Goal: Task Accomplishment & Management: Use online tool/utility

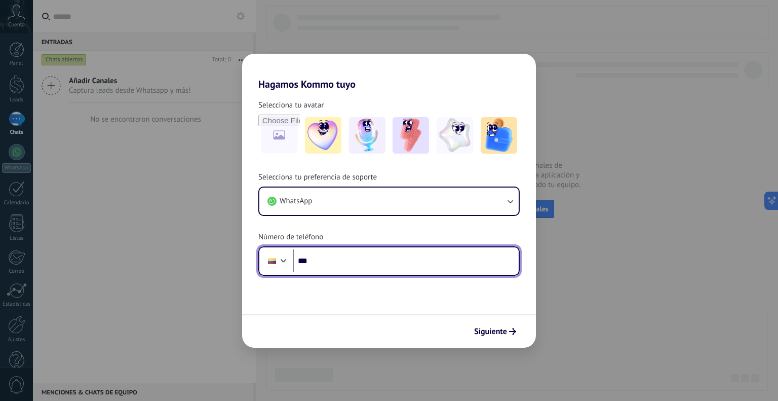
click at [367, 261] on input "***" at bounding box center [406, 260] width 226 height 23
type input "**********"
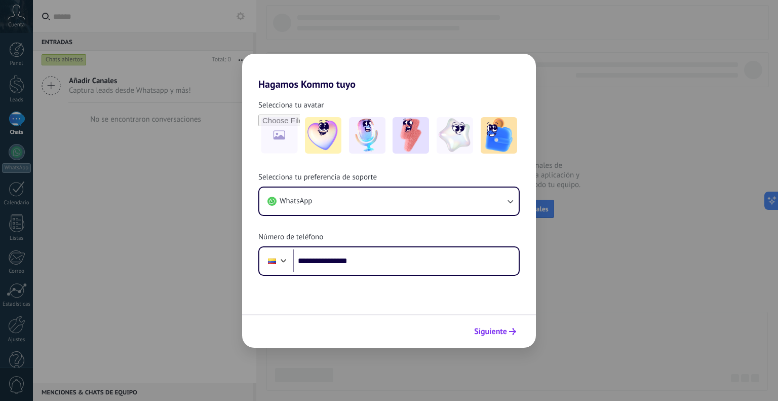
click at [498, 328] on span "Siguiente" at bounding box center [490, 331] width 33 height 7
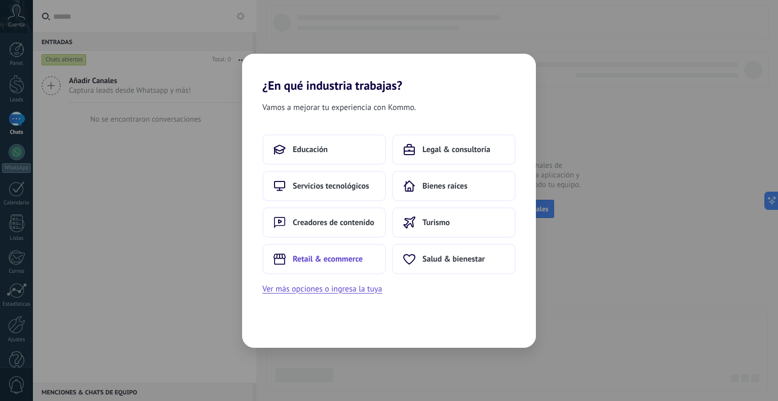
click at [367, 263] on button "Retail & ecommerce" at bounding box center [324, 259] width 124 height 30
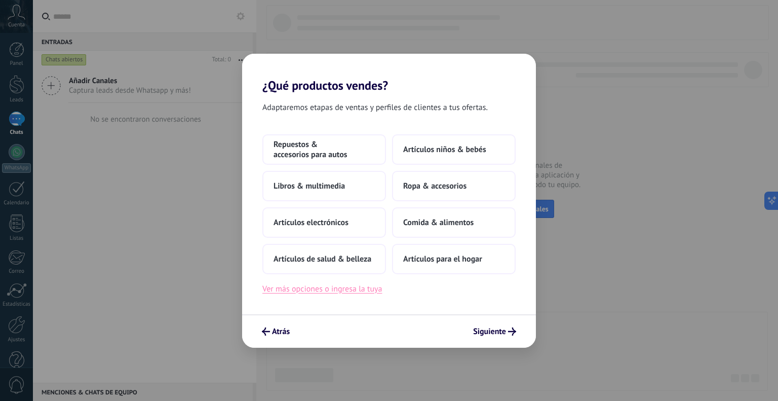
click at [322, 287] on button "Ver más opciones o ingresa la tuya" at bounding box center [322, 288] width 120 height 13
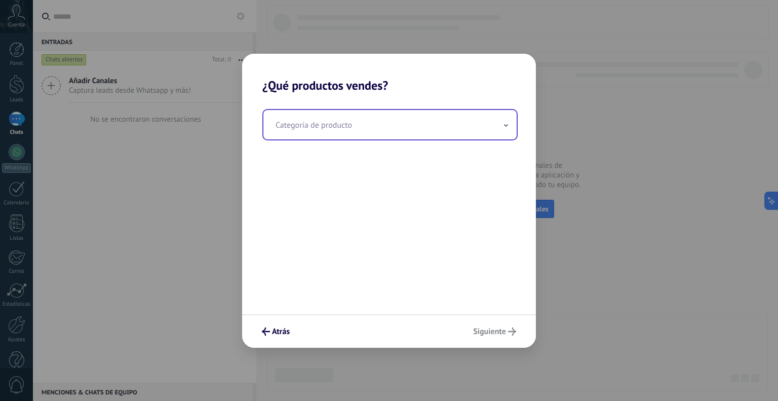
click at [361, 123] on input "text" at bounding box center [389, 124] width 253 height 29
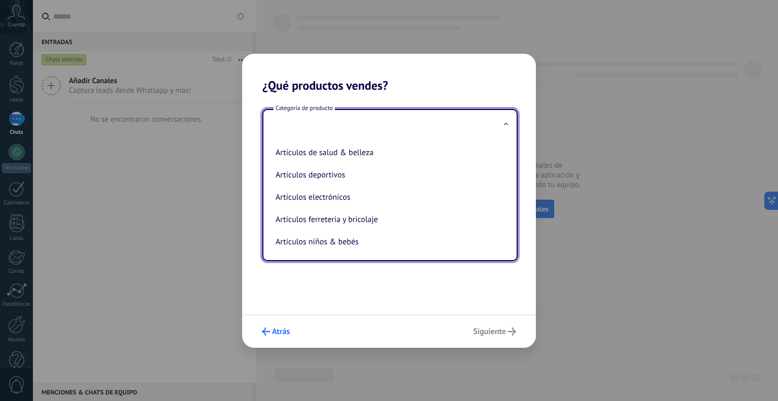
click at [283, 331] on span "Atrás" at bounding box center [281, 331] width 18 height 7
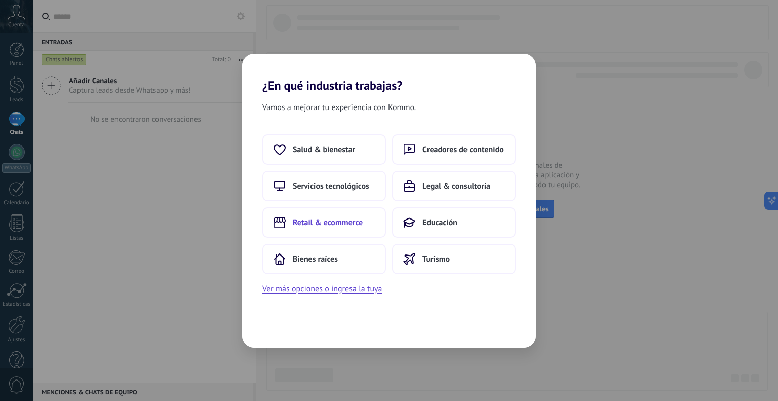
click at [347, 222] on span "Retail & ecommerce" at bounding box center [328, 222] width 70 height 10
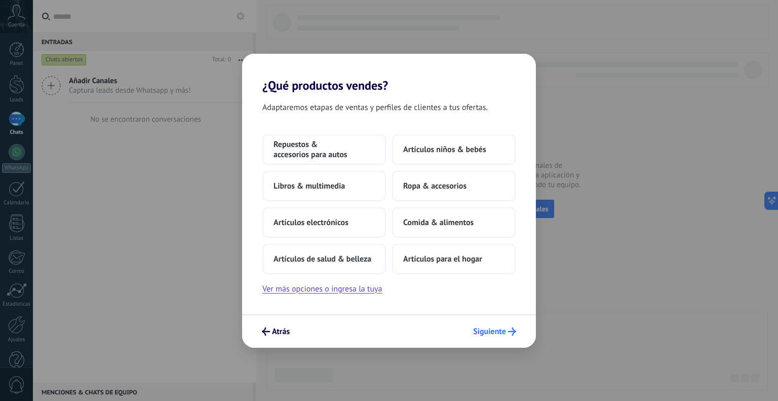
click at [489, 328] on span "Siguiente" at bounding box center [489, 331] width 33 height 7
click at [496, 336] on button "Siguiente" at bounding box center [494, 331] width 52 height 17
click at [499, 331] on span "Siguiente" at bounding box center [489, 331] width 33 height 7
click at [300, 293] on button "Ver más opciones o ingresa la tuya" at bounding box center [322, 288] width 120 height 13
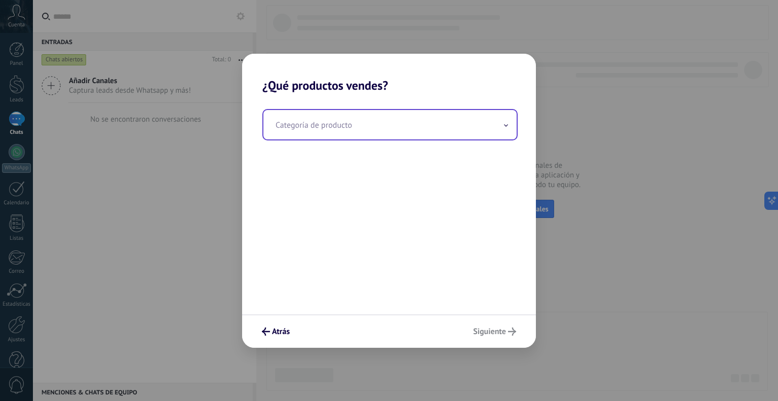
click at [318, 108] on div "Categoría de producto" at bounding box center [389, 203] width 294 height 221
click at [317, 119] on input "text" at bounding box center [389, 124] width 253 height 29
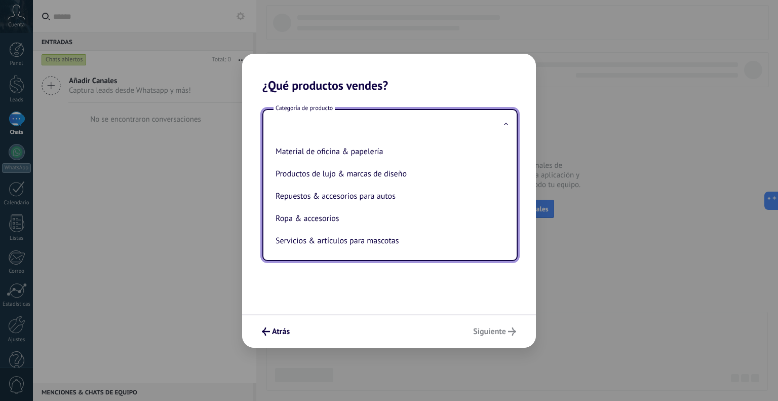
scroll to position [229, 0]
click at [286, 328] on span "Atrás" at bounding box center [281, 331] width 18 height 7
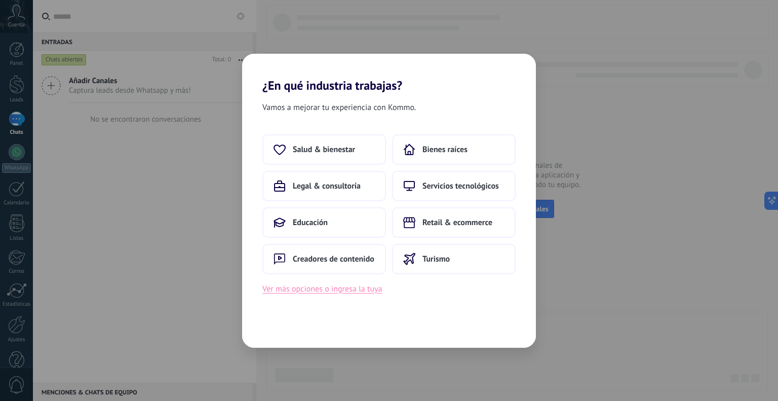
click at [342, 287] on button "Ver más opciones o ingresa la tuya" at bounding box center [322, 288] width 120 height 13
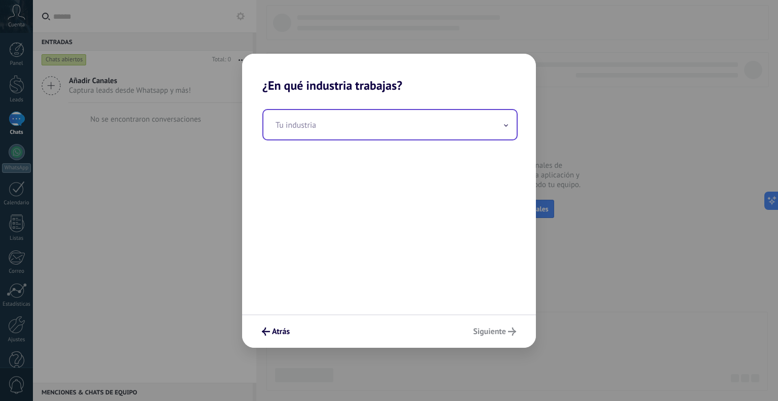
click at [366, 131] on input "text" at bounding box center [389, 124] width 253 height 29
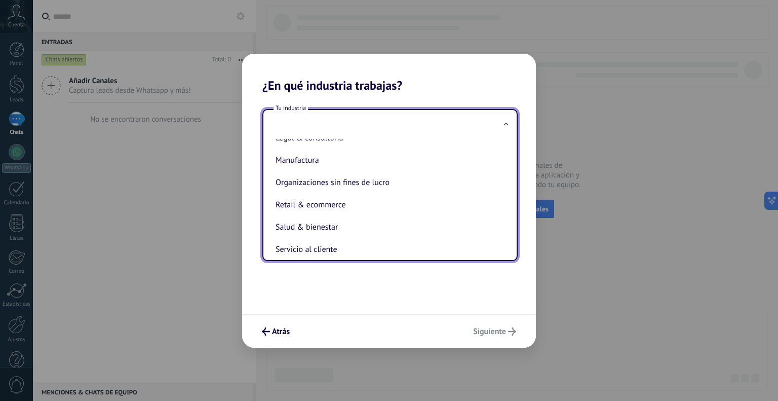
scroll to position [152, 0]
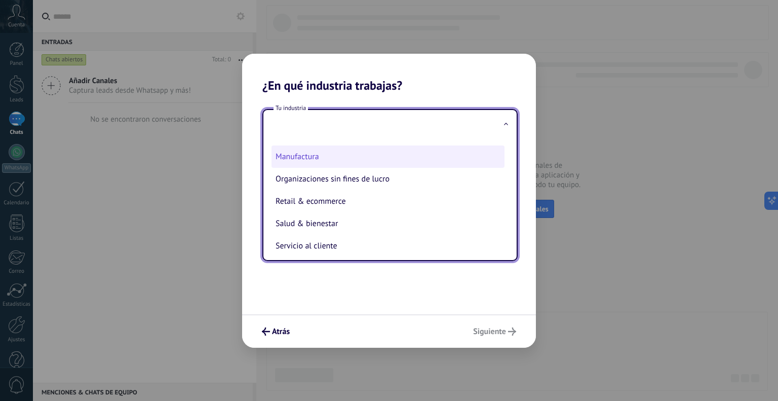
click at [348, 158] on li "Manufactura" at bounding box center [387, 156] width 233 height 22
type input "**********"
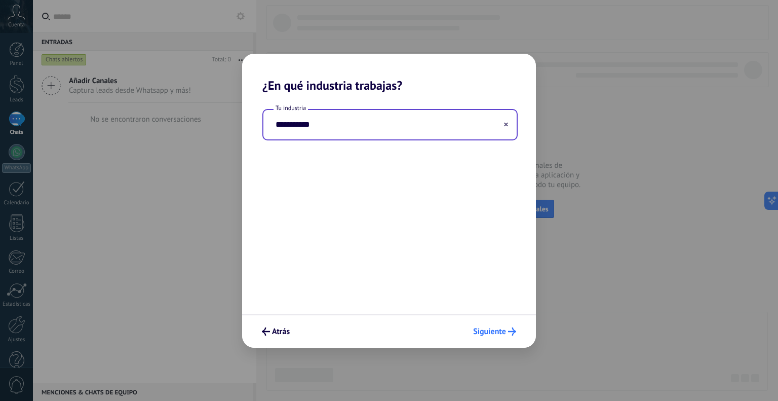
click at [503, 331] on span "Siguiente" at bounding box center [489, 331] width 33 height 7
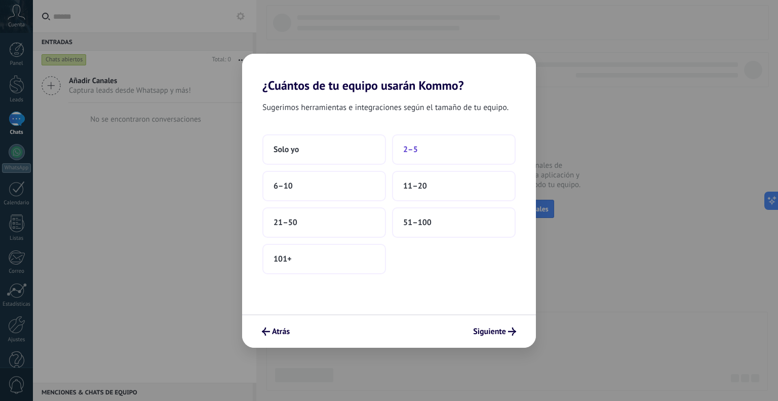
click at [417, 143] on button "2–5" at bounding box center [454, 149] width 124 height 30
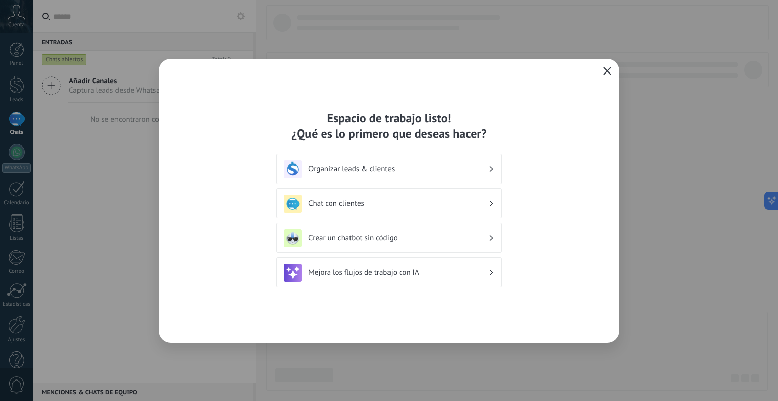
click at [488, 236] on h3 "Crear un chatbot sin código" at bounding box center [398, 238] width 180 height 10
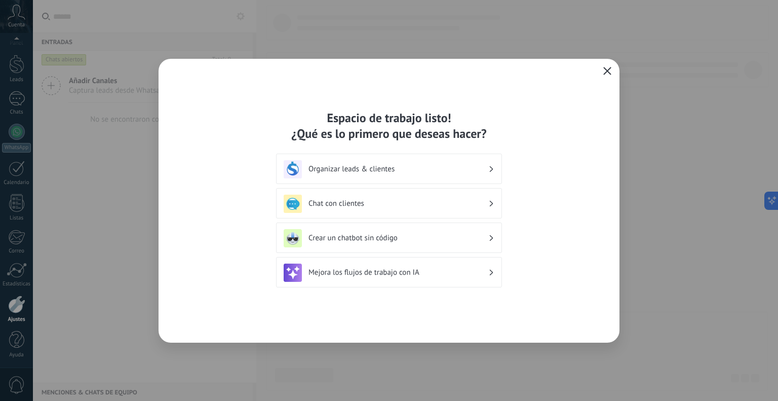
click at [495, 203] on div "Chat con clientes" at bounding box center [389, 203] width 226 height 30
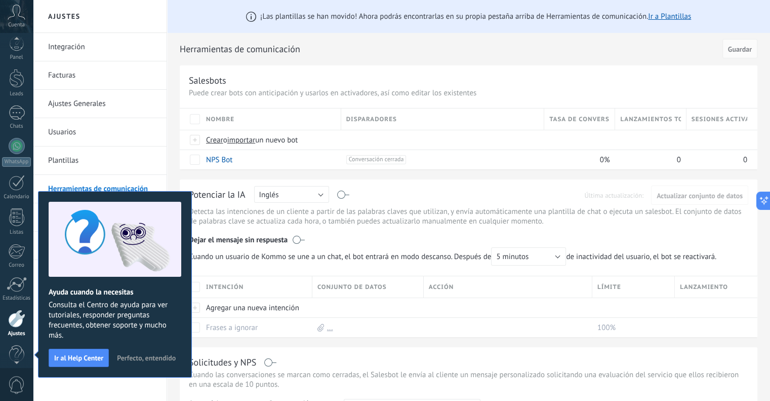
scroll to position [6, 0]
click at [294, 199] on button "Inglés" at bounding box center [291, 194] width 75 height 17
click at [282, 223] on li "Español" at bounding box center [288, 229] width 81 height 17
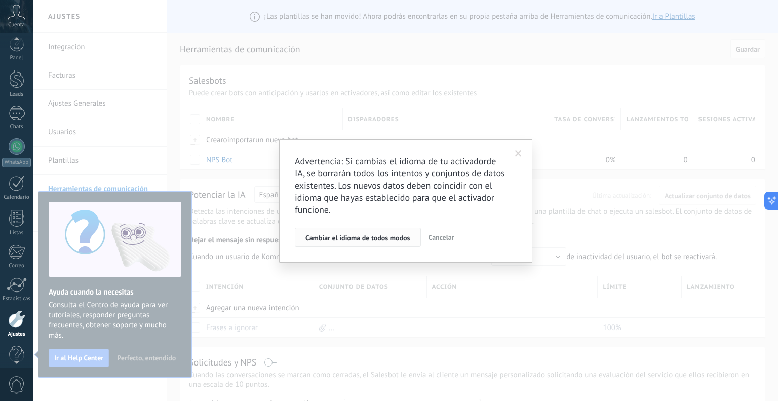
click at [364, 238] on span "Cambiar el idioma de todos modos" at bounding box center [357, 237] width 105 height 7
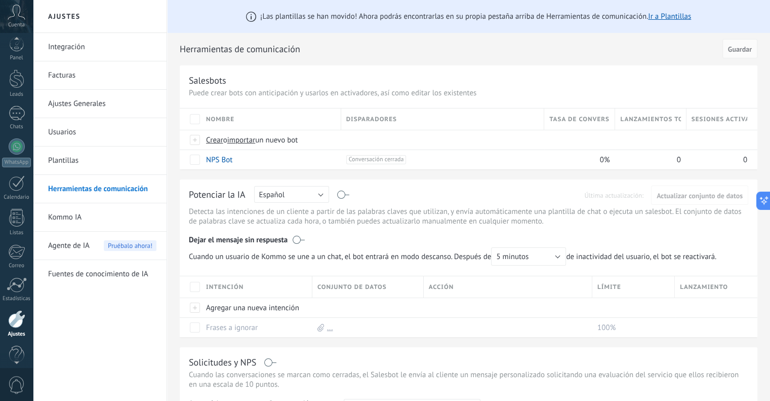
scroll to position [20, 0]
click at [22, 303] on div at bounding box center [16, 304] width 17 height 18
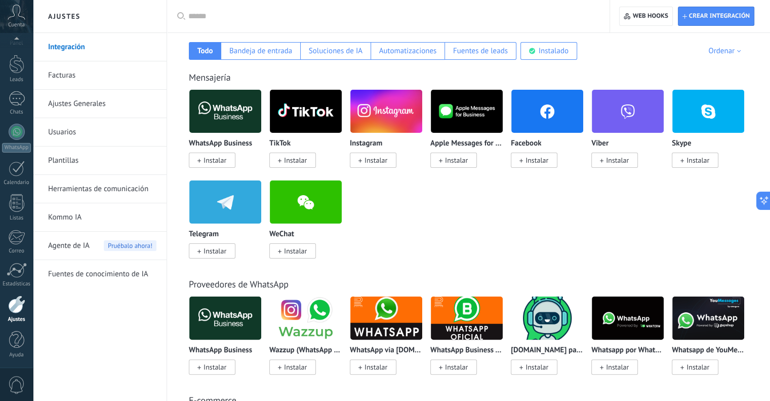
scroll to position [203, 0]
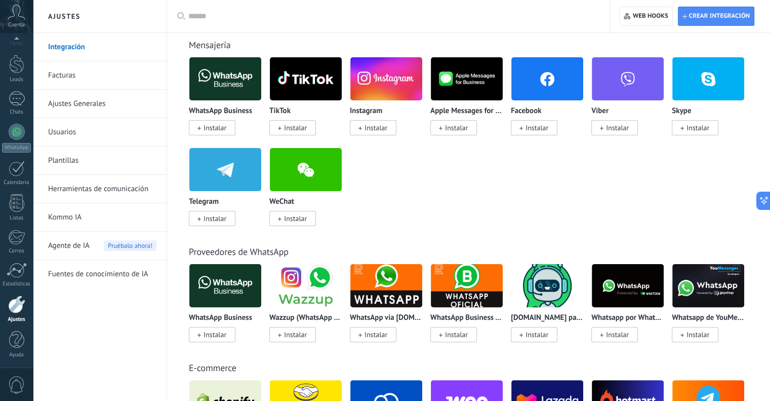
click at [210, 24] on div at bounding box center [391, 16] width 407 height 32
click at [214, 18] on input "text" at bounding box center [391, 16] width 407 height 11
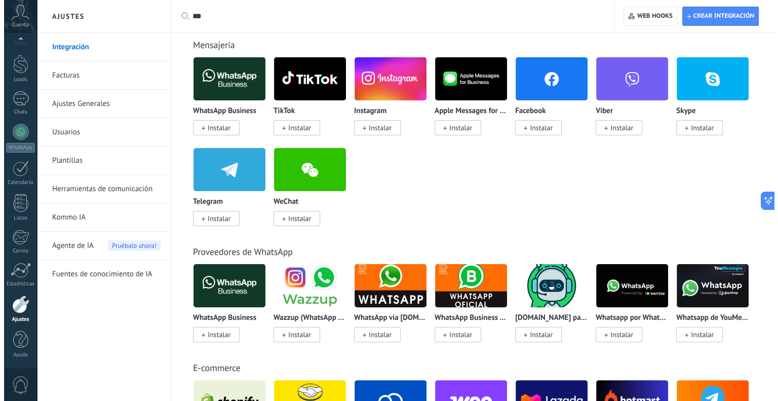
scroll to position [0, 0]
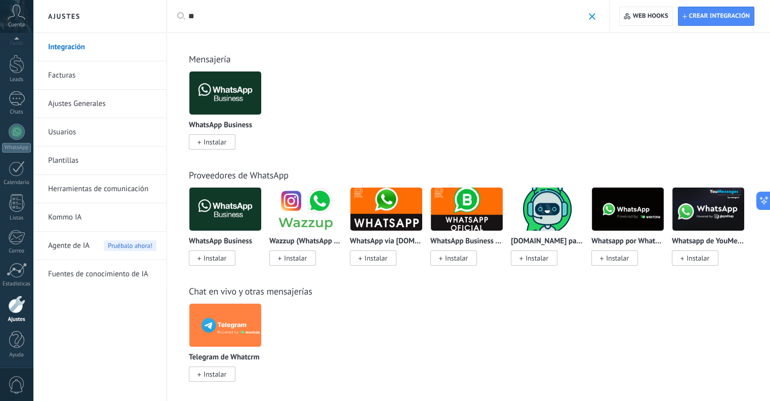
type input "*"
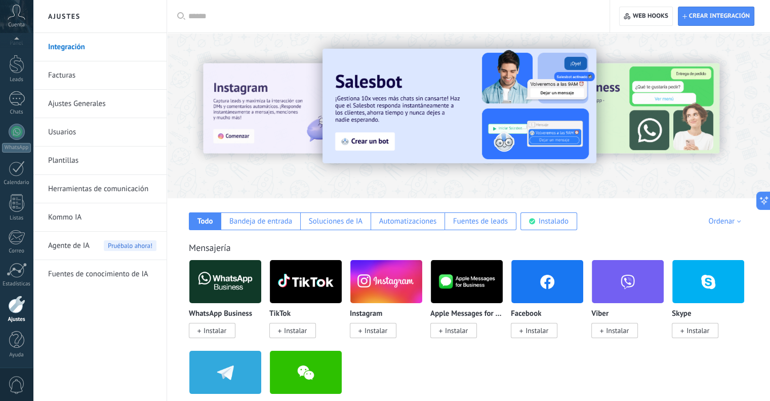
click at [206, 328] on span "Instalar" at bounding box center [215, 330] width 23 height 9
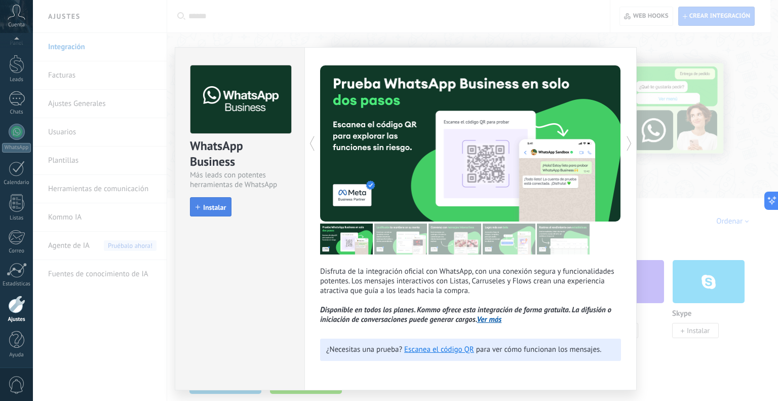
click at [223, 208] on span "Instalar" at bounding box center [214, 207] width 23 height 7
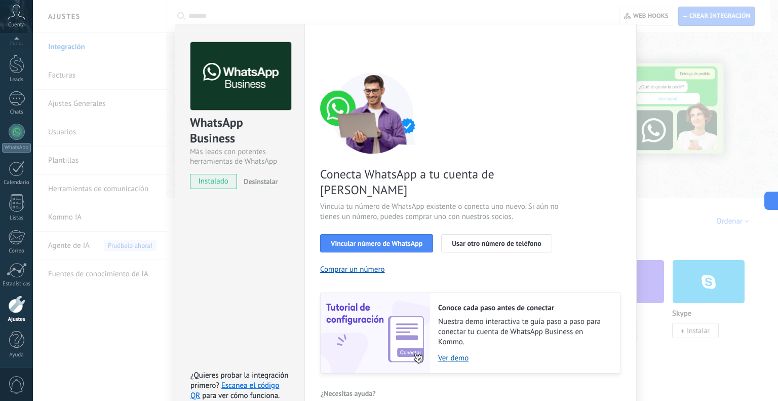
scroll to position [28, 0]
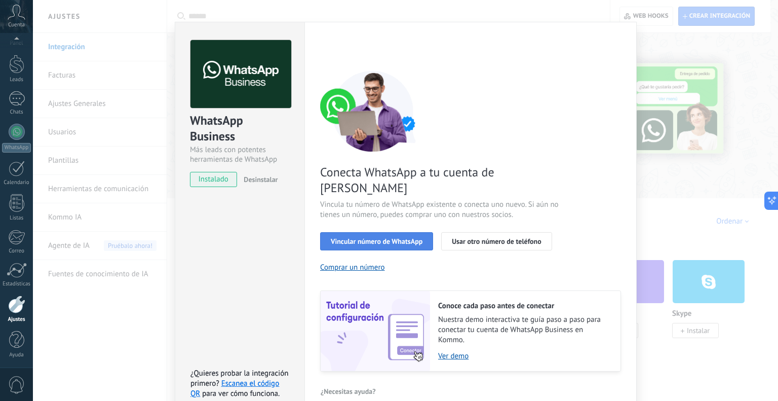
click at [411, 237] on span "Vincular número de WhatsApp" at bounding box center [377, 240] width 92 height 7
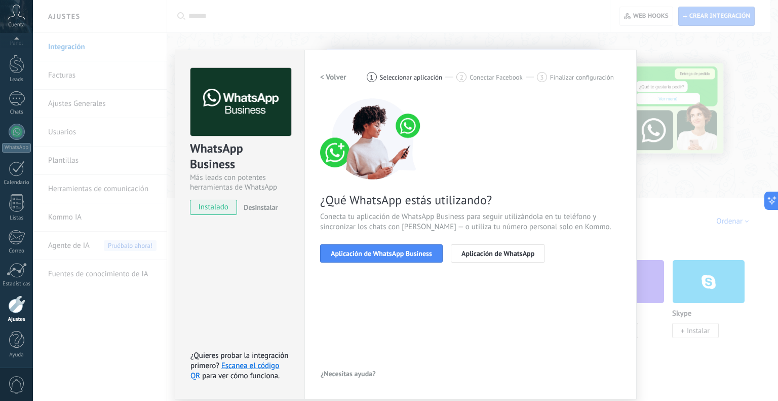
scroll to position [0, 0]
click at [395, 253] on span "Aplicación de WhatsApp Business" at bounding box center [381, 253] width 101 height 7
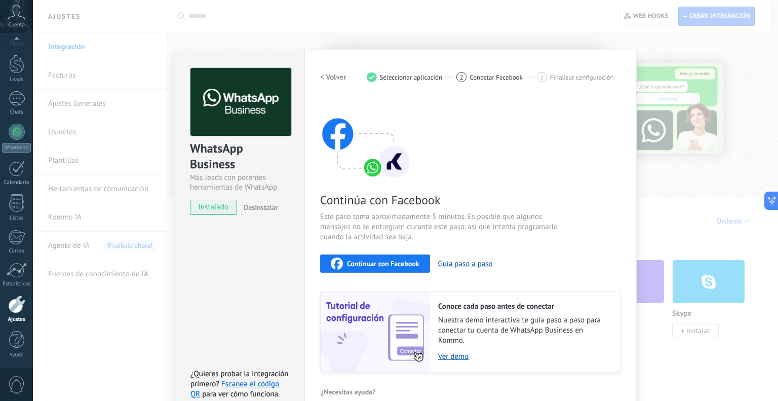
click at [391, 268] on div "Continuar con Facebook" at bounding box center [375, 263] width 89 height 12
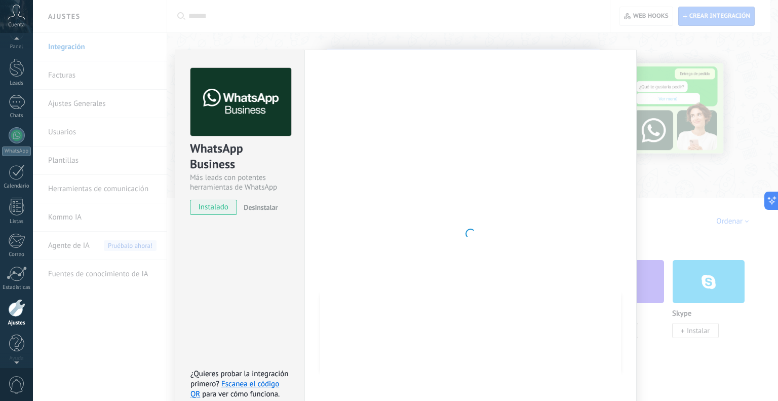
scroll to position [20, 0]
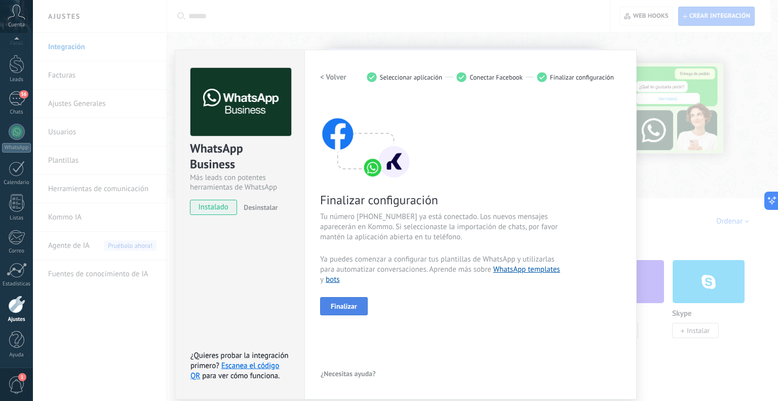
click at [341, 303] on span "Finalizar" at bounding box center [344, 305] width 26 height 7
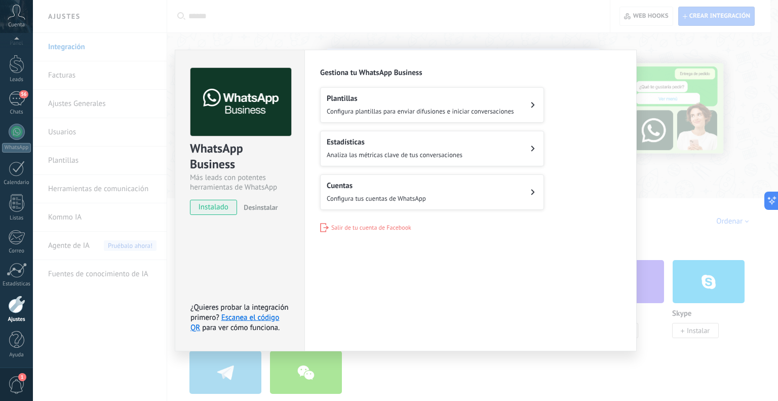
click at [592, 36] on div "WhatsApp Business Más leads con potentes herramientas de WhatsApp instalado Des…" at bounding box center [405, 200] width 745 height 401
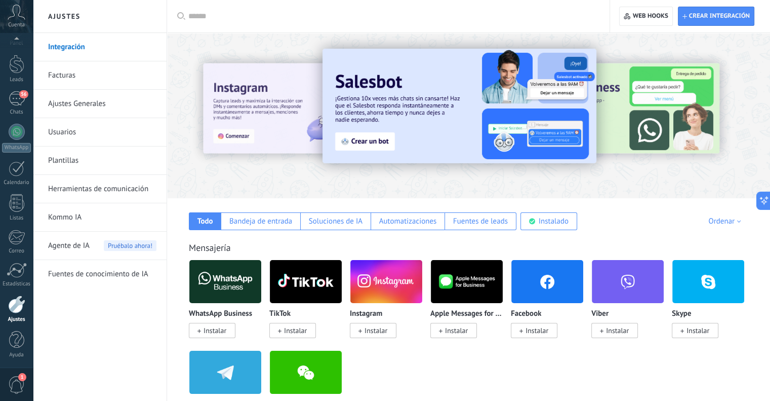
click at [15, 309] on div at bounding box center [16, 304] width 17 height 18
click at [80, 127] on link "Usuarios" at bounding box center [102, 132] width 108 height 28
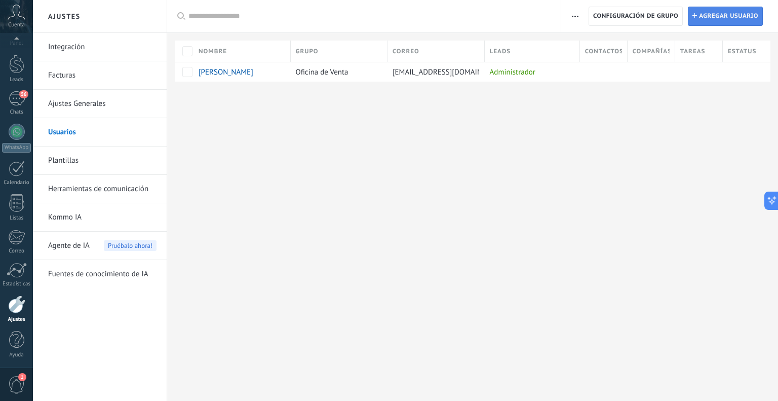
click at [712, 12] on span "Agregar usuario" at bounding box center [728, 16] width 59 height 18
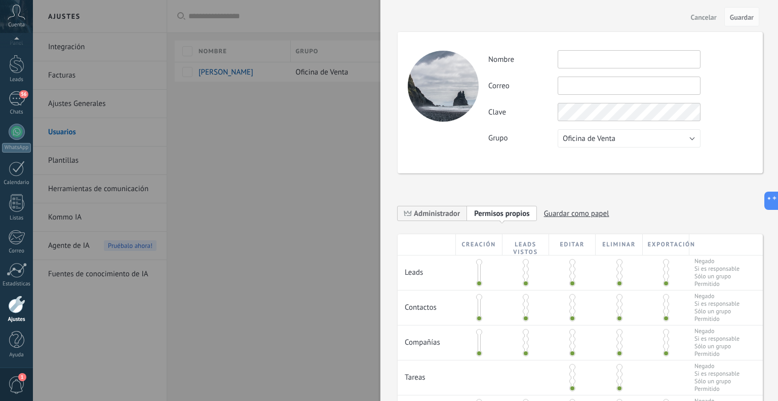
click at [586, 58] on input "text" at bounding box center [629, 59] width 143 height 18
click at [629, 86] on input "text" at bounding box center [629, 85] width 143 height 18
click at [632, 61] on input "**********" at bounding box center [629, 59] width 143 height 18
click at [625, 85] on input "text" at bounding box center [629, 85] width 143 height 18
click at [589, 57] on input "**********" at bounding box center [629, 59] width 143 height 18
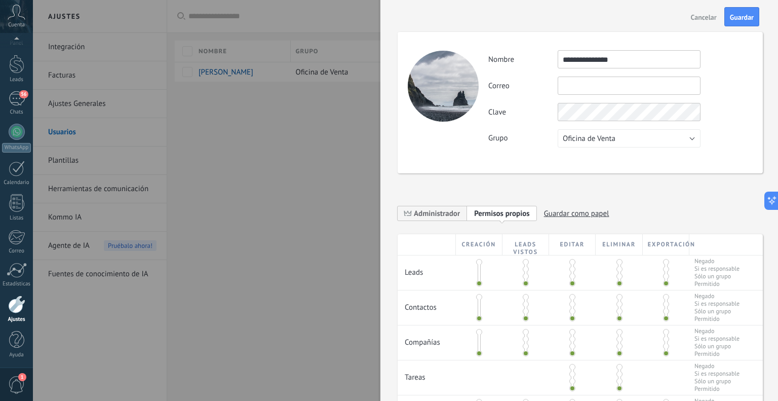
type input "**********"
click at [593, 75] on div "**********" at bounding box center [620, 98] width 264 height 97
click at [596, 82] on input "text" at bounding box center [629, 85] width 143 height 18
click at [709, 23] on button "Cancelar" at bounding box center [704, 17] width 34 height 16
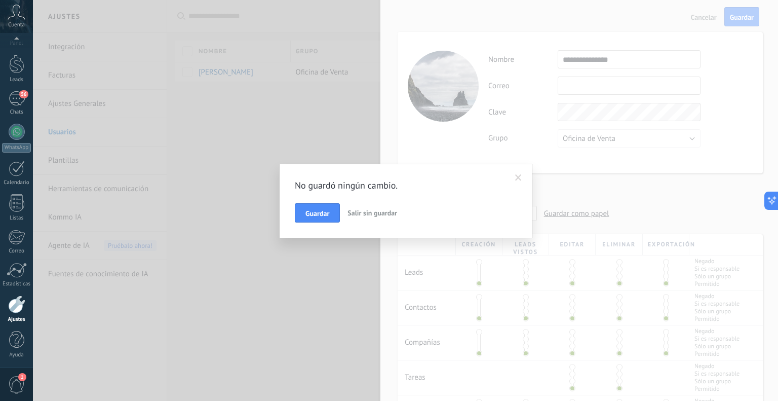
click at [372, 208] on span "Salir sin guardar" at bounding box center [372, 212] width 50 height 9
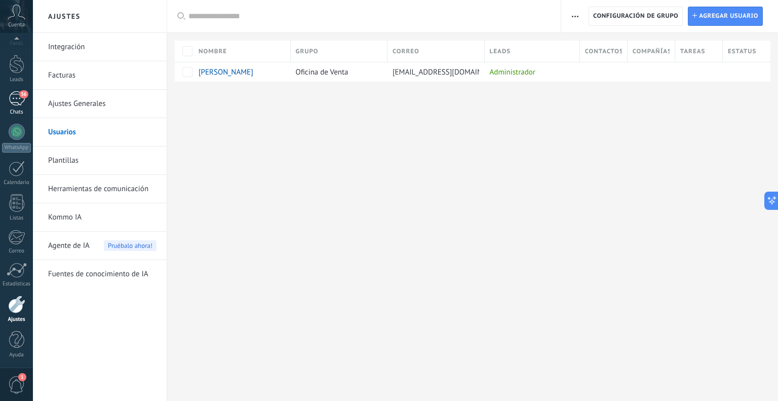
click at [10, 98] on div "56" at bounding box center [17, 98] width 16 height 15
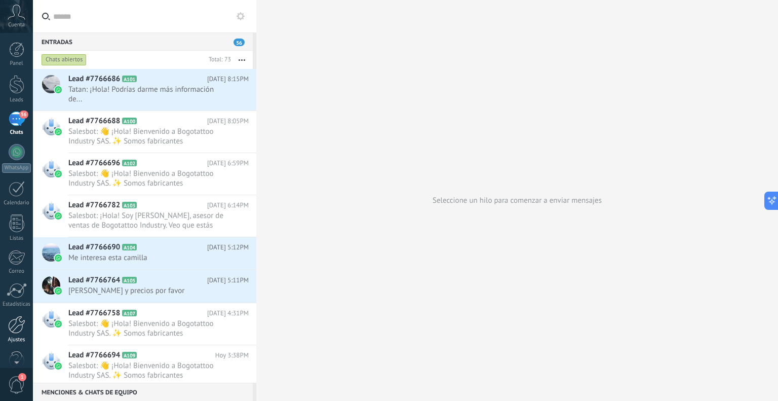
click at [18, 316] on div at bounding box center [16, 324] width 17 height 18
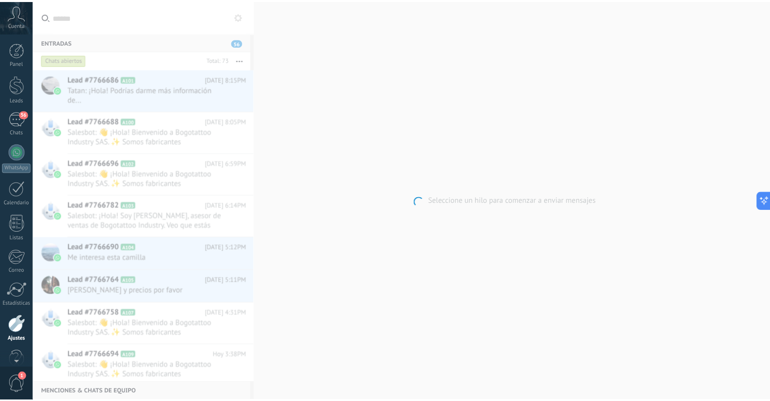
scroll to position [20, 0]
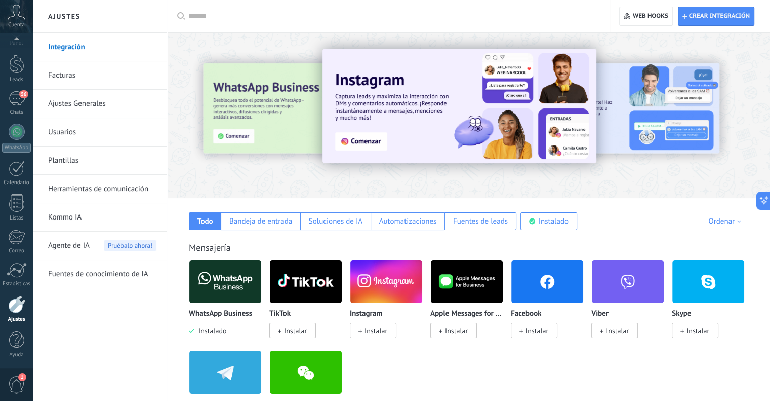
click at [85, 190] on link "Herramientas de comunicación" at bounding box center [102, 189] width 108 height 28
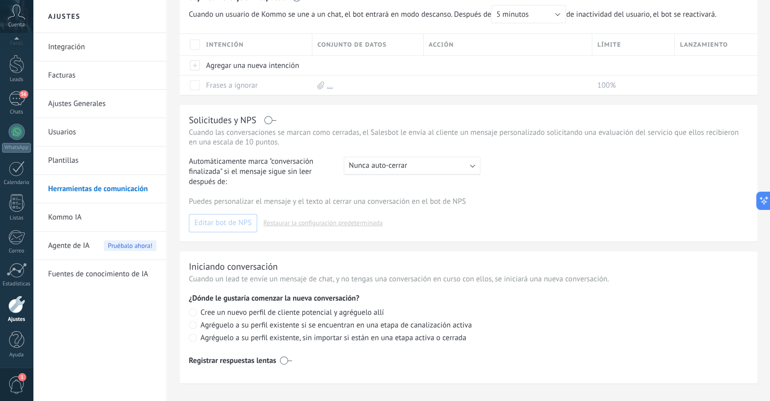
scroll to position [343, 0]
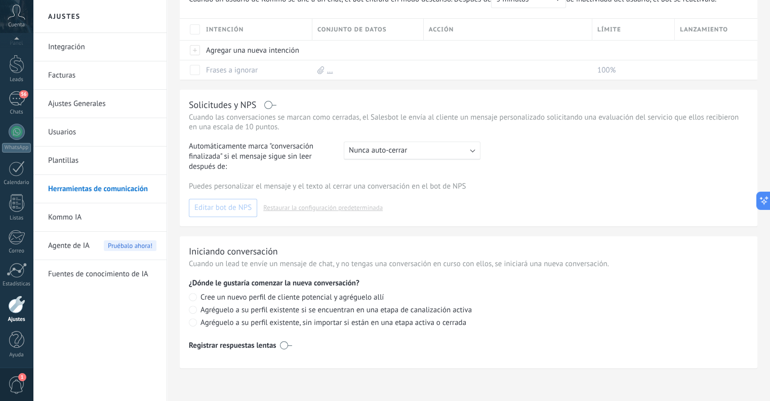
click at [68, 156] on link "Plantillas" at bounding box center [102, 160] width 108 height 28
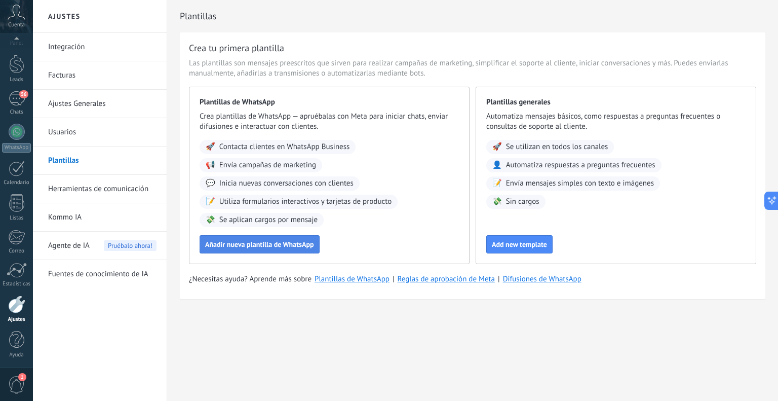
click at [230, 244] on span "Añadir nueva plantilla de WhatsApp" at bounding box center [259, 244] width 109 height 7
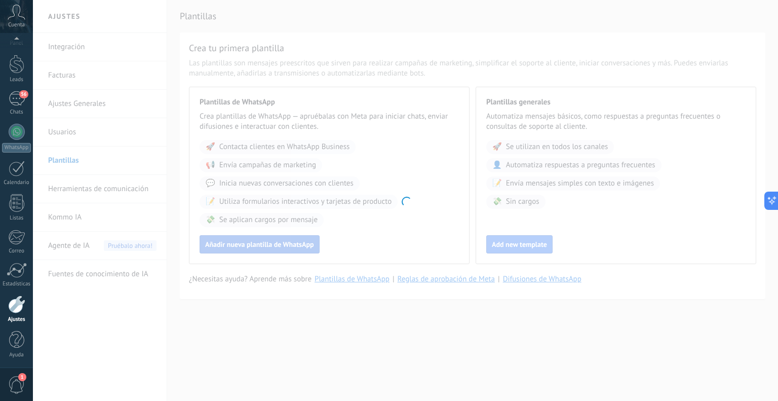
click at [230, 244] on div at bounding box center [405, 200] width 745 height 401
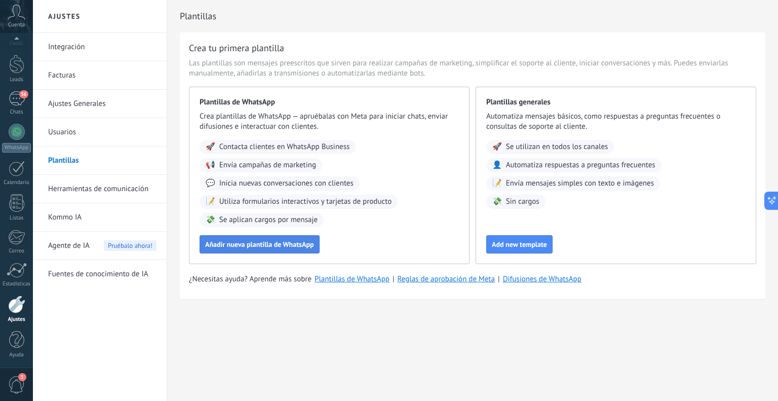
click at [273, 245] on span "Añadir nueva plantilla de WhatsApp" at bounding box center [259, 244] width 109 height 7
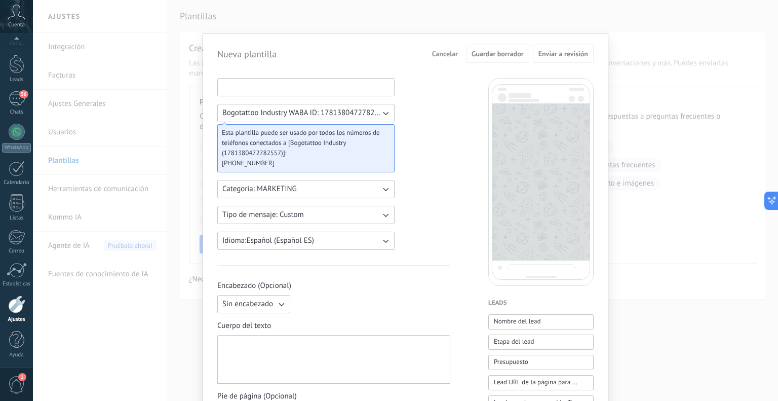
click at [297, 87] on input at bounding box center [306, 86] width 176 height 16
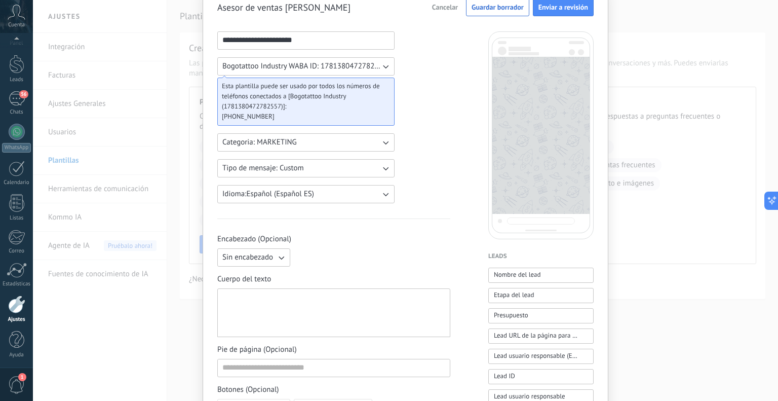
scroll to position [51, 0]
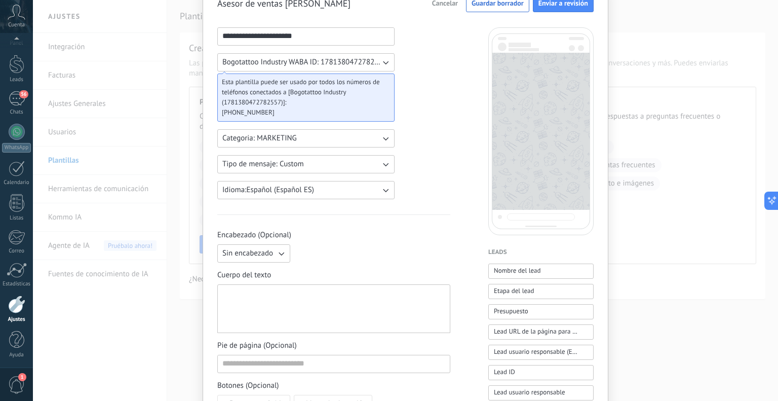
type input "**********"
click at [273, 141] on span "Categoria: MARKETING" at bounding box center [259, 138] width 74 height 10
click at [421, 137] on div "**********" at bounding box center [333, 369] width 233 height 684
click at [285, 306] on div at bounding box center [333, 309] width 223 height 40
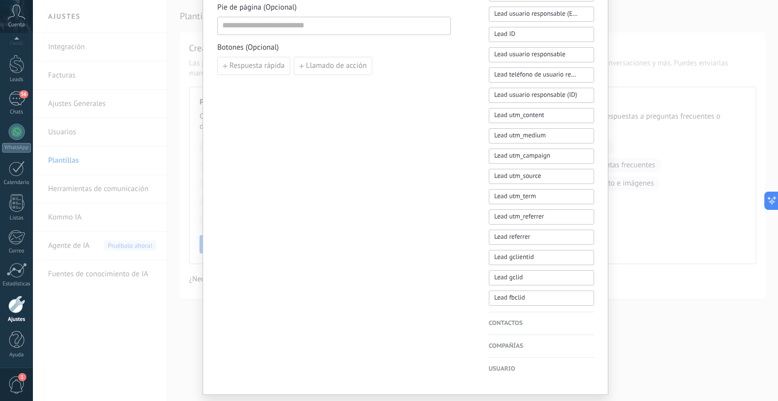
scroll to position [415, 0]
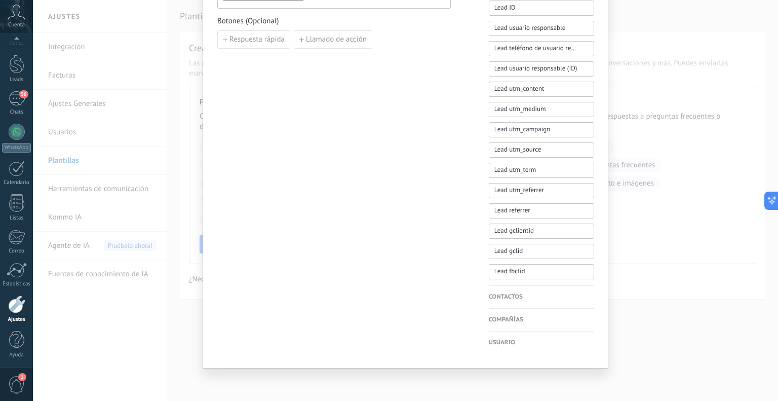
click at [520, 299] on h4 "Contactos" at bounding box center [541, 297] width 105 height 10
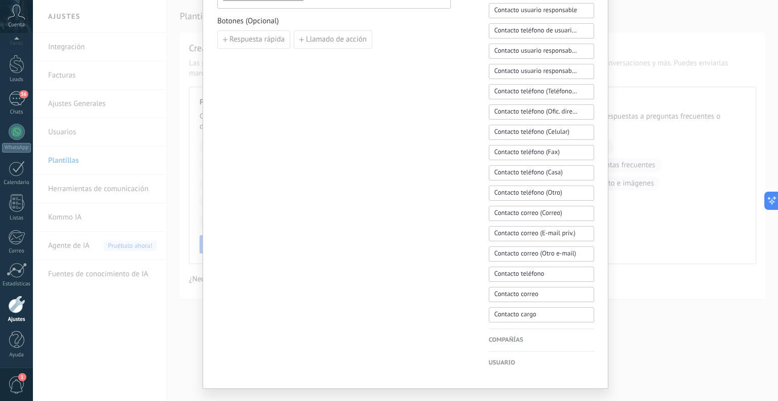
click at [520, 299] on span "Contacto correo" at bounding box center [516, 294] width 44 height 11
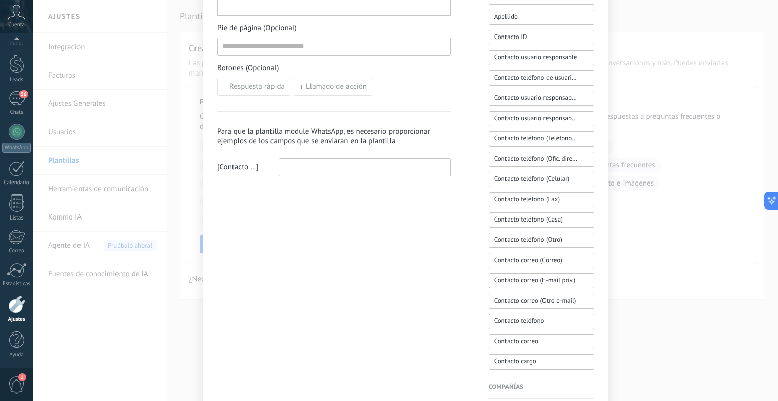
scroll to position [313, 0]
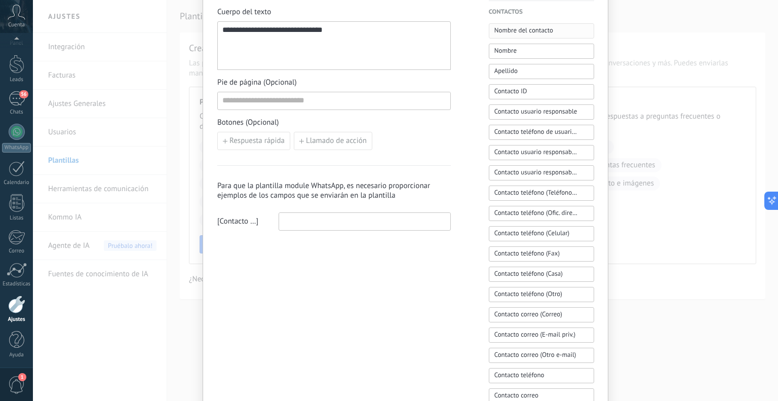
click at [519, 30] on span "Nombre del contacto" at bounding box center [523, 30] width 59 height 10
drag, startPoint x: 333, startPoint y: 30, endPoint x: 309, endPoint y: 30, distance: 23.3
click at [309, 30] on div "**********" at bounding box center [333, 46] width 223 height 40
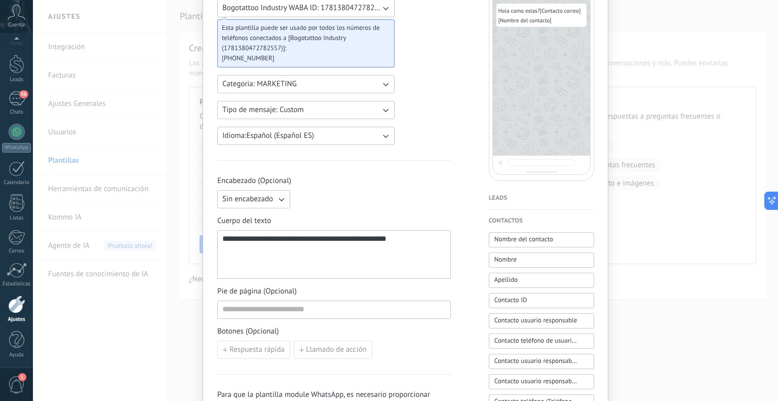
scroll to position [152, 0]
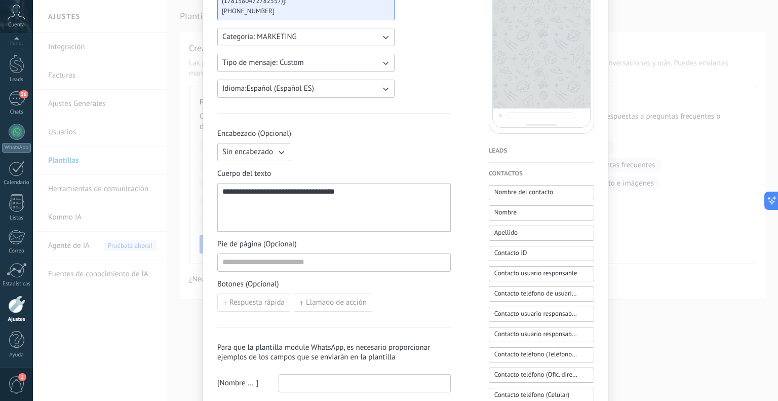
click at [376, 196] on div "**********" at bounding box center [333, 207] width 223 height 40
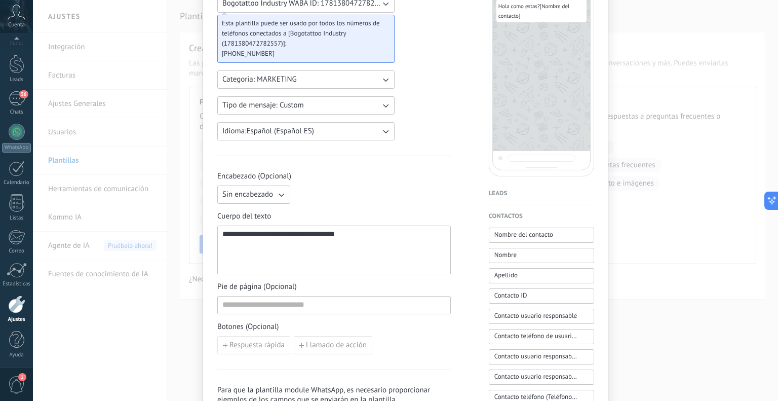
scroll to position [0, 0]
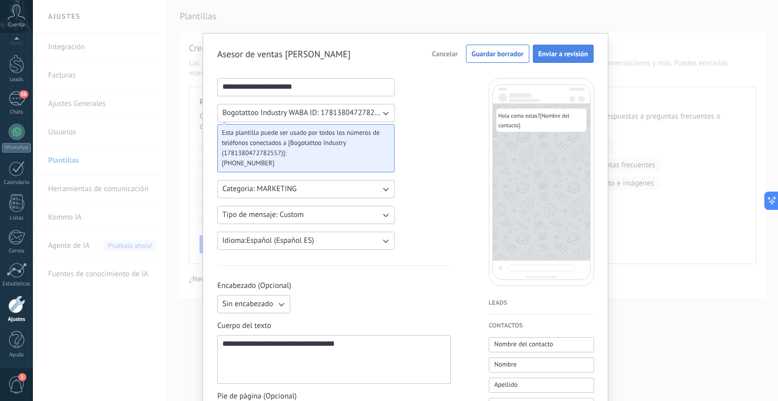
click at [564, 57] on span "Enviar a revisión" at bounding box center [563, 53] width 50 height 7
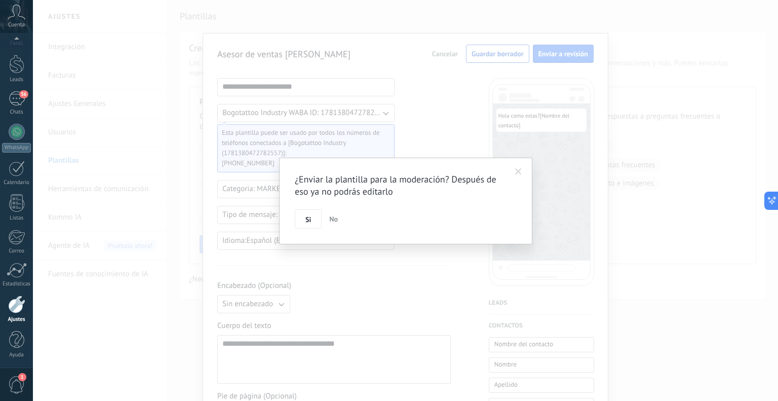
click at [310, 223] on button "Si" at bounding box center [308, 218] width 27 height 19
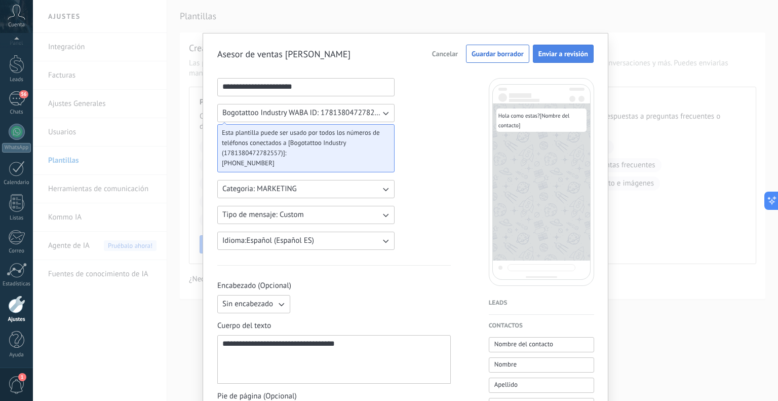
click at [549, 56] on span "Enviar a revisión" at bounding box center [563, 53] width 50 height 7
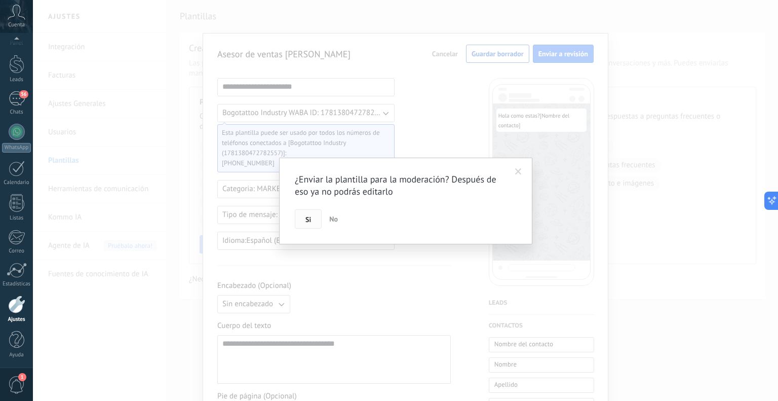
click at [311, 217] on button "Si" at bounding box center [308, 218] width 27 height 19
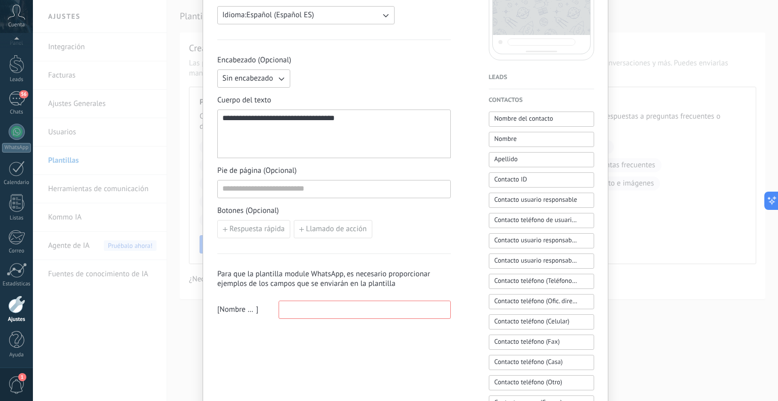
scroll to position [253, 0]
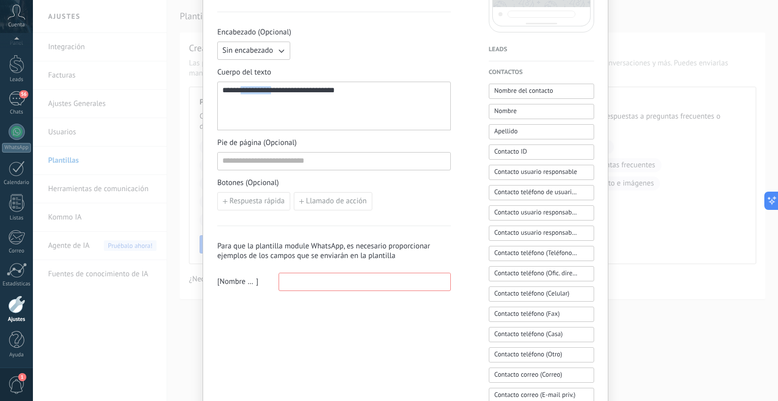
drag, startPoint x: 240, startPoint y: 87, endPoint x: 277, endPoint y: 93, distance: 38.0
click at [277, 93] on div "**********" at bounding box center [333, 106] width 223 height 40
click at [239, 88] on div "**********" at bounding box center [333, 106] width 223 height 40
drag, startPoint x: 236, startPoint y: 89, endPoint x: 275, endPoint y: 93, distance: 39.2
click at [275, 93] on div "**********" at bounding box center [333, 106] width 223 height 40
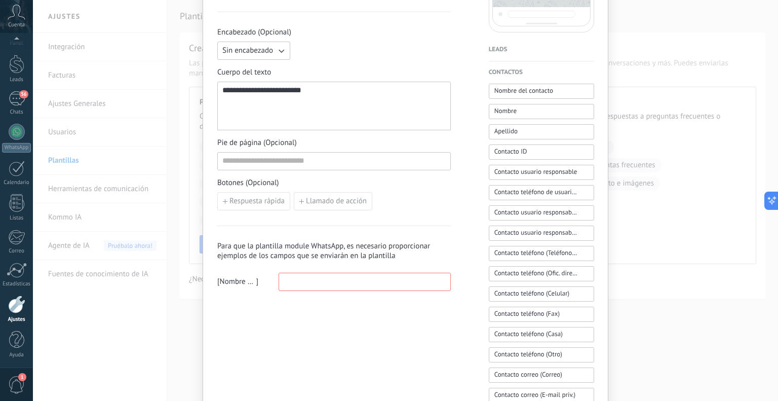
click at [322, 88] on div "**********" at bounding box center [333, 106] width 223 height 40
click at [223, 108] on div "**********" at bounding box center [333, 106] width 223 height 40
click at [319, 277] on input at bounding box center [364, 281] width 171 height 16
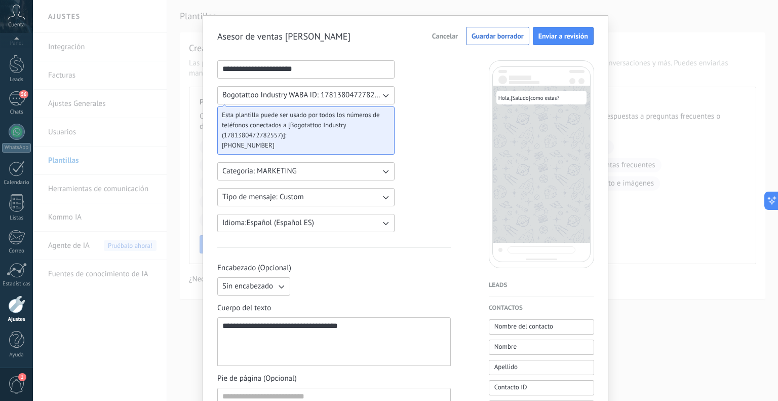
scroll to position [0, 0]
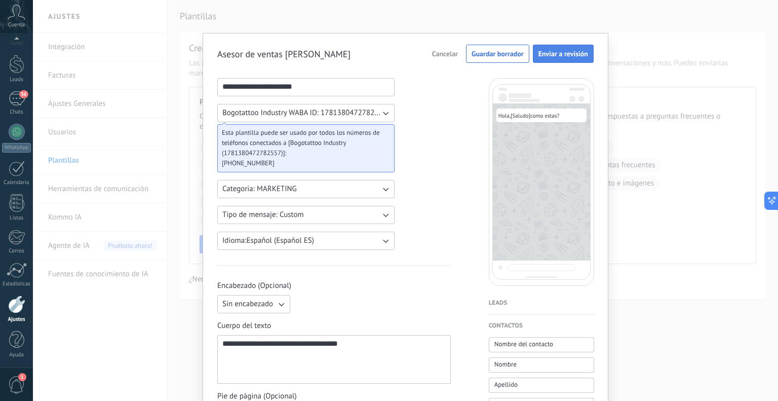
type input "******"
click at [546, 51] on span "Enviar a revisión" at bounding box center [563, 53] width 50 height 7
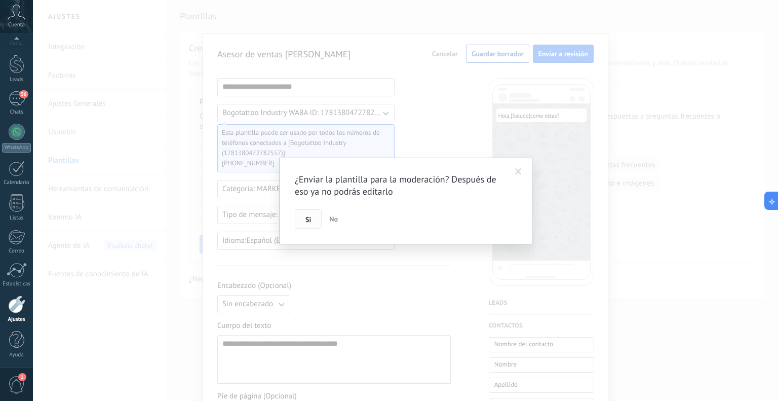
click at [304, 217] on button "Si" at bounding box center [308, 218] width 27 height 19
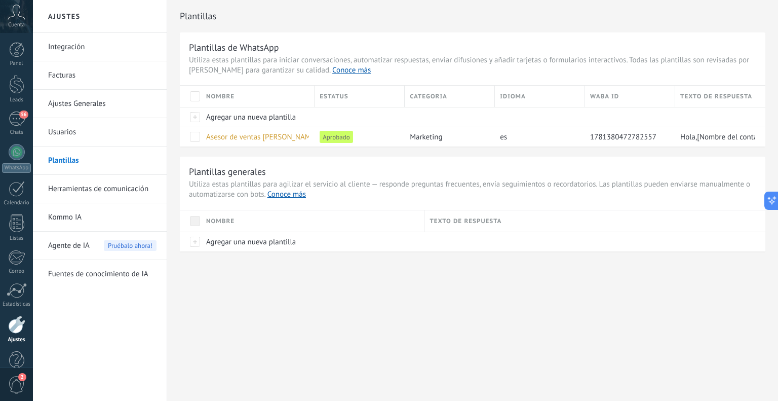
click at [83, 241] on span "Agente de IA" at bounding box center [69, 245] width 42 height 28
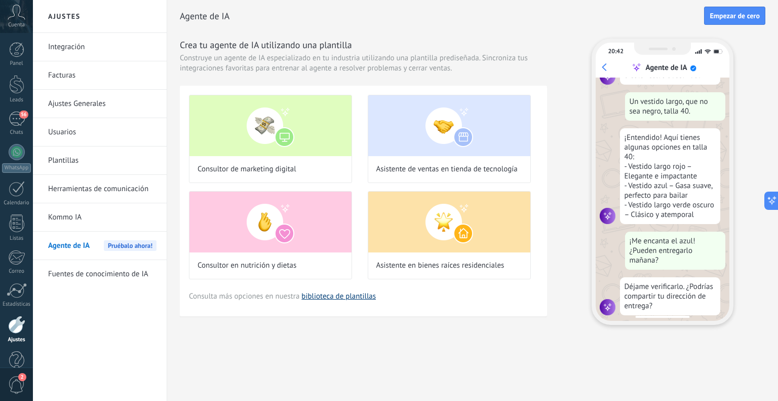
scroll to position [124, 0]
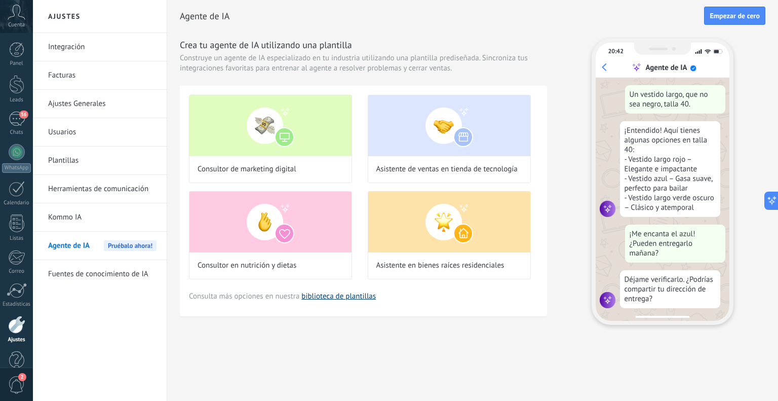
click at [344, 295] on link "biblioteca de plantillas" at bounding box center [338, 296] width 74 height 10
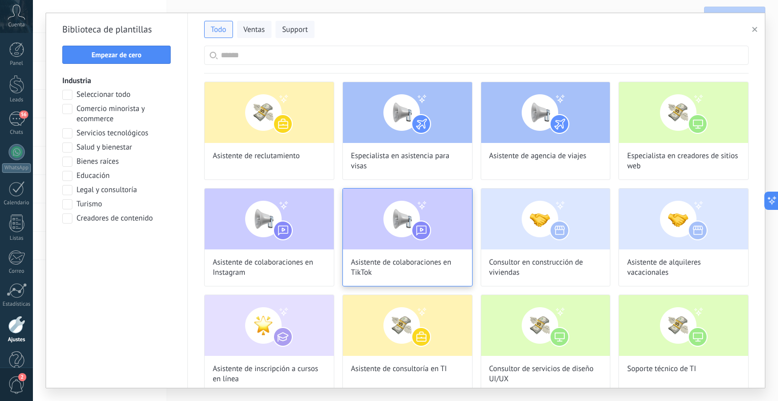
scroll to position [186, 0]
click at [259, 21] on button "Ventas" at bounding box center [254, 29] width 34 height 17
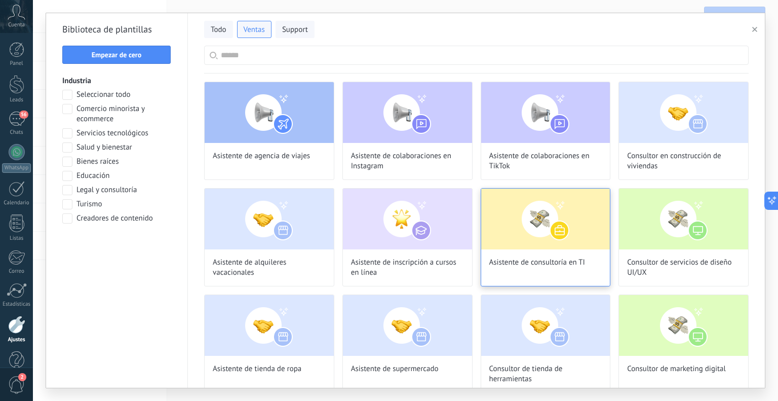
scroll to position [262, 0]
click at [211, 25] on span "Todo" at bounding box center [219, 30] width 16 height 10
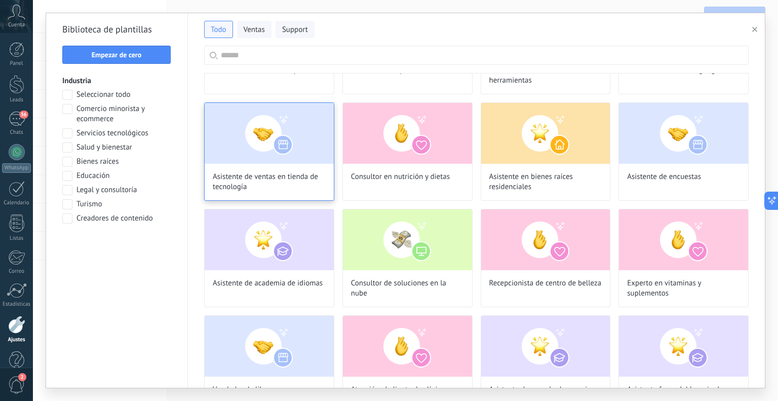
scroll to position [405, 0]
click at [298, 179] on span "Asistente de ventas en tienda de tecnología" at bounding box center [269, 181] width 113 height 20
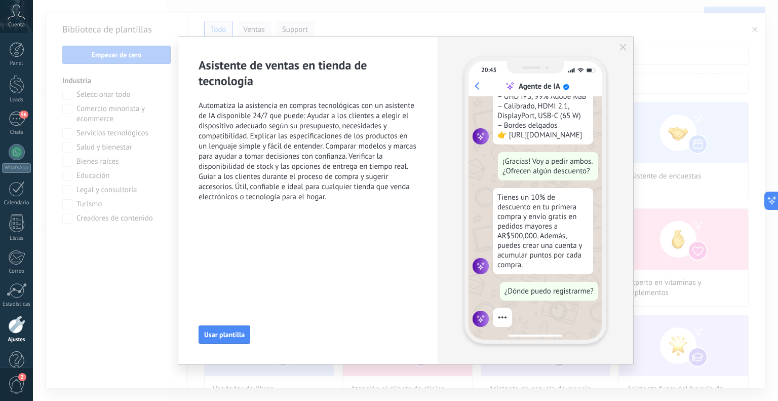
scroll to position [314, 0]
click at [623, 45] on icon "button" at bounding box center [622, 47] width 7 height 7
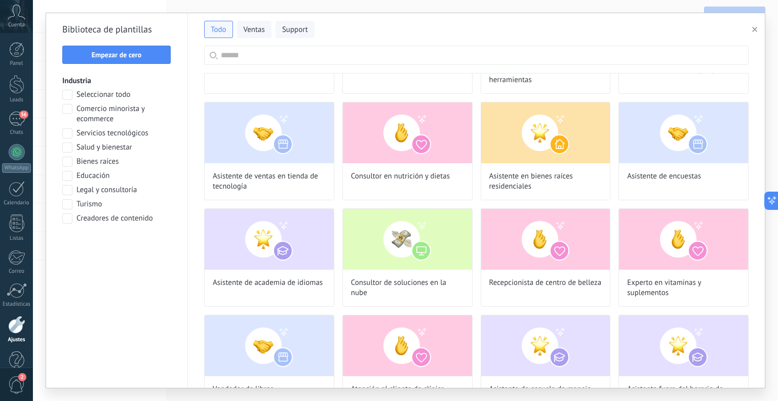
click at [66, 108] on span at bounding box center [67, 109] width 10 height 10
click at [128, 249] on button "Aplicar" at bounding box center [116, 244] width 109 height 18
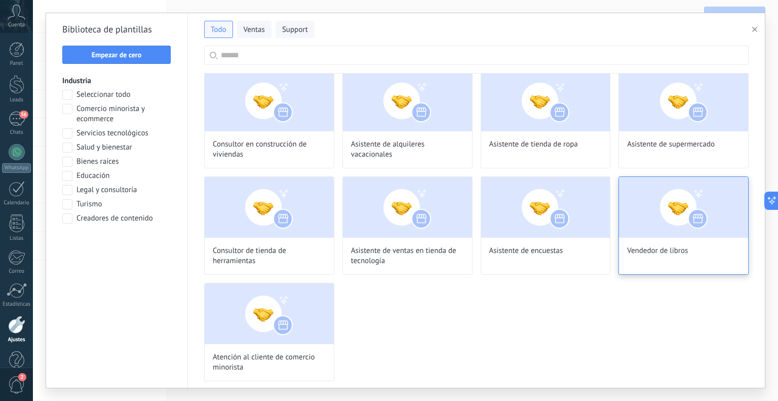
scroll to position [0, 0]
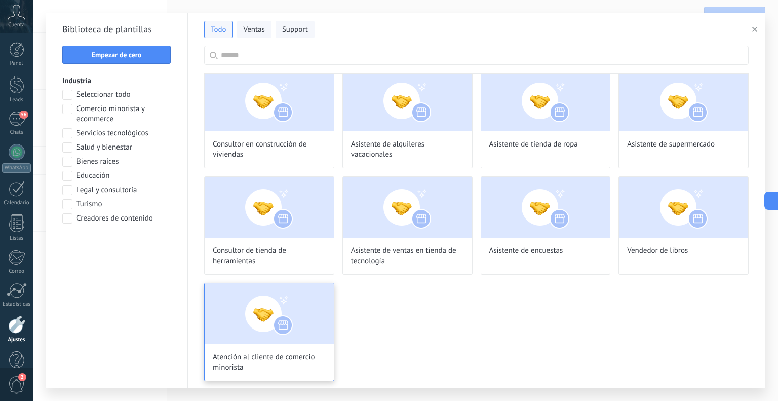
click at [280, 328] on img at bounding box center [269, 313] width 129 height 61
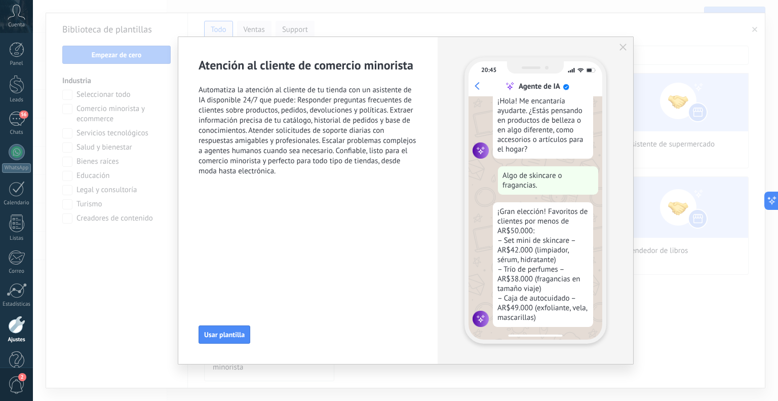
scroll to position [124, 0]
click at [219, 334] on span "Usar plantilla" at bounding box center [224, 334] width 41 height 7
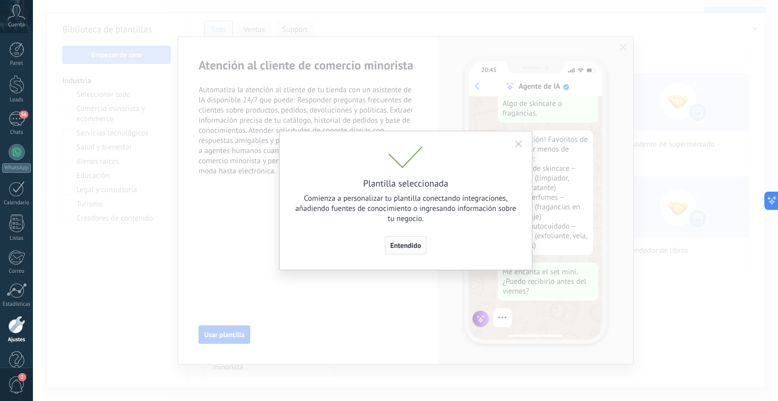
scroll to position [186, 0]
click at [407, 246] on span "Entendido" at bounding box center [405, 245] width 31 height 7
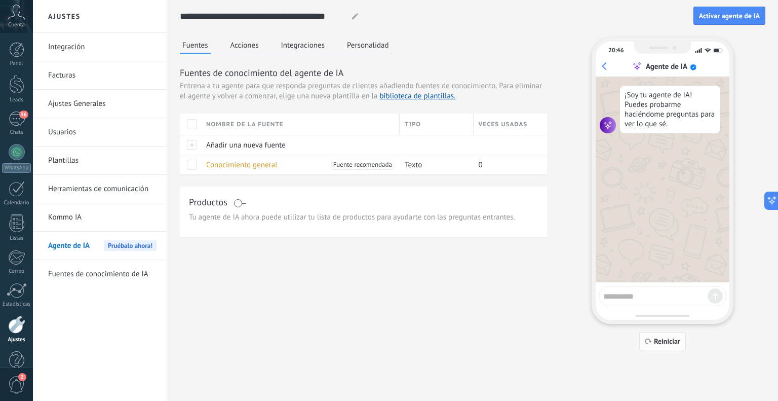
click at [670, 343] on span "Reiniciar" at bounding box center [667, 340] width 26 height 7
click at [648, 298] on textarea at bounding box center [655, 294] width 104 height 13
click at [727, 10] on button "Activar agente de IA" at bounding box center [729, 16] width 72 height 18
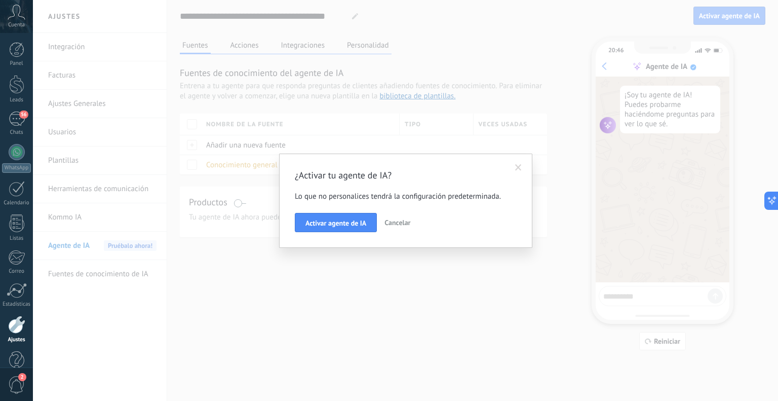
click at [385, 224] on span "Cancelar" at bounding box center [397, 222] width 26 height 9
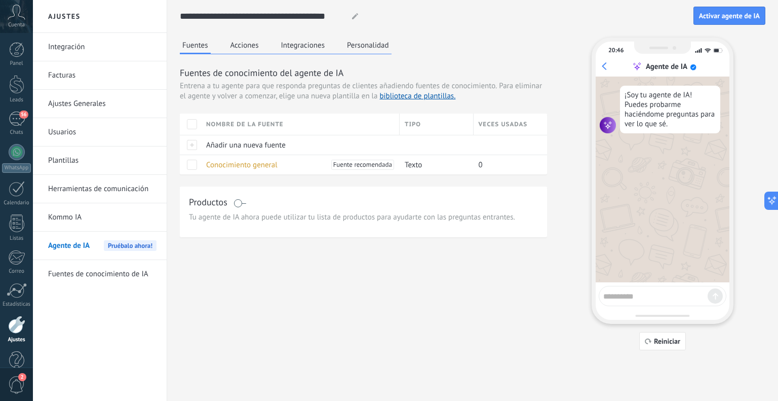
click at [302, 42] on button "Integraciones" at bounding box center [302, 44] width 49 height 15
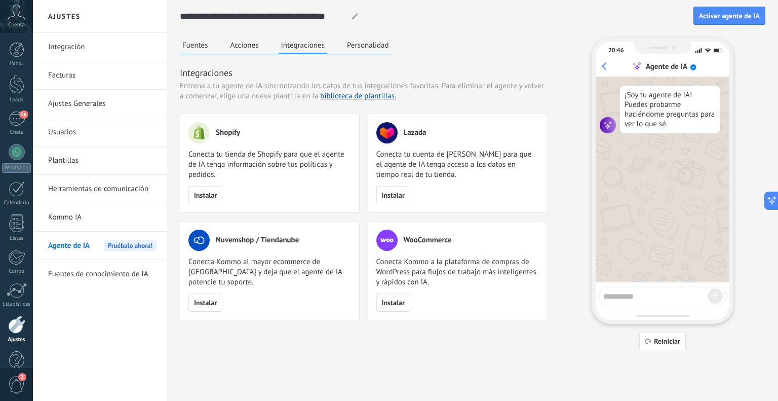
click at [395, 302] on span "Instalar" at bounding box center [393, 302] width 23 height 7
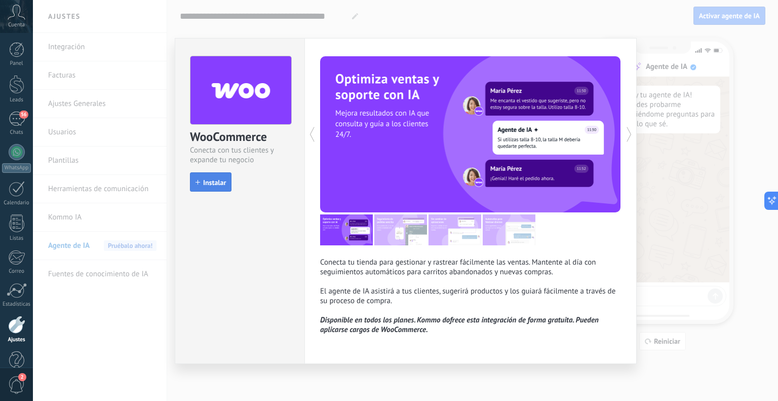
click at [214, 182] on span "Instalar" at bounding box center [214, 182] width 23 height 7
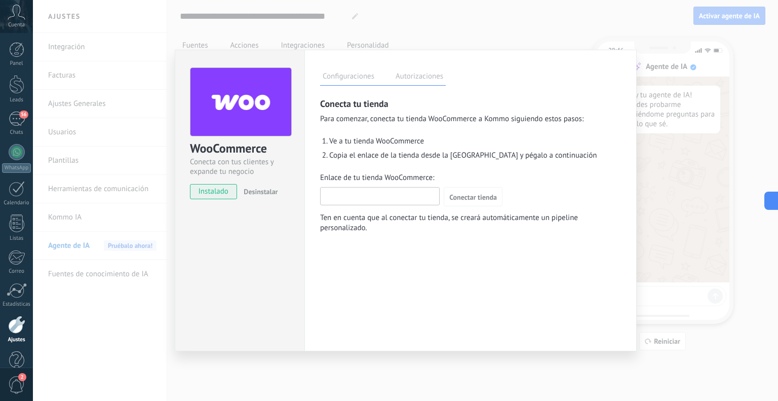
click at [377, 192] on input "Enlace de tu tienda WooCommerce:" at bounding box center [380, 195] width 118 height 16
paste input "**********"
type input "**********"
click at [471, 200] on span "Conectar tienda" at bounding box center [473, 196] width 48 height 7
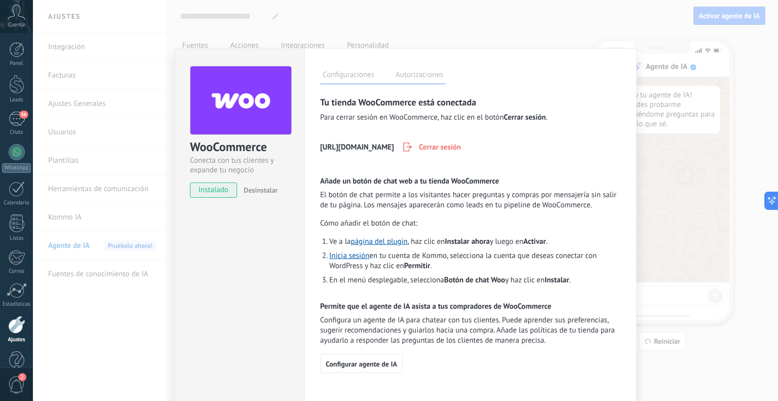
scroll to position [2, 0]
click at [386, 237] on link "página del plugin" at bounding box center [379, 241] width 57 height 10
click at [387, 362] on span "Configurar agente de IA" at bounding box center [361, 363] width 71 height 7
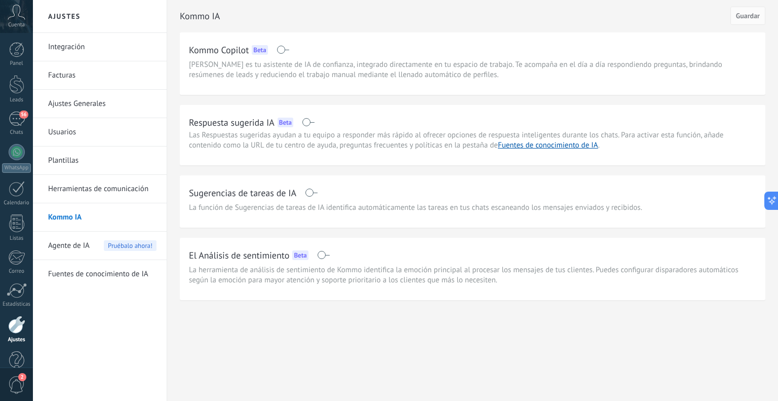
click at [89, 271] on link "Fuentes de conocimiento de IA" at bounding box center [102, 274] width 108 height 28
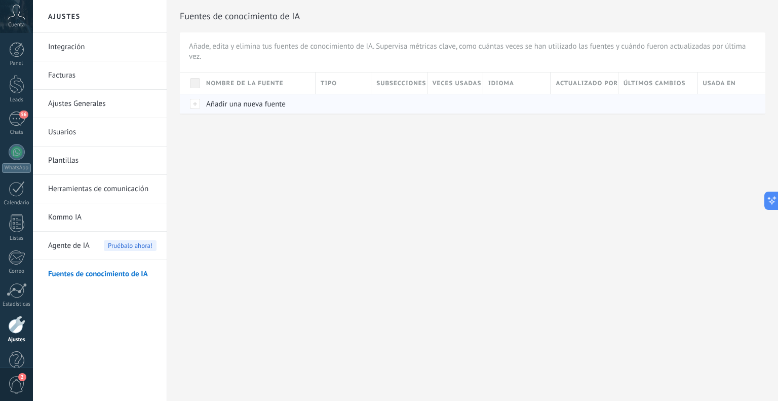
click at [253, 104] on span "Añadir una nueva fuente" at bounding box center [245, 104] width 79 height 10
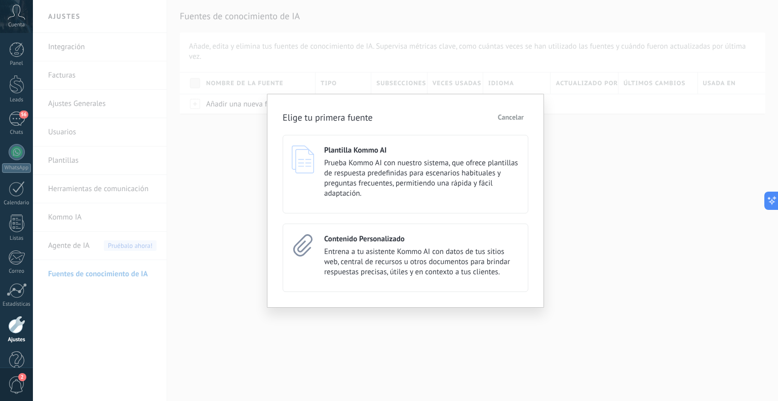
click at [503, 113] on span "Cancelar" at bounding box center [511, 116] width 26 height 7
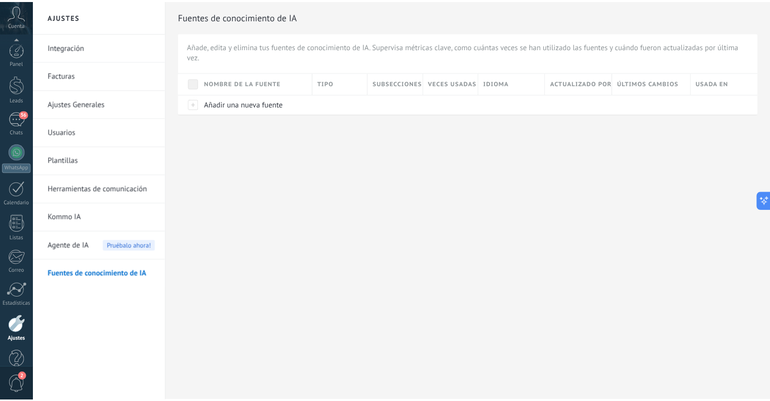
scroll to position [20, 0]
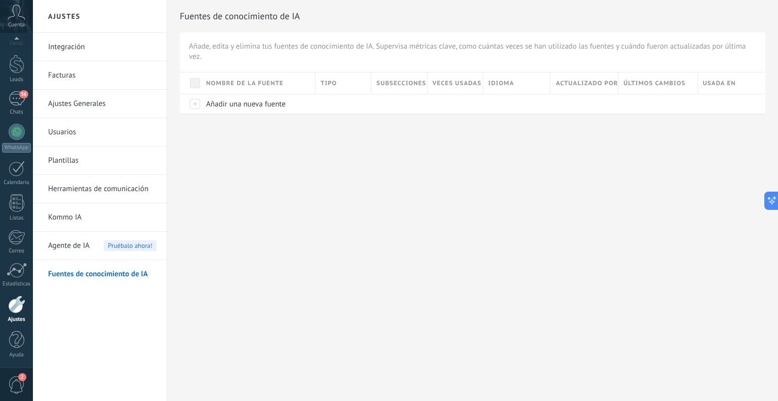
click at [71, 240] on span "Agente de IA" at bounding box center [69, 245] width 42 height 28
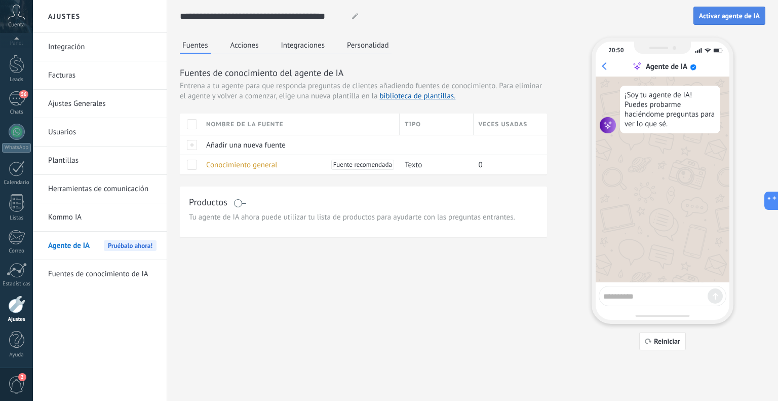
click at [702, 16] on span "Activar agente de IA" at bounding box center [729, 15] width 61 height 7
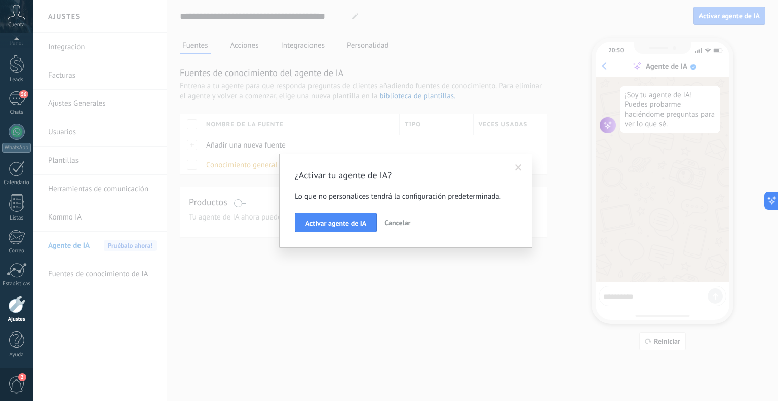
click at [521, 172] on span at bounding box center [518, 167] width 17 height 17
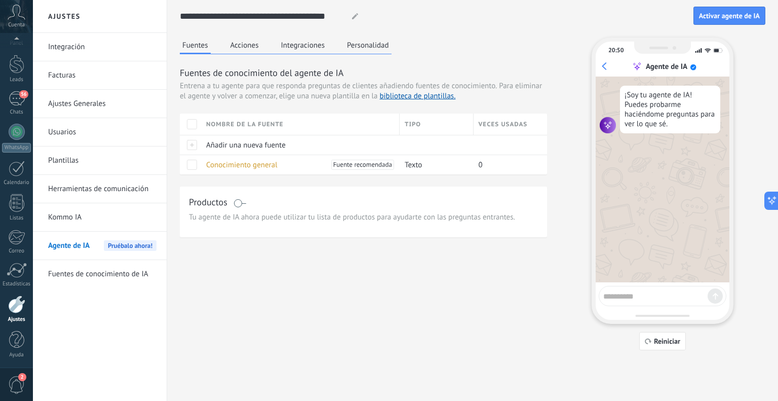
click at [354, 14] on icon at bounding box center [355, 16] width 6 height 6
drag, startPoint x: 339, startPoint y: 14, endPoint x: 255, endPoint y: 22, distance: 84.9
click at [255, 22] on input "**********" at bounding box center [262, 16] width 164 height 18
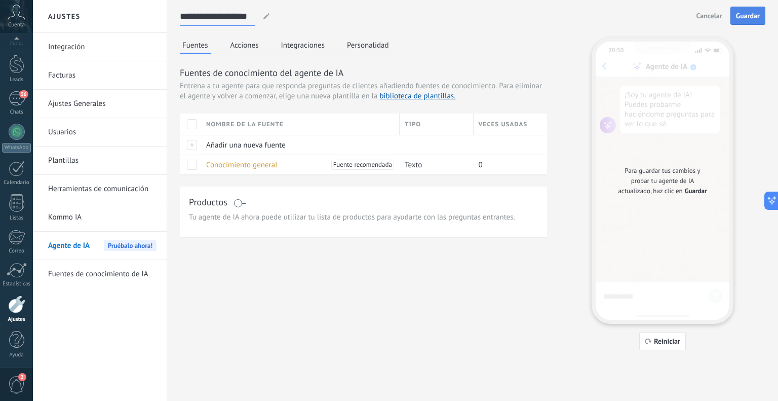
type input "**********"
click at [742, 24] on button "Guardar" at bounding box center [747, 16] width 35 height 18
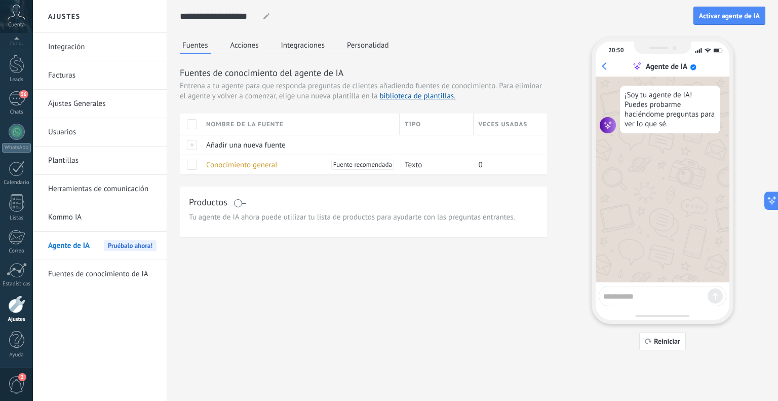
click at [247, 47] on button "Acciones" at bounding box center [244, 44] width 33 height 15
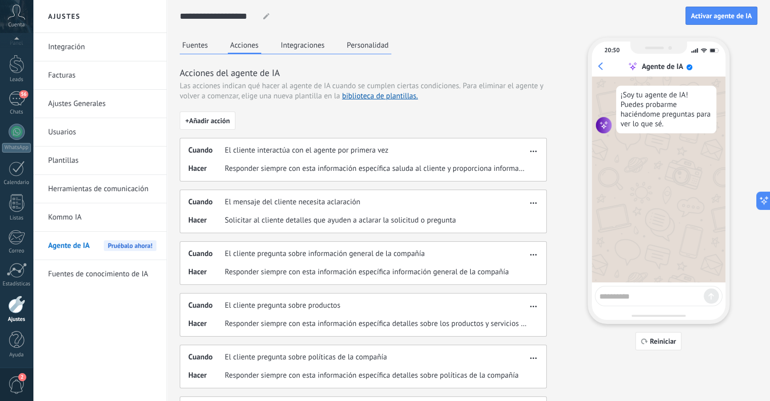
click at [315, 45] on button "Integraciones" at bounding box center [302, 44] width 49 height 15
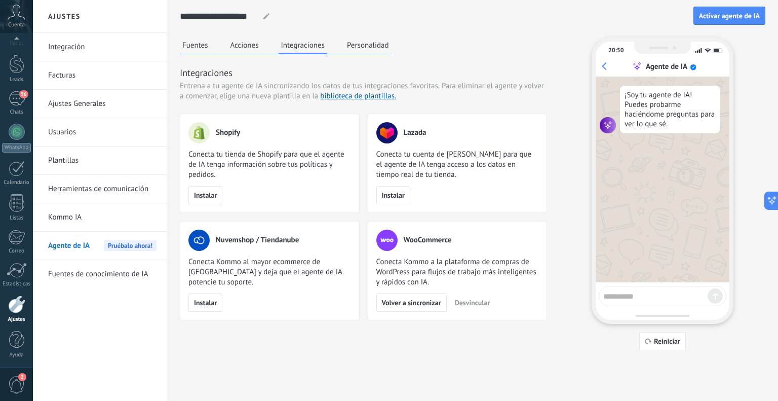
click at [379, 38] on button "Personalidad" at bounding box center [367, 44] width 47 height 15
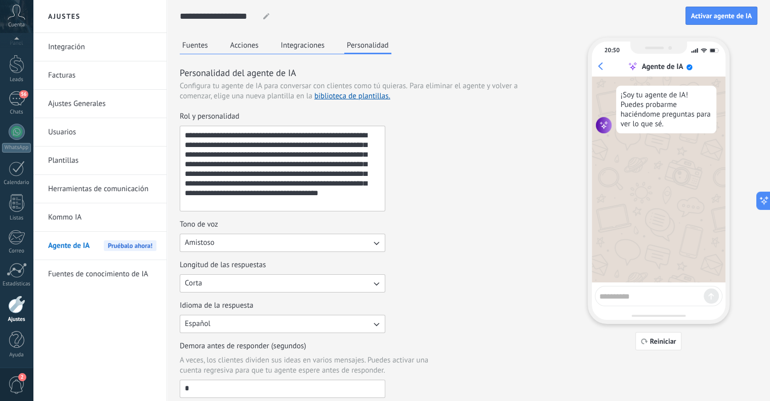
click at [674, 294] on textarea at bounding box center [652, 294] width 104 height 13
type textarea "**********"
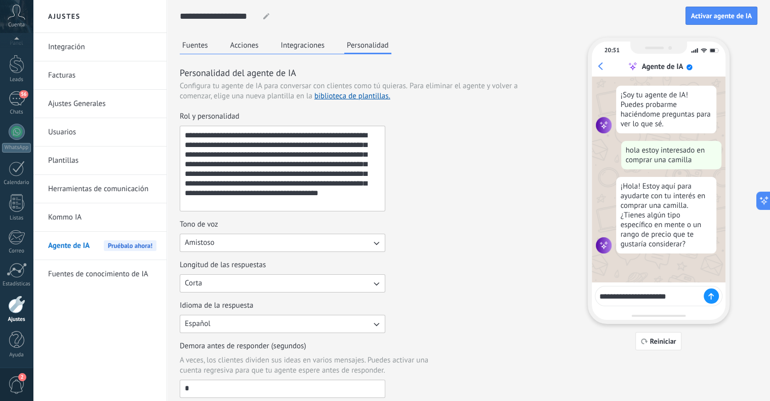
type textarea "**********"
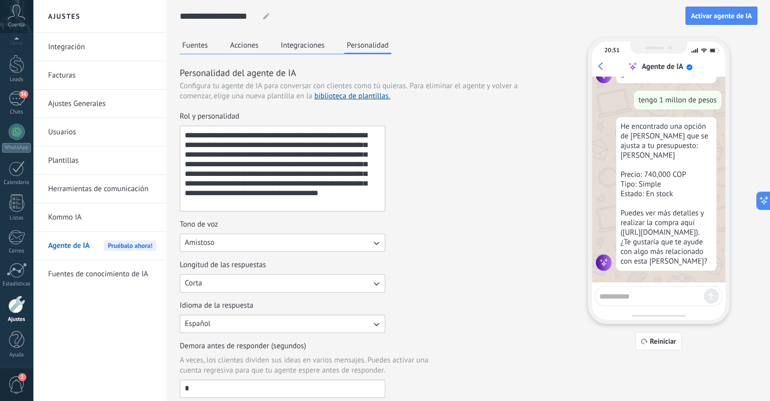
scroll to position [183, 0]
type textarea "**"
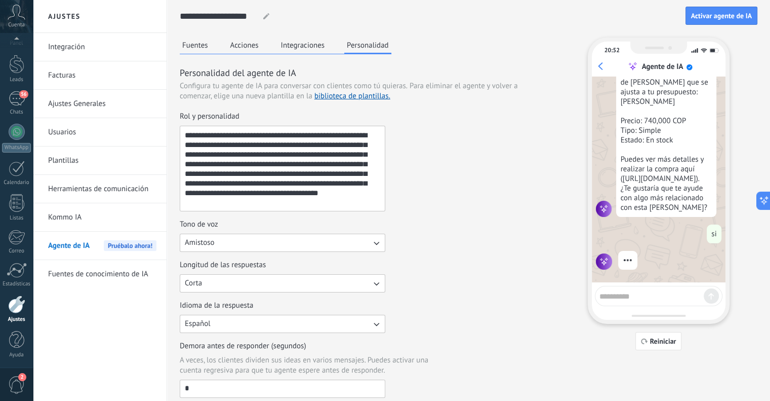
scroll to position [265, 0]
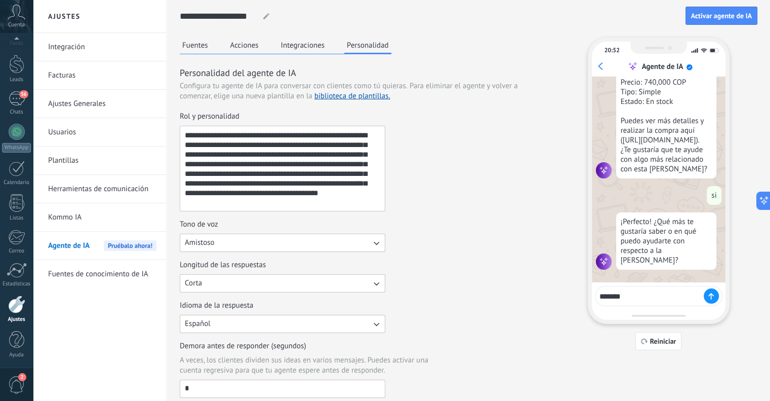
type textarea "********"
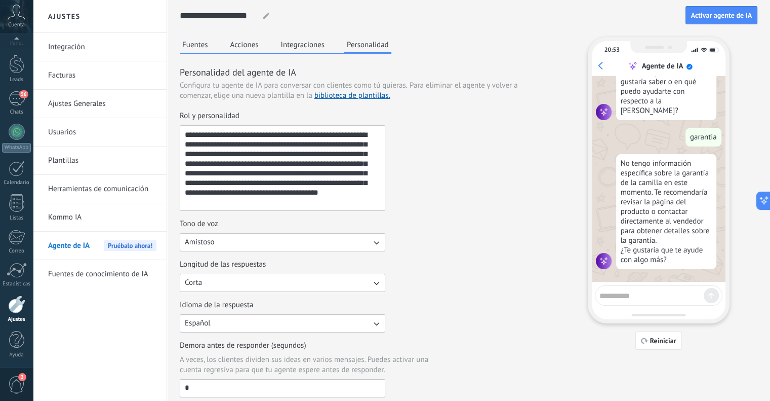
scroll to position [0, 0]
click at [232, 243] on button "Amistoso" at bounding box center [283, 242] width 206 height 18
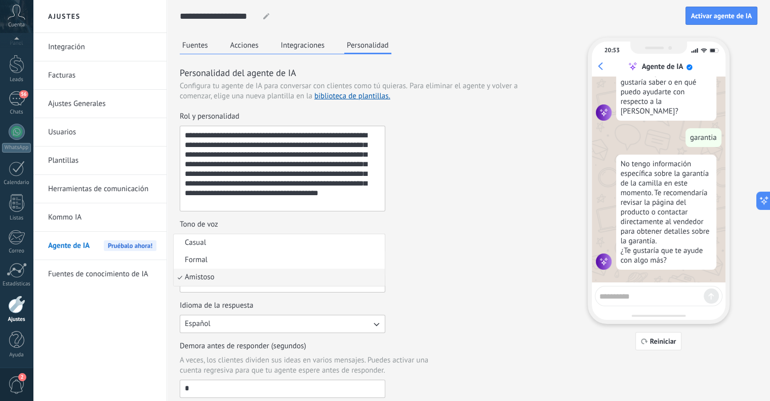
click at [442, 238] on div "Tono de voz Amistoso Casual Formal Amistoso" at bounding box center [363, 235] width 367 height 32
drag, startPoint x: 258, startPoint y: 206, endPoint x: 181, endPoint y: 121, distance: 114.3
click at [181, 121] on label "**********" at bounding box center [283, 161] width 206 height 100
drag, startPoint x: 267, startPoint y: 203, endPoint x: 167, endPoint y: 114, distance: 134.2
click at [167, 114] on div "**********" at bounding box center [401, 360] width 737 height 720
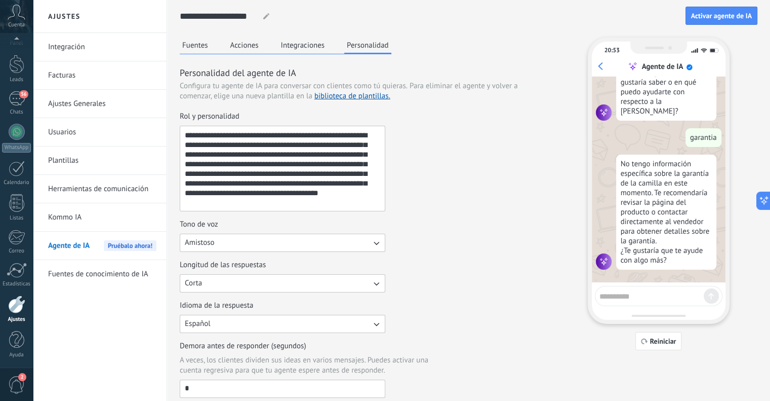
paste textarea "**********"
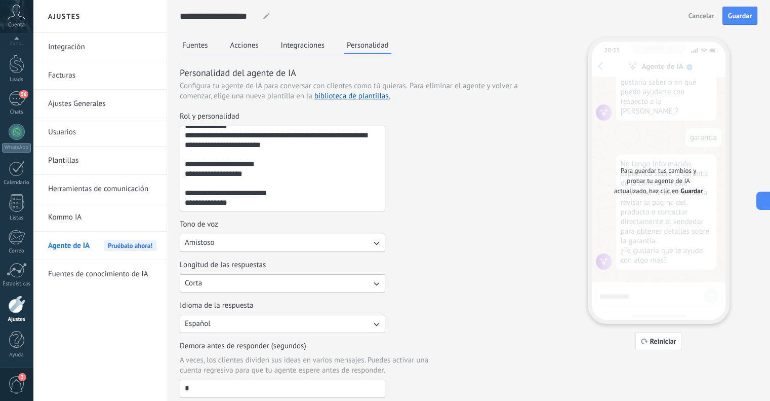
scroll to position [385, 0]
type textarea "**********"
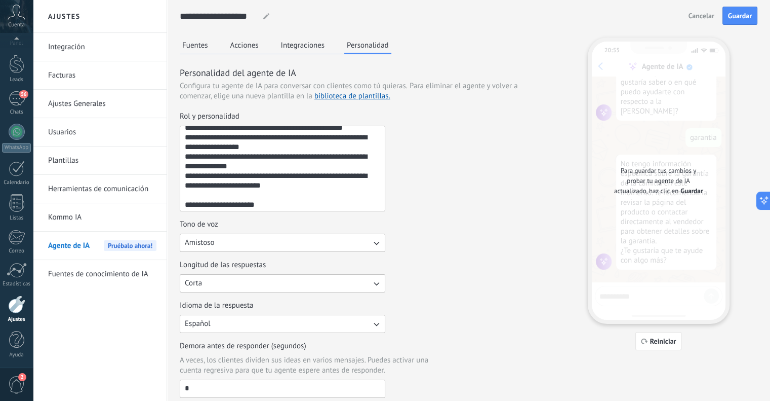
scroll to position [0, 0]
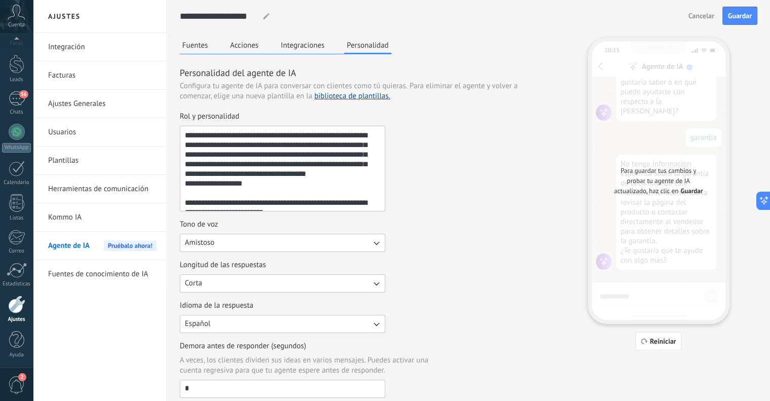
drag, startPoint x: 236, startPoint y: 207, endPoint x: 178, endPoint y: 72, distance: 146.3
click at [178, 72] on div "**********" at bounding box center [468, 360] width 603 height 720
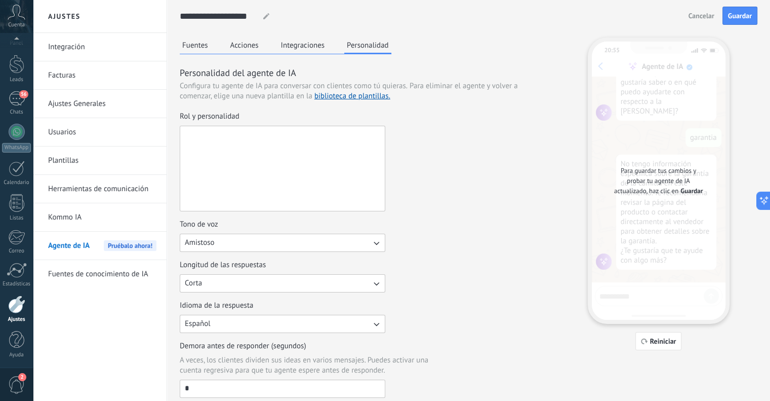
paste textarea "**********"
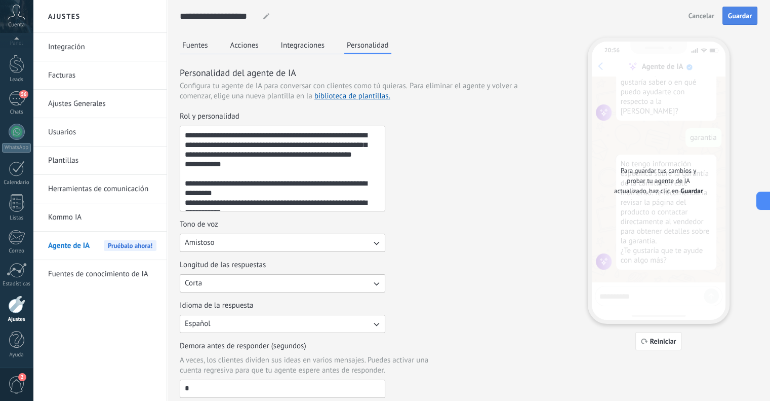
type textarea "**********"
click at [749, 19] on span "Guardar" at bounding box center [740, 15] width 24 height 7
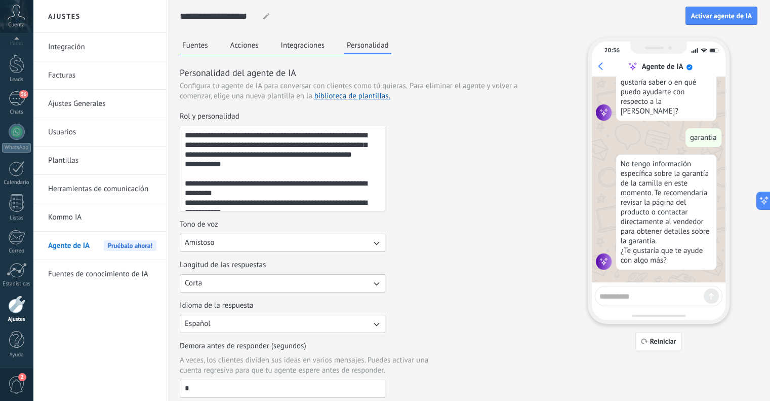
click at [662, 292] on textarea at bounding box center [652, 294] width 104 height 13
type textarea "**********"
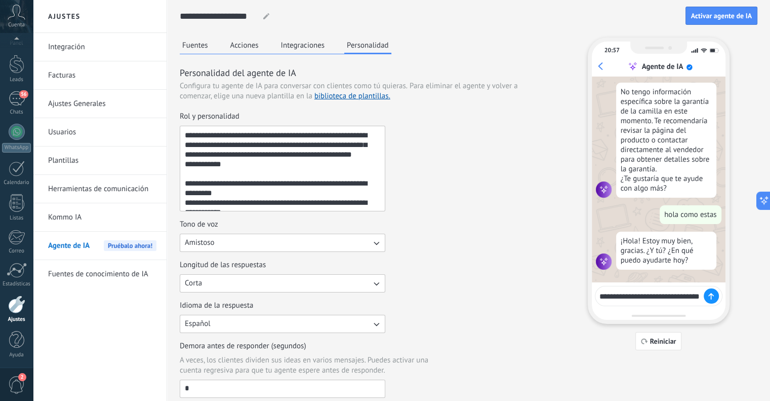
scroll to position [495, 0]
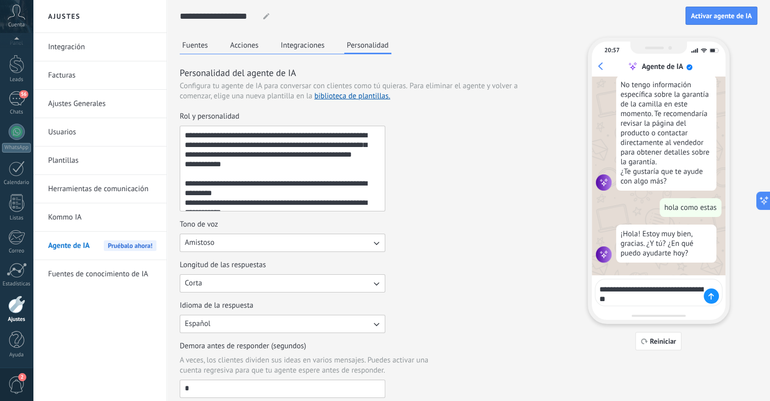
type textarea "**********"
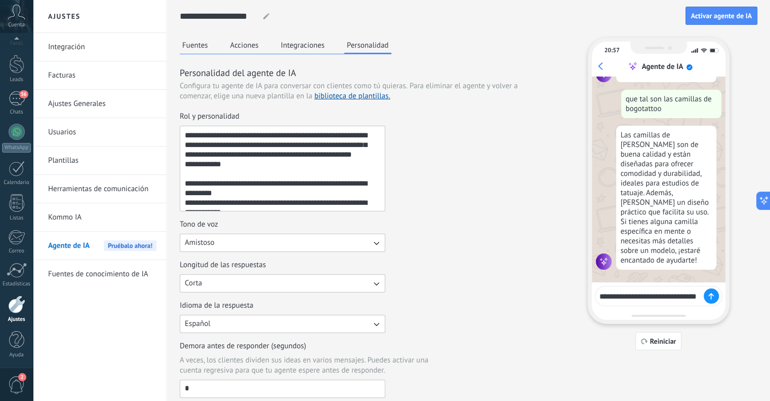
scroll to position [684, 0]
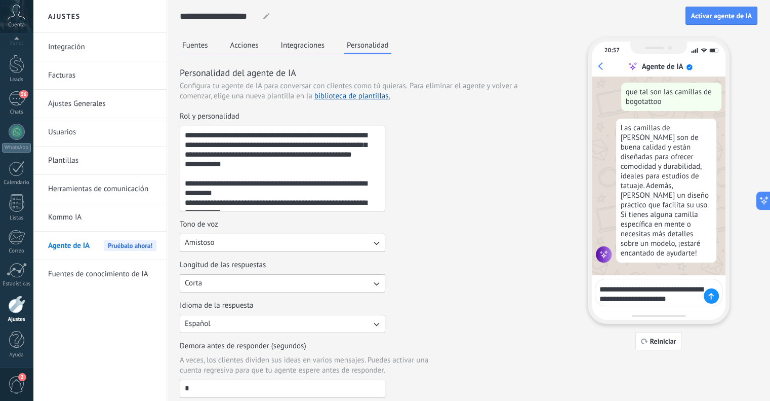
type textarea "**********"
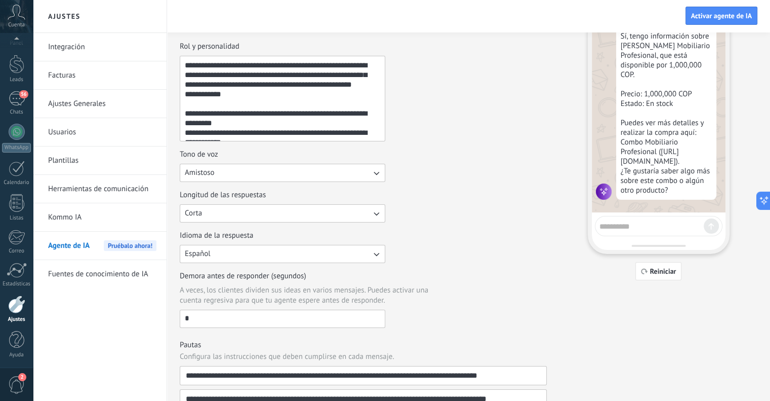
scroll to position [0, 0]
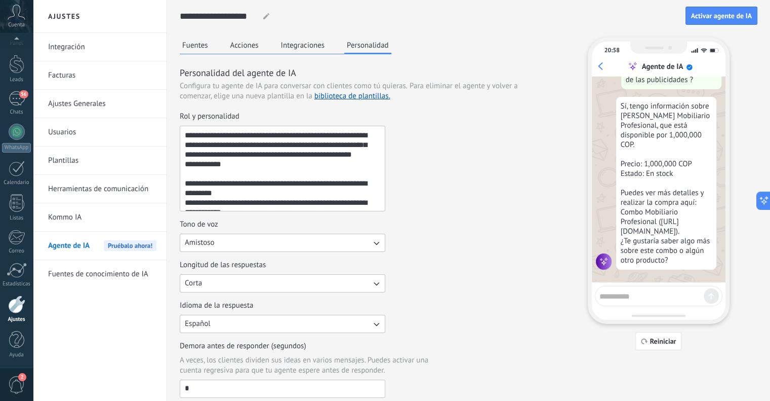
click at [310, 46] on button "Integraciones" at bounding box center [302, 44] width 49 height 15
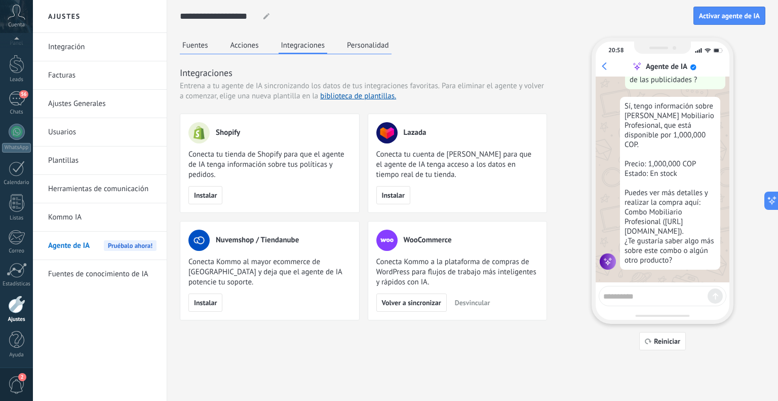
click at [249, 44] on button "Acciones" at bounding box center [244, 44] width 33 height 15
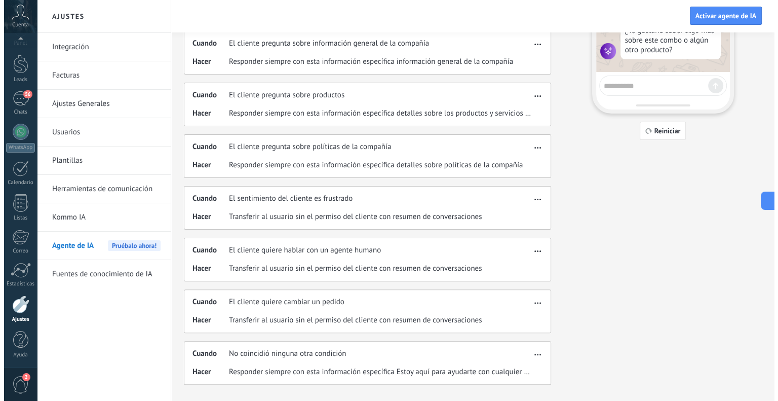
scroll to position [225, 0]
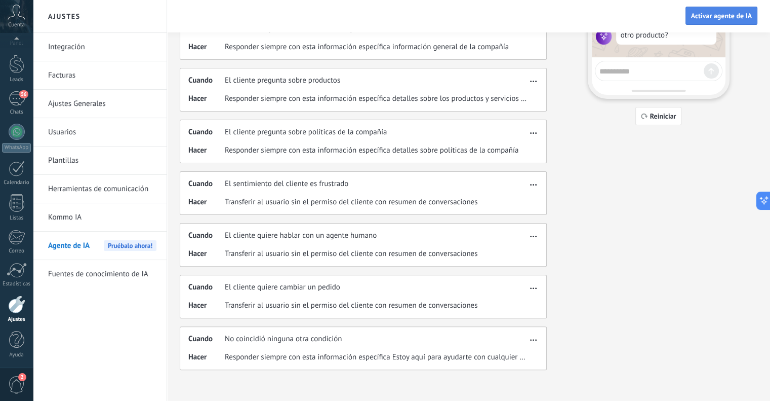
click at [729, 24] on button "Activar agente de IA" at bounding box center [722, 16] width 72 height 18
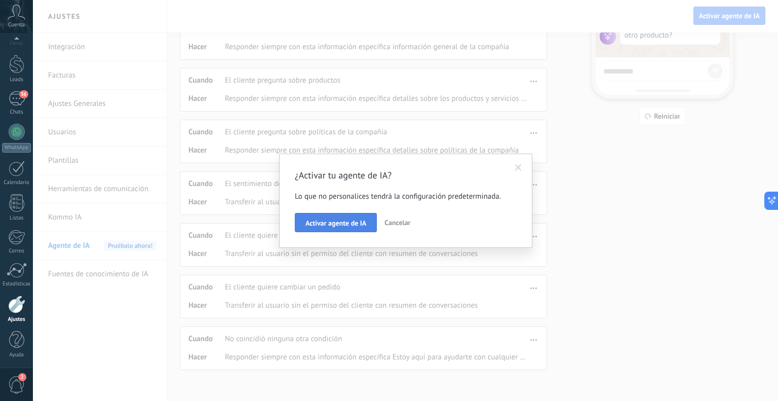
click at [334, 226] on span "Activar agente de IA" at bounding box center [335, 222] width 61 height 7
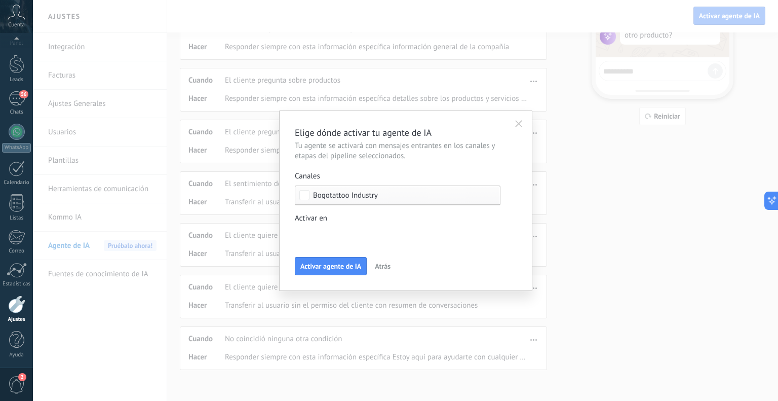
click at [0, 0] on div "Incoming leads Contacto inicial Negociación Debate contractual Discusión de con…" at bounding box center [0, 0] width 0 height 0
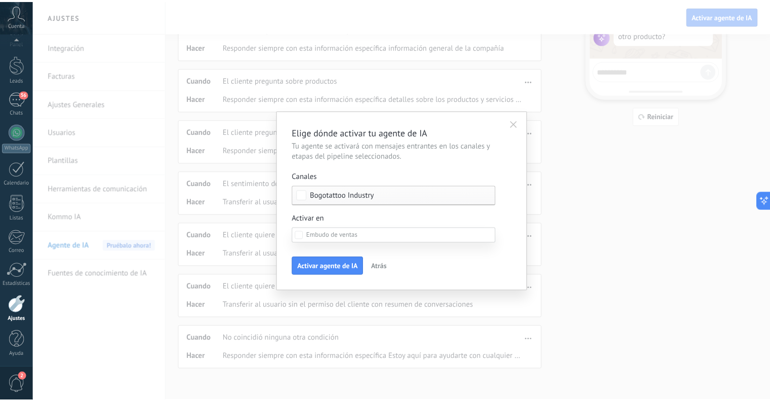
scroll to position [88, 0]
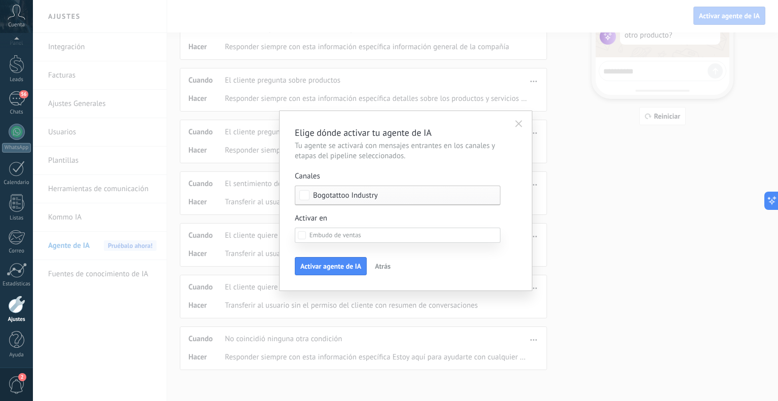
click at [344, 261] on div "Incoming leads Contacto inicial Negociación Debate contractual Discusión de con…" at bounding box center [398, 311] width 206 height 169
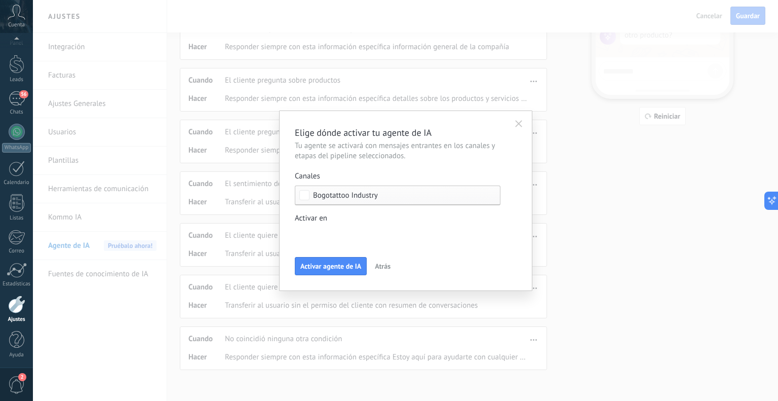
click at [0, 0] on div "Incoming leads Contacto inicial Negociación Debate contractual Discusión de con…" at bounding box center [0, 0] width 0 height 0
click at [322, 219] on div at bounding box center [405, 200] width 745 height 401
click at [310, 265] on span "Activar agente de IA" at bounding box center [330, 265] width 61 height 7
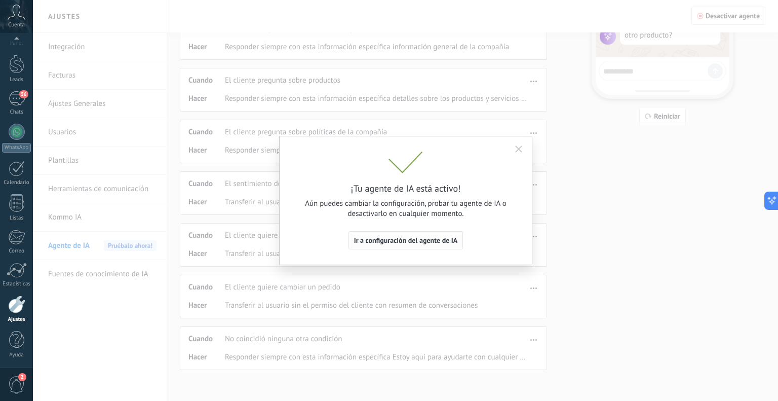
click at [387, 244] on span "Ir a configuración del agente de IA" at bounding box center [406, 239] width 104 height 7
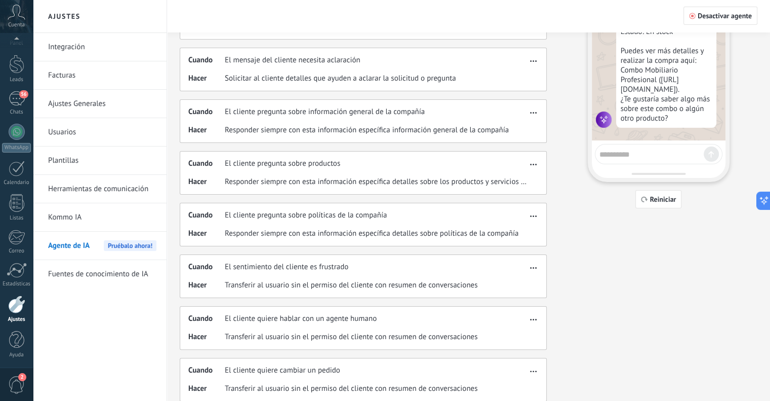
scroll to position [22, 0]
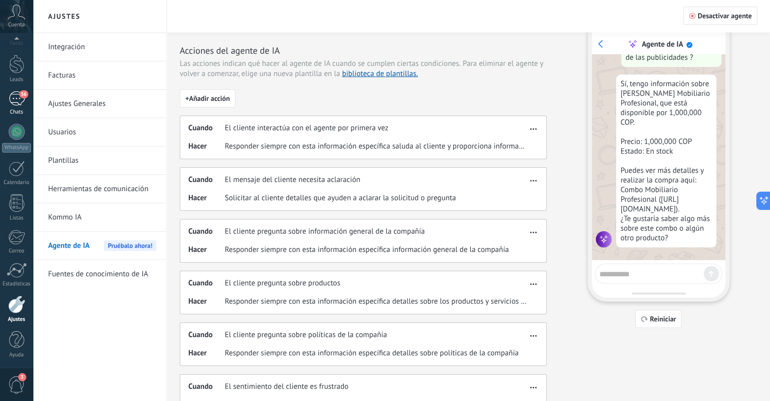
click at [16, 105] on div "56" at bounding box center [17, 98] width 16 height 15
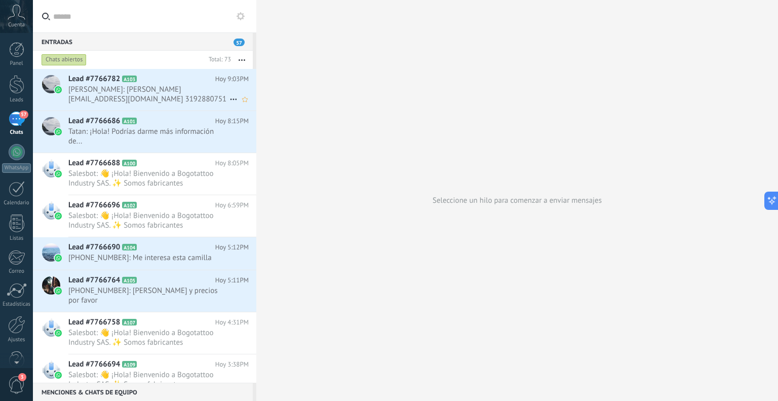
click at [152, 94] on span "Ricardo Andres: Ricardo García Ricardogarcia168@hotmail.com 3192880751" at bounding box center [148, 94] width 161 height 19
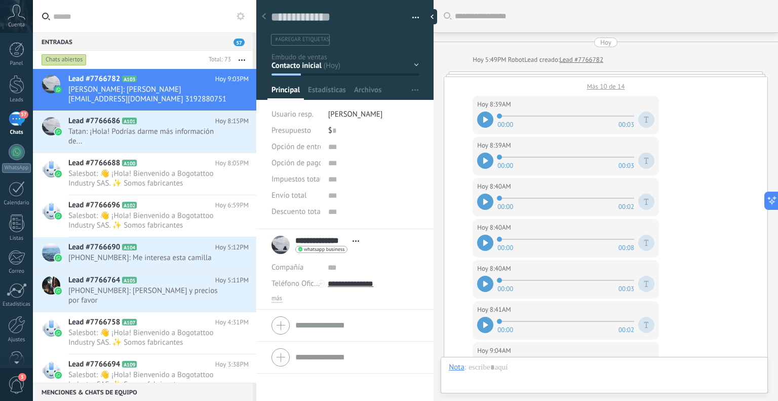
scroll to position [1705, 0]
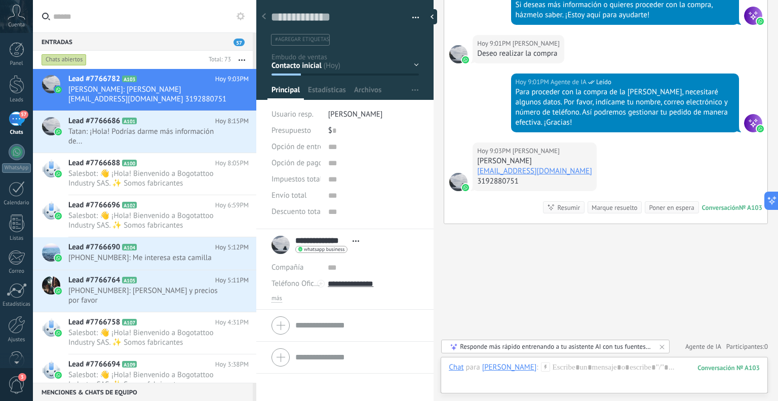
click at [490, 347] on div "Responde más rápido entrenando a tu asistente AI con tus fuentes de datos" at bounding box center [556, 346] width 192 height 9
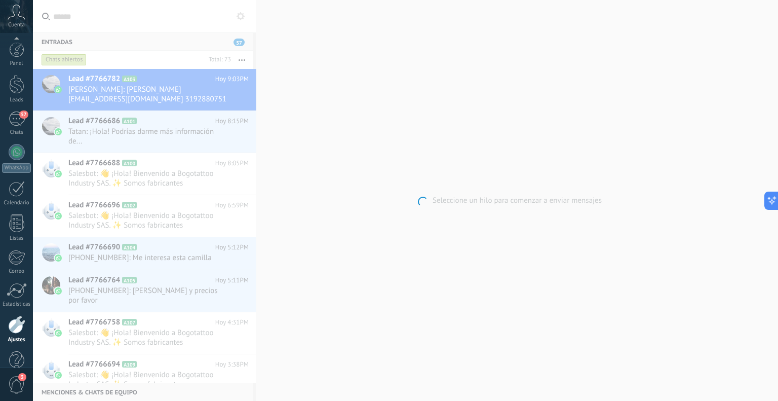
scroll to position [20, 0]
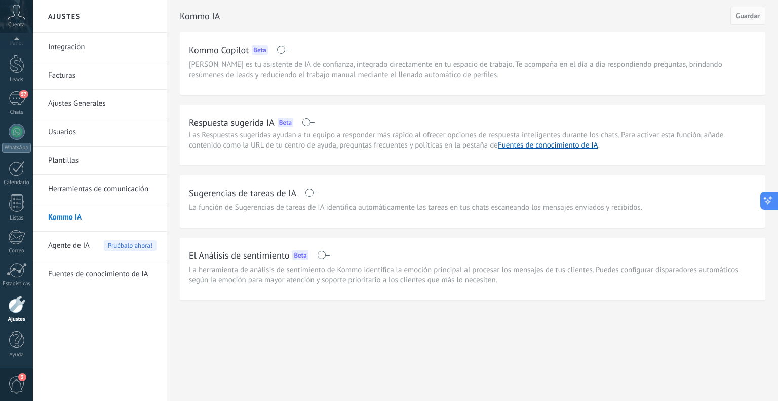
click at [766, 205] on icon at bounding box center [768, 200] width 11 height 11
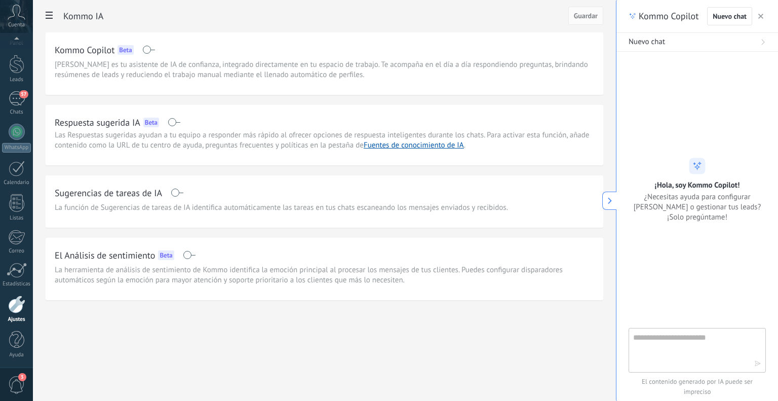
type textarea "**********"
click at [762, 16] on icon "button" at bounding box center [760, 16] width 5 height 5
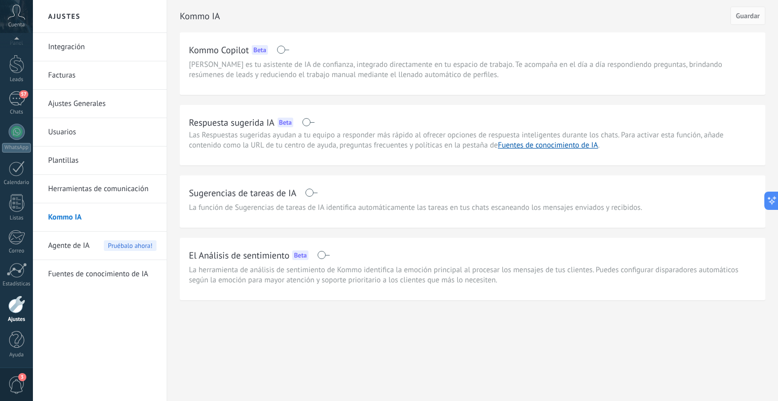
click at [488, 304] on div "Kommo IA Guardar Kommo Copilot Beta Kommo Copilot es tu asistente de IA de conf…" at bounding box center [472, 171] width 611 height 343
click at [63, 244] on span "Agente de IA" at bounding box center [69, 245] width 42 height 28
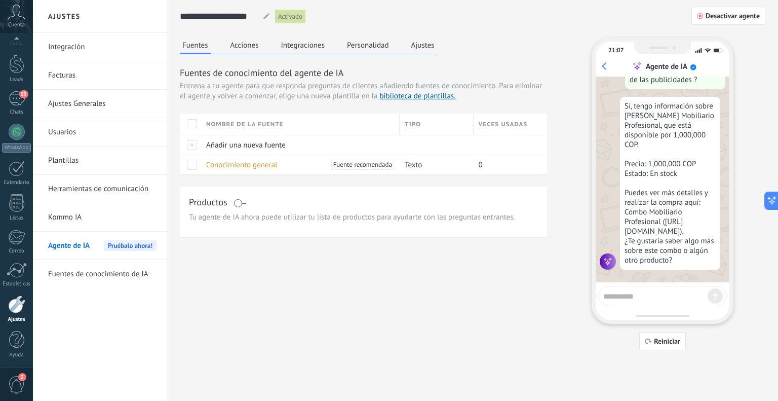
scroll to position [924, 0]
click at [236, 148] on span "Añadir una nueva fuente" at bounding box center [245, 145] width 79 height 10
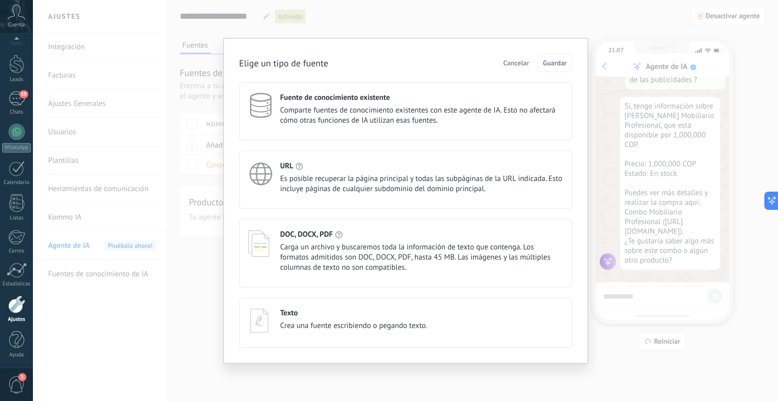
click at [391, 18] on div "Elige un tipo de fuente Cancelar Guardar Fuente de conocimiento existente Compa…" at bounding box center [405, 200] width 745 height 401
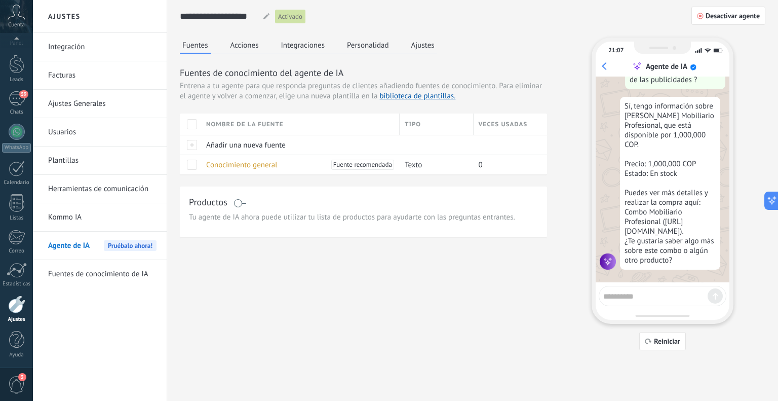
click at [245, 45] on button "Acciones" at bounding box center [244, 44] width 33 height 15
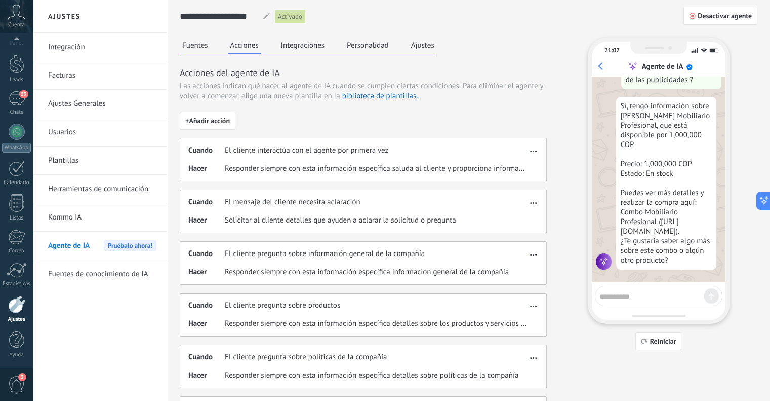
click at [296, 42] on button "Integraciones" at bounding box center [302, 44] width 49 height 15
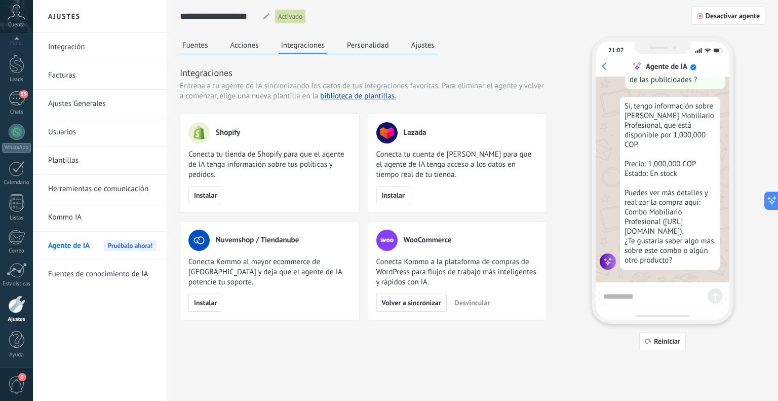
click at [415, 309] on button "Volver a sincronizar" at bounding box center [411, 302] width 70 height 18
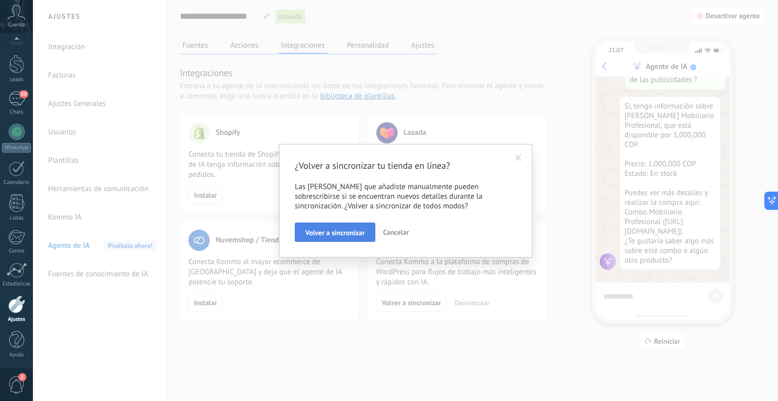
click at [350, 233] on span "Volver a sincronizar" at bounding box center [334, 232] width 59 height 7
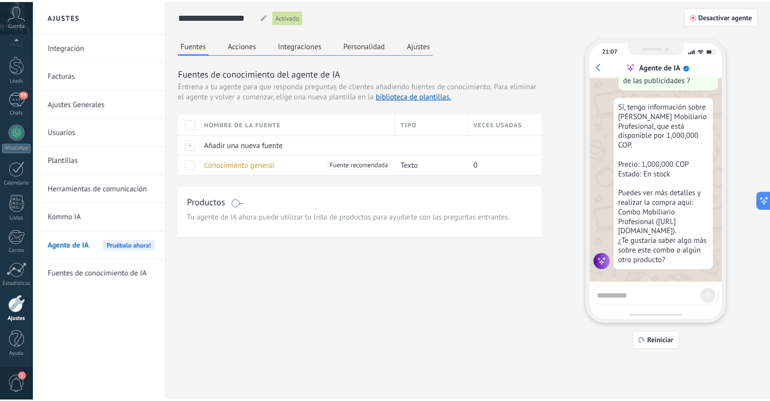
scroll to position [1984, 0]
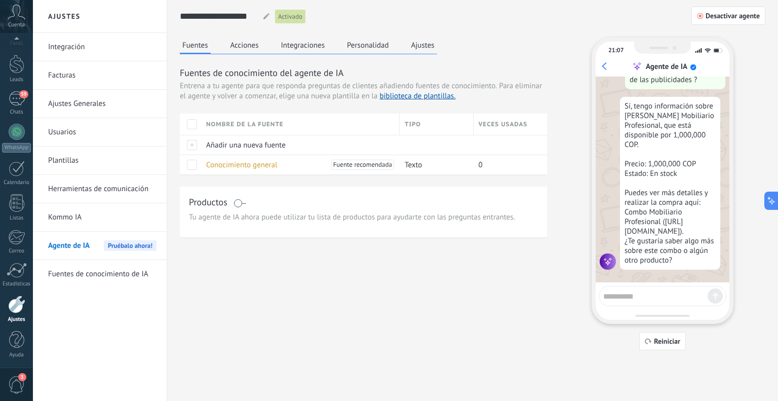
click at [365, 48] on button "Personalidad" at bounding box center [367, 44] width 47 height 15
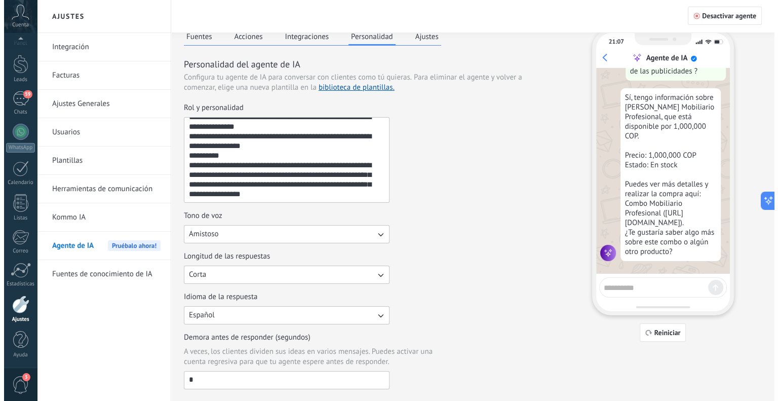
scroll to position [0, 0]
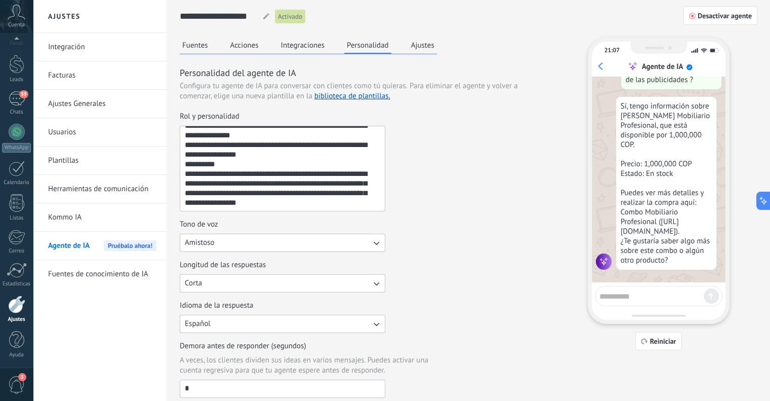
click at [421, 46] on button "Ajustes" at bounding box center [423, 44] width 28 height 15
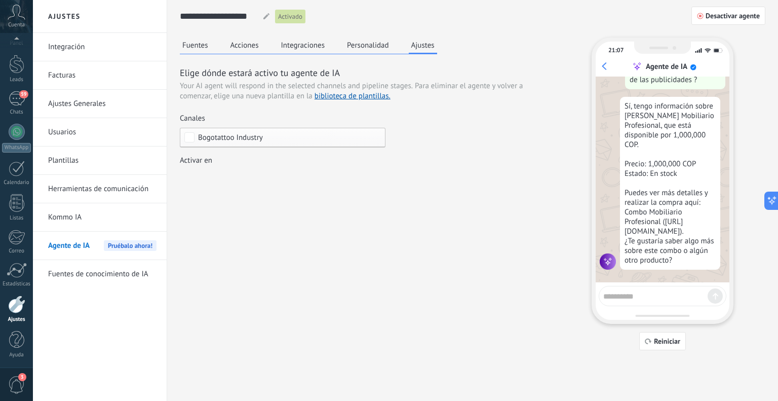
click at [0, 0] on div "Incoming leads Contacto inicial Negociación Debate contractual Discusión de con…" at bounding box center [0, 0] width 0 height 0
click at [183, 134] on div at bounding box center [405, 200] width 745 height 401
click at [84, 210] on link "Kommo IA" at bounding box center [102, 217] width 108 height 28
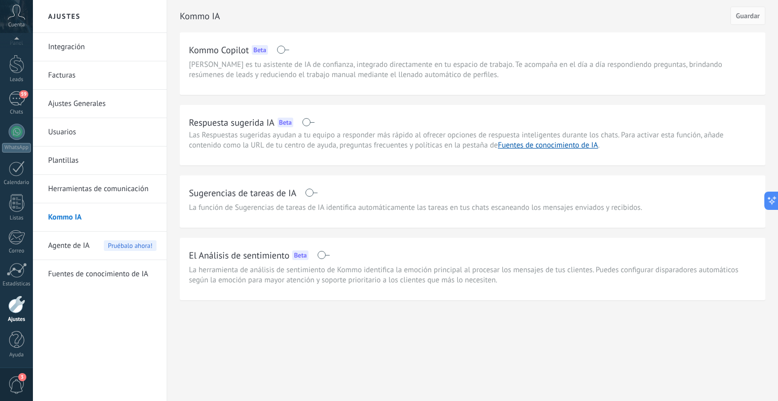
click at [314, 190] on span at bounding box center [311, 192] width 13 height 8
click at [298, 121] on div "Respuesta sugerida IA Beta" at bounding box center [244, 122] width 110 height 13
click at [306, 124] on span at bounding box center [308, 122] width 13 height 8
click at [764, 16] on button "Guardar" at bounding box center [747, 16] width 35 height 18
click at [83, 188] on link "Herramientas de comunicación" at bounding box center [102, 189] width 108 height 28
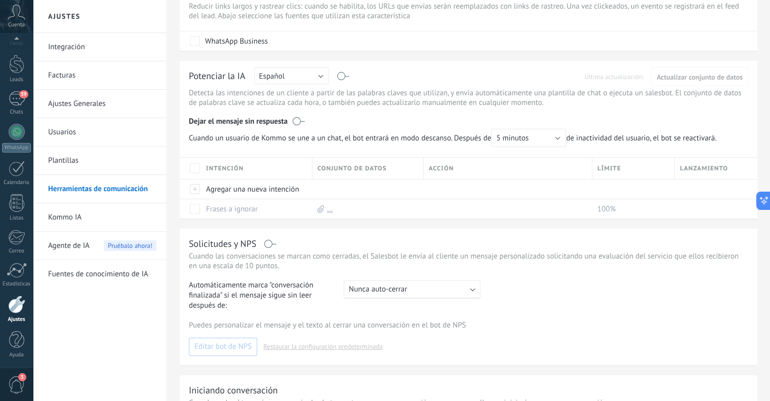
scroll to position [152, 0]
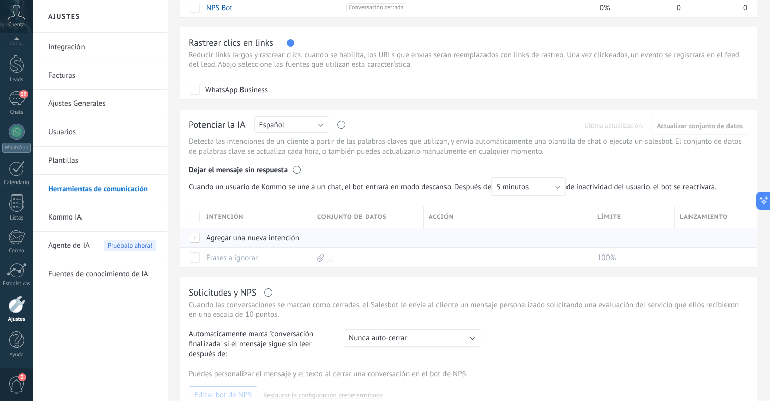
click at [277, 236] on div "Agregar una nueva intención" at bounding box center [254, 237] width 106 height 19
click at [334, 186] on span "Cuando un usuario de Kommo se une a un chat, el bot entrará en modo descanso. D…" at bounding box center [377, 186] width 377 height 18
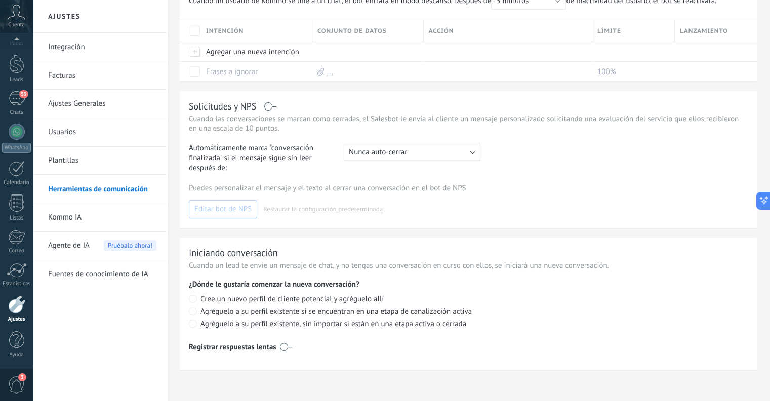
scroll to position [340, 0]
click at [69, 137] on link "Usuarios" at bounding box center [102, 132] width 108 height 28
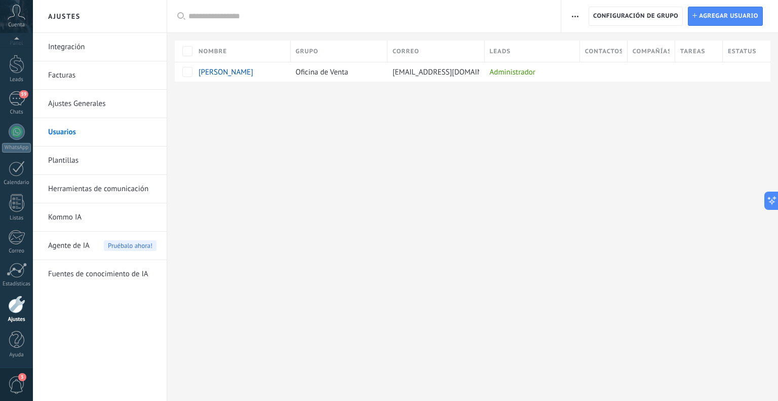
click at [79, 108] on link "Ajustes Generales" at bounding box center [102, 104] width 108 height 28
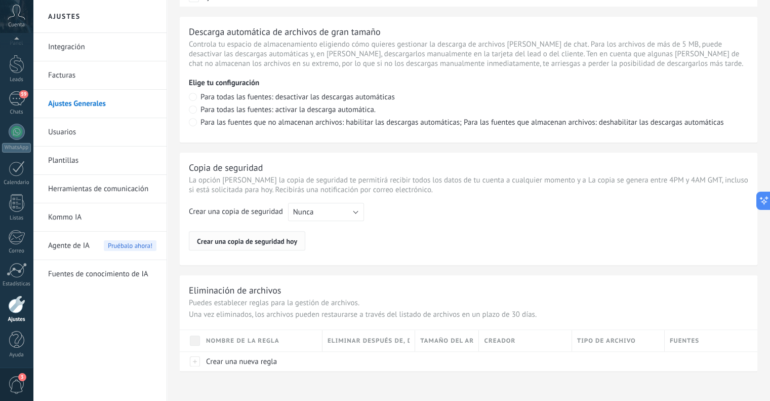
scroll to position [717, 0]
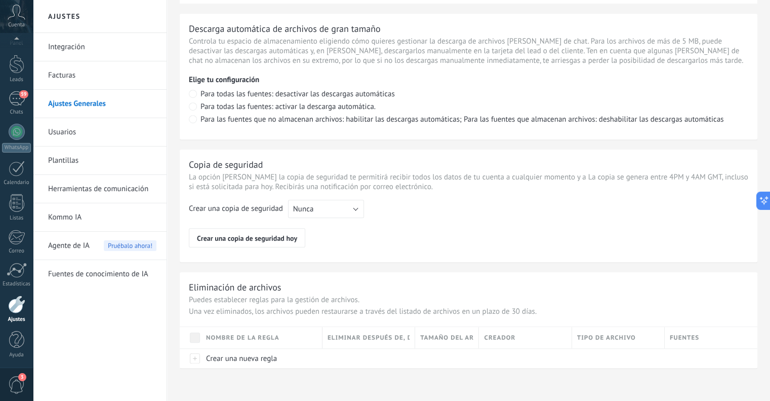
click at [57, 48] on link "Integración" at bounding box center [102, 47] width 108 height 28
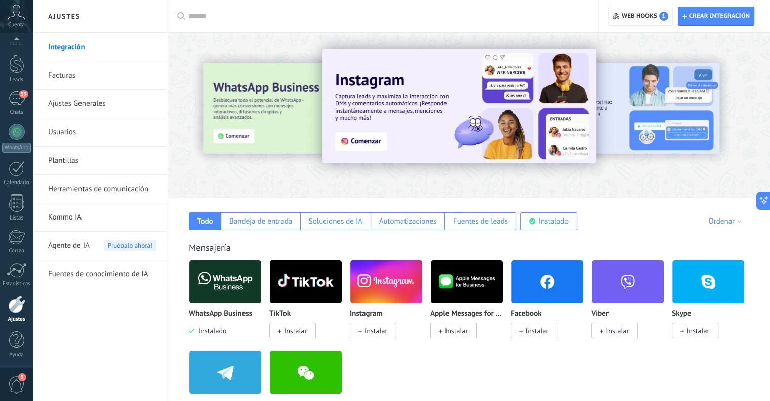
click at [56, 74] on link "Facturas" at bounding box center [102, 75] width 108 height 28
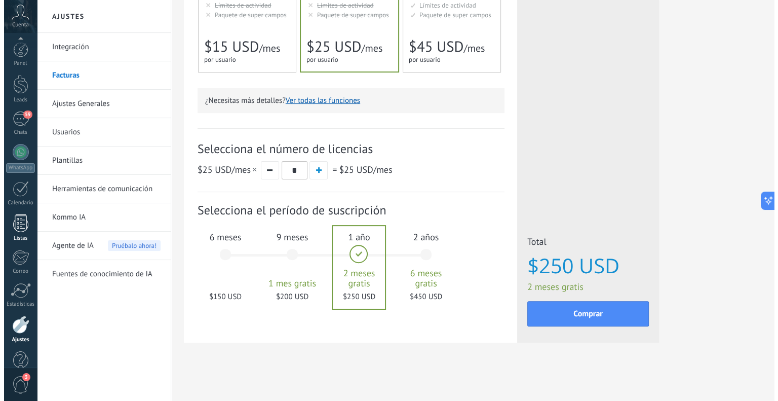
scroll to position [20, 0]
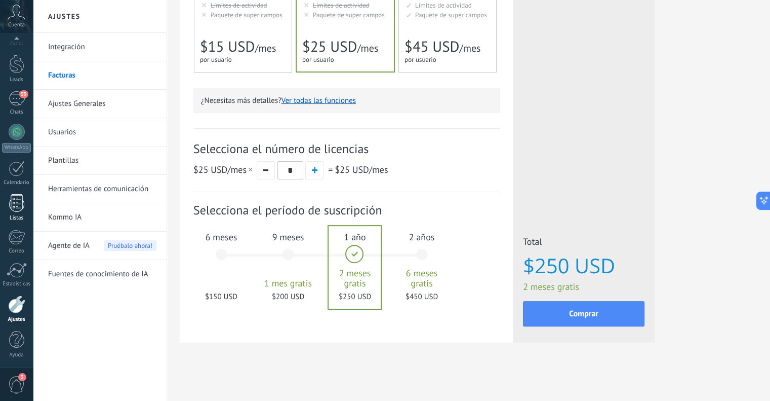
click at [14, 195] on div at bounding box center [16, 203] width 15 height 18
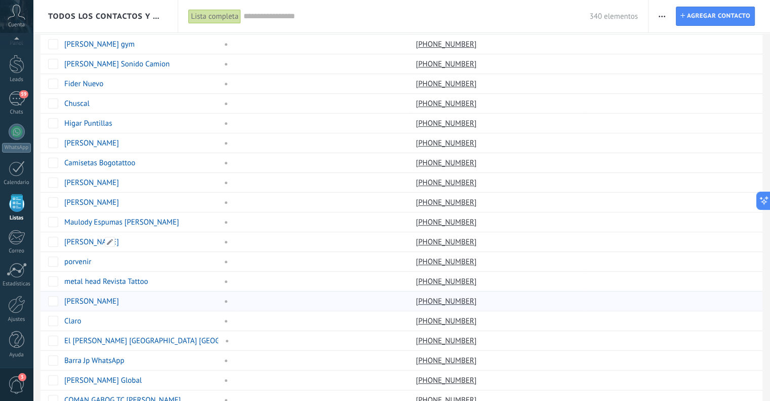
scroll to position [676, 0]
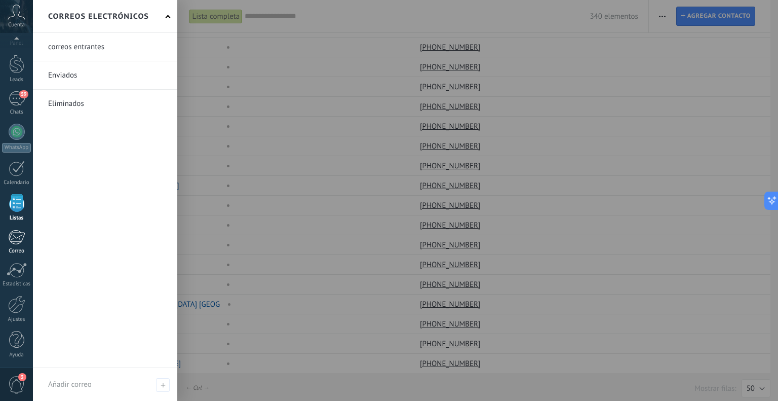
click at [18, 234] on div at bounding box center [16, 236] width 17 height 15
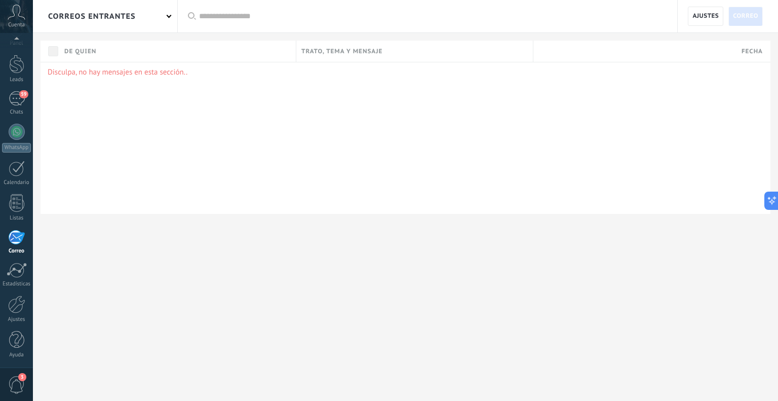
click at [20, 260] on div "Panel Leads 59 Chats WhatsApp Clientes" at bounding box center [16, 195] width 33 height 346
click at [20, 274] on div at bounding box center [17, 269] width 20 height 15
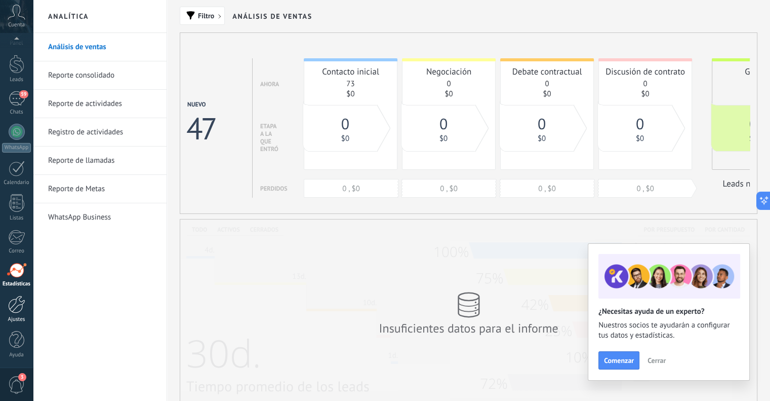
click at [20, 296] on div at bounding box center [16, 304] width 17 height 18
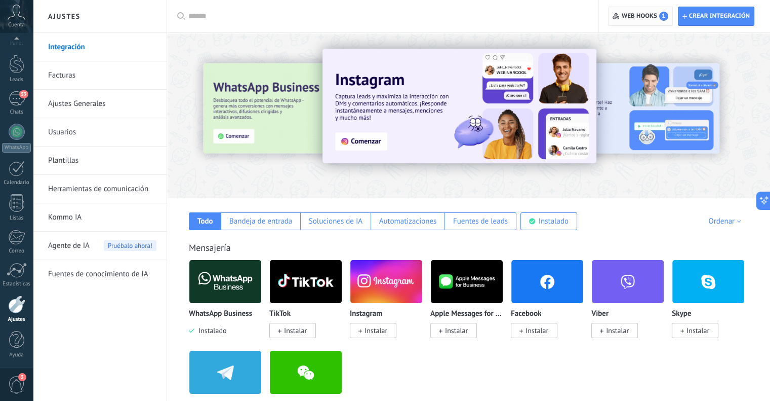
click at [648, 18] on span "Web hooks 1" at bounding box center [645, 16] width 47 height 9
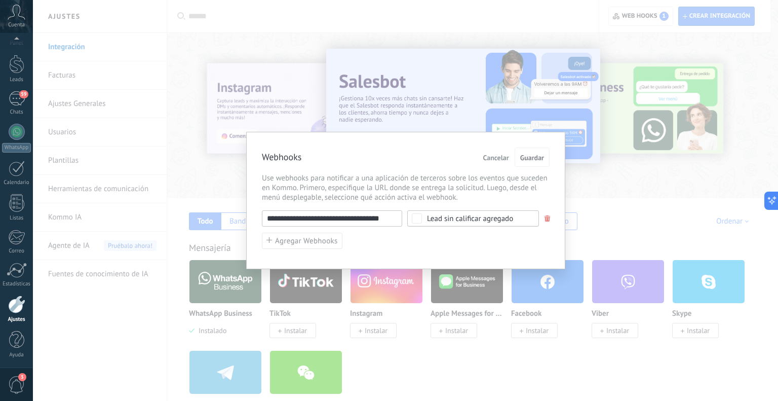
click at [509, 220] on div "Lead sin calificar agregado" at bounding box center [470, 219] width 86 height 8
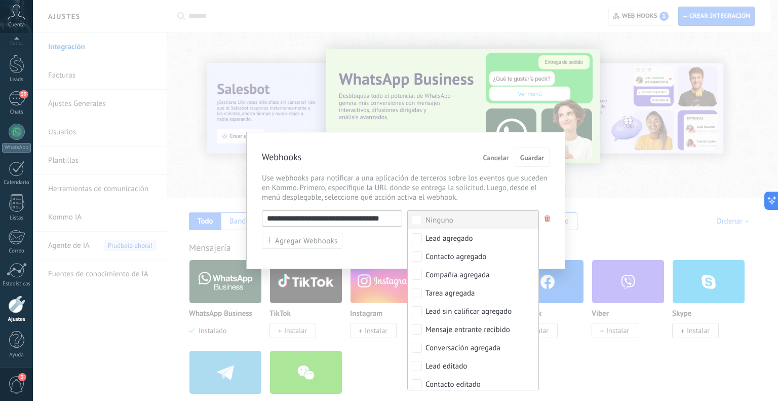
click at [451, 168] on div "**********" at bounding box center [405, 200] width 319 height 137
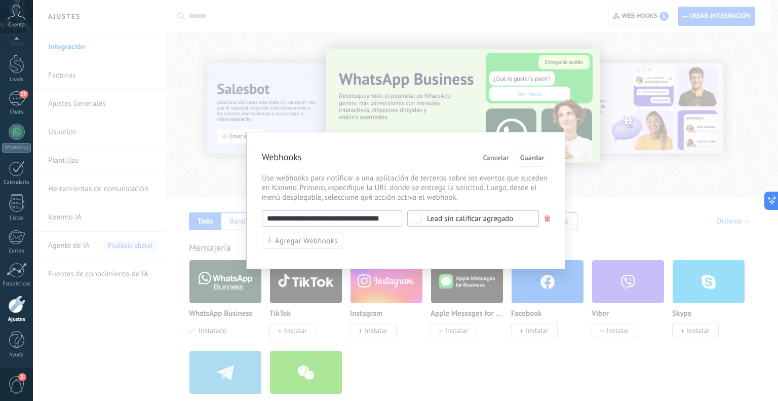
click at [491, 155] on span "Cancelar" at bounding box center [496, 157] width 26 height 7
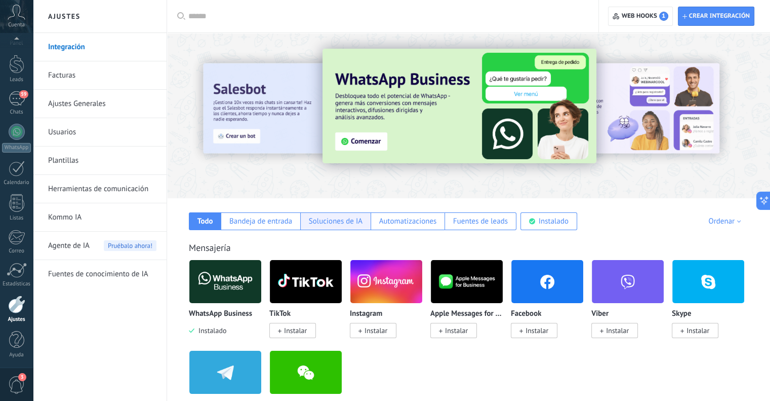
click at [350, 220] on div "Soluciones de IA" at bounding box center [336, 221] width 54 height 10
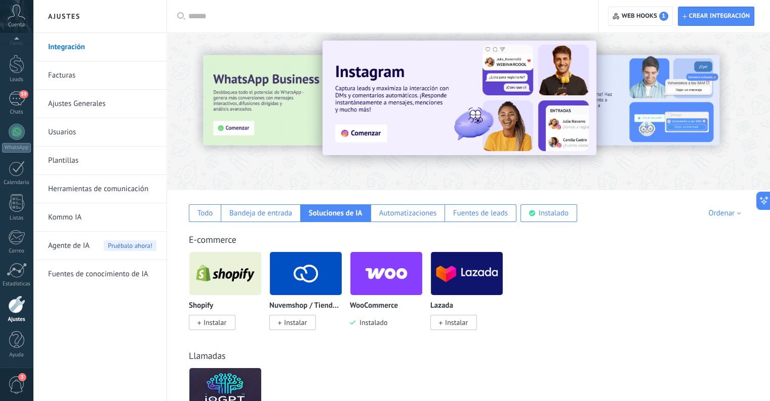
scroll to position [8, 0]
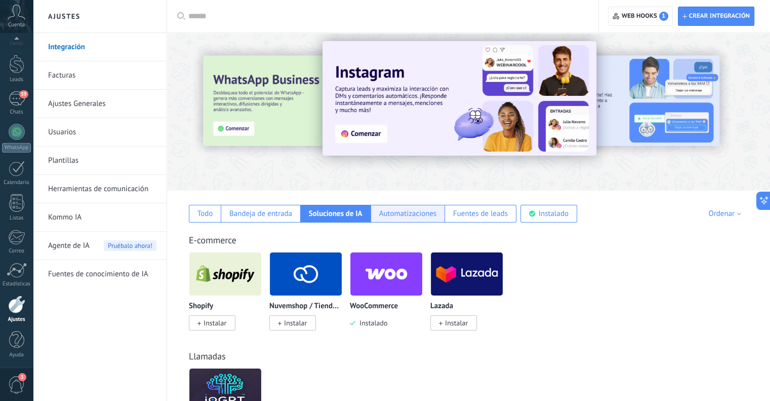
click at [389, 214] on div "Automatizaciones" at bounding box center [408, 214] width 58 height 10
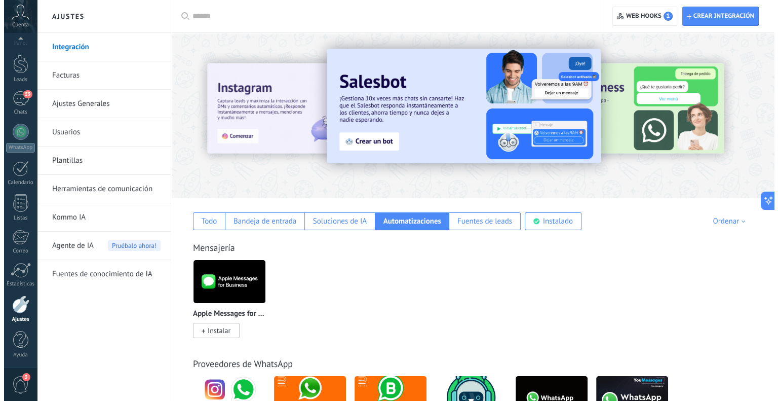
scroll to position [0, 0]
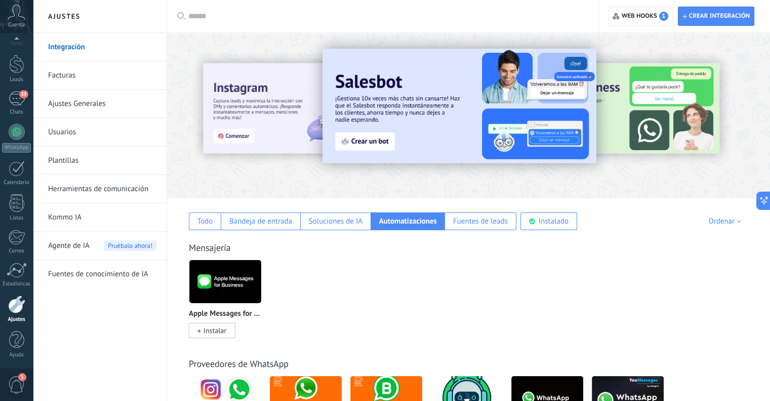
click at [42, 157] on li "Plantillas" at bounding box center [100, 160] width 134 height 28
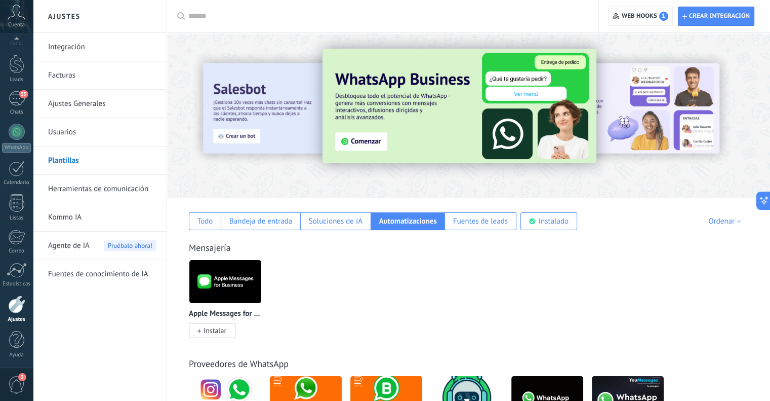
click at [57, 157] on link "Plantillas" at bounding box center [102, 160] width 108 height 28
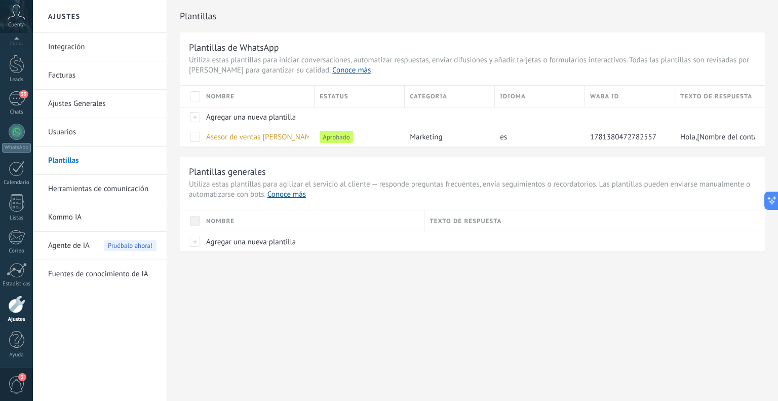
click at [107, 186] on link "Herramientas de comunicación" at bounding box center [102, 189] width 108 height 28
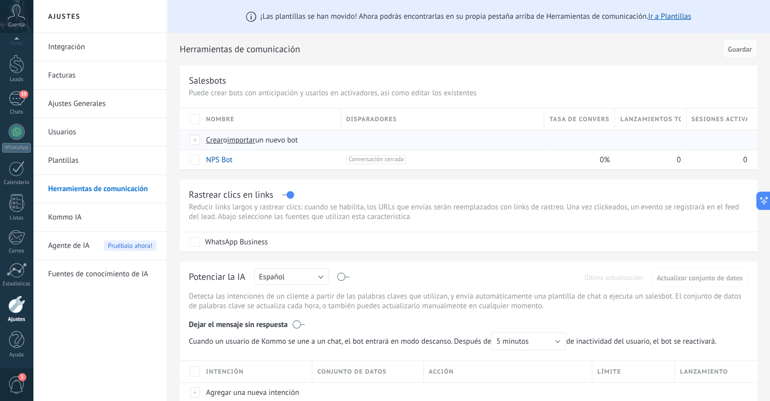
click at [217, 143] on span "Crear" at bounding box center [214, 140] width 17 height 10
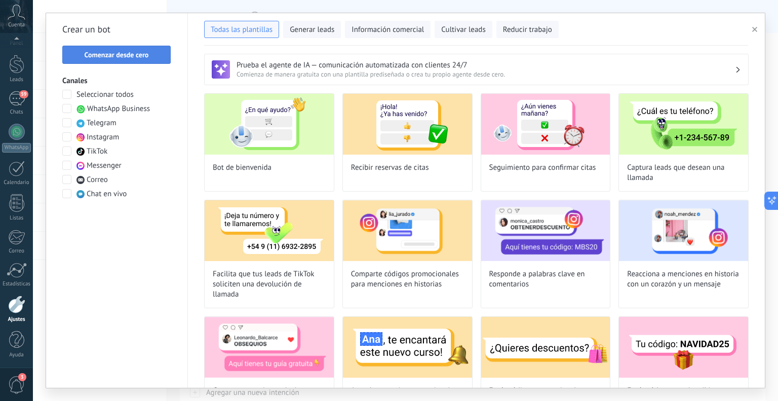
click at [134, 51] on span "Comenzar desde cero" at bounding box center [117, 54] width 64 height 7
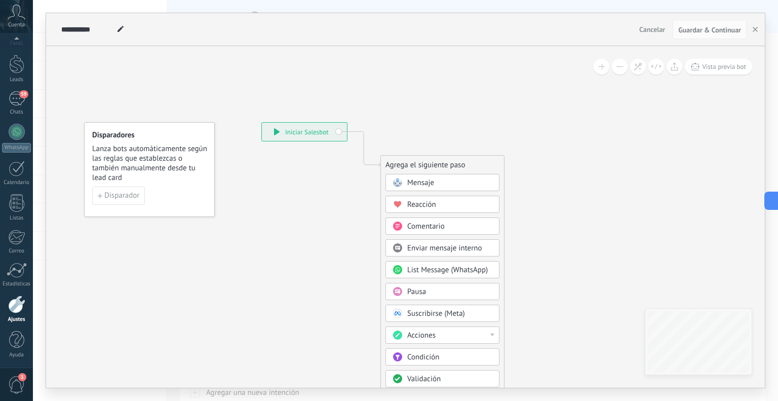
click at [120, 27] on icon at bounding box center [120, 29] width 6 height 6
type input "**********"
click at [99, 80] on icon at bounding box center [348, 304] width 681 height 870
click at [138, 194] on span "Disparador" at bounding box center [121, 195] width 35 height 7
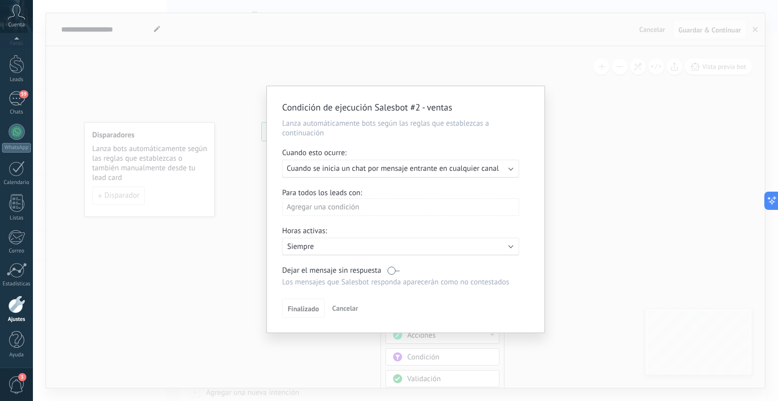
click at [386, 165] on span "Cuando se inicia un chat por mensaje entrante en cualquier canal" at bounding box center [393, 169] width 212 height 10
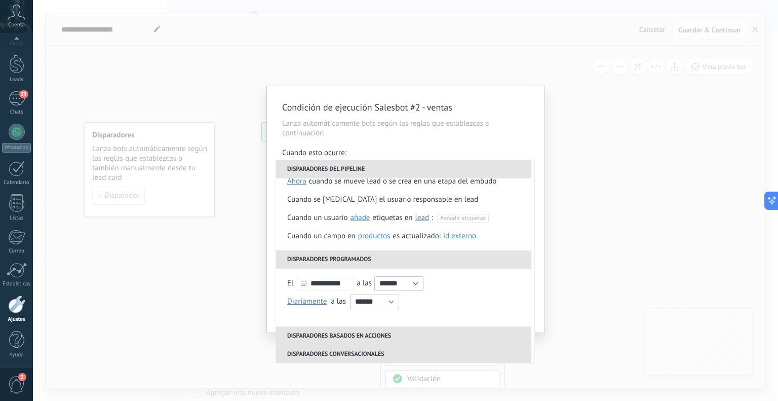
scroll to position [239, 0]
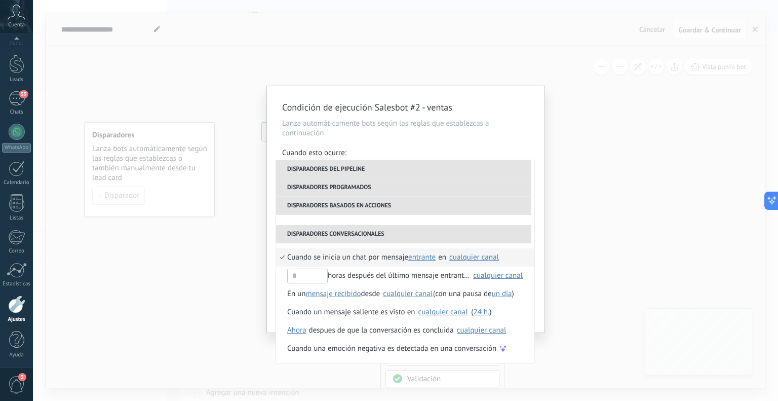
click at [499, 101] on div "Condición de ejecución Salesbot #2 - ventas Lanza automáticamente bots según la…" at bounding box center [405, 209] width 277 height 246
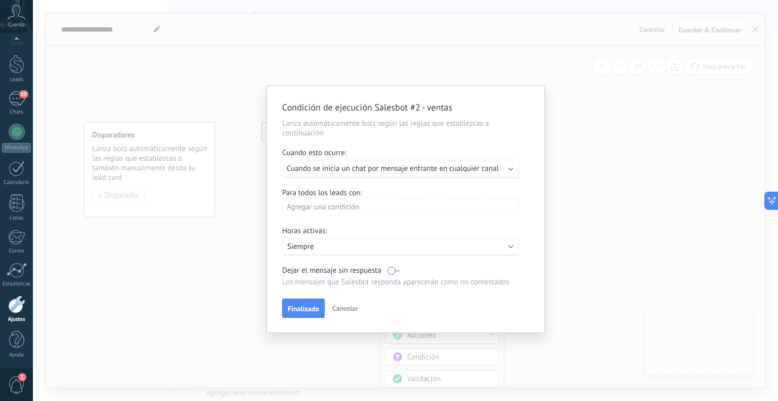
click at [490, 175] on div "Ejecutar: Cuando se inicia un chat por mensaje entrante en cualquier canal" at bounding box center [400, 169] width 237 height 18
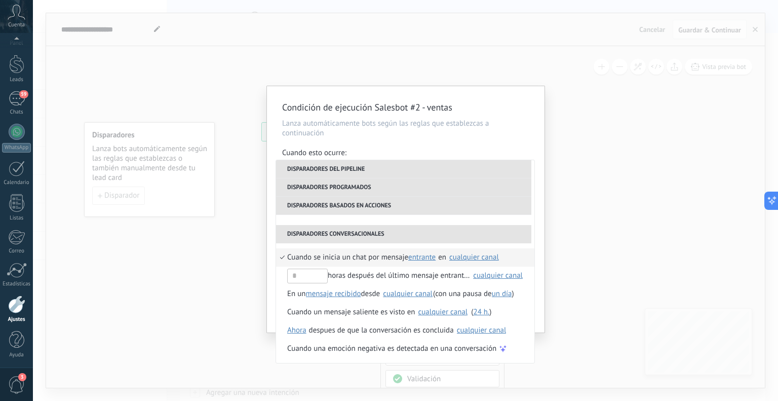
click at [480, 258] on div "cualquier canal" at bounding box center [474, 257] width 50 height 8
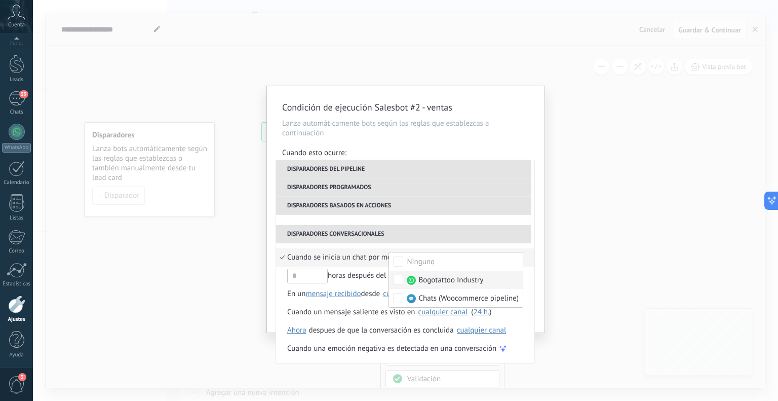
scroll to position [0, 0]
click at [529, 211] on div "Para todos los leads con: Agregar una condición" at bounding box center [405, 205] width 247 height 35
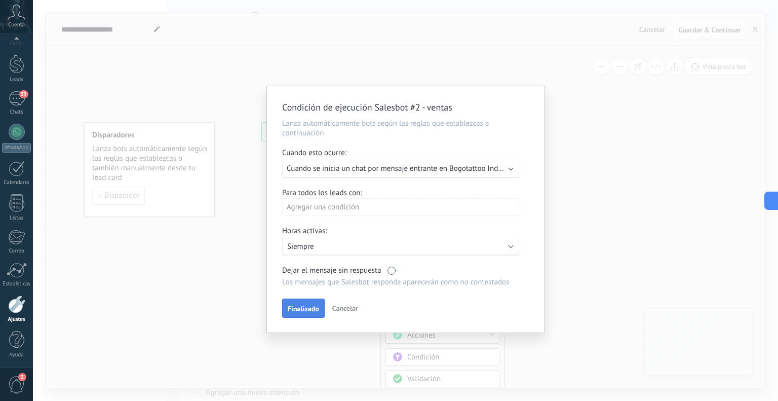
click at [302, 305] on span "Finalizado" at bounding box center [303, 308] width 31 height 7
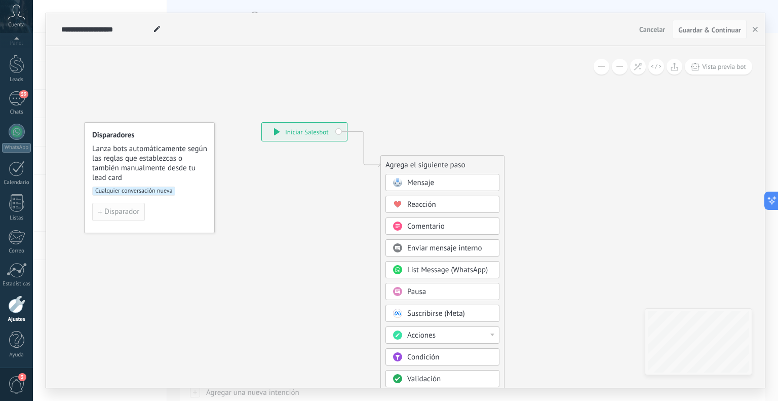
click at [128, 208] on span "Disparador" at bounding box center [121, 211] width 35 height 7
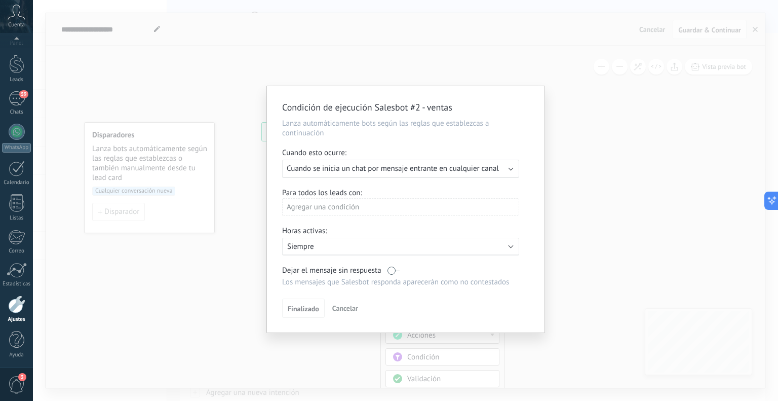
click at [496, 163] on div "Ejecutar: Cuando se inicia un chat por mensaje entrante en cualquier canal" at bounding box center [400, 169] width 237 height 18
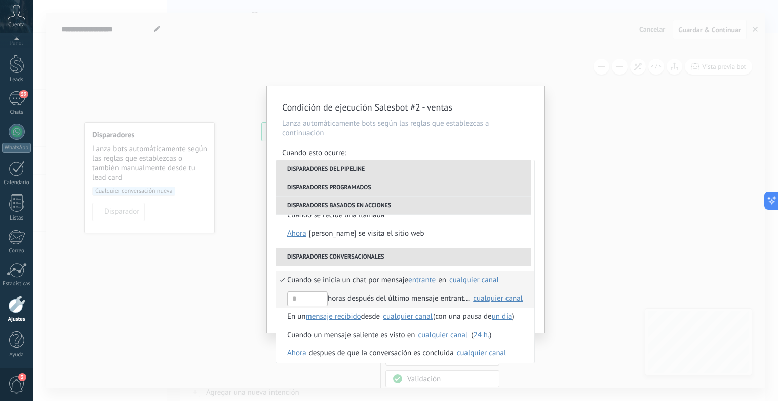
scroll to position [239, 0]
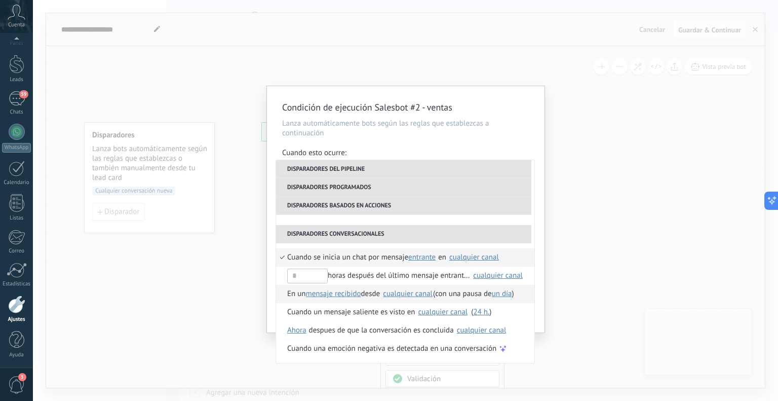
click at [294, 293] on span "En un" at bounding box center [296, 294] width 19 height 18
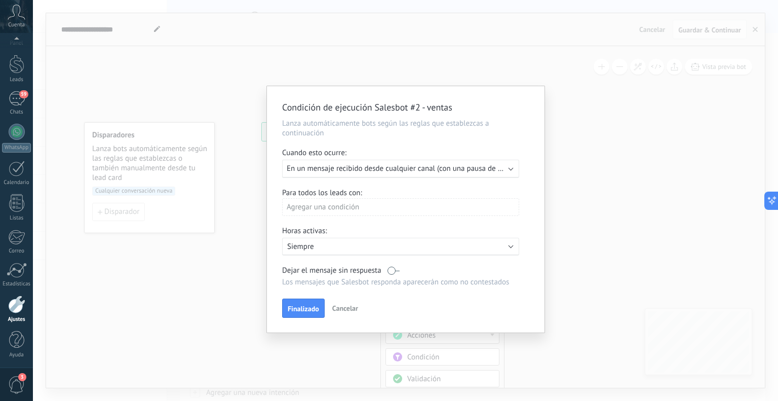
click at [455, 169] on span "En un mensaje recibido desde cualquier canal (con una pausa de Un día)" at bounding box center [404, 169] width 234 height 10
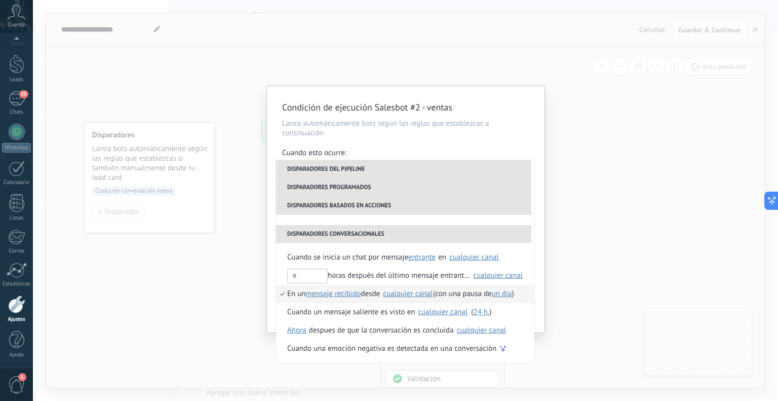
click at [403, 292] on div "cualquier canal" at bounding box center [408, 294] width 50 height 8
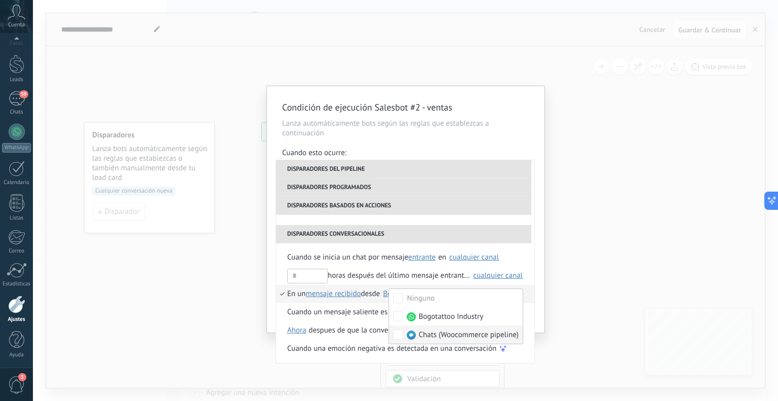
click at [539, 258] on div "Condición de ejecución Salesbot #2 - ventas Lanza automáticamente bots según la…" at bounding box center [405, 209] width 277 height 246
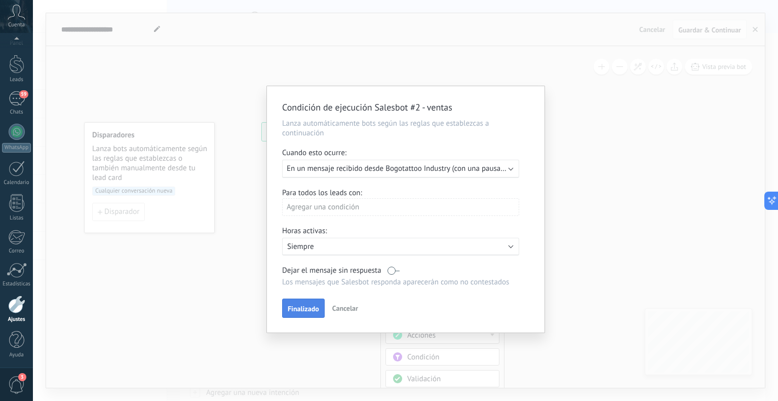
click at [296, 305] on span "Finalizado" at bounding box center [303, 308] width 31 height 7
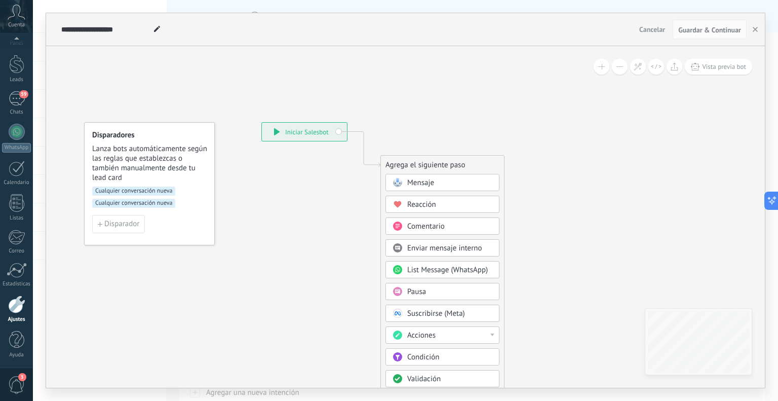
click at [427, 355] on span "Condición" at bounding box center [423, 357] width 32 height 10
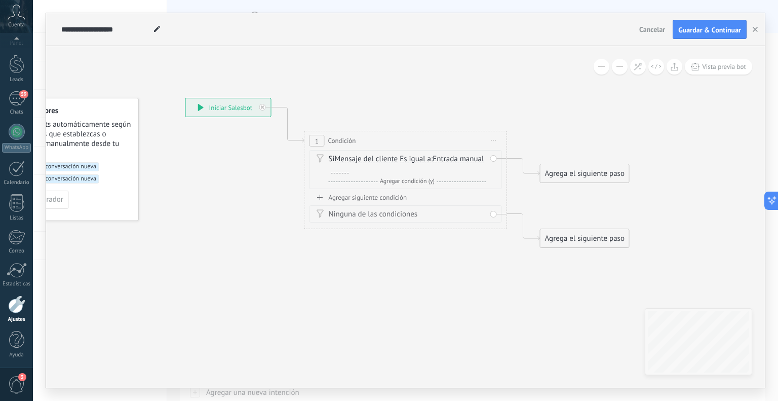
click at [432, 163] on span "Entrada manual" at bounding box center [457, 159] width 51 height 8
click at [427, 168] on button "Entrada manual" at bounding box center [490, 159] width 127 height 18
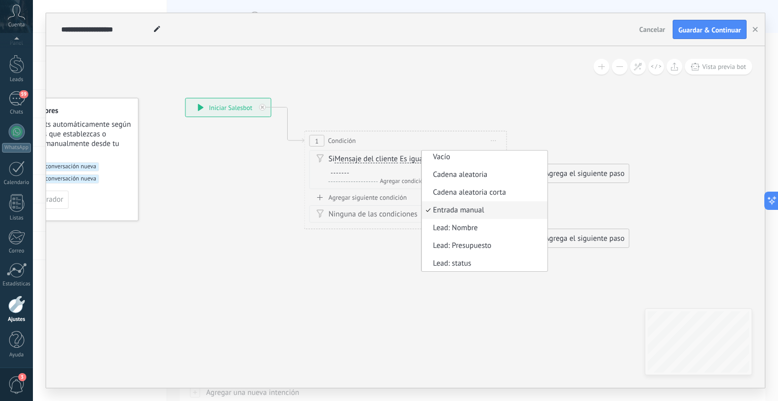
click at [465, 168] on div "Si Mensaje del cliente Mensaje del cliente Emoción de la conversación Comentari…" at bounding box center [407, 164] width 157 height 20
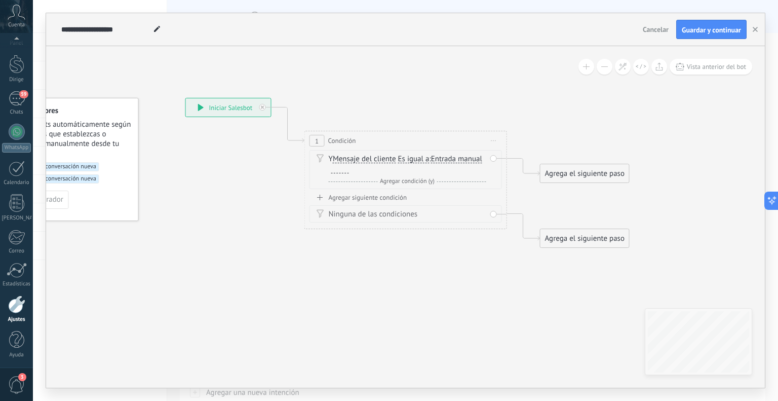
click at [474, 157] on span "Entrada manual" at bounding box center [456, 159] width 51 height 8
click at [474, 157] on button "Entrada manual" at bounding box center [489, 159] width 127 height 18
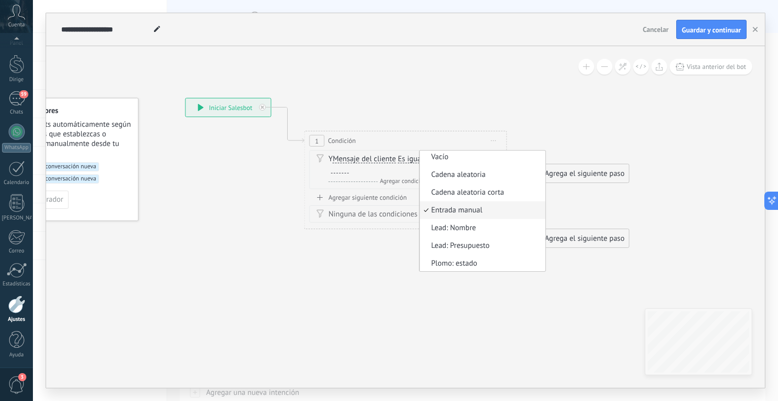
click at [412, 160] on span "Es igual a" at bounding box center [413, 159] width 31 height 8
click at [412, 160] on button "Es igual a" at bounding box center [456, 159] width 127 height 18
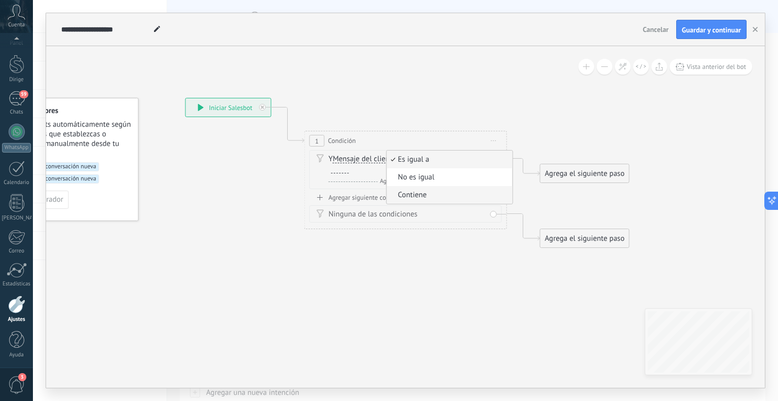
click at [417, 195] on span "Contiene" at bounding box center [448, 195] width 123 height 10
click at [417, 168] on div "Y Mensaje del cliente Mensaje del cliente Emoción de la conversación Comentario…" at bounding box center [407, 164] width 157 height 20
click at [338, 171] on div at bounding box center [340, 169] width 18 height 8
click at [593, 174] on div "Agrega el siguiente paso" at bounding box center [584, 173] width 89 height 17
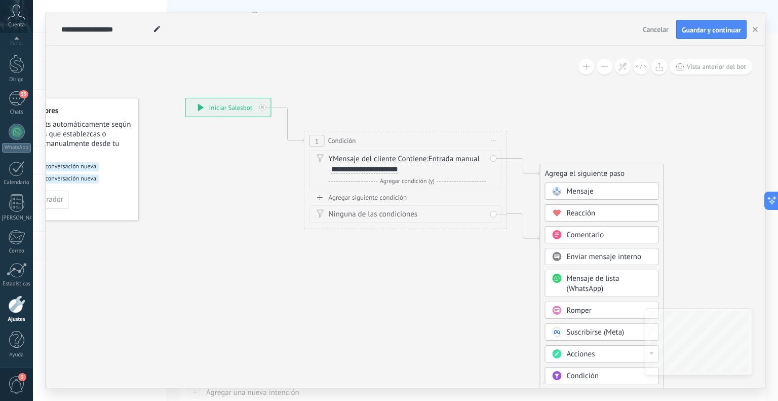
click at [585, 356] on span "Acciones" at bounding box center [581, 354] width 28 height 10
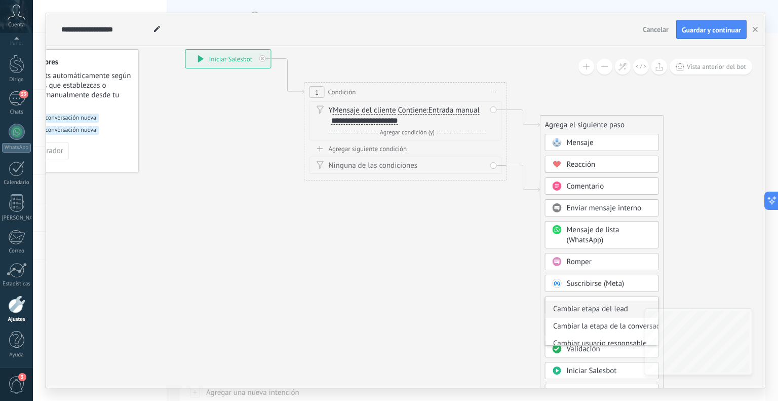
scroll to position [51, 0]
click at [596, 305] on div "Cambiar etapa del lead" at bounding box center [601, 306] width 113 height 17
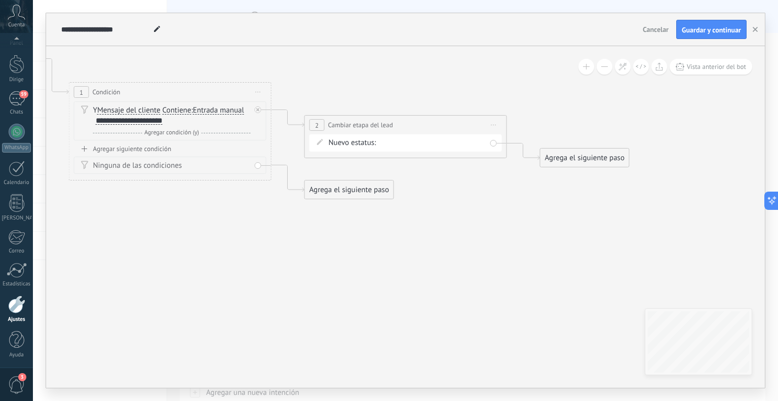
click at [592, 160] on font "Agrega el siguiente paso" at bounding box center [584, 158] width 79 height 10
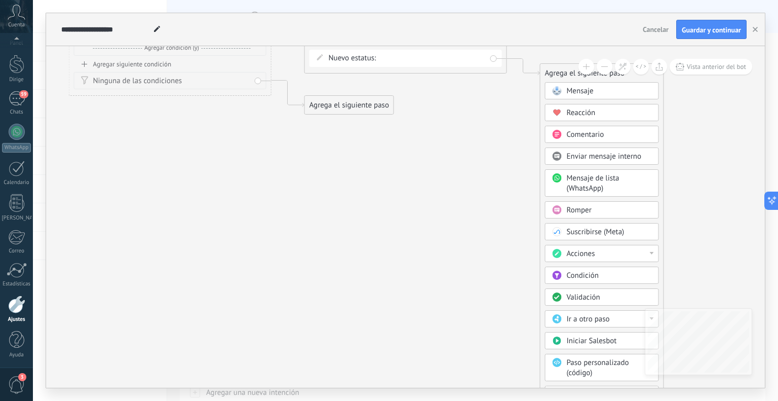
click at [606, 186] on div "Mensaje de lista (WhatsApp)" at bounding box center [609, 183] width 85 height 20
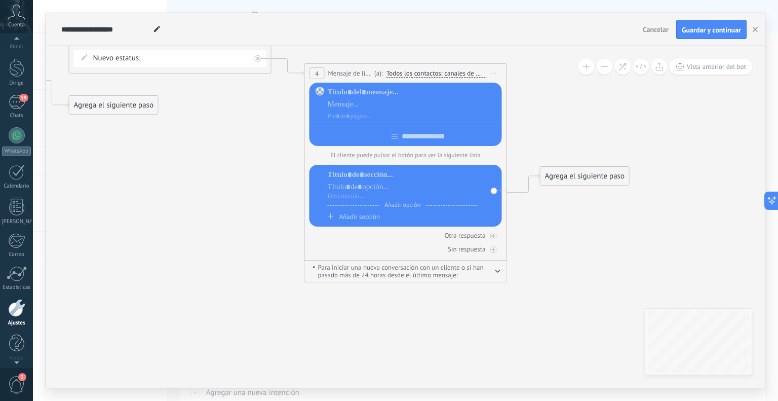
scroll to position [20, 0]
click at [401, 91] on div at bounding box center [413, 92] width 171 height 10
click at [365, 109] on div "**********" at bounding box center [413, 104] width 171 height 34
click at [366, 102] on div at bounding box center [413, 104] width 171 height 10
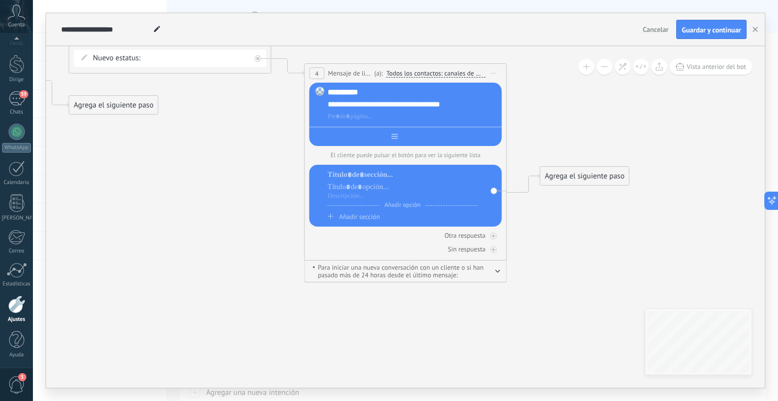
click at [405, 140] on input "text" at bounding box center [423, 136] width 50 height 8
type input "*"
click at [403, 135] on input "**********" at bounding box center [412, 136] width 37 height 8
type input "**********"
click at [366, 174] on div at bounding box center [403, 175] width 150 height 10
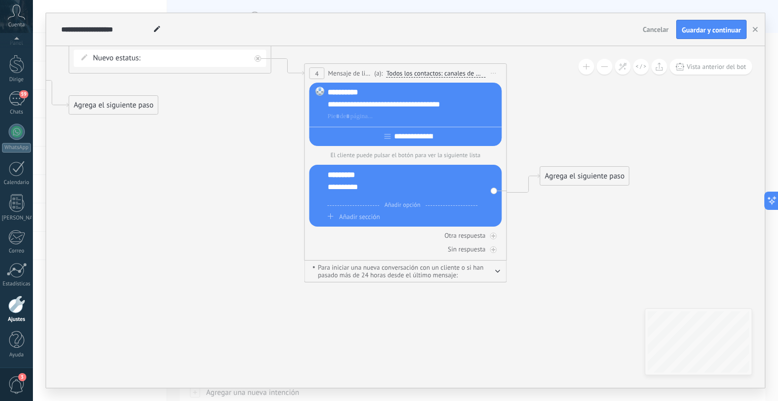
click at [369, 194] on div at bounding box center [403, 196] width 150 height 8
drag, startPoint x: 363, startPoint y: 176, endPoint x: 322, endPoint y: 178, distance: 41.0
click at [322, 178] on div "**********" at bounding box center [405, 196] width 192 height 62
drag, startPoint x: 363, startPoint y: 186, endPoint x: 324, endPoint y: 182, distance: 38.7
click at [324, 182] on div "**********" at bounding box center [405, 196] width 192 height 62
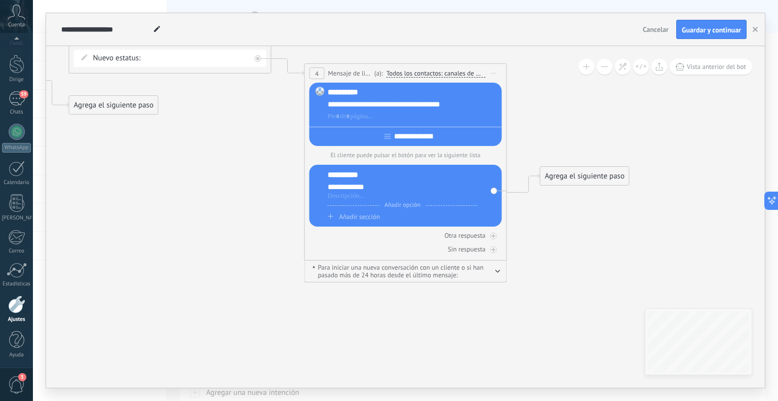
click at [362, 216] on span "Añadir sección" at bounding box center [359, 216] width 41 height 9
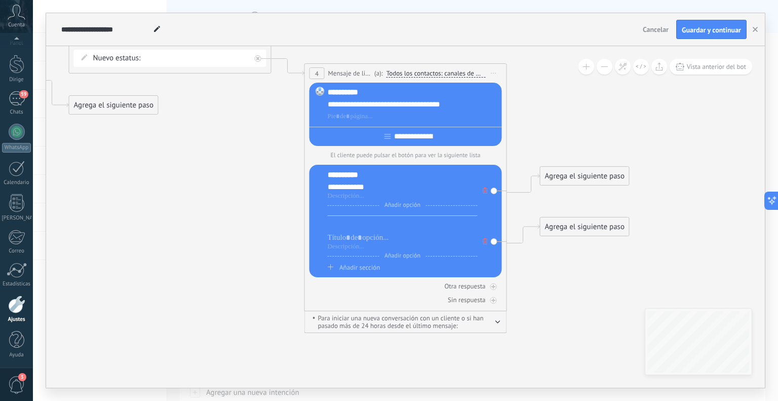
click at [352, 225] on div at bounding box center [403, 225] width 150 height 10
click at [352, 238] on div at bounding box center [403, 237] width 150 height 10
click at [352, 271] on font "Añadir sección" at bounding box center [359, 267] width 41 height 9
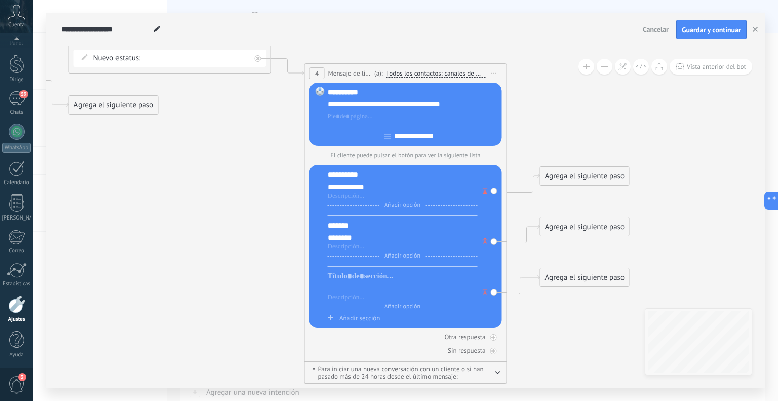
click at [345, 291] on div at bounding box center [403, 288] width 150 height 10
click at [373, 299] on div at bounding box center [403, 297] width 150 height 8
click at [367, 317] on font "Añadir sección" at bounding box center [359, 317] width 41 height 9
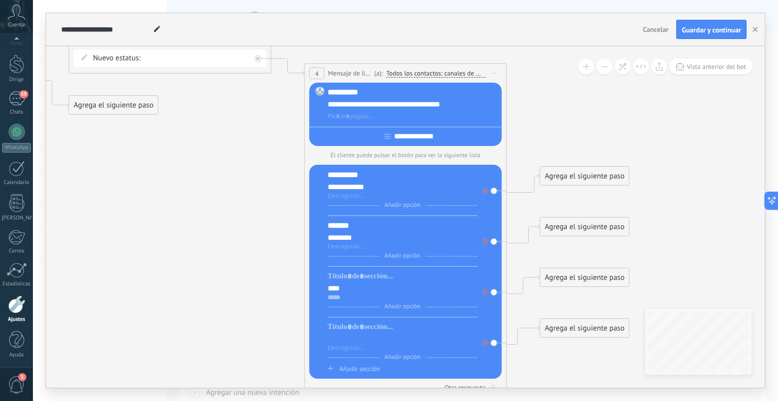
click at [373, 343] on div at bounding box center [403, 339] width 150 height 10
click at [483, 342] on icon at bounding box center [485, 342] width 5 height 6
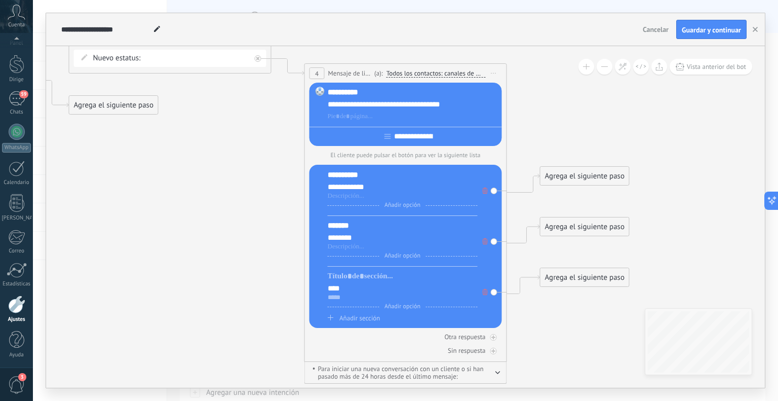
click at [342, 316] on font "Añadir sección" at bounding box center [359, 317] width 41 height 9
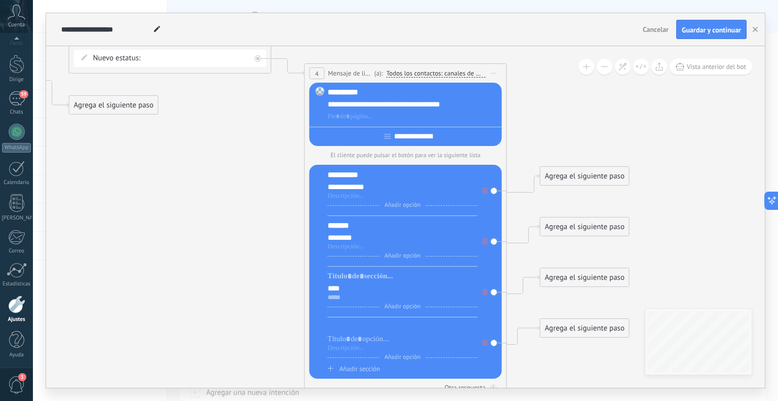
click at [346, 332] on div at bounding box center [403, 327] width 150 height 10
click at [485, 345] on icon at bounding box center [485, 342] width 5 height 6
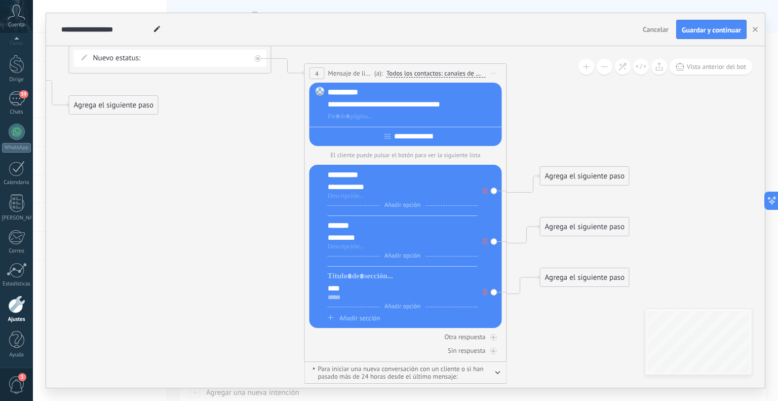
click at [556, 269] on div "Agrega el siguiente paso" at bounding box center [584, 277] width 89 height 17
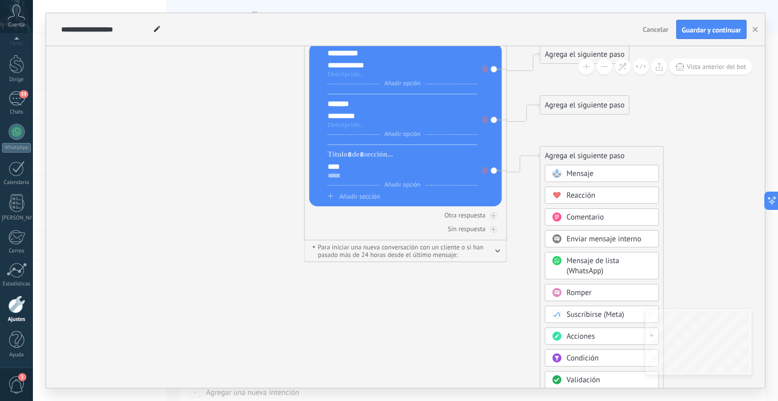
click at [614, 173] on div "Mensaje" at bounding box center [609, 174] width 85 height 10
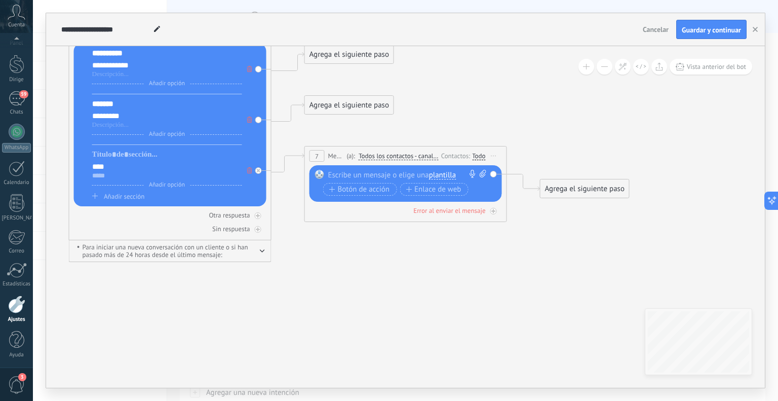
click at [404, 171] on div at bounding box center [403, 175] width 150 height 10
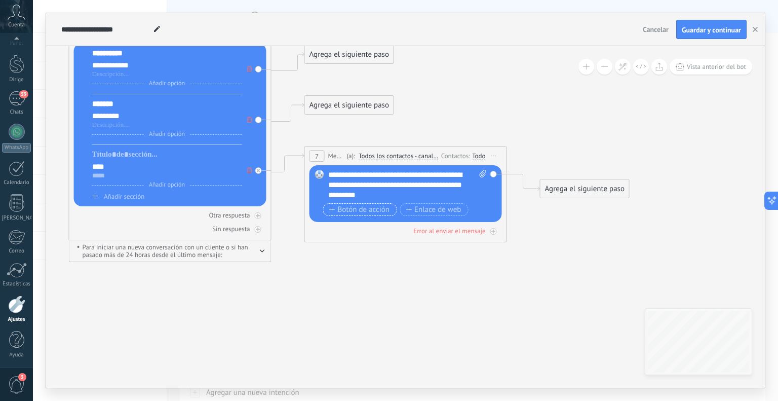
click at [355, 210] on span "Botón de acción" at bounding box center [359, 210] width 61 height 8
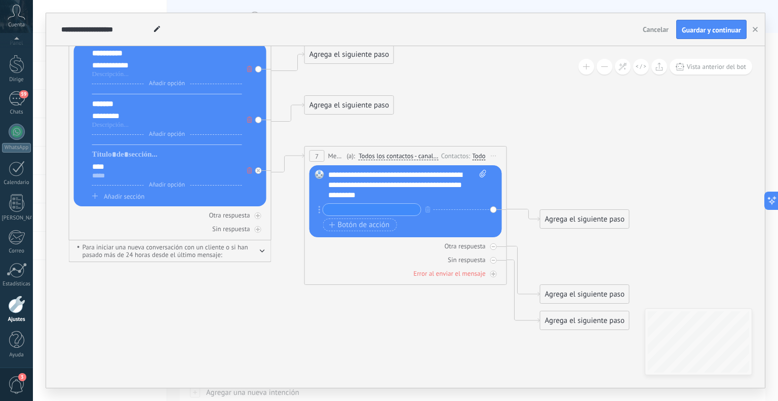
click at [371, 208] on input "text" at bounding box center [372, 210] width 98 height 12
click at [329, 210] on input "*********" at bounding box center [372, 210] width 98 height 12
type input "**********"
click at [463, 194] on div "**********" at bounding box center [407, 185] width 159 height 30
click at [358, 222] on span "Botón de acción" at bounding box center [359, 225] width 61 height 8
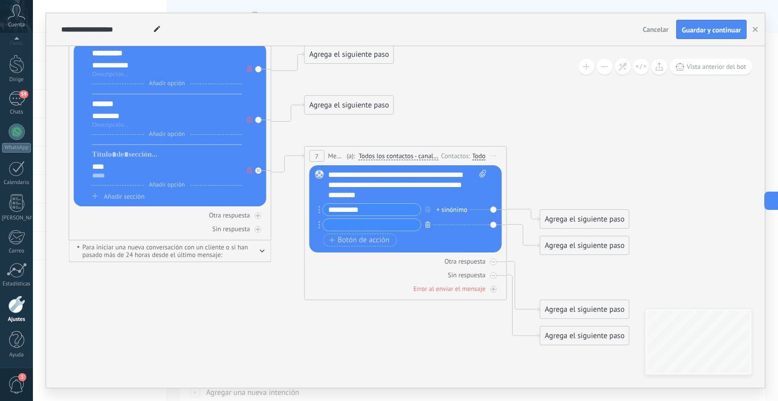
click at [424, 227] on button "button" at bounding box center [427, 224] width 11 height 13
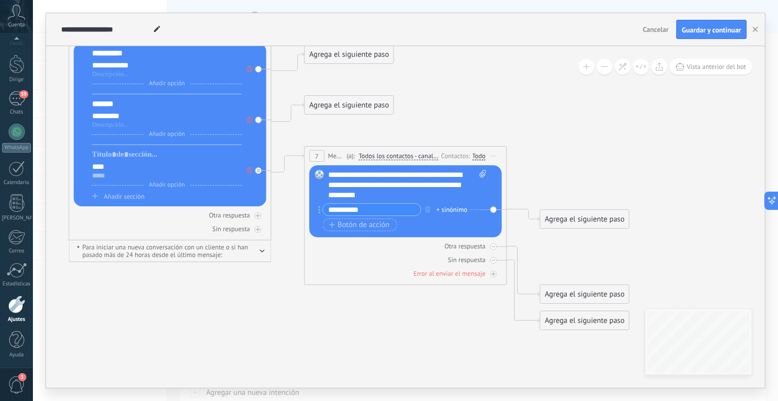
click at [569, 216] on font "Agrega el siguiente paso" at bounding box center [584, 219] width 79 height 10
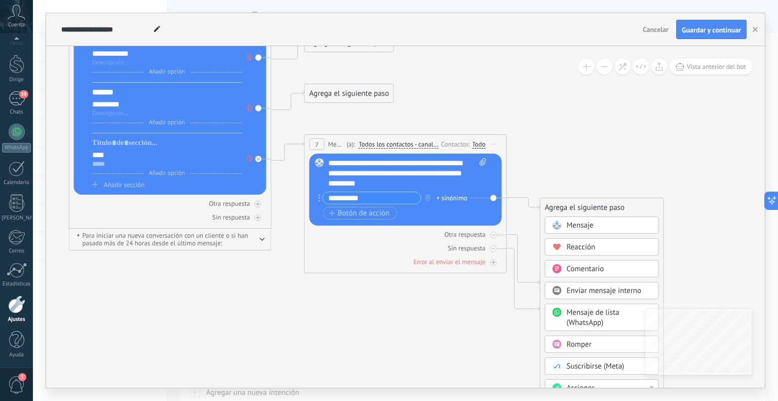
click at [571, 225] on font "Mensaje" at bounding box center [580, 225] width 27 height 10
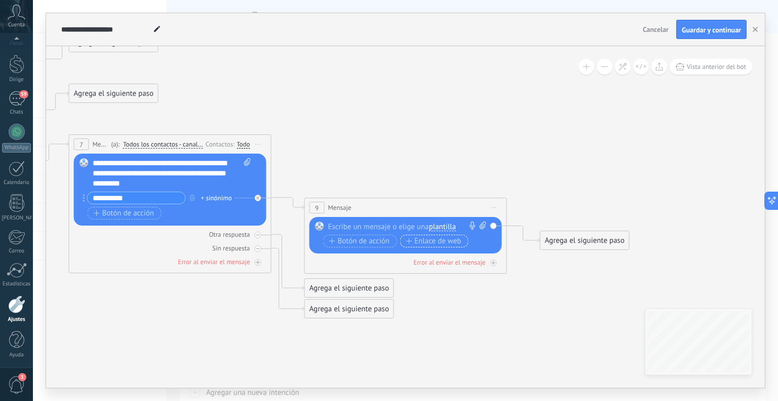
click at [433, 236] on font "Enlace de web" at bounding box center [437, 241] width 47 height 10
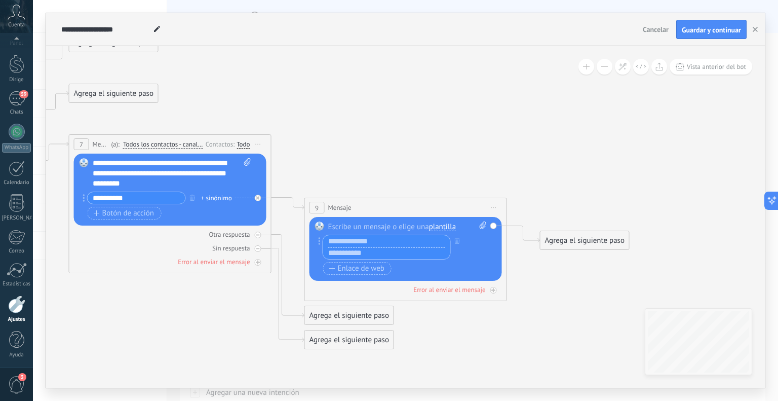
click at [351, 241] on input "text" at bounding box center [386, 241] width 127 height 12
type input "********"
click at [411, 247] on div "********" at bounding box center [387, 246] width 128 height 25
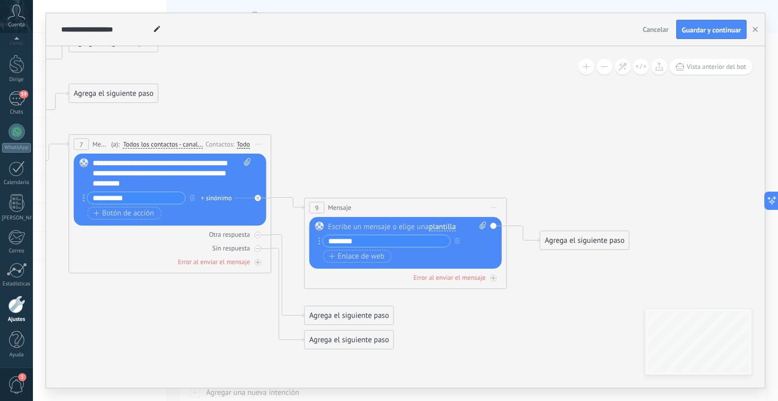
click at [410, 253] on div "Botón de acción Enlace de web" at bounding box center [404, 256] width 163 height 13
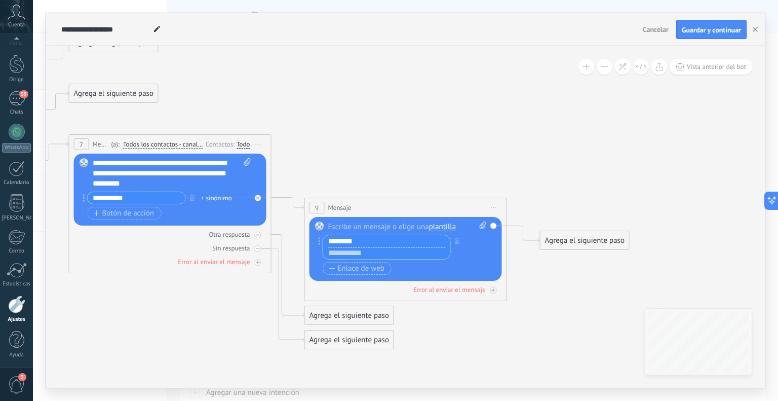
click at [382, 245] on input "********" at bounding box center [386, 241] width 127 height 12
click at [378, 257] on input "text" at bounding box center [386, 253] width 127 height 12
click at [352, 255] on input "text" at bounding box center [386, 253] width 127 height 12
paste input "**********"
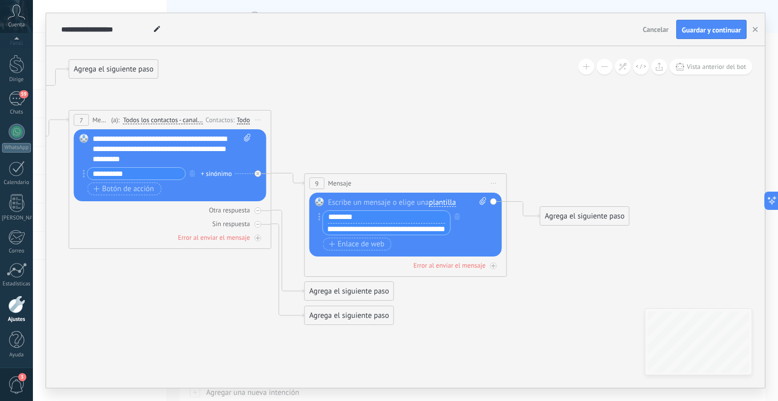
type input "**********"
click at [393, 219] on input "********" at bounding box center [386, 217] width 127 height 12
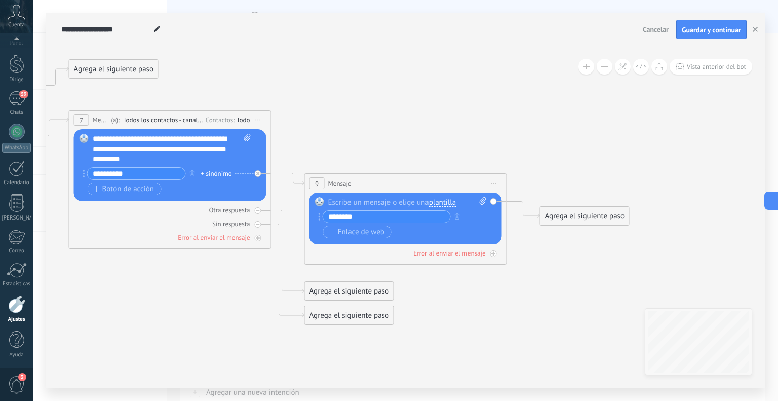
click at [723, 30] on font "Guardar y continuar" at bounding box center [711, 29] width 59 height 9
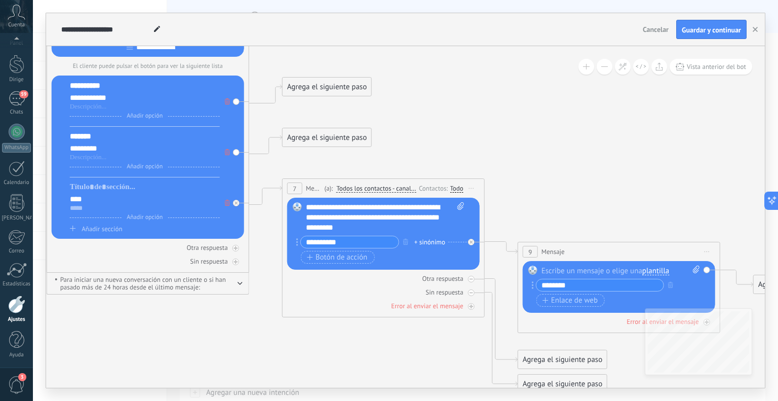
drag, startPoint x: 692, startPoint y: 124, endPoint x: 434, endPoint y: 128, distance: 257.8
click at [434, 128] on icon at bounding box center [132, 118] width 1858 height 993
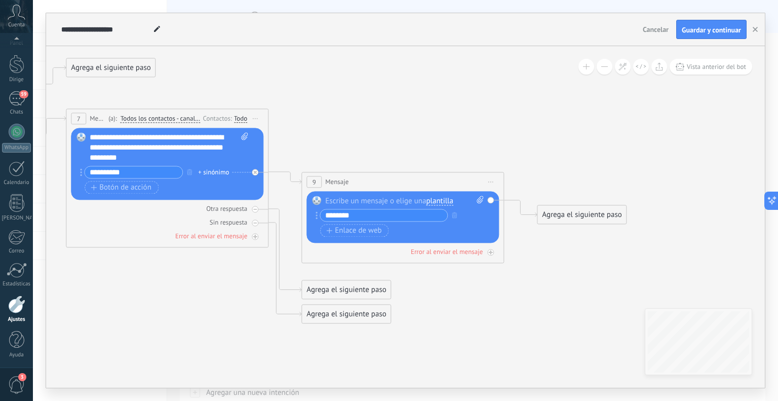
drag, startPoint x: 737, startPoint y: 291, endPoint x: 519, endPoint y: 269, distance: 219.8
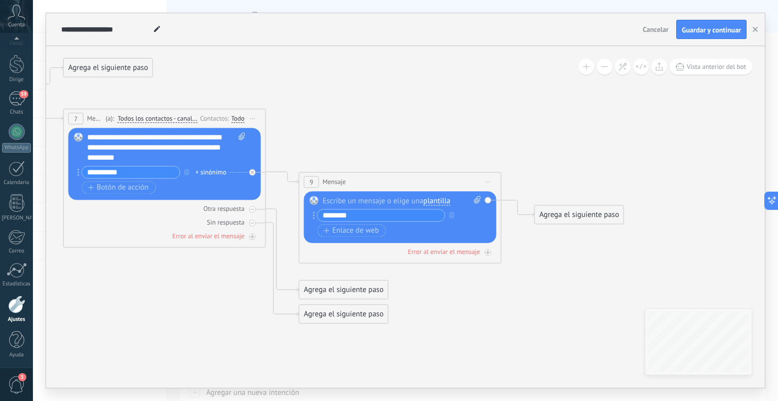
click at [547, 214] on font "Agrega el siguiente paso" at bounding box center [578, 215] width 79 height 10
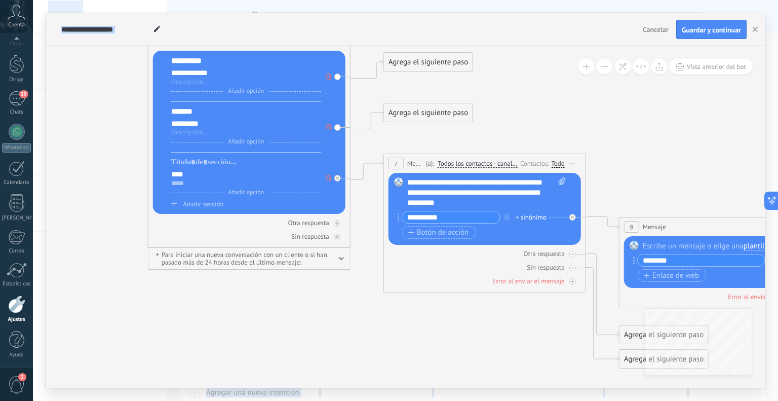
drag, startPoint x: 197, startPoint y: 323, endPoint x: 517, endPoint y: 424, distance: 335.7
click at [517, 400] on html ".abccls-1,.abccls-2{fill-rule:evenodd}.abccls-2{fill:#fff} .abfcls-1{fill:none}…" at bounding box center [389, 200] width 778 height 401
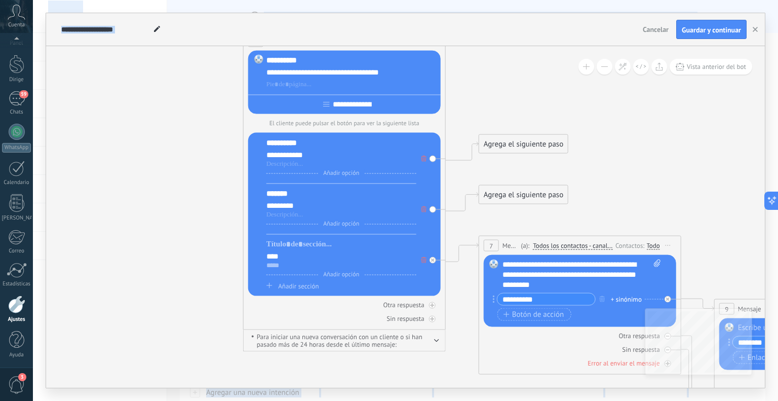
drag, startPoint x: 223, startPoint y: 342, endPoint x: 318, endPoint y: 424, distance: 125.7
click at [318, 400] on html ".abccls-1,.abccls-2{fill-rule:evenodd}.abccls-2{fill:#fff} .abfcls-1{fill:none}…" at bounding box center [389, 200] width 778 height 401
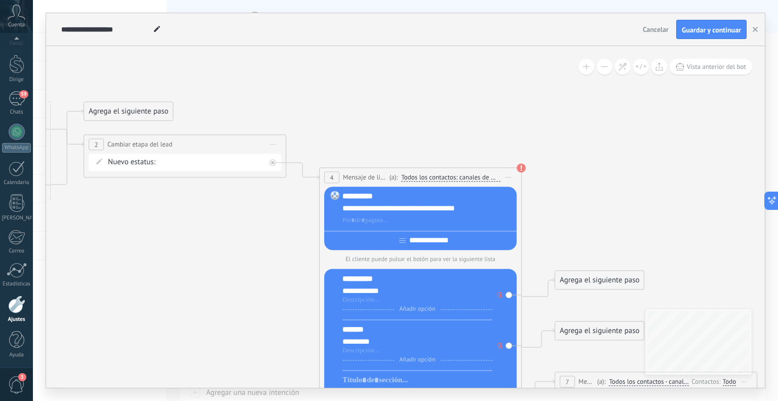
drag, startPoint x: 146, startPoint y: 239, endPoint x: 223, endPoint y: 318, distance: 110.6
click at [223, 318] on icon at bounding box center [405, 312] width 1858 height 993
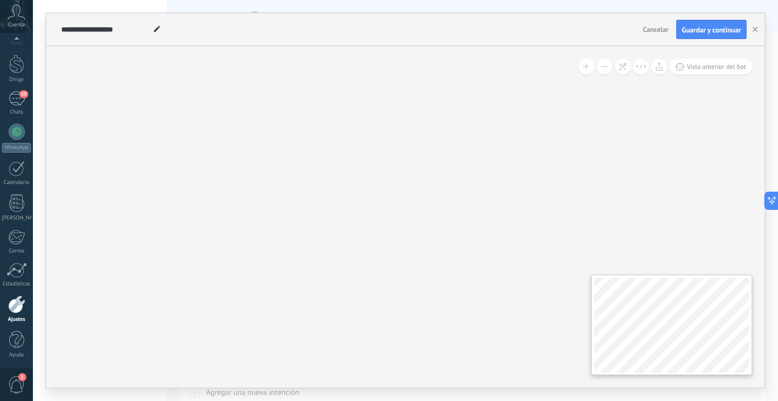
click at [770, 139] on html ".abccls-1,.abccls-2{fill-rule:evenodd}.abccls-2{fill:#fff} .abfcls-1{fill:none}…" at bounding box center [389, 200] width 778 height 401
click at [659, 223] on div "**********" at bounding box center [405, 216] width 719 height 341
drag, startPoint x: 677, startPoint y: 194, endPoint x: 678, endPoint y: 309, distance: 114.9
click at [675, 309] on div "**********" at bounding box center [405, 216] width 719 height 341
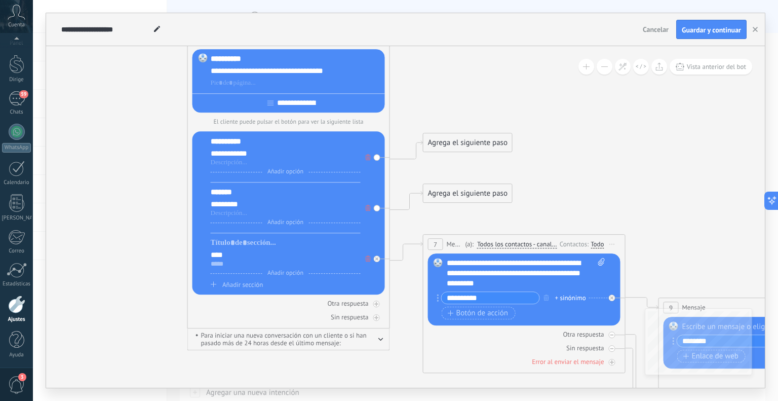
drag, startPoint x: 336, startPoint y: 145, endPoint x: 713, endPoint y: 257, distance: 393.3
click at [713, 257] on icon at bounding box center [273, 174] width 1858 height 993
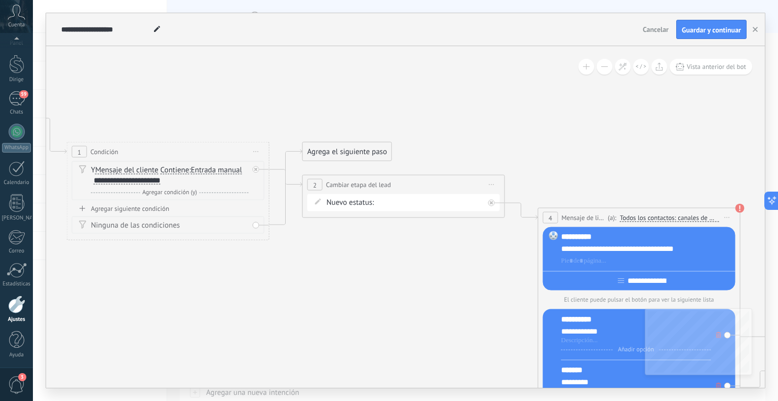
drag, startPoint x: 132, startPoint y: 123, endPoint x: 481, endPoint y: 300, distance: 391.8
click at [481, 300] on icon at bounding box center [624, 352] width 1858 height 993
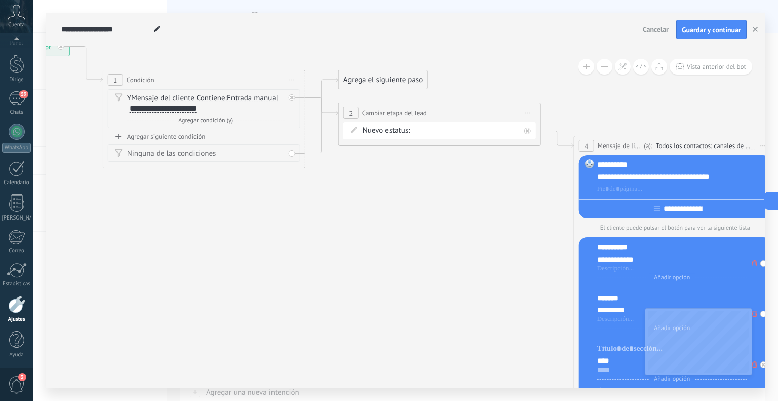
drag, startPoint x: 124, startPoint y: 266, endPoint x: 160, endPoint y: 194, distance: 80.4
click at [160, 194] on icon at bounding box center [660, 280] width 1858 height 993
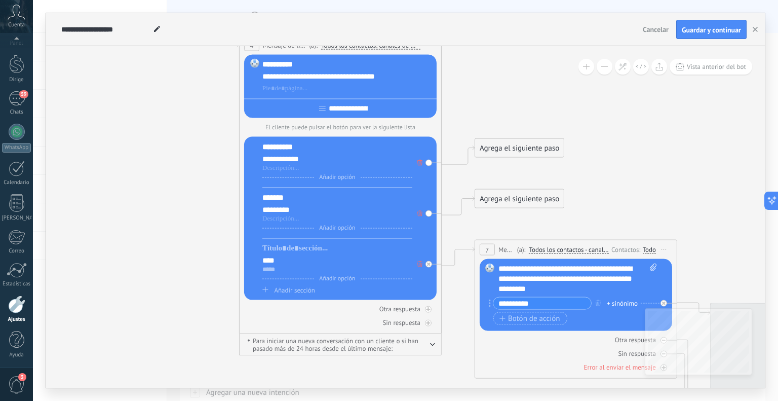
drag, startPoint x: 416, startPoint y: 306, endPoint x: 82, endPoint y: 206, distance: 349.4
click at [82, 206] on icon at bounding box center [325, 180] width 1858 height 993
click at [488, 200] on font "Agrega el siguiente paso" at bounding box center [519, 199] width 79 height 10
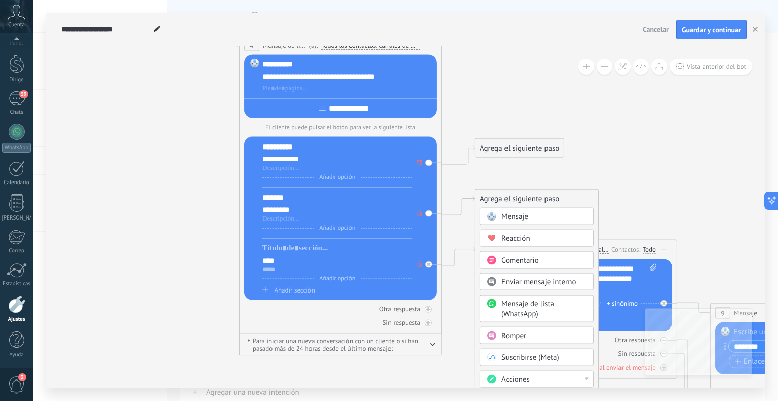
click at [654, 187] on icon at bounding box center [325, 180] width 1858 height 993
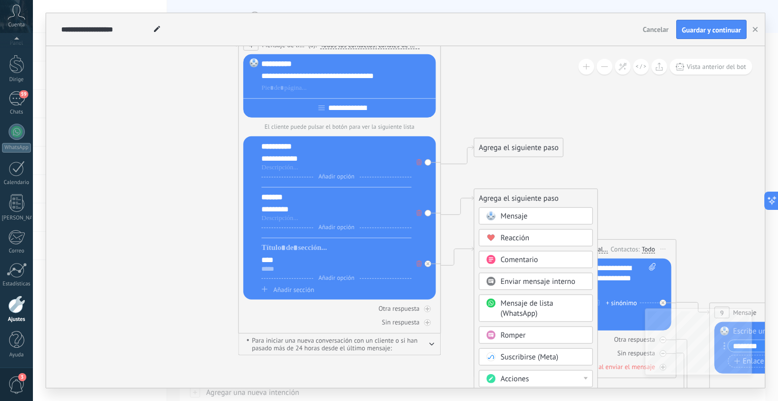
click at [506, 178] on icon at bounding box center [324, 179] width 1858 height 993
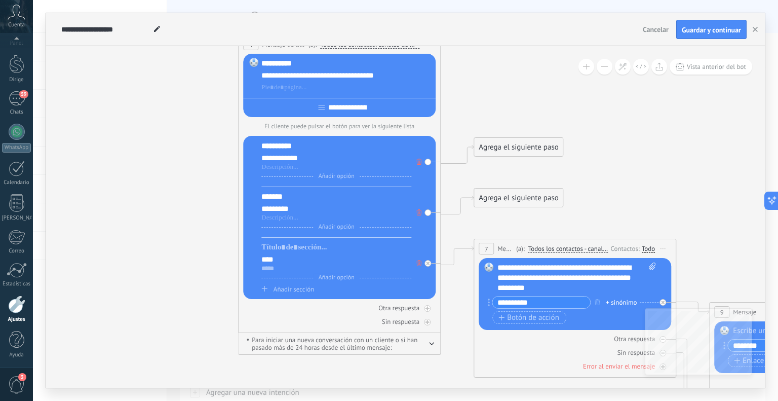
click at [506, 201] on font "Agrega el siguiente paso" at bounding box center [518, 198] width 79 height 10
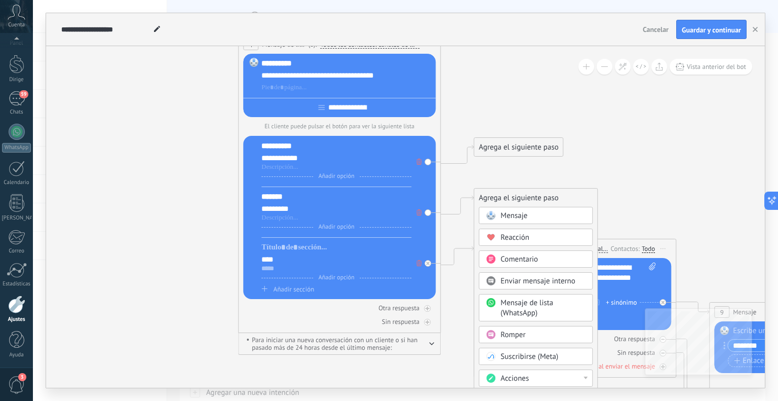
click at [506, 214] on font "Mensaje" at bounding box center [513, 216] width 27 height 10
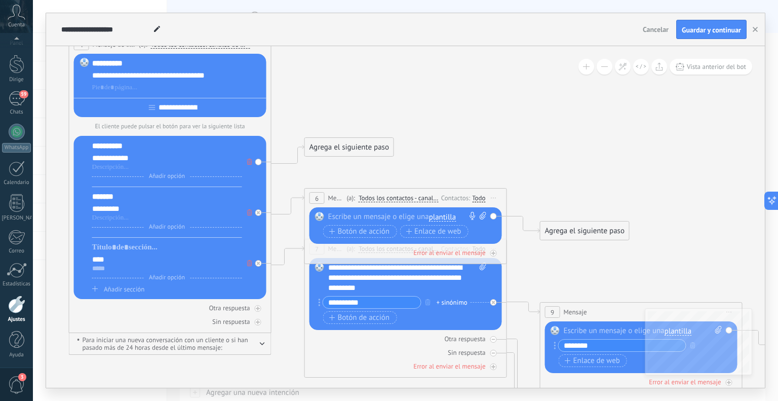
click at [376, 212] on div at bounding box center [403, 217] width 150 height 10
click at [545, 228] on font "Agrega el siguiente paso" at bounding box center [584, 231] width 79 height 10
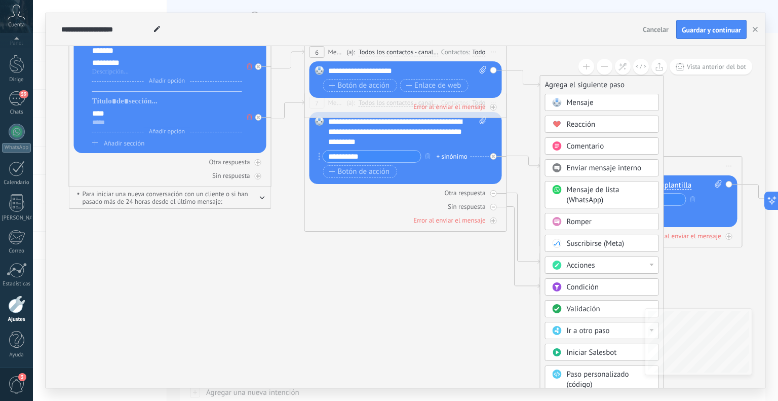
click at [563, 262] on span at bounding box center [557, 265] width 20 height 8
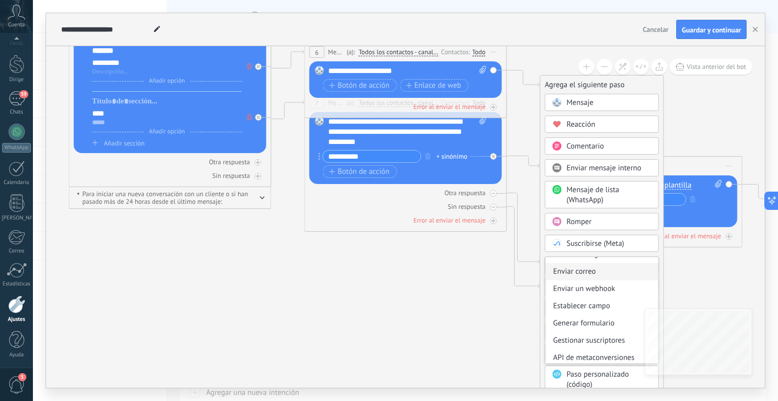
scroll to position [134, 0]
click at [449, 251] on icon at bounding box center [155, 49] width 1858 height 1024
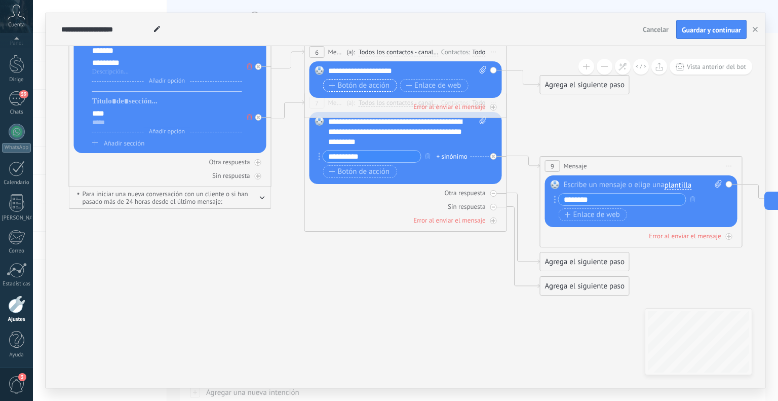
click at [364, 88] on font "Botón de acción" at bounding box center [364, 86] width 52 height 10
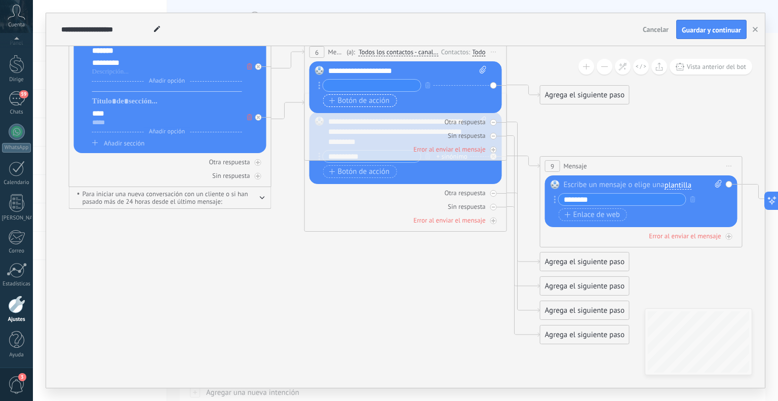
click at [364, 88] on input "text" at bounding box center [372, 85] width 98 height 12
type input "**********"
click at [480, 67] on icon at bounding box center [483, 70] width 7 height 8
click input "Subir" at bounding box center [0, 0] width 0 height 0
click at [514, 106] on icon at bounding box center [155, 67] width 1858 height 1060
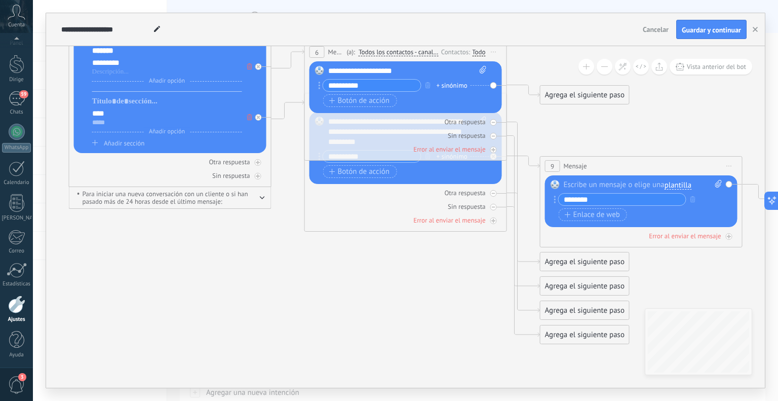
click at [521, 98] on icon at bounding box center [155, 67] width 1858 height 1060
click at [559, 96] on font "Agrega el siguiente paso" at bounding box center [583, 95] width 79 height 10
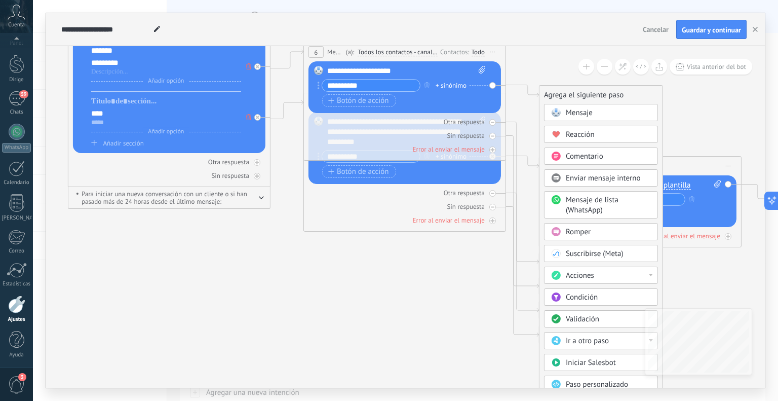
click at [565, 107] on div "Mensaje" at bounding box center [601, 112] width 114 height 17
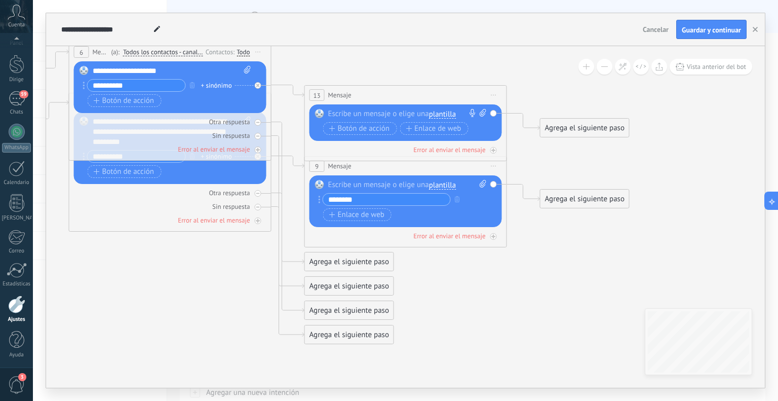
click at [367, 113] on div at bounding box center [403, 114] width 150 height 10
drag, startPoint x: 347, startPoint y: 113, endPoint x: 290, endPoint y: 112, distance: 56.7
click at [343, 114] on div at bounding box center [403, 114] width 151 height 10
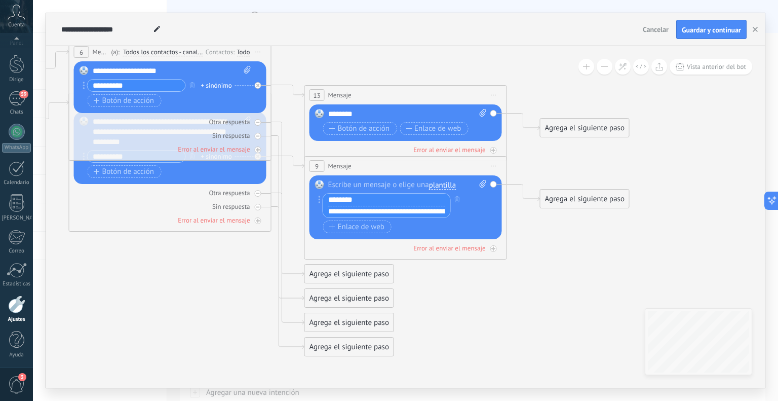
drag, startPoint x: 368, startPoint y: 199, endPoint x: 314, endPoint y: 193, distance: 54.5
click at [314, 193] on div "Reemplazar Quitar Convertir a mensaje de voz Arrastre la imagen aquí para adjun…" at bounding box center [405, 207] width 192 height 64
drag, startPoint x: 368, startPoint y: 110, endPoint x: 304, endPoint y: 111, distance: 63.8
click at [304, 111] on div "13 Mensaje ******* (a): Todos los contactos - canales seleccionados Todos los c…" at bounding box center [405, 123] width 203 height 76
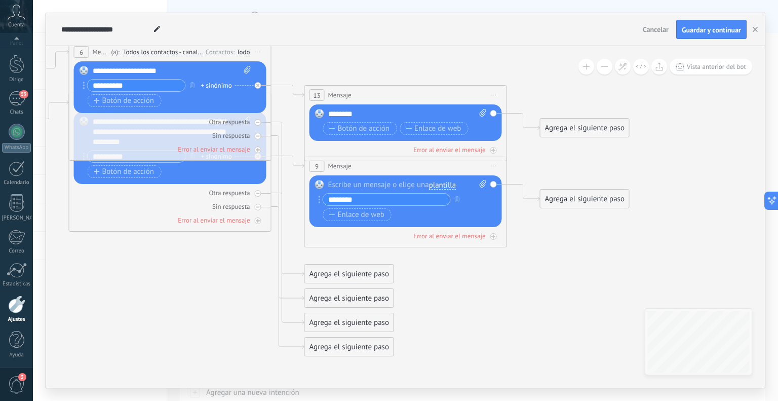
click at [385, 90] on div "13 Mensaje ******* (a): Todos los contactos - canales seleccionados Todos los c…" at bounding box center [406, 95] width 202 height 19
click at [445, 125] on font "Enlace de web" at bounding box center [437, 129] width 47 height 10
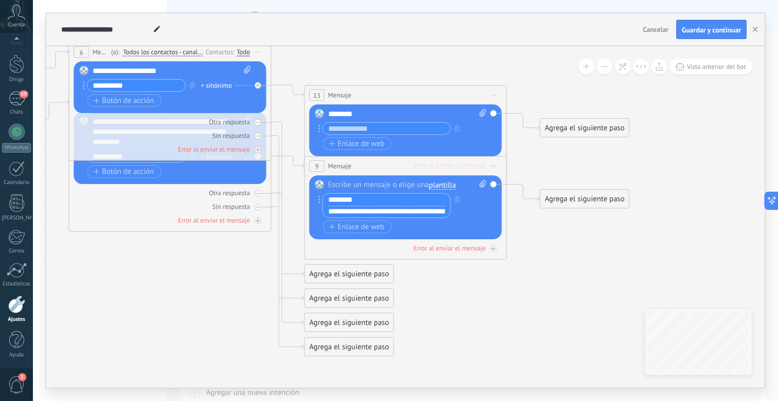
click at [372, 200] on input "********" at bounding box center [386, 199] width 127 height 12
click at [403, 126] on input "text" at bounding box center [386, 129] width 127 height 12
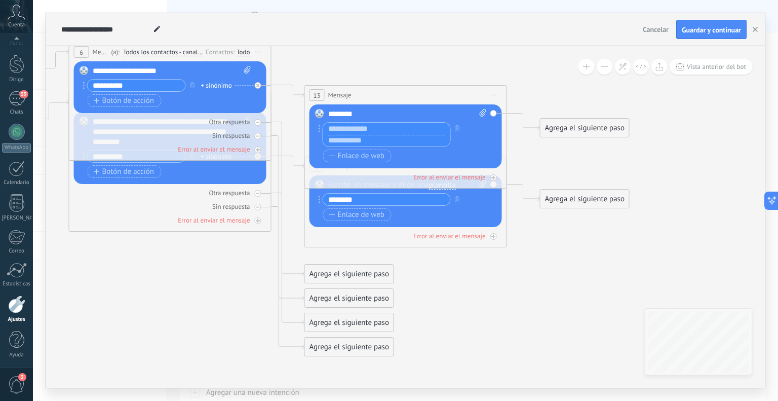
click at [369, 198] on input "********" at bounding box center [386, 199] width 127 height 12
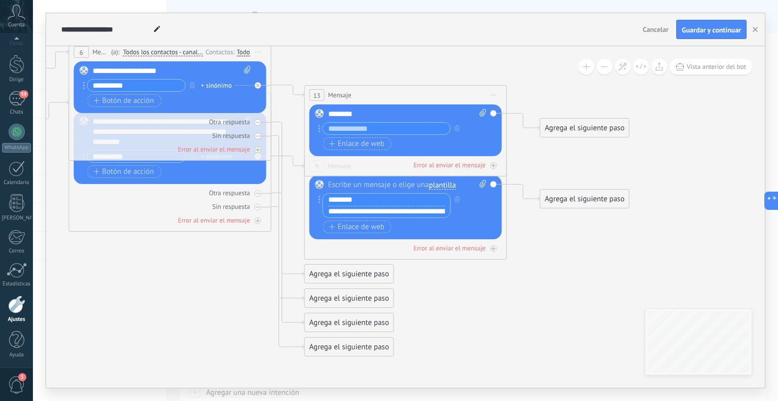
click at [370, 115] on div "********" at bounding box center [407, 114] width 159 height 10
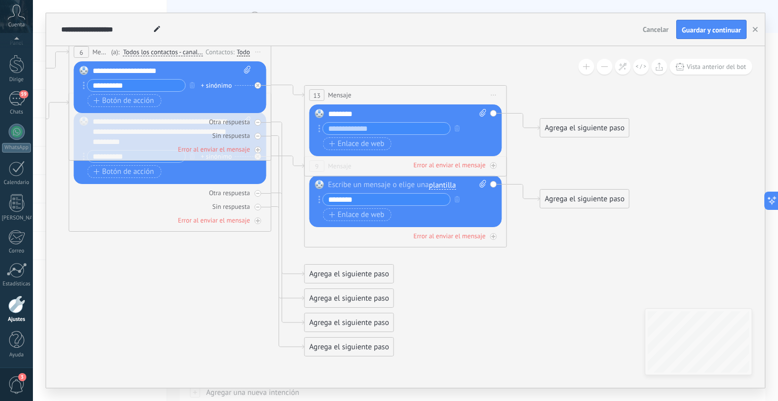
click at [379, 129] on input "text" at bounding box center [386, 129] width 127 height 12
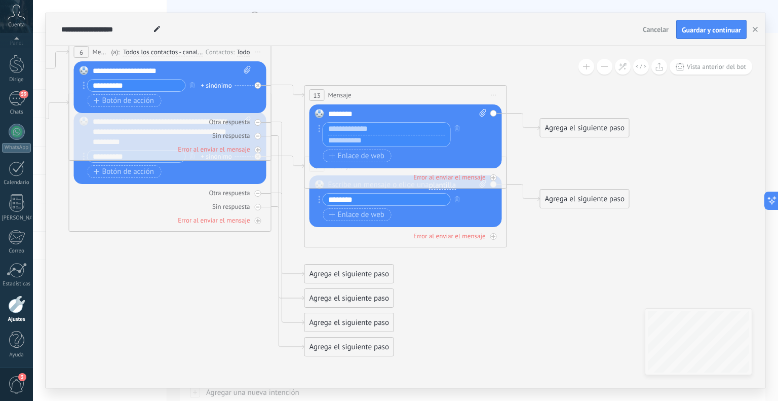
click at [355, 140] on input "text" at bounding box center [386, 141] width 127 height 12
paste input "**********"
type input "**********"
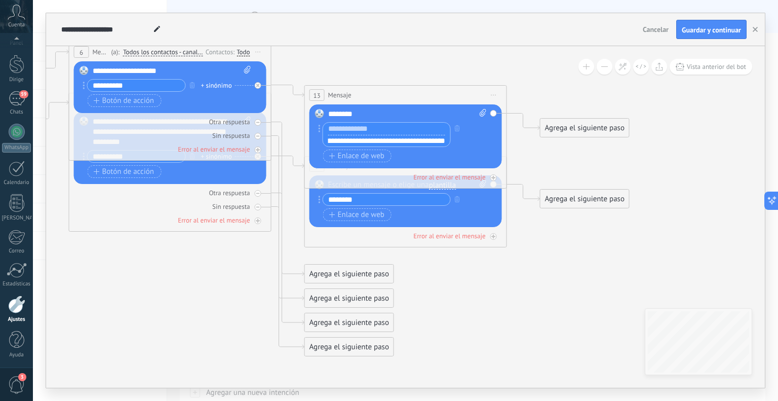
scroll to position [0, 0]
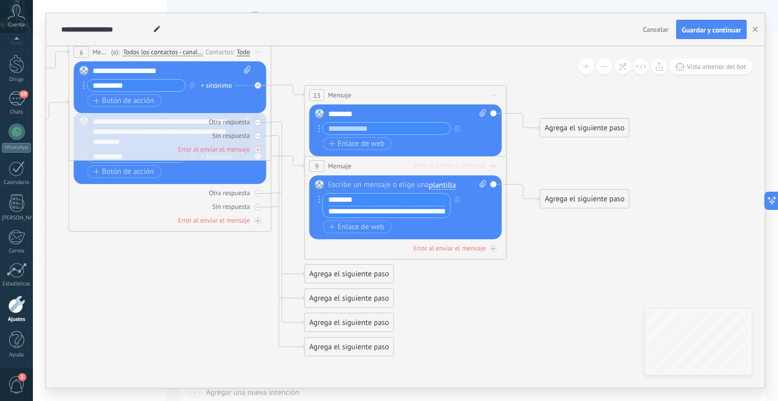
drag, startPoint x: 366, startPoint y: 196, endPoint x: 309, endPoint y: 196, distance: 57.2
click at [309, 196] on div "Reemplazar Quitar Convertir a mensaje de voz Arrastre la imagen aquí para adjun…" at bounding box center [405, 207] width 192 height 64
click at [367, 126] on input "text" at bounding box center [386, 129] width 127 height 12
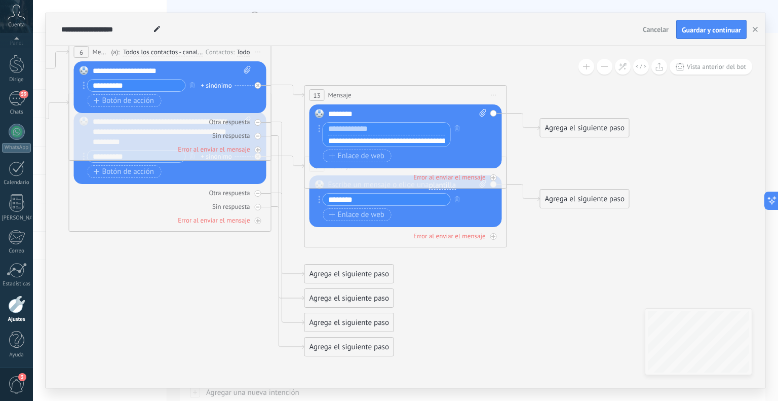
paste input "********"
type input "********"
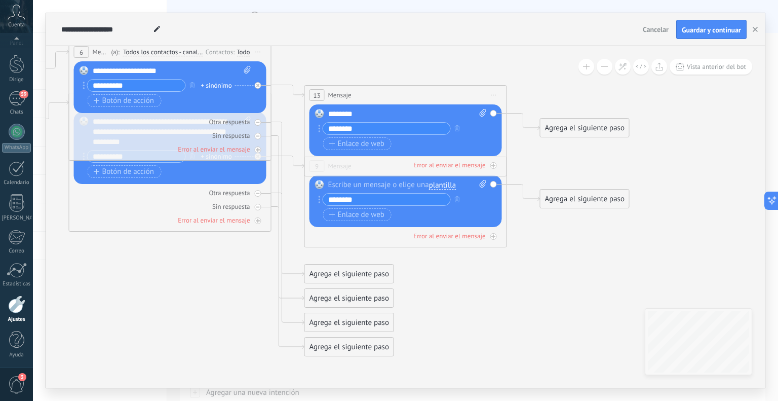
click at [413, 189] on div at bounding box center [407, 185] width 158 height 10
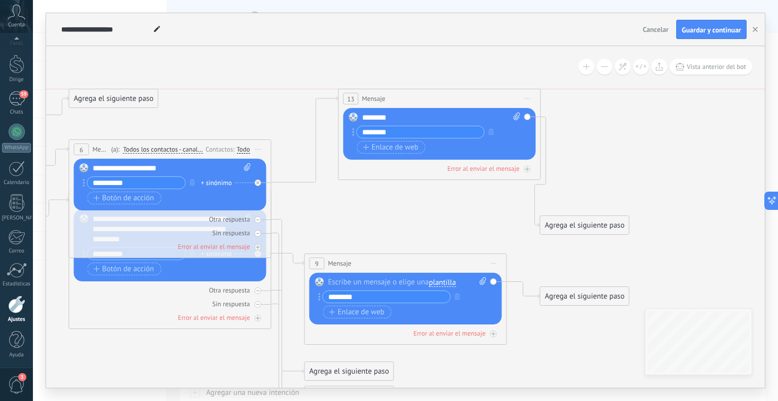
drag, startPoint x: 383, startPoint y: 189, endPoint x: 417, endPoint y: 95, distance: 100.8
click at [417, 95] on div "13 Mensaje ******* (a): Todos los contactos - canales seleccionados Todos los c…" at bounding box center [440, 98] width 202 height 19
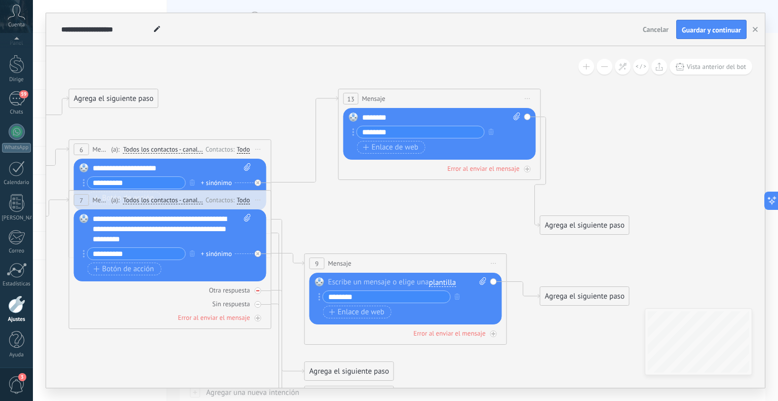
drag, startPoint x: 173, startPoint y: 260, endPoint x: 164, endPoint y: 285, distance: 26.3
click at [164, 285] on div "7 Mensaje ******* (a): Todos los contactos - canales seleccionados Todos los co…" at bounding box center [170, 259] width 203 height 139
drag, startPoint x: 173, startPoint y: 269, endPoint x: 157, endPoint y: 322, distance: 55.1
click at [157, 322] on div "7 Mensaje ******* (a): Todos los contactos - canales seleccionados Todos los co…" at bounding box center [170, 259] width 203 height 139
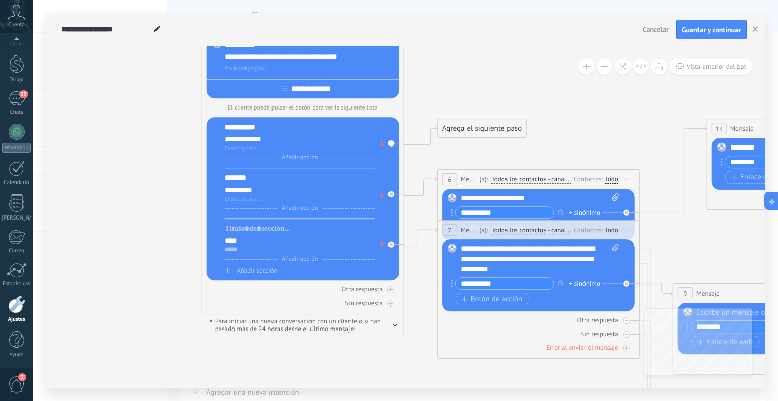
drag, startPoint x: 77, startPoint y: 361, endPoint x: 446, endPoint y: 392, distance: 369.5
click at [446, 392] on div "**********" at bounding box center [405, 200] width 745 height 401
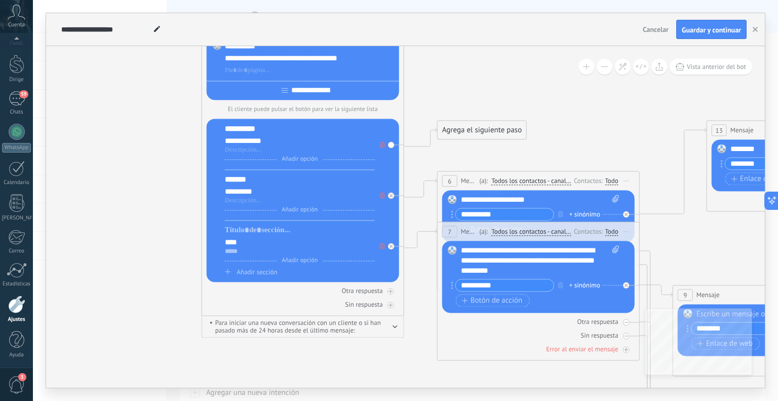
click at [477, 131] on font "Agrega el siguiente paso" at bounding box center [481, 131] width 79 height 10
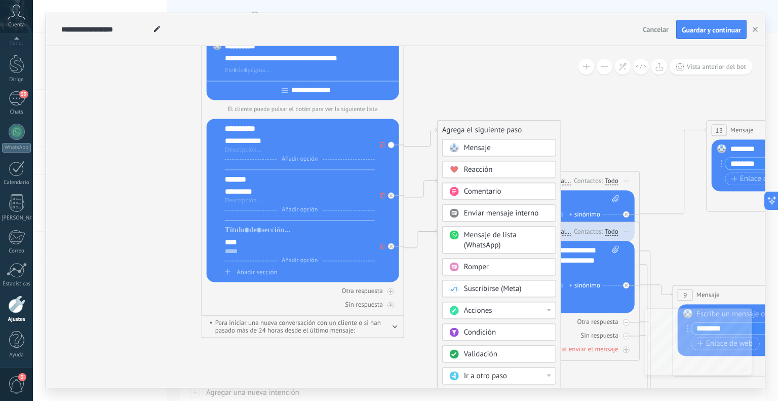
click at [473, 190] on font "Comentario" at bounding box center [482, 192] width 37 height 10
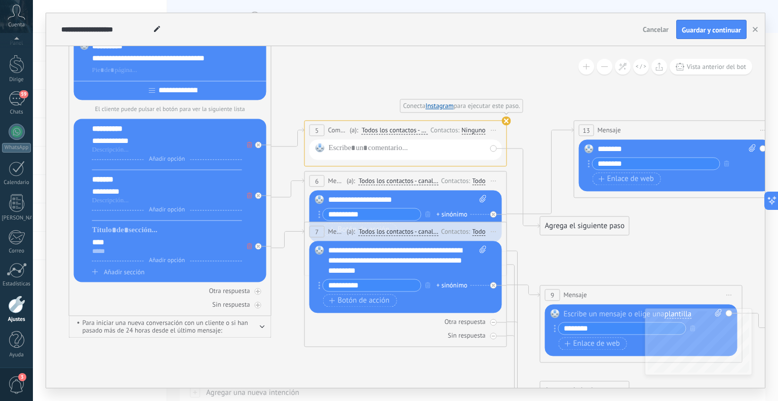
click at [506, 118] on use at bounding box center [506, 120] width 9 height 9
click at [507, 121] on use at bounding box center [506, 120] width 9 height 9
click at [503, 120] on use at bounding box center [506, 120] width 9 height 9
click at [255, 147] on div at bounding box center [258, 145] width 7 height 7
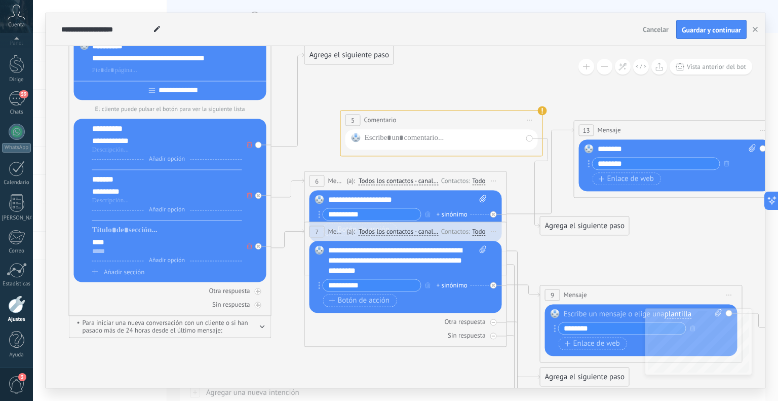
drag, startPoint x: 476, startPoint y: 131, endPoint x: 512, endPoint y: 121, distance: 37.4
click at [512, 121] on div "**********" at bounding box center [442, 120] width 202 height 19
click at [540, 111] on use at bounding box center [542, 110] width 9 height 9
click at [539, 109] on use at bounding box center [542, 110] width 9 height 9
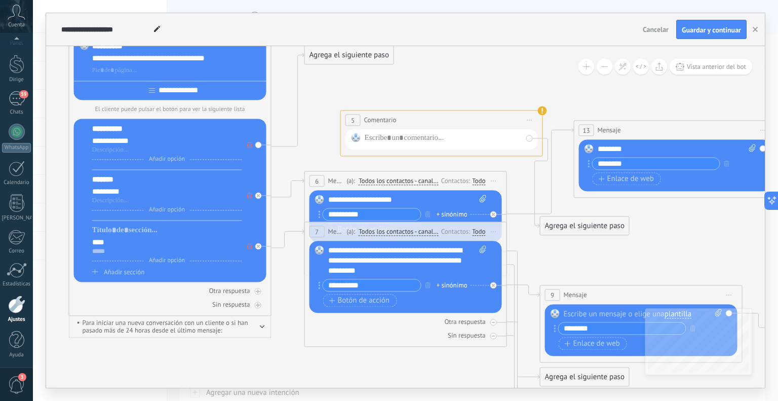
click at [540, 107] on use at bounding box center [542, 110] width 9 height 9
click at [525, 116] on span "Iniciar vista previa aquí Cambiar nombre Duplicar [GEOGRAPHIC_DATA]" at bounding box center [530, 120] width 16 height 15
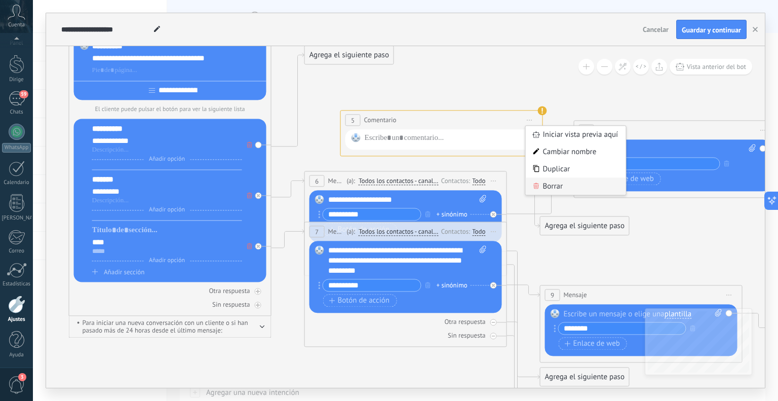
click at [567, 188] on div "Borrar" at bounding box center [576, 186] width 100 height 17
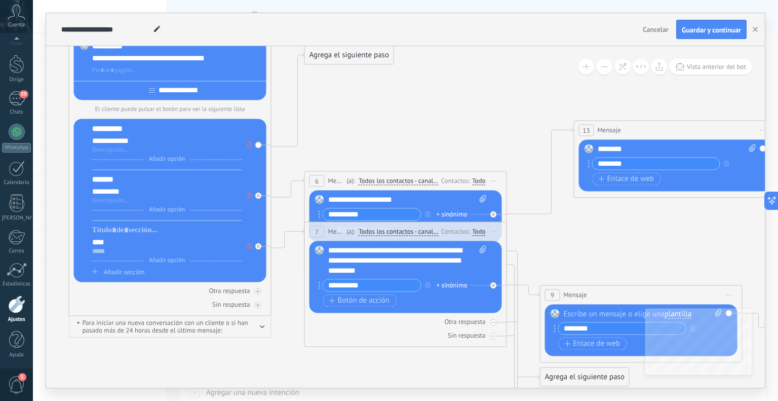
click at [350, 61] on div "Agrega el siguiente paso" at bounding box center [349, 55] width 89 height 17
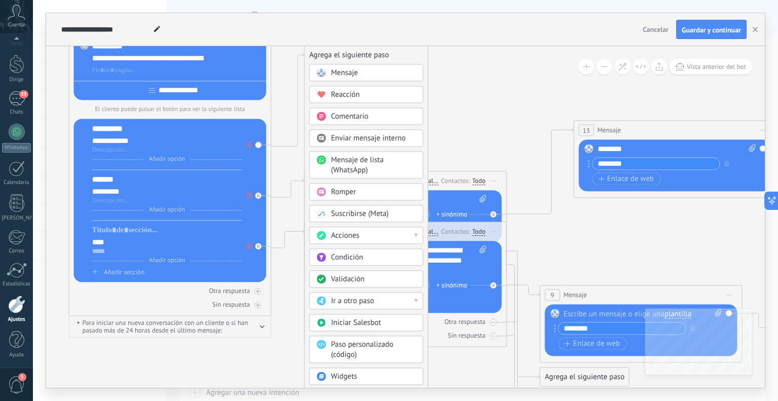
click at [353, 73] on font "Mensaje" at bounding box center [344, 73] width 27 height 10
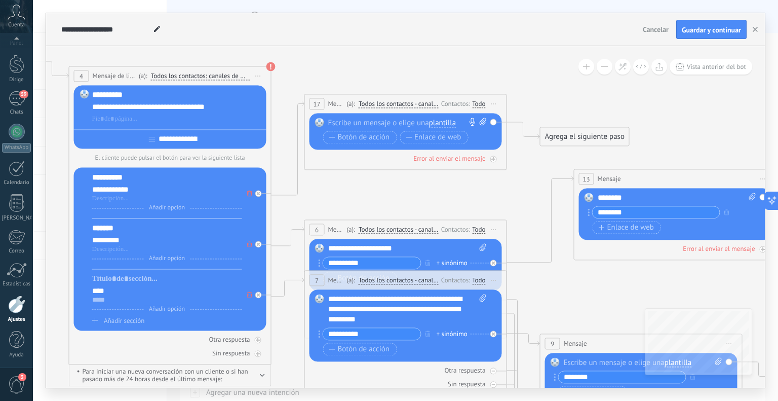
click at [382, 123] on div at bounding box center [403, 123] width 150 height 10
click at [375, 134] on font "Botón de acción" at bounding box center [364, 137] width 52 height 10
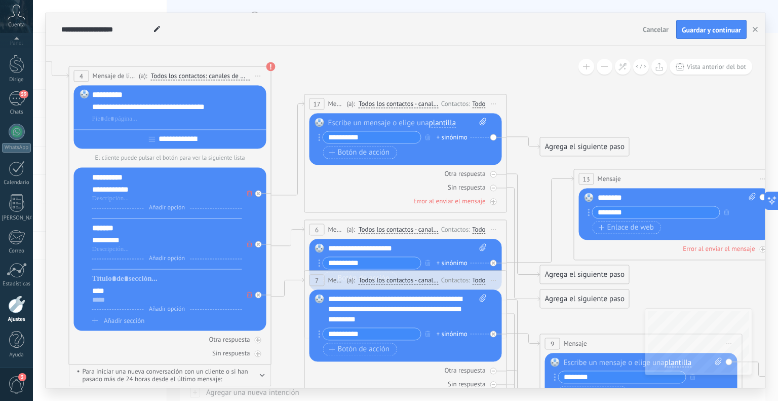
drag, startPoint x: 371, startPoint y: 137, endPoint x: 320, endPoint y: 133, distance: 50.8
click at [320, 133] on div "**********" at bounding box center [370, 137] width 103 height 13
type input "**********"
click at [355, 122] on div at bounding box center [407, 123] width 159 height 10
drag, startPoint x: 367, startPoint y: 124, endPoint x: 322, endPoint y: 124, distance: 45.6
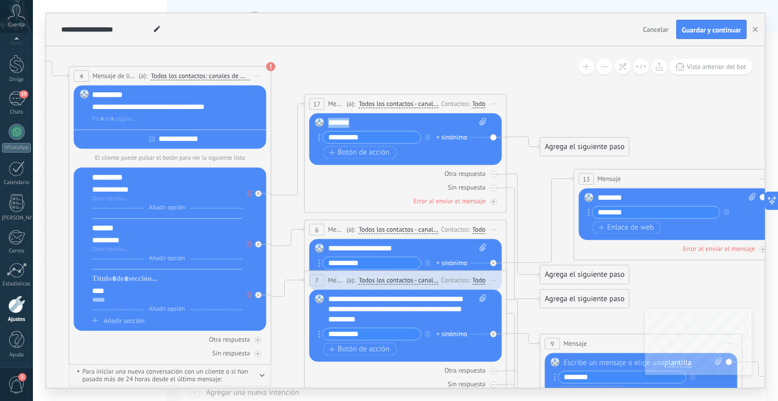
click at [322, 124] on div "Reemplazar Quitar Convertir a mensaje de voz Arrastre la imagen aquí para adjun…" at bounding box center [405, 139] width 192 height 52
click at [461, 42] on div "**********" at bounding box center [349, 29] width 580 height 32
click at [350, 153] on font "Botón de acción" at bounding box center [364, 152] width 52 height 10
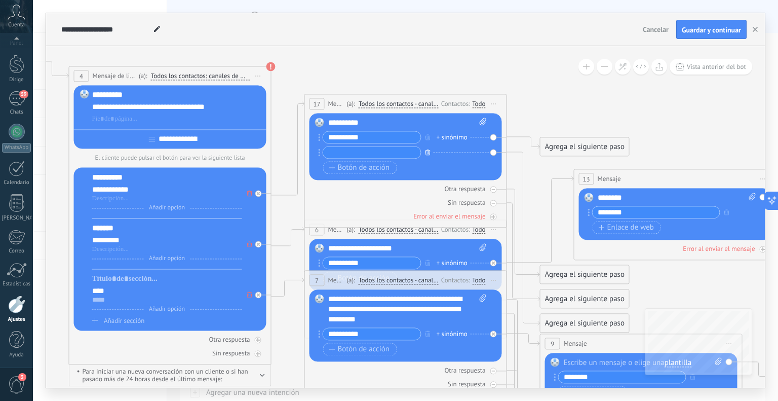
click at [424, 150] on button "button" at bounding box center [427, 152] width 11 height 13
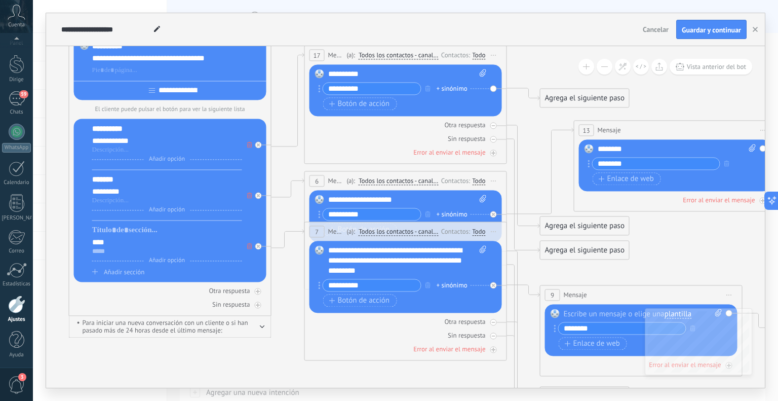
click at [586, 96] on font "Agrega el siguiente paso" at bounding box center [584, 99] width 79 height 10
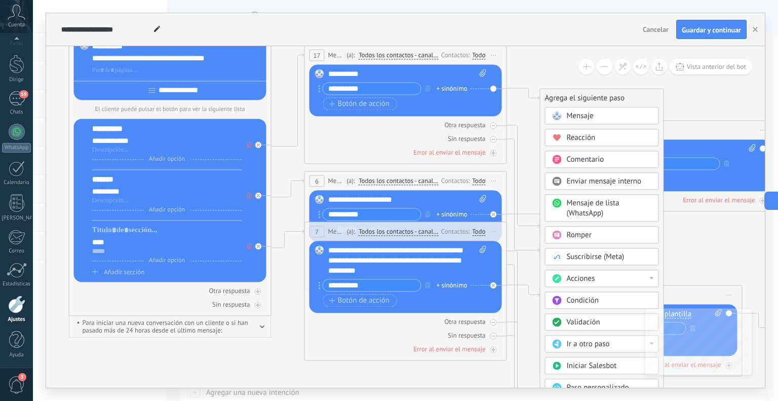
click at [579, 122] on div "Mensaje" at bounding box center [602, 115] width 114 height 17
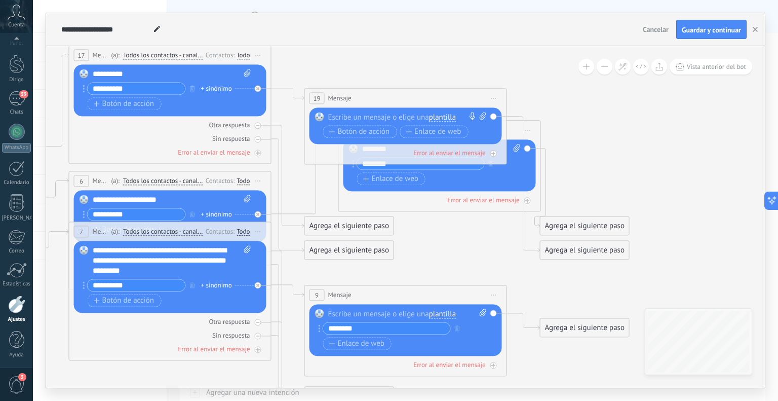
click at [350, 118] on div at bounding box center [403, 117] width 150 height 10
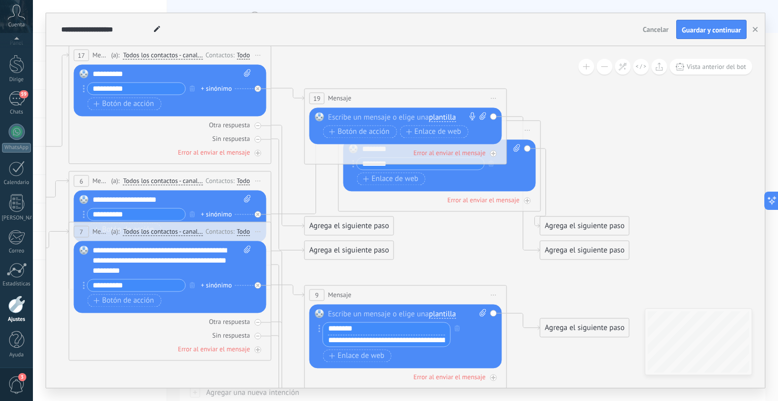
drag, startPoint x: 378, startPoint y: 323, endPoint x: 288, endPoint y: 325, distance: 90.7
click at [366, 118] on div at bounding box center [403, 117] width 151 height 10
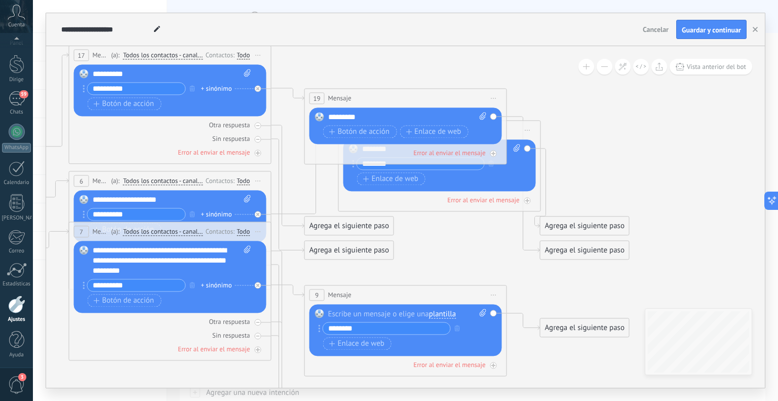
click at [365, 122] on div "*********" at bounding box center [407, 117] width 159 height 10
click at [415, 131] on font "Enlace de web" at bounding box center [437, 132] width 47 height 10
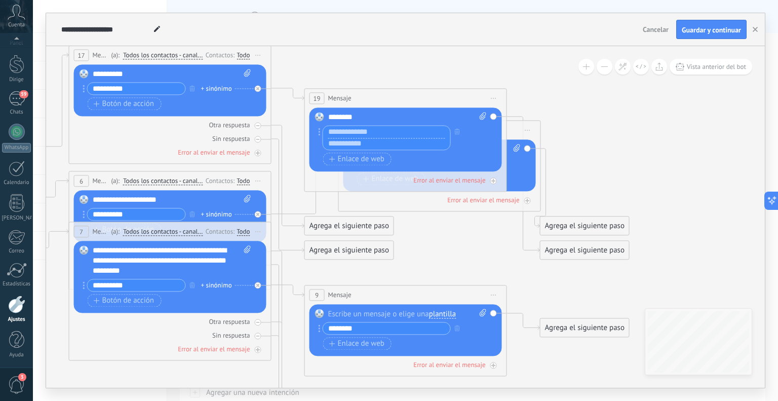
click at [373, 141] on input "text" at bounding box center [386, 144] width 127 height 12
paste input "**********"
drag, startPoint x: 445, startPoint y: 139, endPoint x: 272, endPoint y: 141, distance: 172.2
type input "**********"
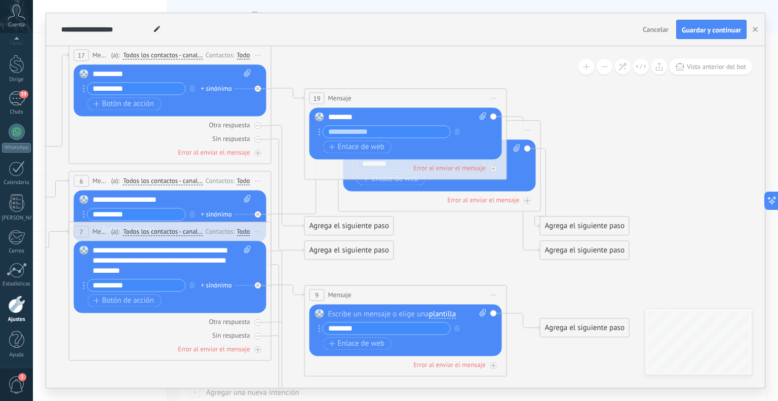
click at [391, 124] on div "Reemplazar Quitar Convertir a mensaje de voz Arrastre la imagen aquí para adjun…" at bounding box center [407, 134] width 158 height 44
click at [389, 121] on div "********" at bounding box center [407, 117] width 159 height 10
drag, startPoint x: 487, startPoint y: 131, endPoint x: 496, endPoint y: 85, distance: 47.5
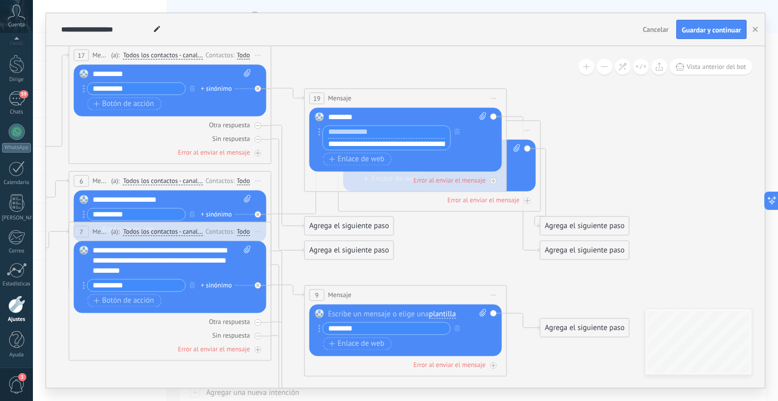
drag, startPoint x: 444, startPoint y: 125, endPoint x: 453, endPoint y: 77, distance: 48.5
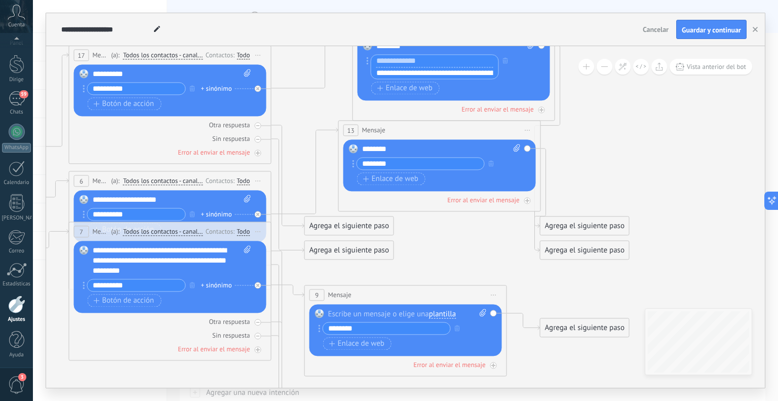
drag, startPoint x: 441, startPoint y: 93, endPoint x: 488, endPoint y: 30, distance: 78.8
click at [488, 30] on div "**********" at bounding box center [405, 200] width 719 height 374
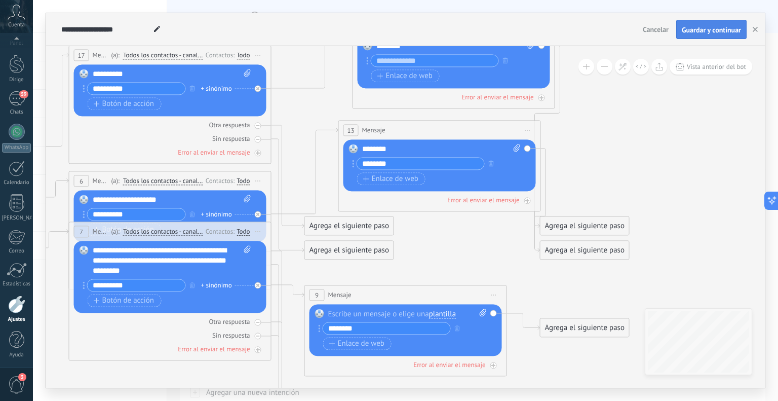
click at [705, 31] on font "Guardar y continuar" at bounding box center [711, 29] width 59 height 9
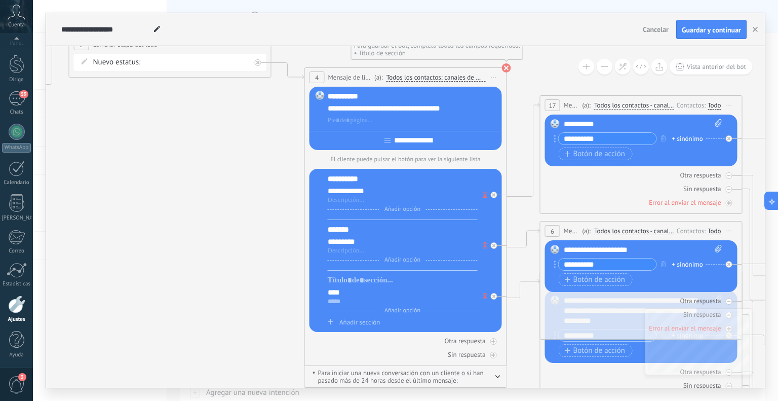
drag, startPoint x: 649, startPoint y: 251, endPoint x: 648, endPoint y: 232, distance: 18.3
click at [648, 232] on div "6 Mensaje ******* (a): Todos los contactos - canales seleccionados Todos los co…" at bounding box center [641, 280] width 203 height 118
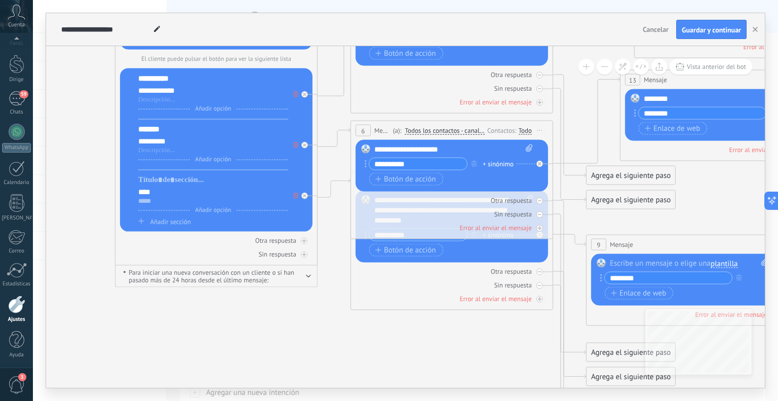
drag, startPoint x: 252, startPoint y: 290, endPoint x: 70, endPoint y: 194, distance: 205.4
click at [70, 194] on icon at bounding box center [201, 150] width 1858 height 1071
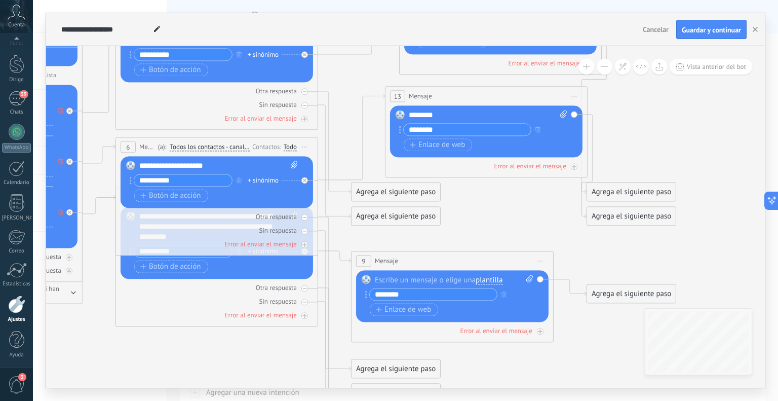
drag, startPoint x: 443, startPoint y: 333, endPoint x: 224, endPoint y: 333, distance: 218.7
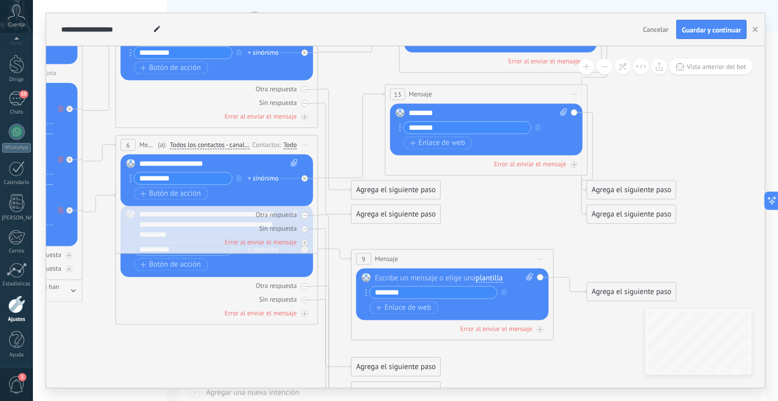
click at [422, 278] on div at bounding box center [454, 278] width 158 height 10
click at [714, 25] on font "Guardar y continuar" at bounding box center [711, 29] width 59 height 9
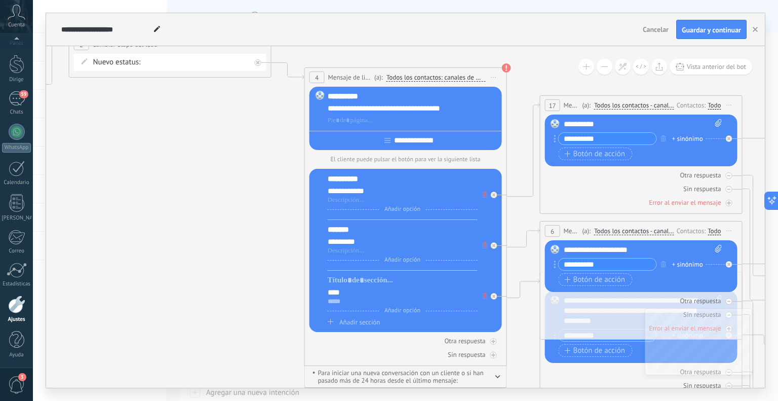
click at [610, 263] on input "**********" at bounding box center [608, 264] width 98 height 12
click at [567, 261] on input "*********" at bounding box center [608, 264] width 98 height 12
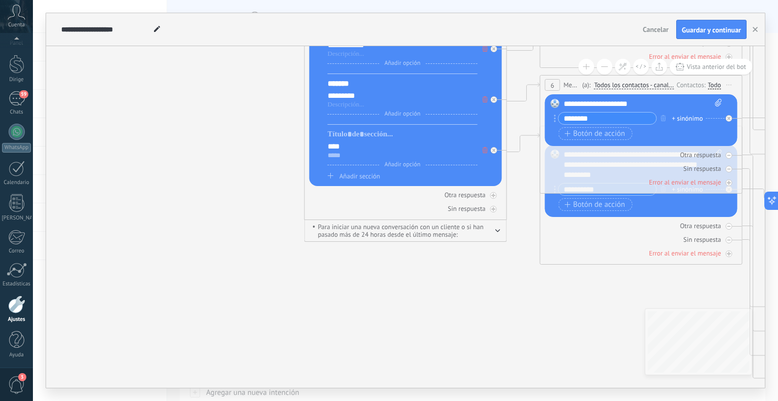
type input "********"
click at [609, 293] on icon at bounding box center [390, 105] width 1858 height 1071
click at [612, 190] on div "6 Mensaje ******* (a): Todos los contactos - canales seleccionados Todos los co…" at bounding box center [641, 134] width 203 height 118
click at [612, 247] on div "Otra respuesta Sin respuesta Error al enviar el mensaje" at bounding box center [641, 237] width 192 height 41
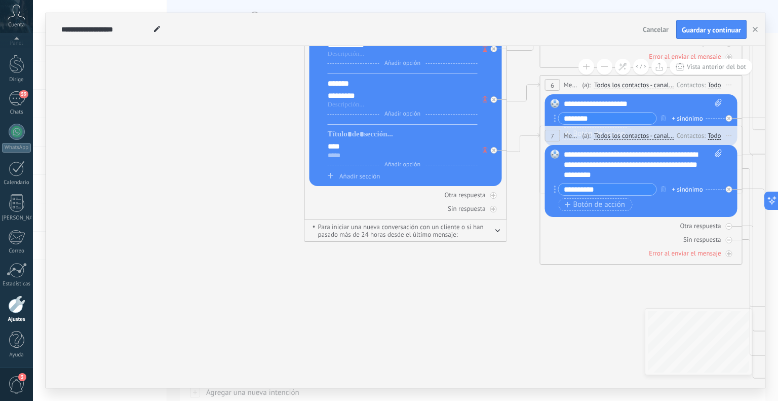
click at [609, 188] on input "**********" at bounding box center [608, 189] width 98 height 12
click at [566, 187] on input "*********" at bounding box center [608, 189] width 98 height 12
type input "********"
click at [567, 297] on icon at bounding box center [390, 105] width 1858 height 1071
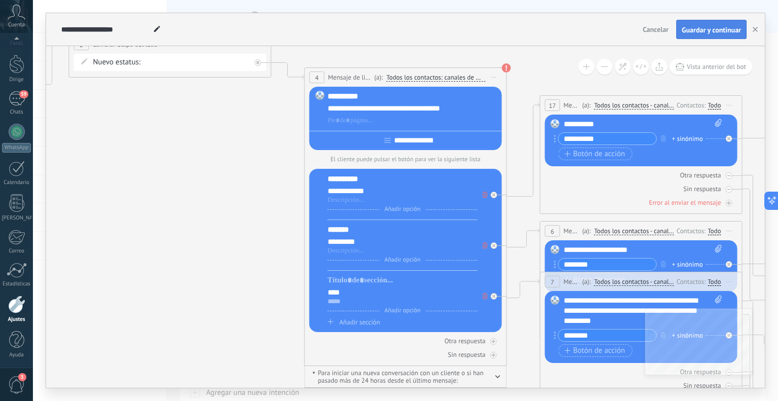
click at [686, 32] on font "Guardar y continuar" at bounding box center [711, 29] width 59 height 9
click at [456, 79] on font "Todos los contactos: canales de WhatsApp seleccionados" at bounding box center [465, 77] width 158 height 9
click at [456, 79] on button "Todos los contactos: canales de WhatsApp seleccionados" at bounding box center [458, 77] width 154 height 18
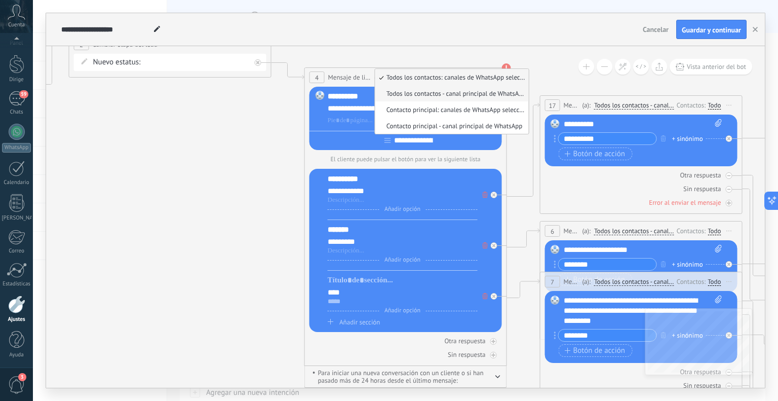
click at [495, 97] on span "Todos los contactos - canal principal de WhatsApp" at bounding box center [450, 93] width 150 height 9
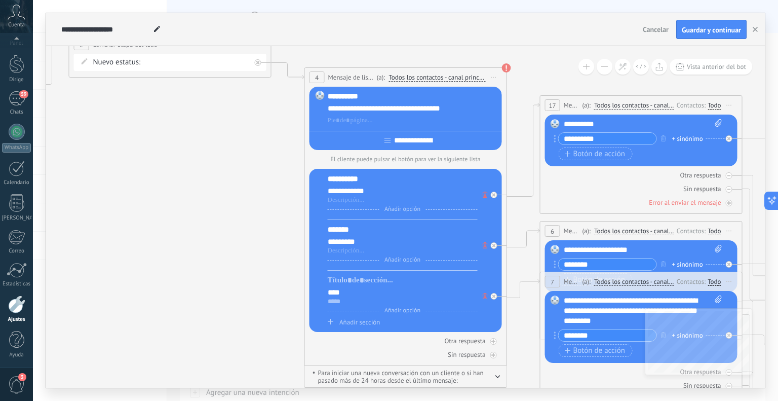
click at [477, 84] on div "**********" at bounding box center [406, 77] width 202 height 19
click at [476, 79] on font "Todos los contactos - canal principal de WhatsApp" at bounding box center [458, 77] width 140 height 9
click at [476, 79] on button "Todos los contactos - canal principal de WhatsApp" at bounding box center [460, 77] width 154 height 18
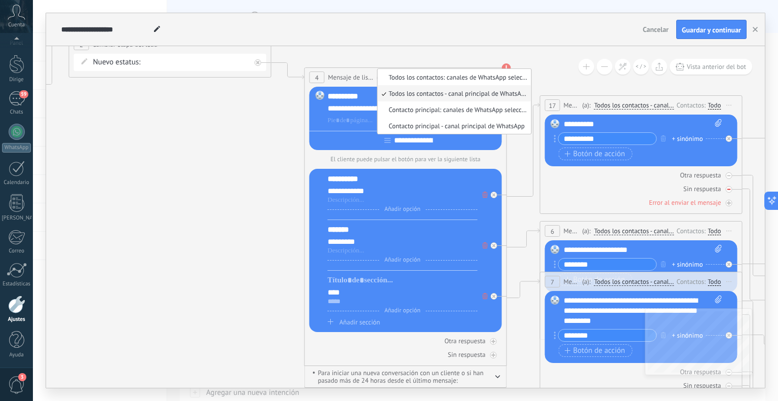
click at [565, 187] on div "Sin respuesta" at bounding box center [641, 189] width 192 height 10
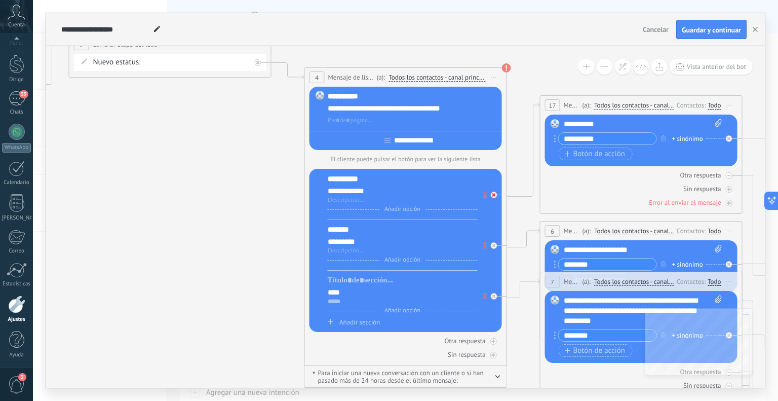
click at [498, 195] on div at bounding box center [497, 192] width 12 height 12
click at [496, 247] on div at bounding box center [494, 245] width 7 height 7
click at [493, 295] on icon at bounding box center [494, 296] width 4 height 4
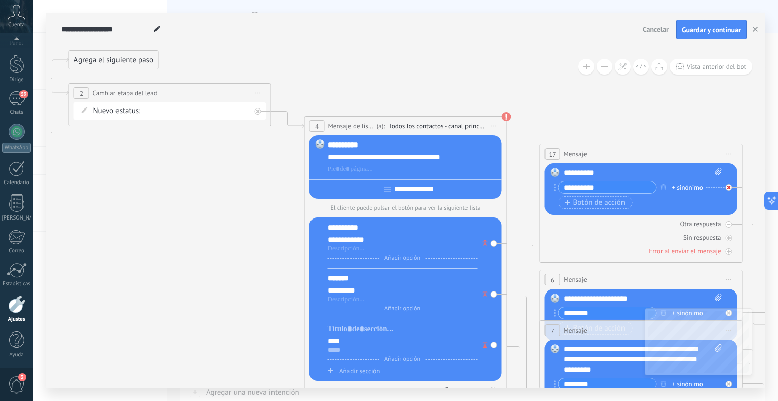
click at [729, 185] on icon at bounding box center [729, 187] width 4 height 4
click at [650, 147] on div "17 Mensaje ******* (a): Todos los contactos - canales seleccionados Todos los c…" at bounding box center [641, 153] width 202 height 19
click at [729, 153] on icon at bounding box center [729, 153] width 5 height 1
click at [739, 212] on div "Borrar" at bounding box center [775, 219] width 100 height 17
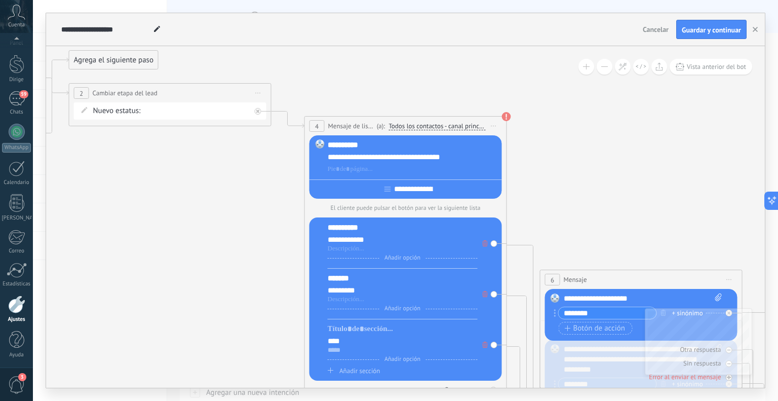
click at [733, 279] on span "Iniciar vista previa aquí Cambiar nombre Duplicar [GEOGRAPHIC_DATA]" at bounding box center [729, 279] width 16 height 15
click at [758, 349] on font "Borrar" at bounding box center [752, 346] width 20 height 10
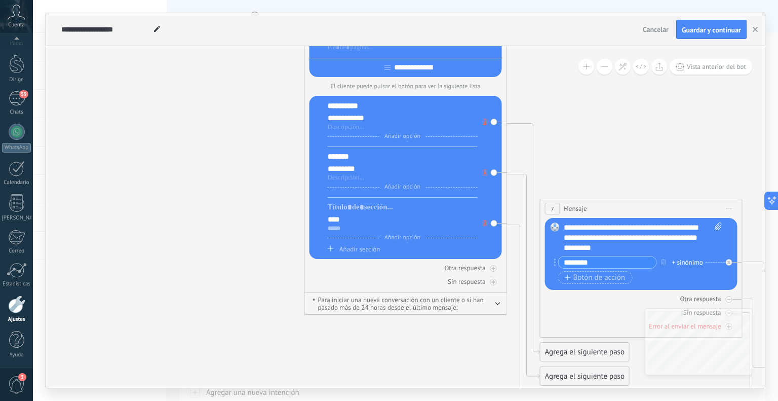
click at [731, 206] on span "Iniciar vista previa aquí Cambiar nombre Duplicar [GEOGRAPHIC_DATA]" at bounding box center [729, 208] width 16 height 15
click at [748, 278] on font "Borrar" at bounding box center [752, 275] width 20 height 10
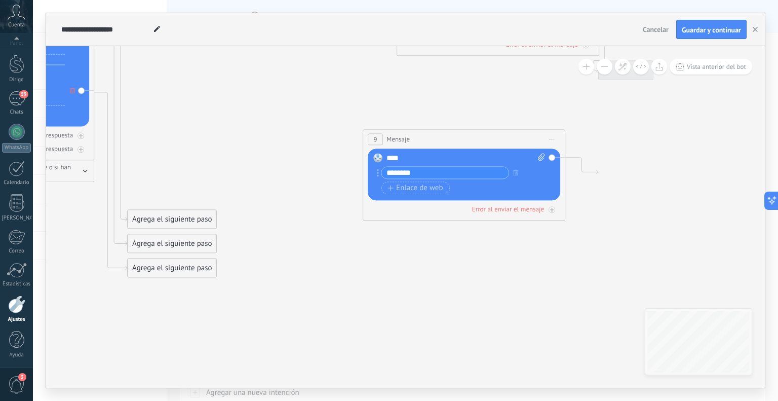
drag, startPoint x: 683, startPoint y: 273, endPoint x: 268, endPoint y: 237, distance: 416.3
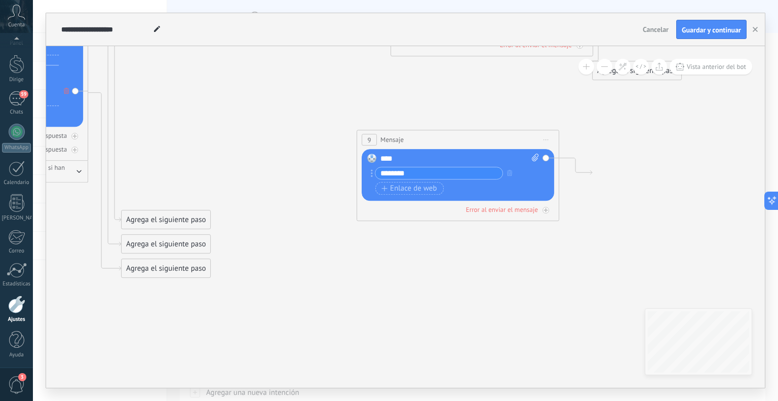
click at [545, 138] on span "Iniciar vista previa aquí Cambiar nombre Duplicar [GEOGRAPHIC_DATA]" at bounding box center [546, 139] width 16 height 15
click at [574, 211] on div "Borrar" at bounding box center [592, 205] width 100 height 17
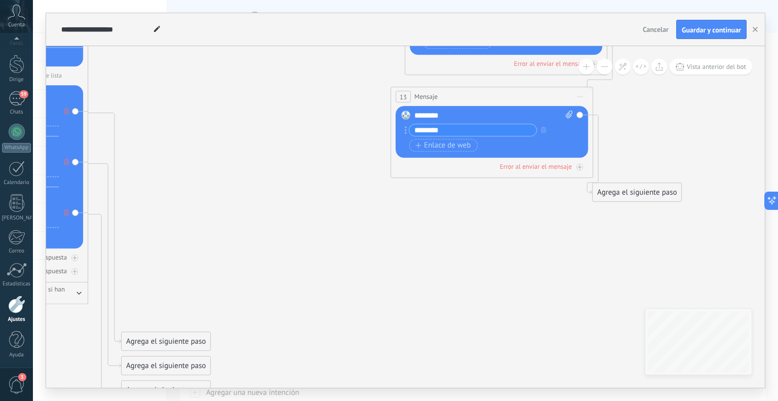
click at [578, 95] on span "Iniciar vista previa aquí Cambiar nombre Duplicar [GEOGRAPHIC_DATA]" at bounding box center [580, 96] width 16 height 15
click at [595, 161] on font "Borrar" at bounding box center [603, 163] width 20 height 10
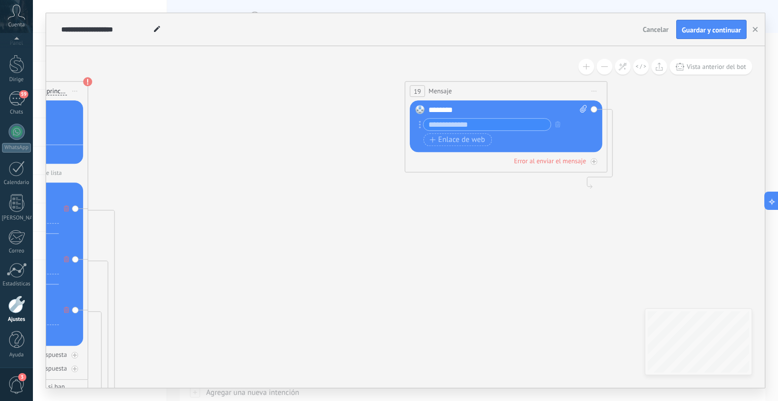
click at [600, 89] on span "Iniciar vista previa aquí Cambiar nombre Duplicar [GEOGRAPHIC_DATA]" at bounding box center [594, 91] width 16 height 15
click at [604, 151] on div "Borrar" at bounding box center [640, 156] width 100 height 17
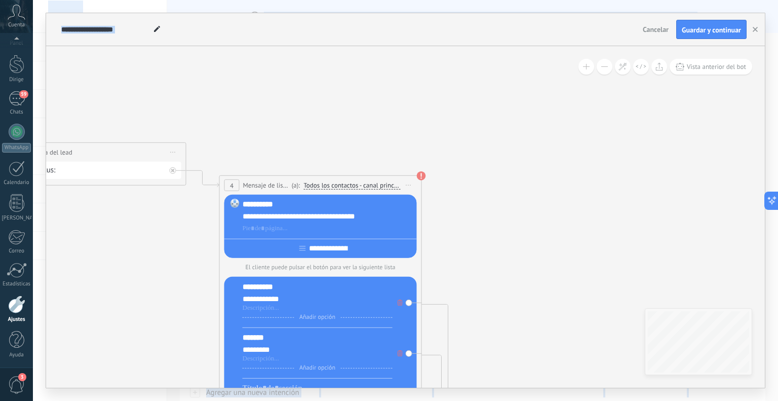
drag, startPoint x: 494, startPoint y: 252, endPoint x: 827, endPoint y: 346, distance: 346.2
click at [770, 346] on html ".abccls-1,.abccls-2{fill-rule:evenodd}.abccls-2{fill:#fff} .abfcls-1{fill:none}…" at bounding box center [389, 200] width 778 height 401
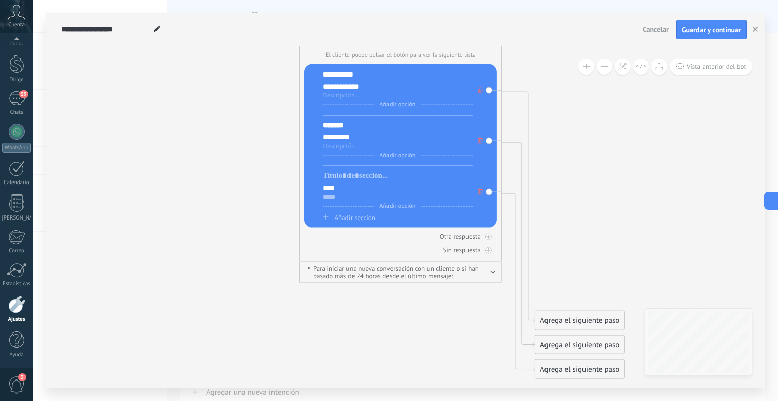
drag, startPoint x: 495, startPoint y: 251, endPoint x: 530, endPoint y: 16, distance: 237.0
click at [530, 16] on div "**********" at bounding box center [405, 200] width 719 height 374
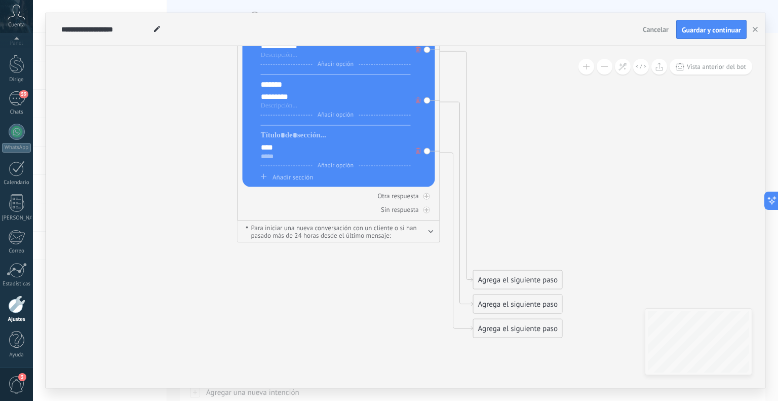
click at [567, 236] on icon at bounding box center [323, 91] width 1858 height 1041
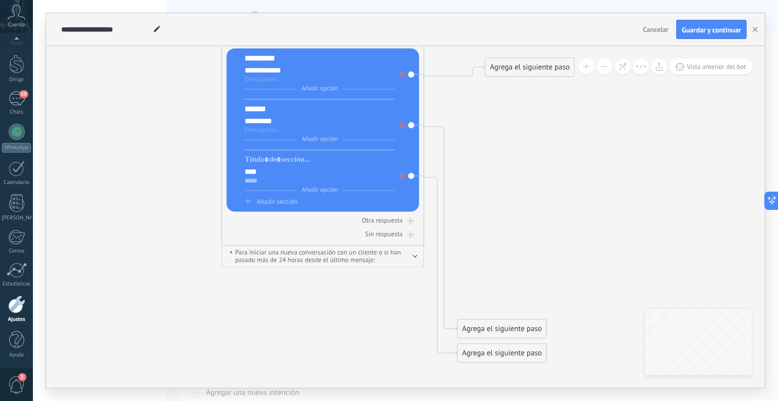
drag, startPoint x: 511, startPoint y: 308, endPoint x: 539, endPoint y: 72, distance: 238.1
click at [539, 72] on font "Agrega el siguiente paso" at bounding box center [529, 68] width 79 height 10
drag, startPoint x: 523, startPoint y: 326, endPoint x: 550, endPoint y: 122, distance: 205.4
click at [550, 122] on font "Agrega el siguiente paso" at bounding box center [529, 125] width 79 height 10
drag, startPoint x: 505, startPoint y: 356, endPoint x: 545, endPoint y: 194, distance: 166.9
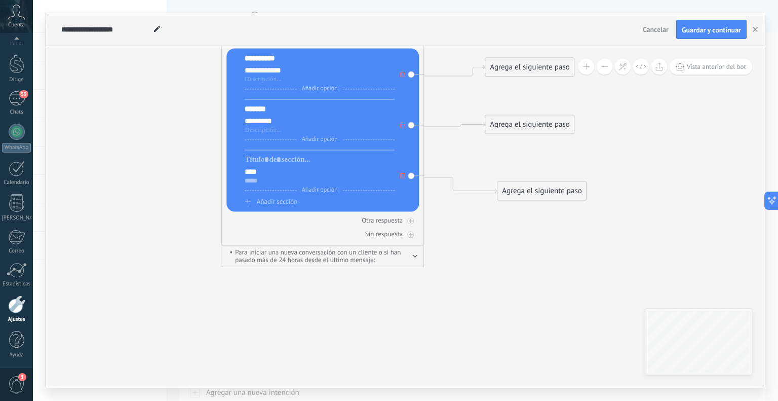
click at [545, 194] on font "Agrega el siguiente paso" at bounding box center [541, 191] width 79 height 10
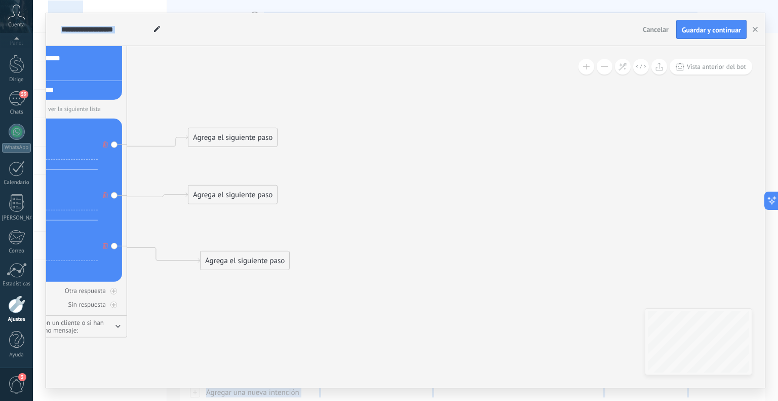
drag, startPoint x: 613, startPoint y: 354, endPoint x: 180, endPoint y: 424, distance: 438.6
click at [180, 400] on html ".abccls-1,.abccls-2{fill-rule:evenodd}.abccls-2{fill:#fff} .abfcls-1{fill:none}…" at bounding box center [389, 200] width 778 height 401
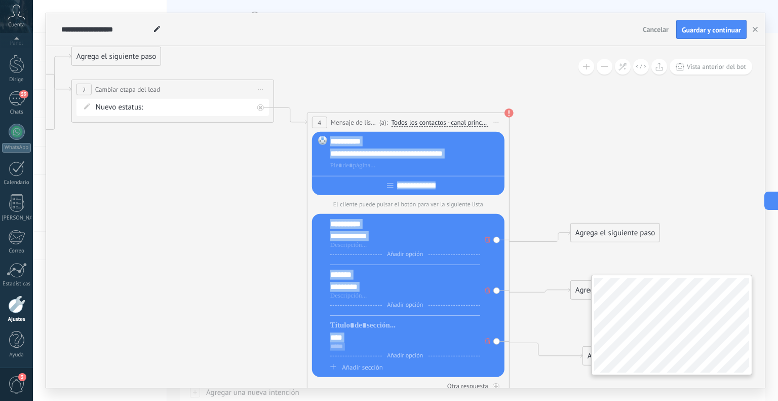
click at [741, 363] on div "**********" at bounding box center [405, 216] width 719 height 341
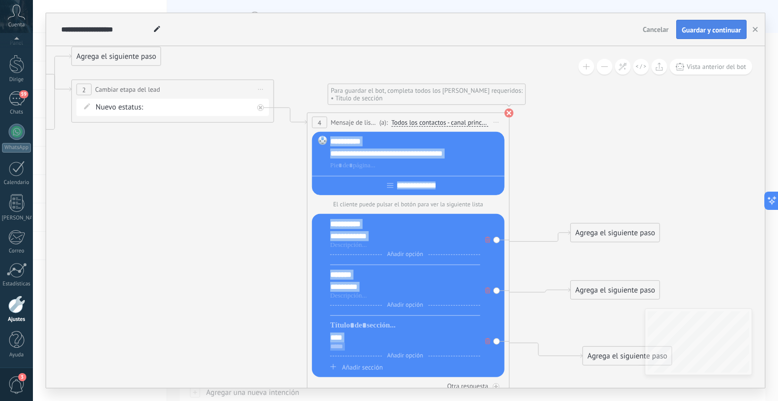
click at [743, 31] on button "Guardar y continuar" at bounding box center [711, 29] width 70 height 19
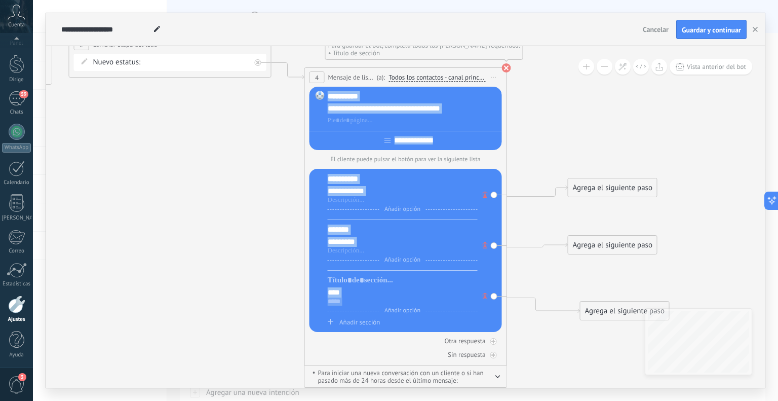
click at [506, 64] on use at bounding box center [506, 67] width 9 height 9
click at [720, 24] on button "Guardar y continuar" at bounding box center [711, 29] width 70 height 19
click at [456, 122] on div at bounding box center [413, 120] width 171 height 10
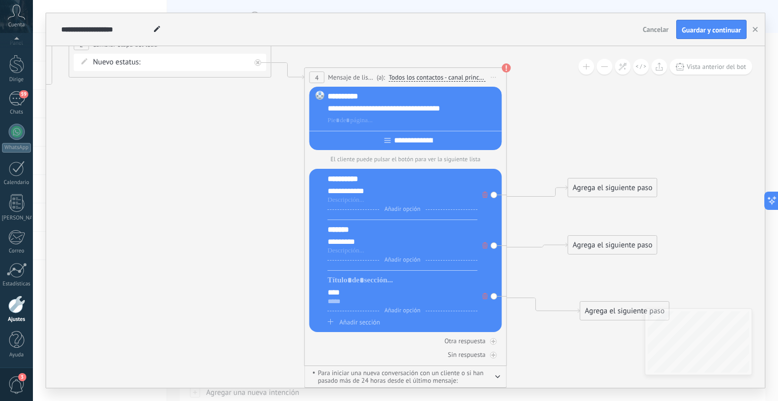
click at [422, 144] on input "**********" at bounding box center [413, 140] width 46 height 8
click at [426, 127] on div "**********" at bounding box center [414, 118] width 170 height 55
click at [426, 125] on div at bounding box center [413, 120] width 171 height 10
click at [350, 285] on div at bounding box center [403, 280] width 150 height 10
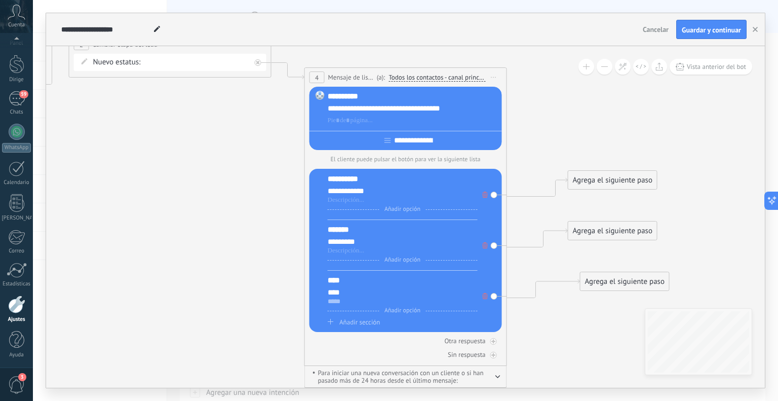
click at [372, 228] on div "*******" at bounding box center [403, 229] width 150 height 10
click at [361, 171] on div "**********" at bounding box center [405, 250] width 192 height 163
drag, startPoint x: 362, startPoint y: 174, endPoint x: 363, endPoint y: 179, distance: 5.7
click at [363, 174] on div "**********" at bounding box center [405, 250] width 192 height 163
click at [364, 186] on div "**********" at bounding box center [403, 197] width 150 height 46
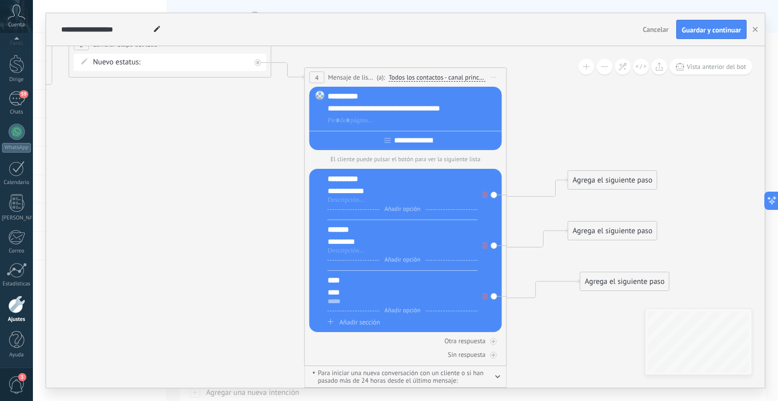
click at [365, 183] on div "**********" at bounding box center [403, 179] width 150 height 10
click at [342, 304] on div "*****" at bounding box center [403, 301] width 150 height 8
click at [342, 303] on div "*****" at bounding box center [403, 301] width 150 height 8
click at [583, 178] on font "Agrega el siguiente paso" at bounding box center [612, 180] width 79 height 10
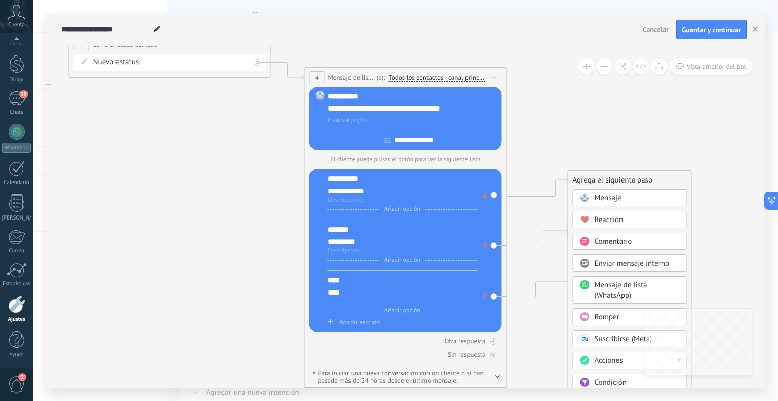
click at [602, 194] on font "Mensaje" at bounding box center [607, 198] width 27 height 10
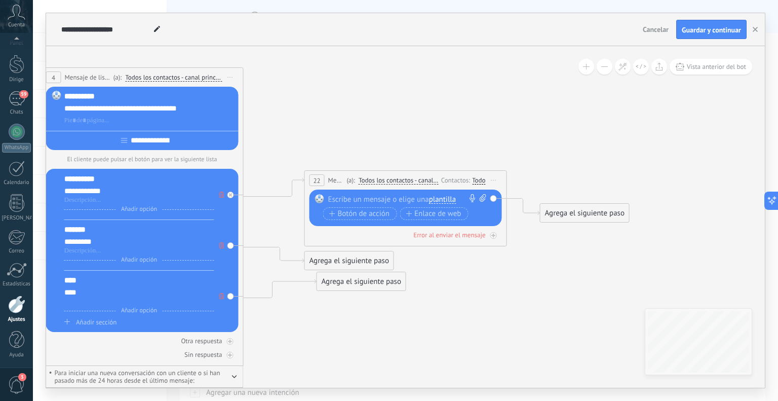
click at [382, 194] on div at bounding box center [403, 199] width 150 height 10
click at [407, 212] on icon "button" at bounding box center [409, 214] width 6 height 6
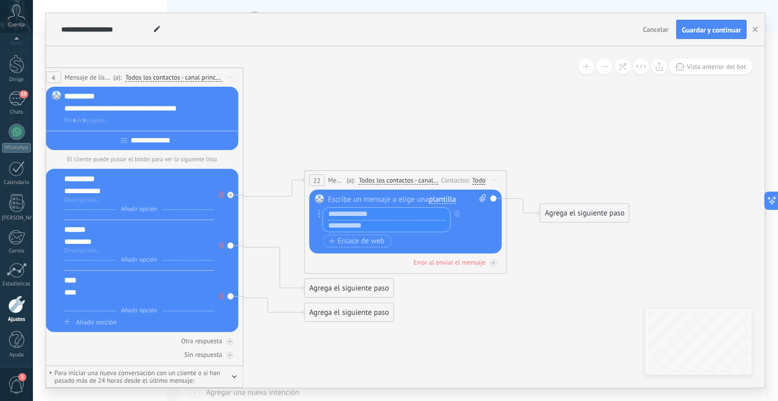
click at [394, 214] on input "text" at bounding box center [386, 214] width 127 height 12
click at [391, 196] on div at bounding box center [407, 199] width 159 height 10
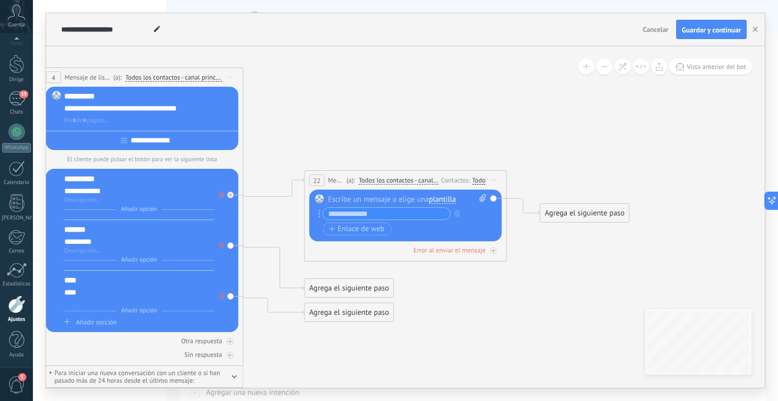
click at [435, 194] on font "plantilla" at bounding box center [442, 199] width 27 height 10
click at [462, 217] on span "Asesor de ventas [PERSON_NAME]" at bounding box center [479, 217] width 123 height 10
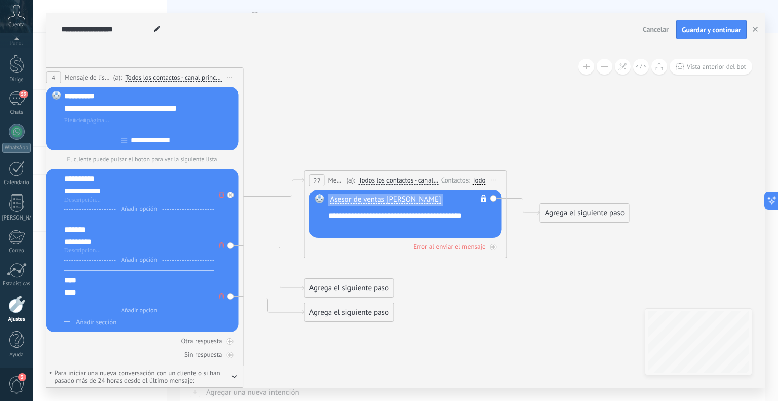
click at [393, 226] on div "**********" at bounding box center [412, 221] width 169 height 20
drag, startPoint x: 359, startPoint y: 224, endPoint x: 325, endPoint y: 218, distance: 34.5
click at [325, 218] on div "Asesor de ventas Kamilo No es posible editar la plantilla de contenido Reemplaz…" at bounding box center [405, 213] width 192 height 48
click at [369, 227] on div "**********" at bounding box center [412, 221] width 169 height 20
drag, startPoint x: 402, startPoint y: 222, endPoint x: 377, endPoint y: 205, distance: 30.2
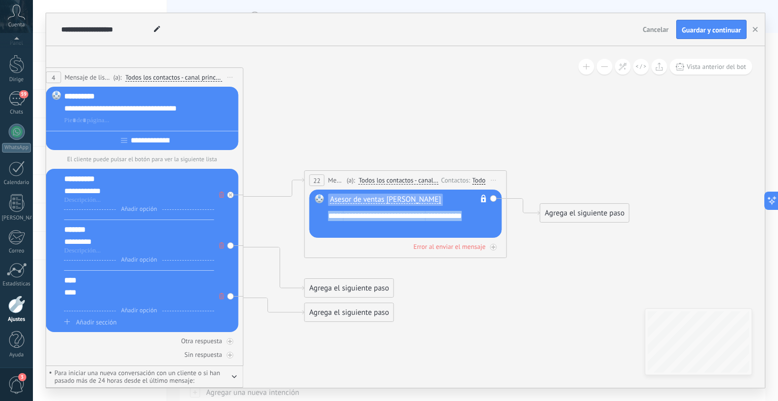
click at [377, 205] on div "Asesor de ventas Kamilo No es posible editar la plantilla de contenido Reemplaz…" at bounding box center [407, 214] width 158 height 40
click at [527, 144] on icon at bounding box center [23, 167] width 1650 height 904
click at [403, 196] on font "Asesor de ventas [PERSON_NAME]" at bounding box center [385, 199] width 111 height 10
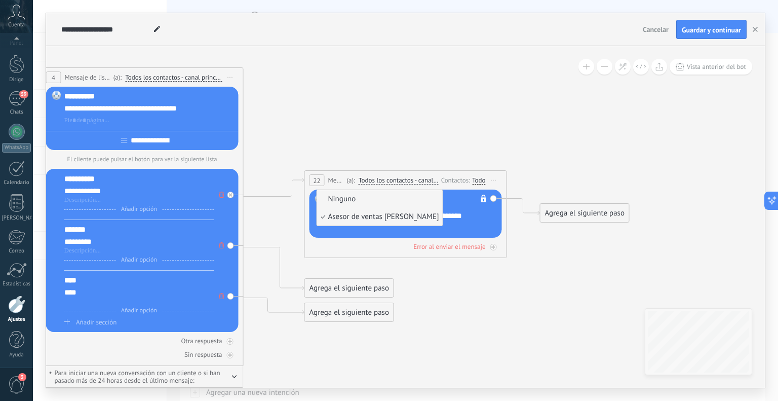
click at [344, 201] on font "Ninguno" at bounding box center [342, 199] width 28 height 10
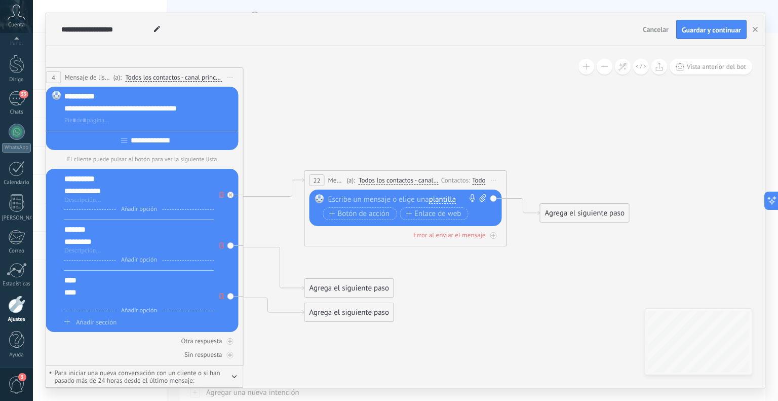
click at [390, 201] on div at bounding box center [403, 199] width 150 height 10
click at [409, 196] on div at bounding box center [403, 199] width 151 height 10
click at [417, 215] on font "Enlace de web" at bounding box center [437, 214] width 47 height 10
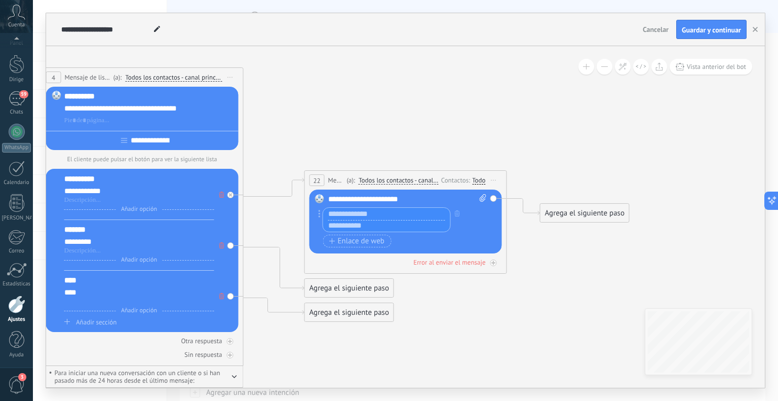
click at [356, 224] on input "text" at bounding box center [386, 226] width 127 height 12
paste input "**********"
type input "**********"
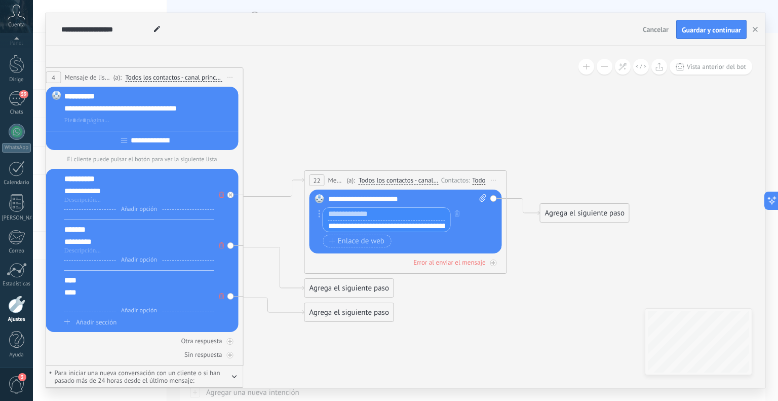
click at [519, 245] on icon at bounding box center [23, 167] width 1650 height 904
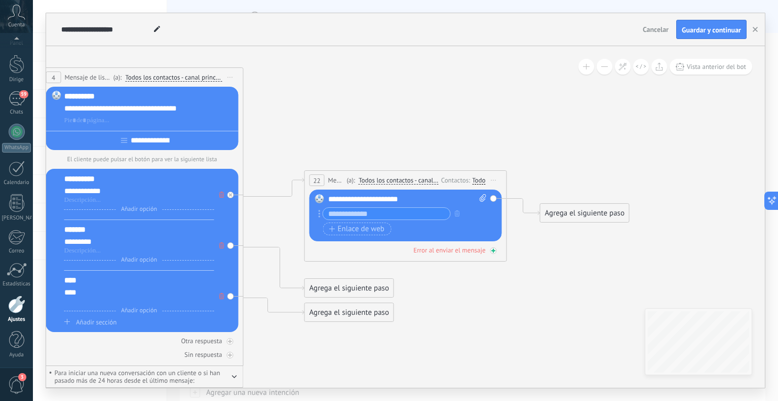
click at [483, 249] on font "Error al enviar el mensaje" at bounding box center [449, 250] width 72 height 9
click at [496, 249] on div at bounding box center [493, 250] width 7 height 7
click at [696, 42] on div "**********" at bounding box center [405, 29] width 719 height 33
click at [702, 32] on font "Guardar y continuar" at bounding box center [711, 29] width 59 height 9
click at [481, 194] on icon at bounding box center [483, 198] width 7 height 8
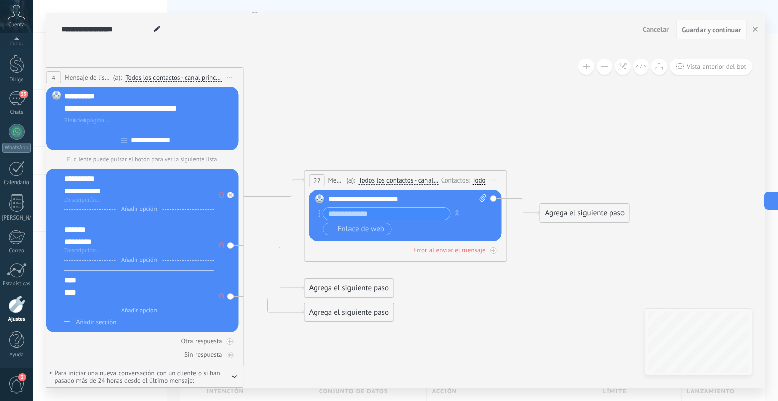
click input "Subir" at bounding box center [0, 0] width 0 height 0
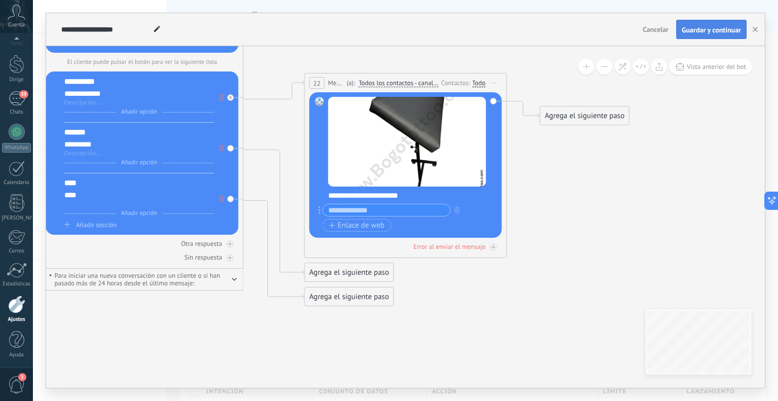
click at [698, 28] on font "Guardar y continuar" at bounding box center [711, 29] width 59 height 9
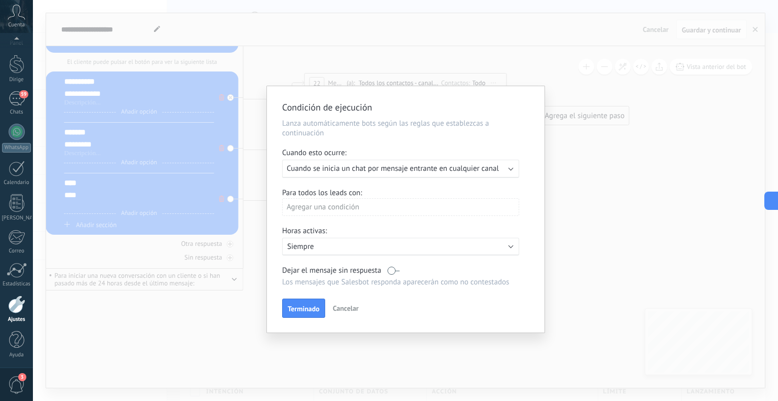
click at [336, 179] on div "Condición de ejecución Lanza automáticamente bots según las reglas que establez…" at bounding box center [405, 209] width 277 height 246
click at [338, 176] on div "Ejecutar: Cuando se inicia un chat por mensaje entrante en cualquier canal" at bounding box center [400, 169] width 237 height 18
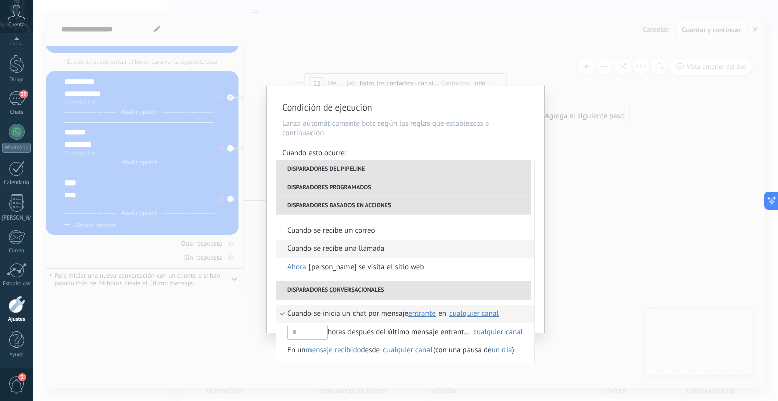
scroll to position [188, 0]
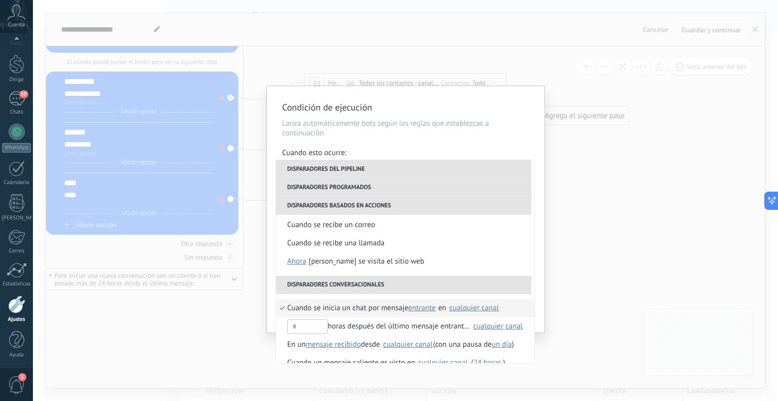
click at [462, 105] on h2 "Condición de ejecución" at bounding box center [400, 107] width 237 height 12
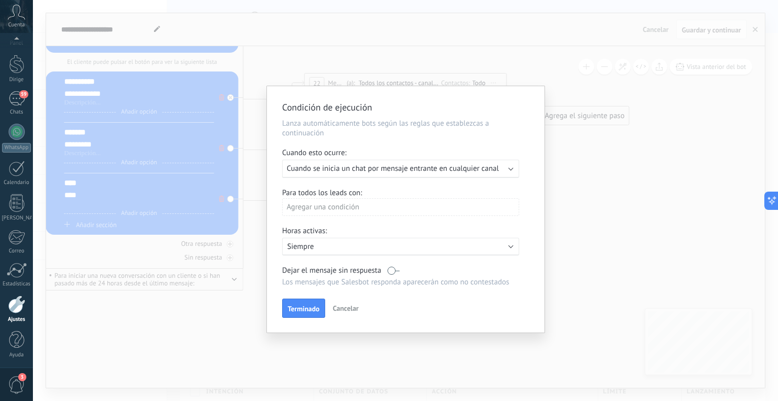
click at [407, 206] on div "Agregar una condición" at bounding box center [400, 207] width 237 height 18
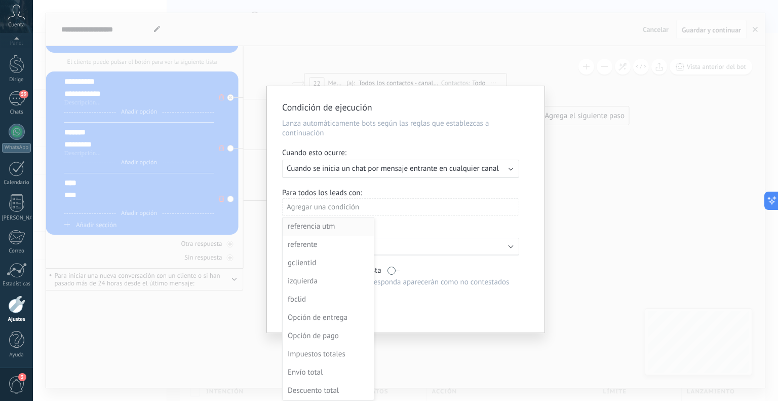
scroll to position [0, 0]
click at [412, 186] on div at bounding box center [405, 209] width 277 height 246
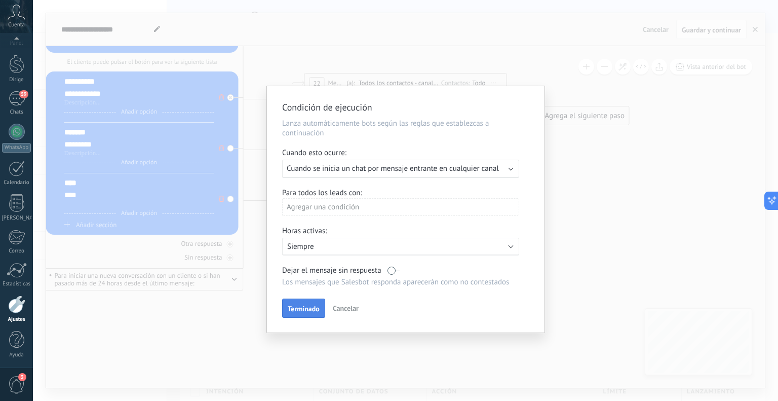
click at [310, 312] on font "Terminado" at bounding box center [304, 308] width 32 height 9
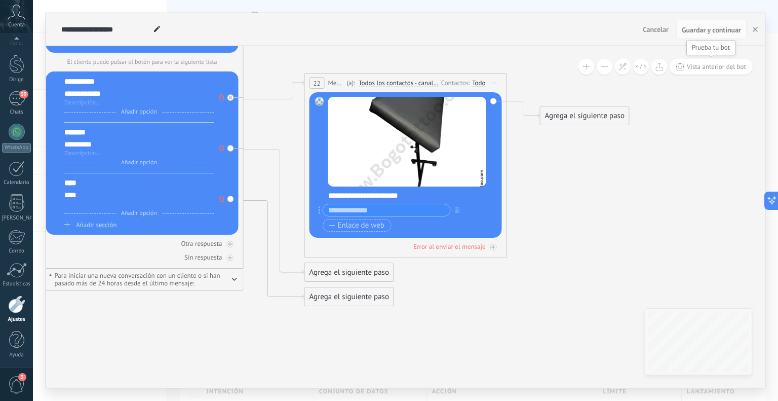
click at [723, 70] on font "Vista anterior del bot" at bounding box center [716, 66] width 59 height 9
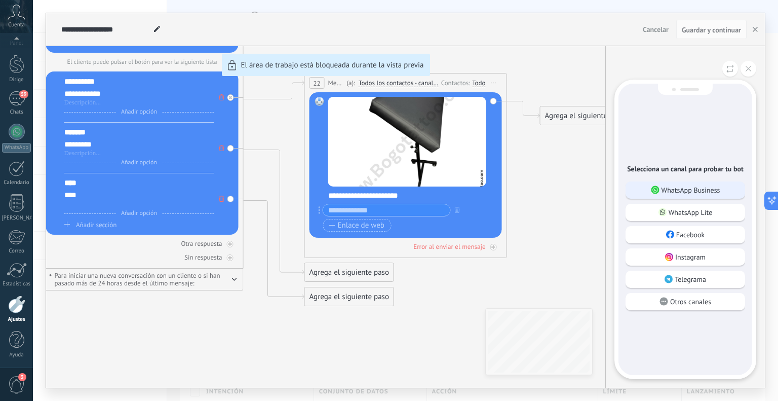
click at [710, 187] on font "WhatsApp Business" at bounding box center [690, 189] width 59 height 9
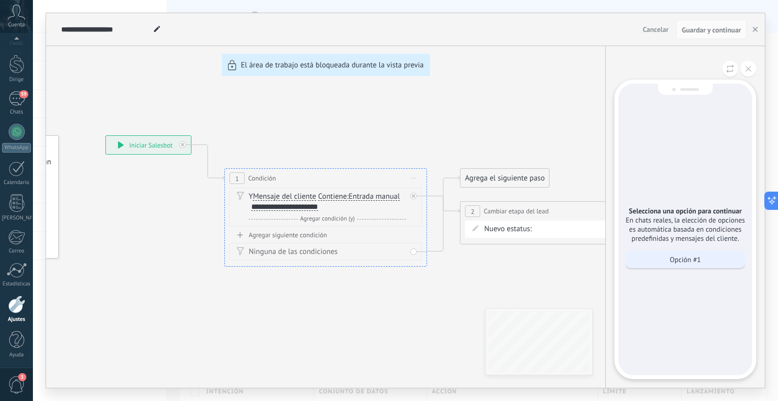
click at [698, 259] on p "Opción #1" at bounding box center [684, 259] width 31 height 9
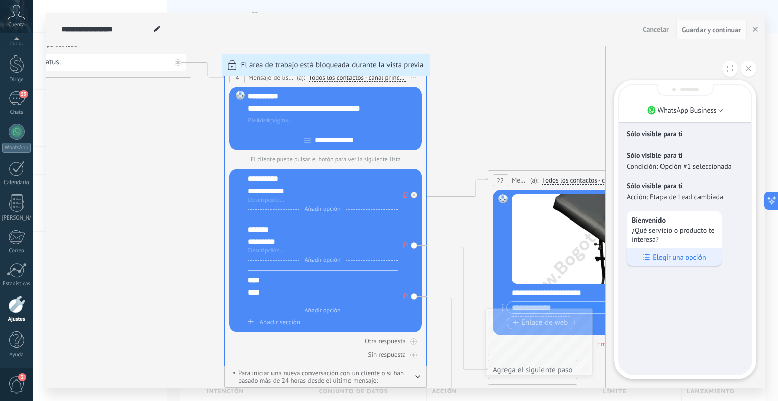
click at [687, 257] on p "Elegir una opción" at bounding box center [679, 256] width 53 height 9
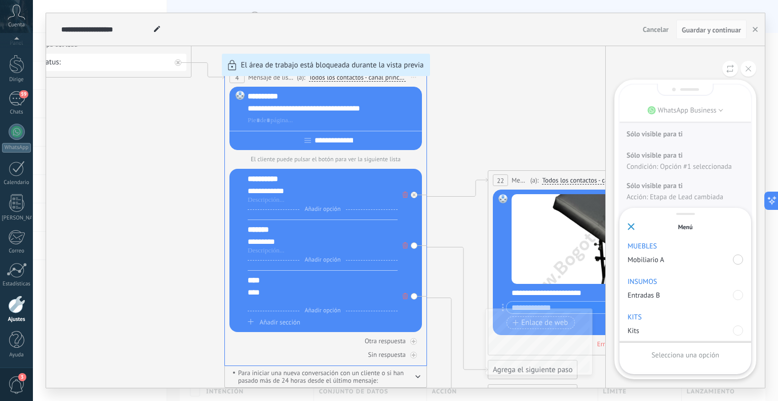
click at [737, 259] on div at bounding box center [738, 259] width 10 height 10
click at [709, 353] on div "Para enviar" at bounding box center [684, 354] width 115 height 17
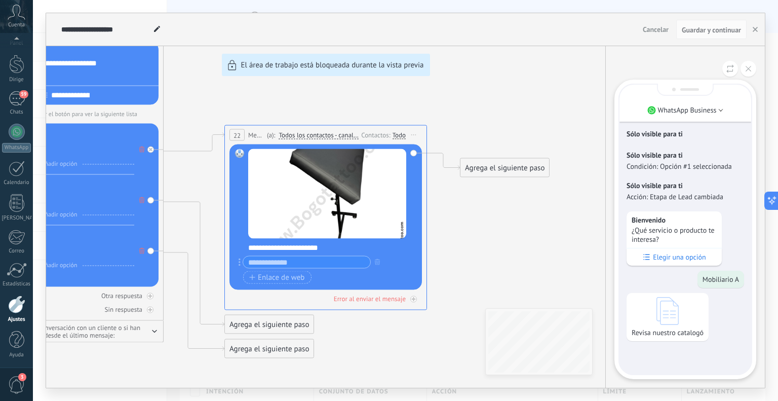
click at [679, 314] on div "Revisa nuestro catalogó" at bounding box center [667, 317] width 82 height 48
click at [672, 315] on icon at bounding box center [667, 311] width 22 height 28
click at [668, 339] on div "Revisa nuestro catalogó" at bounding box center [667, 317] width 82 height 48
click at [671, 335] on p "Revisa nuestro catalogó" at bounding box center [667, 332] width 72 height 9
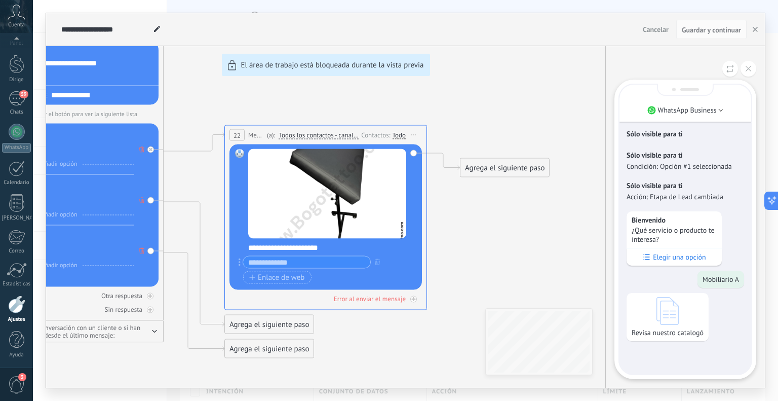
click at [671, 313] on icon at bounding box center [667, 311] width 22 height 28
click at [326, 245] on div "**********" at bounding box center [405, 200] width 719 height 374
drag, startPoint x: 359, startPoint y: 217, endPoint x: 355, endPoint y: 285, distance: 68.4
click at [355, 285] on div "**********" at bounding box center [405, 200] width 719 height 374
click at [352, 210] on div "**********" at bounding box center [405, 200] width 719 height 374
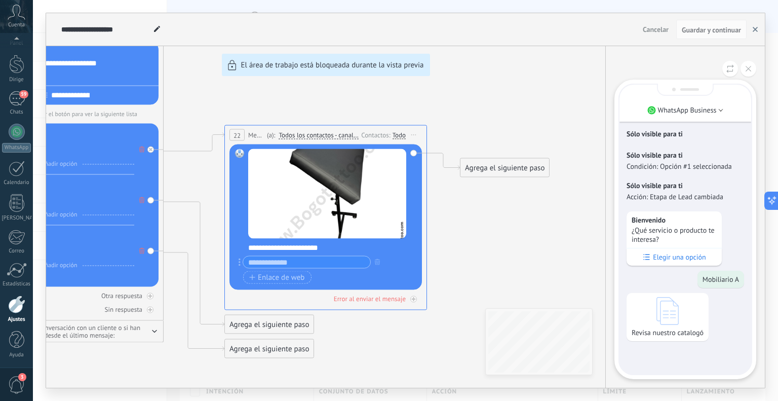
click at [750, 32] on button "button" at bounding box center [754, 29] width 15 height 19
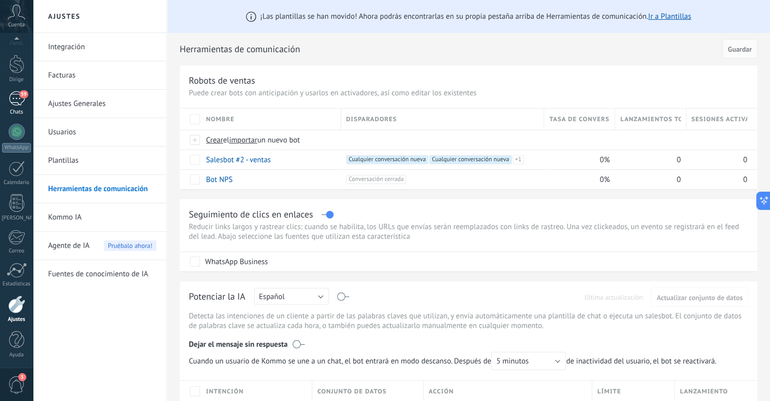
click at [26, 107] on link "59 Chats" at bounding box center [16, 103] width 33 height 24
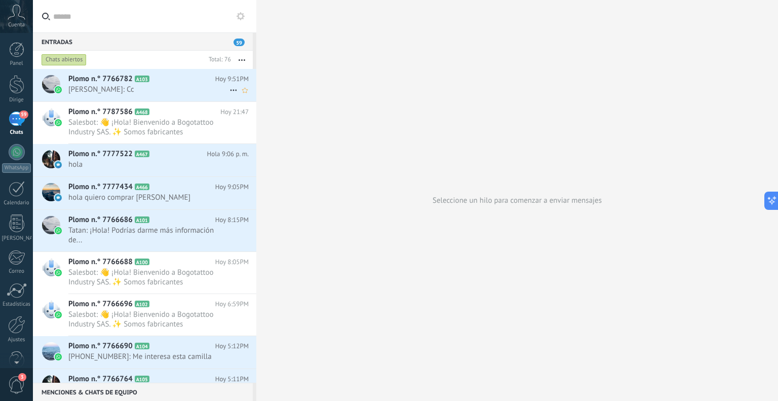
drag, startPoint x: 162, startPoint y: 90, endPoint x: 144, endPoint y: 97, distance: 19.6
click at [144, 97] on div "Plomo n.° 7766782 A103 Hoy 9:51PM Ricardo Andrés: Cc" at bounding box center [162, 85] width 188 height 32
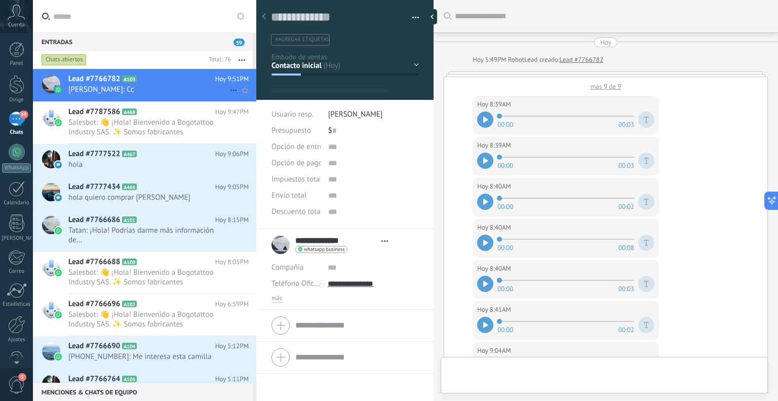
click at [227, 95] on icon at bounding box center [233, 90] width 12 height 12
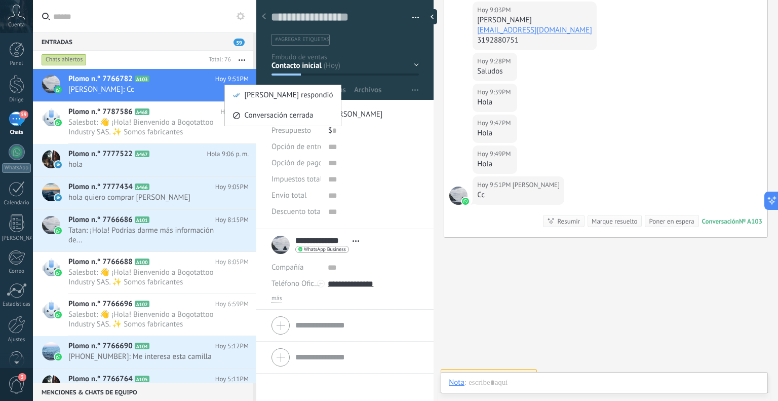
scroll to position [15, 0]
click at [154, 23] on div at bounding box center [389, 200] width 778 height 401
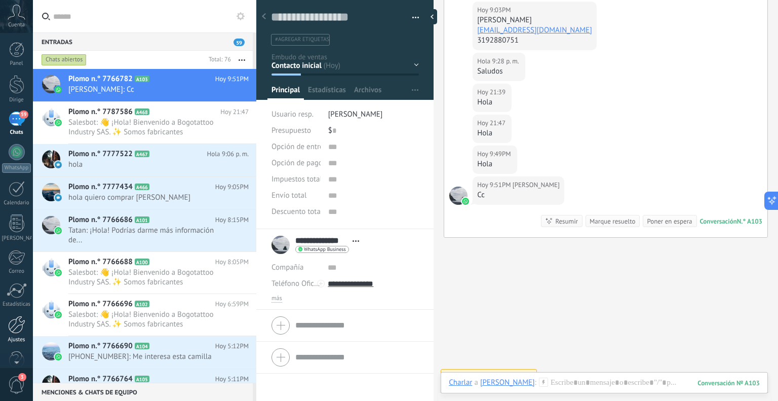
click at [16, 326] on div at bounding box center [16, 324] width 17 height 18
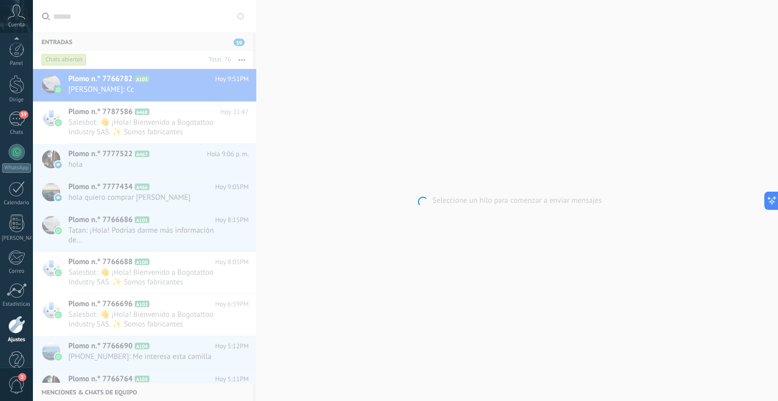
scroll to position [20, 0]
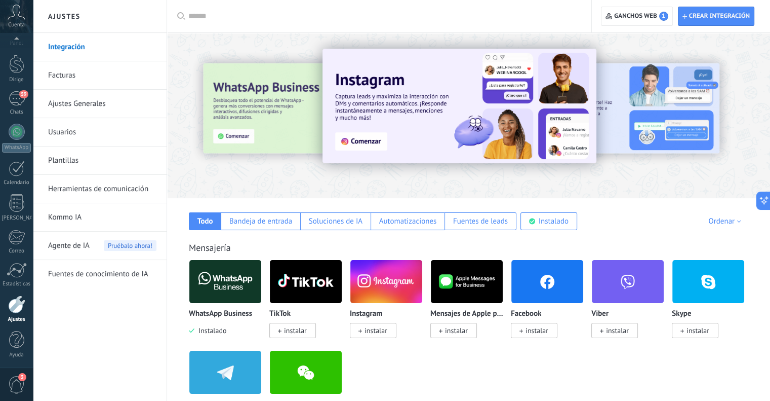
click at [74, 246] on font "Agente de IA" at bounding box center [69, 246] width 42 height 10
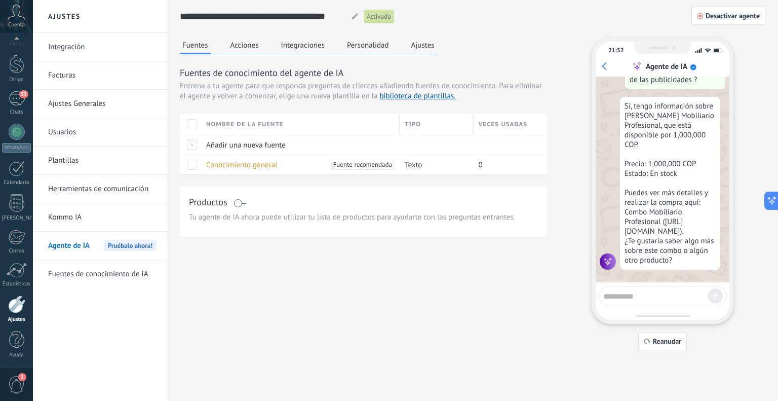
scroll to position [924, 0]
click at [740, 20] on button "Desactivar agente" at bounding box center [728, 16] width 74 height 18
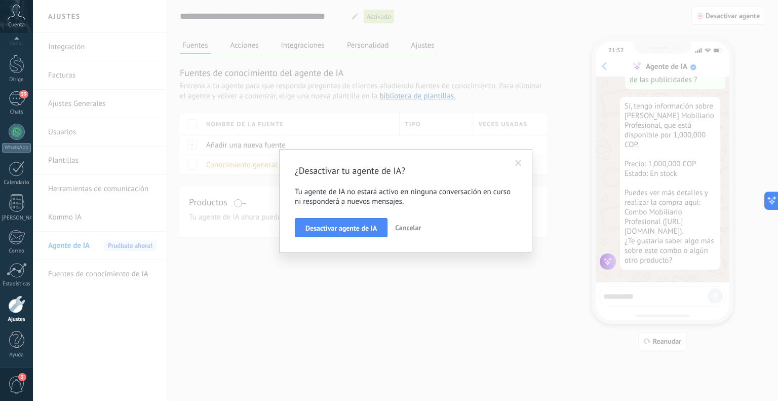
click at [370, 238] on div "¿Desactivar tu agente de IA? Tu agente de IA no estará activo en ninguna conver…" at bounding box center [405, 201] width 253 height 104
click at [369, 228] on span "Desactivar agente de IA" at bounding box center [340, 227] width 71 height 7
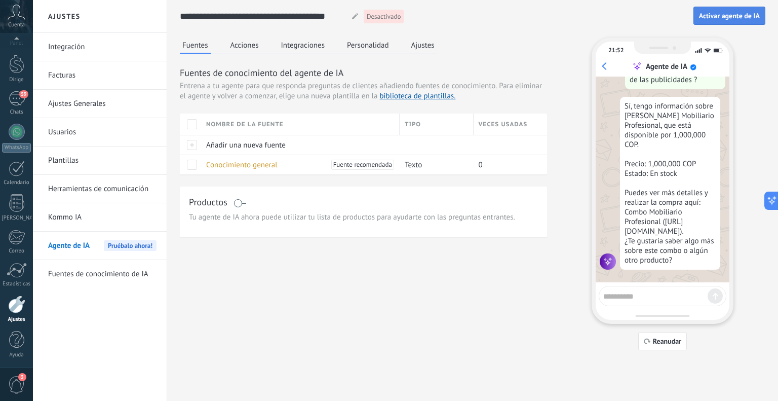
click at [720, 9] on button "Activar agente de IA" at bounding box center [729, 16] width 72 height 18
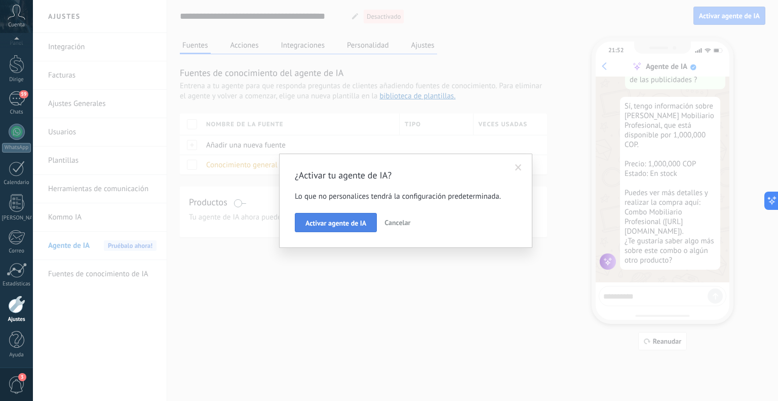
click at [326, 227] on button "Activar agente de IA" at bounding box center [336, 222] width 82 height 19
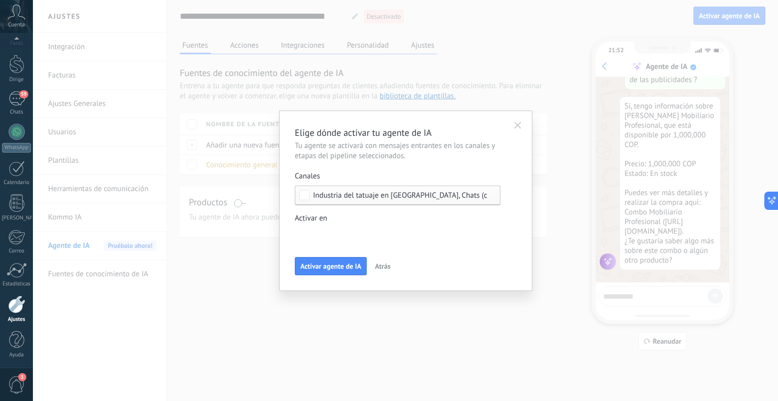
click at [374, 192] on font "Industria del tatuaje en Bogotá, Chats (canal de Woocommerce)" at bounding box center [438, 195] width 250 height 10
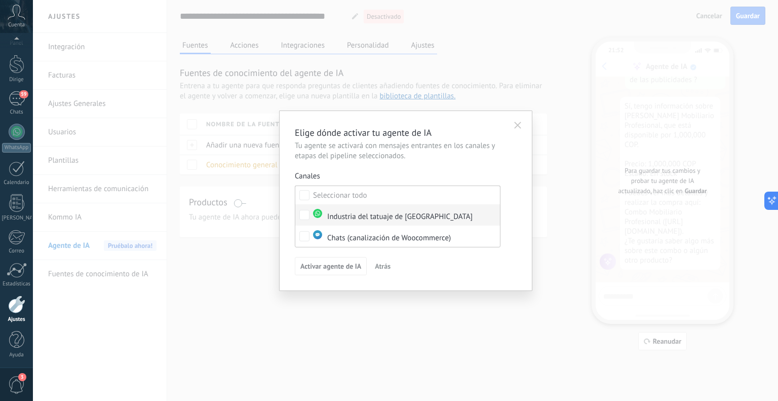
click at [370, 221] on label "Industria del tatuaje de [GEOGRAPHIC_DATA]" at bounding box center [397, 214] width 205 height 21
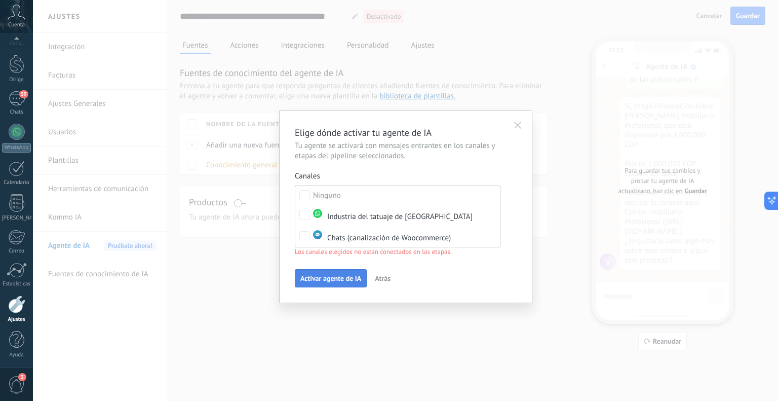
click at [317, 271] on button "Activar agente de IA" at bounding box center [331, 278] width 72 height 18
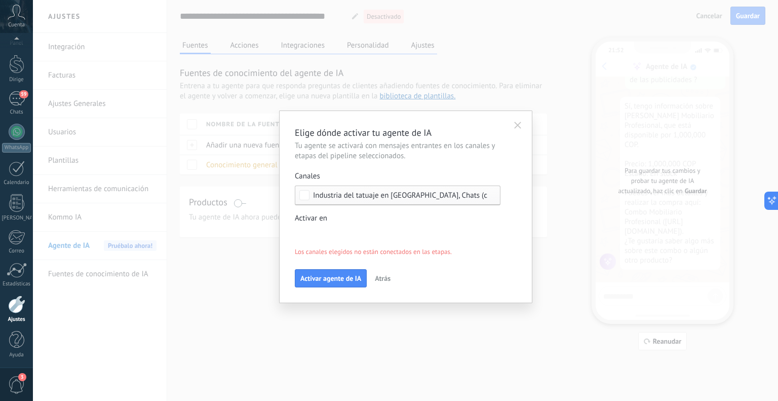
click at [0, 0] on div "Clientes potenciales entrantes Contacto inicial Negociación Debate contractual …" at bounding box center [0, 0] width 0 height 0
click at [338, 216] on div at bounding box center [405, 200] width 745 height 401
click at [333, 276] on font "Activar agente de IA" at bounding box center [330, 277] width 61 height 9
click at [382, 199] on div "Industria del tatuaje en Bogotá, Chats (canal de Woocommerce)" at bounding box center [398, 195] width 206 height 20
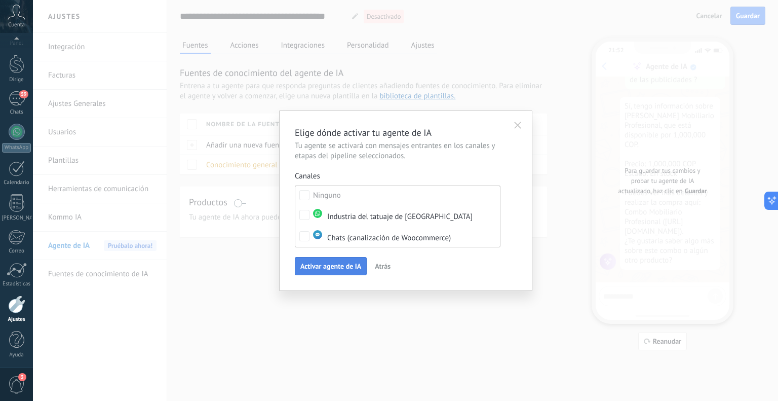
click at [316, 260] on button "Activar agente de IA" at bounding box center [331, 266] width 72 height 18
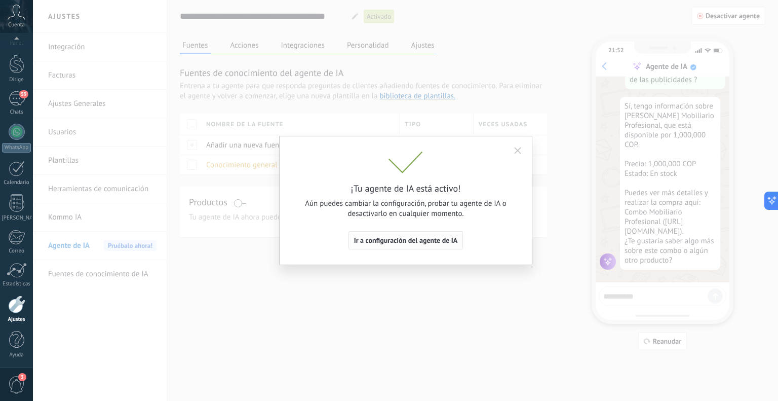
click at [401, 245] on button "Ir a configuración del agente de IA" at bounding box center [405, 240] width 115 height 18
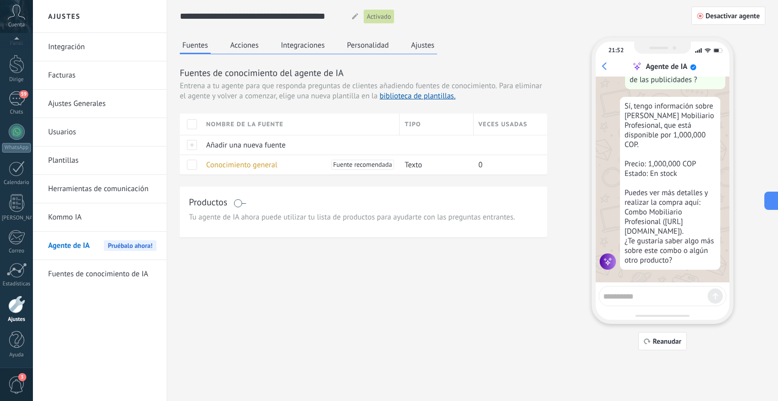
click at [245, 47] on button "Acciones" at bounding box center [244, 44] width 33 height 15
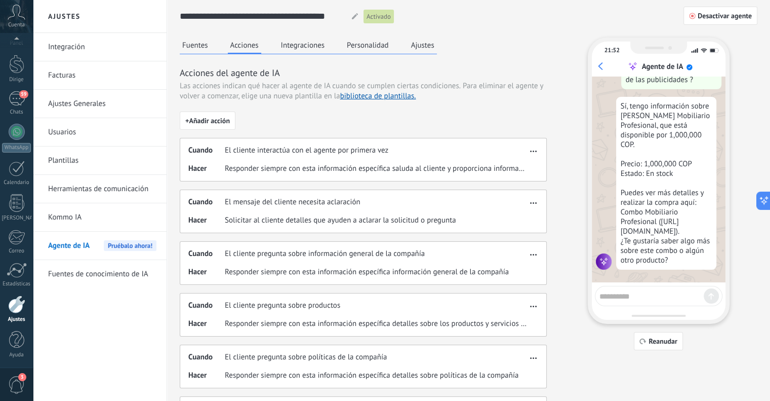
click at [296, 47] on button "Integraciones" at bounding box center [302, 44] width 49 height 15
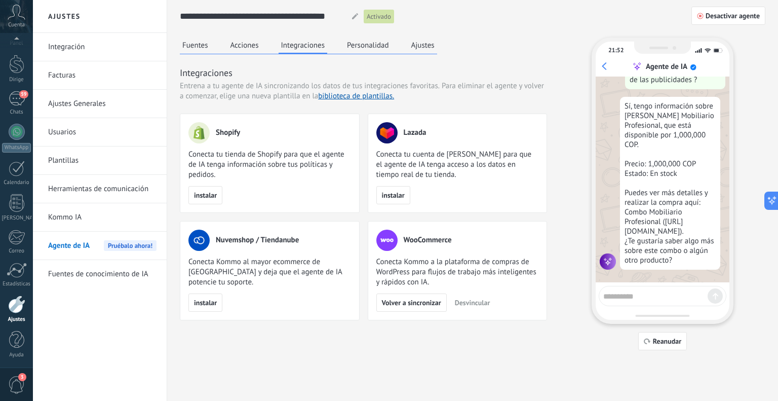
click at [434, 312] on div "WooCommerce Conecta Kommo a la plataforma de compras de WordPress para flujos d…" at bounding box center [458, 270] width 180 height 99
click at [432, 299] on span "Volver a sincronizar" at bounding box center [411, 302] width 59 height 7
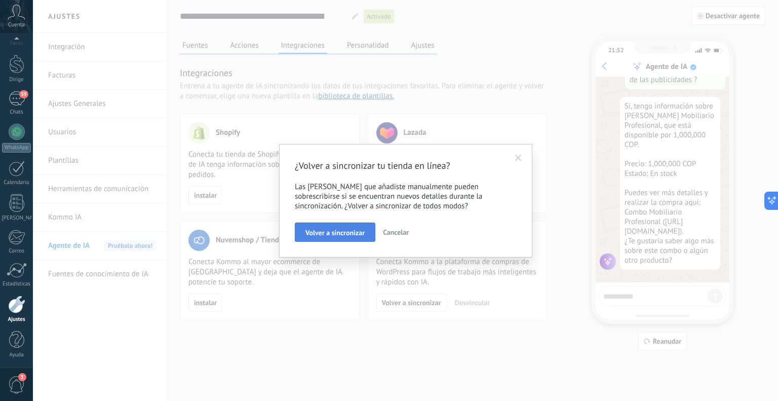
click at [328, 233] on font "Volver a sincronizar" at bounding box center [334, 232] width 59 height 9
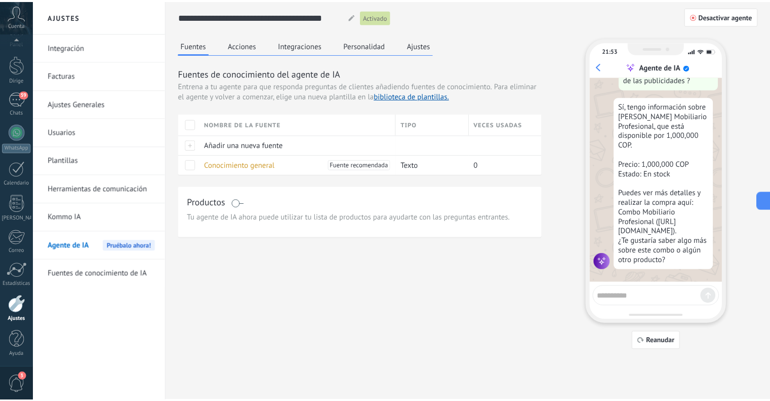
scroll to position [1984, 0]
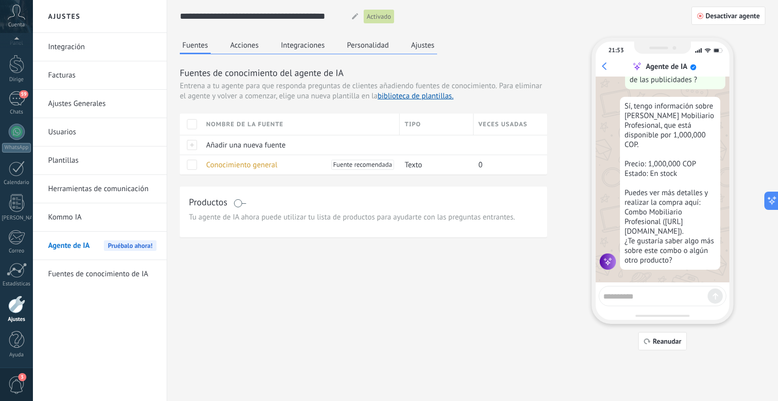
click at [356, 46] on font "Personalidad" at bounding box center [368, 46] width 42 height 10
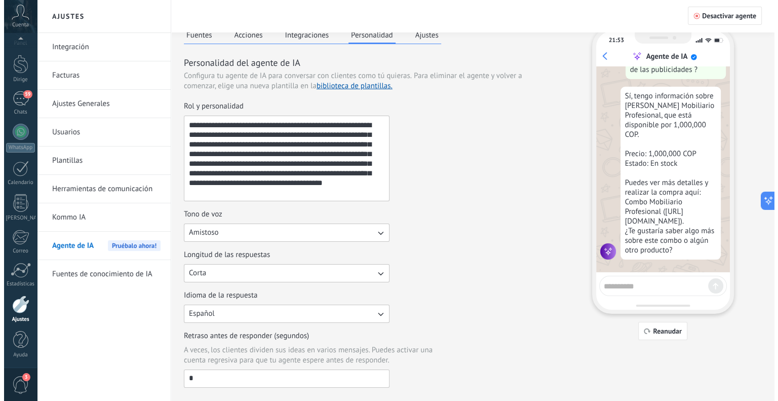
scroll to position [0, 0]
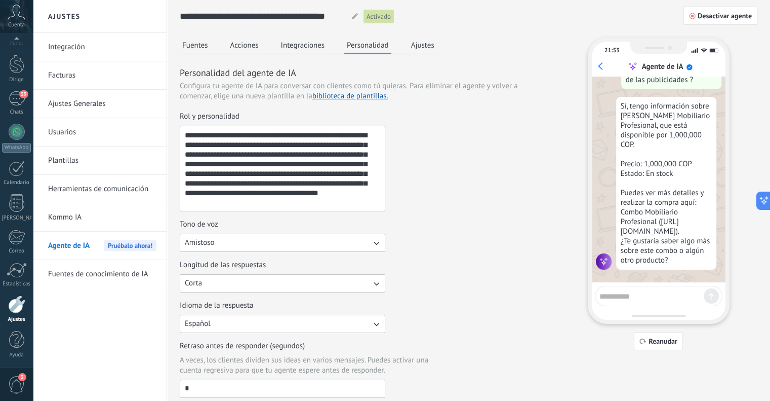
click at [425, 53] on div "Fuentes Acciones Integraciones Personalidad Ajustes" at bounding box center [308, 45] width 257 height 17
click at [425, 44] on font "Ajustes" at bounding box center [422, 46] width 23 height 10
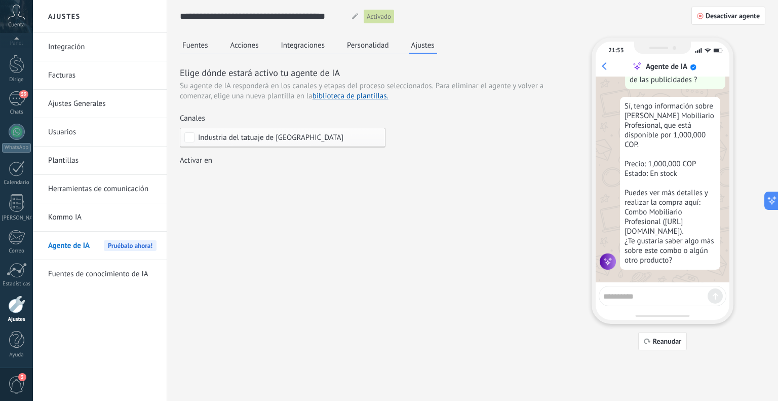
click at [257, 139] on font "Industria del tatuaje de [GEOGRAPHIC_DATA]" at bounding box center [270, 138] width 145 height 10
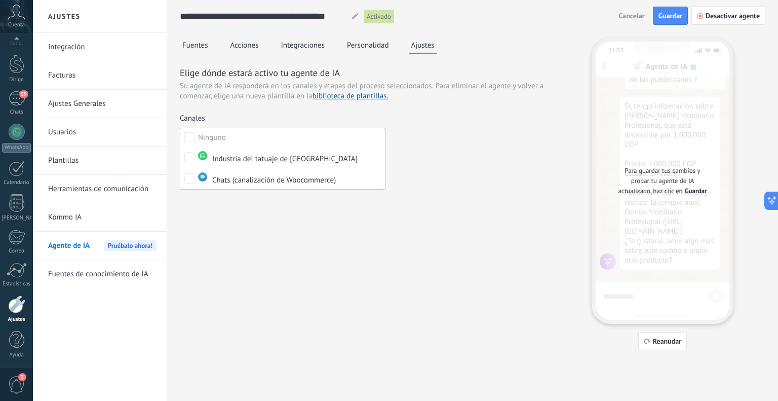
click at [354, 222] on div "Fuentes Acciones Integraciones Personalidad Ajustes Elige dónde estará activo t…" at bounding box center [472, 193] width 585 height 312
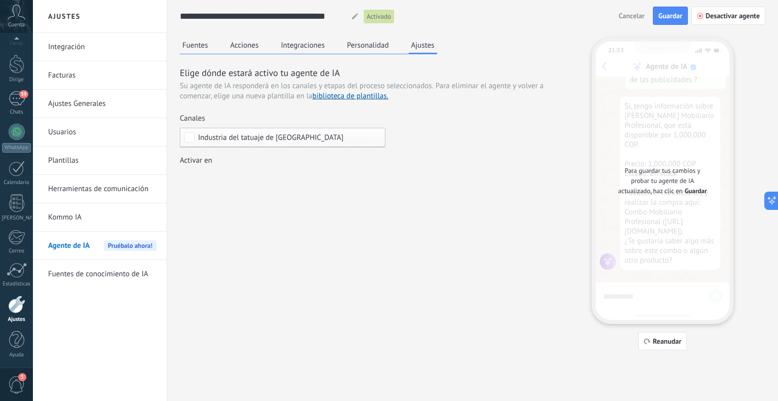
click at [359, 51] on button "Personalidad" at bounding box center [367, 44] width 47 height 15
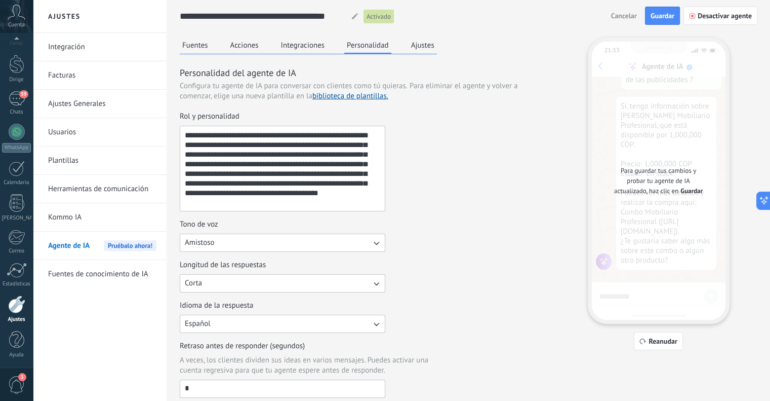
click at [309, 45] on font "Integraciones" at bounding box center [303, 46] width 44 height 10
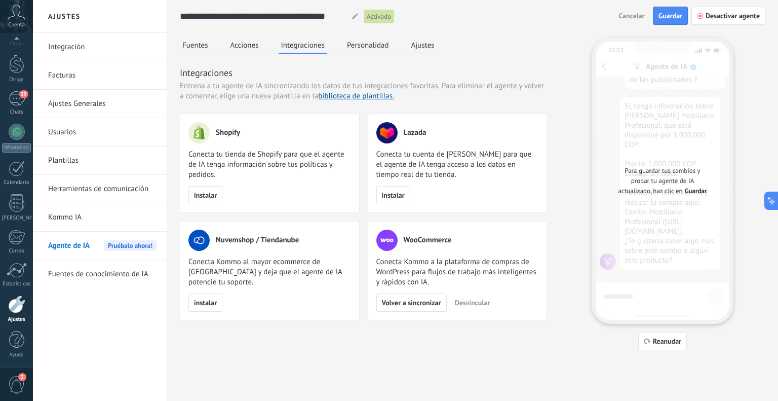
click at [262, 42] on div "Fuentes Acciones Integraciones Personalidad Ajustes" at bounding box center [308, 45] width 257 height 17
click at [248, 46] on font "Acciones" at bounding box center [244, 46] width 28 height 10
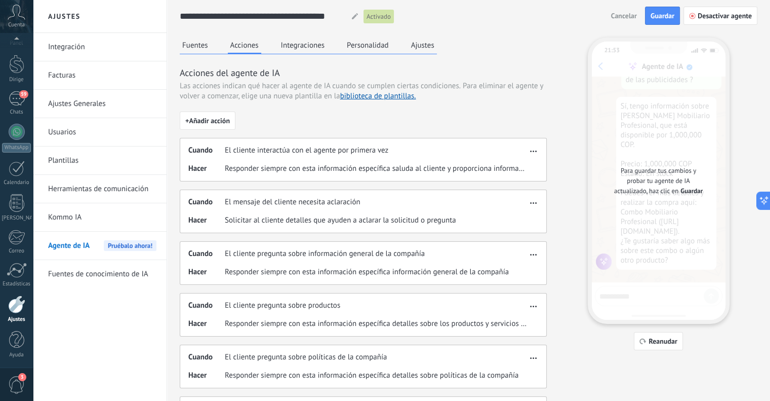
click at [206, 38] on button "Fuentes" at bounding box center [195, 44] width 31 height 15
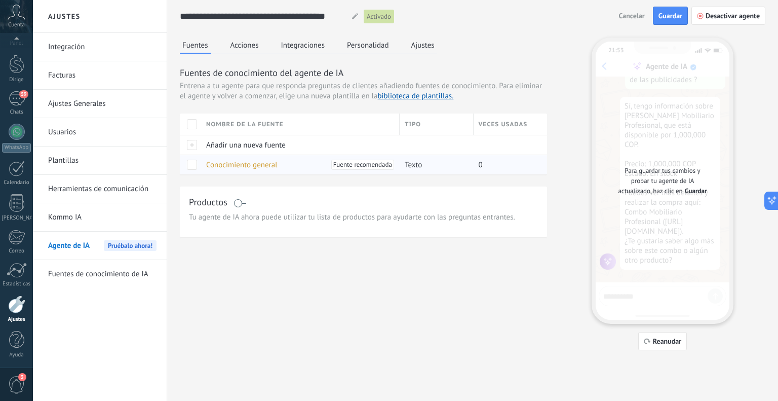
click at [196, 166] on span at bounding box center [192, 165] width 10 height 10
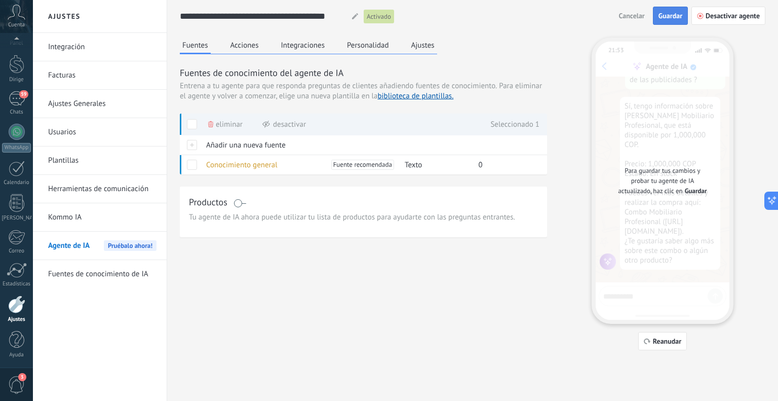
click at [674, 15] on font "Guardar" at bounding box center [670, 15] width 24 height 9
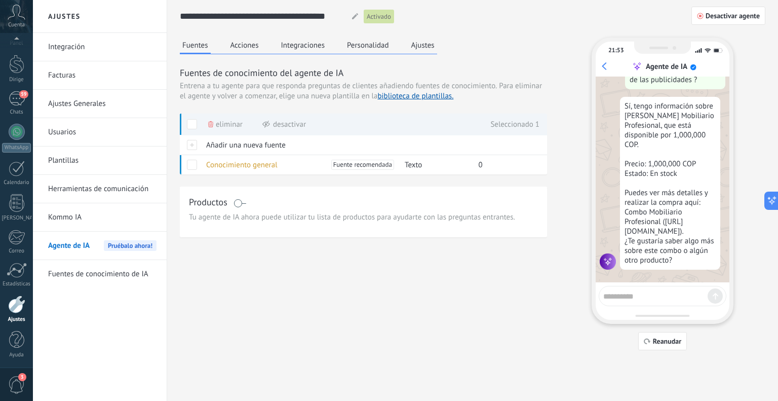
click at [98, 218] on link "Kommo IA" at bounding box center [102, 217] width 108 height 28
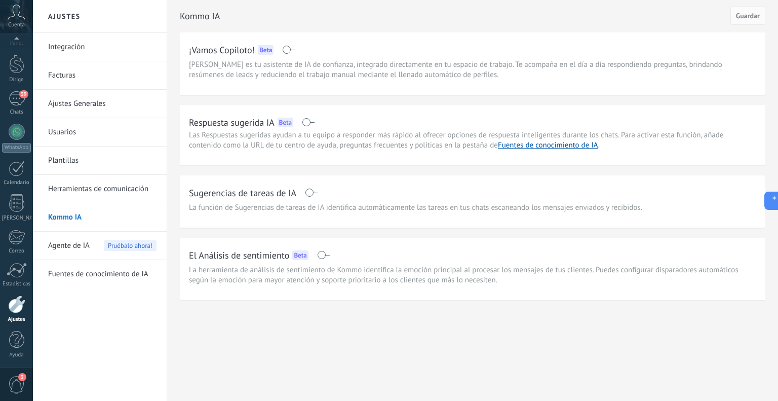
scroll to position [18, 0]
click at [15, 123] on div "Panel Dirige 59 Chats WhatsApp Clientela" at bounding box center [16, 197] width 33 height 346
click at [16, 135] on div at bounding box center [17, 134] width 16 height 16
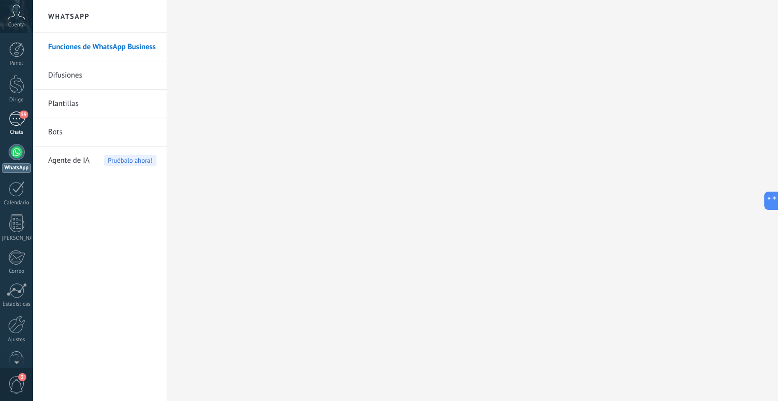
click at [21, 121] on div "59" at bounding box center [17, 118] width 16 height 15
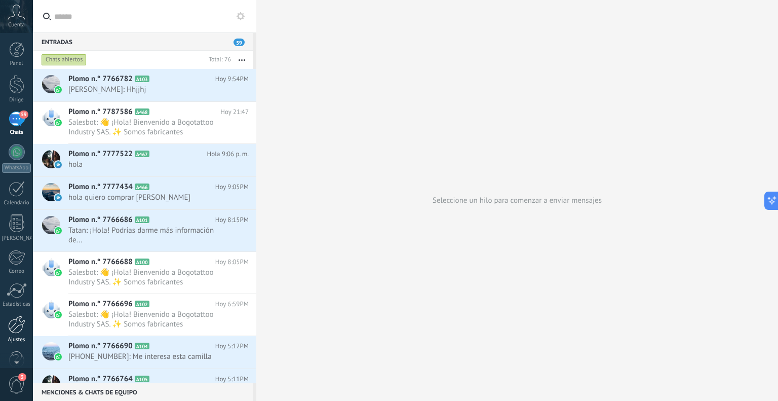
click at [22, 326] on div at bounding box center [16, 324] width 17 height 18
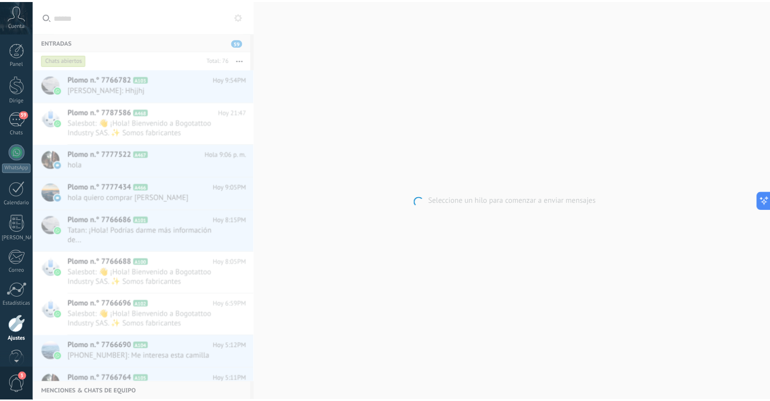
scroll to position [20, 0]
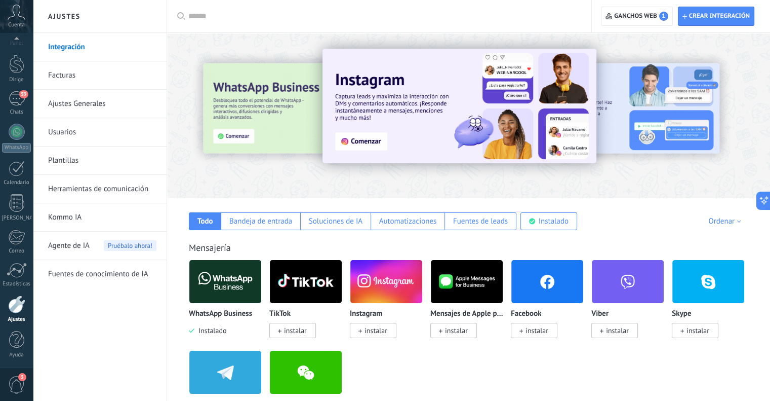
click at [141, 275] on font "Fuentes de conocimiento de IA" at bounding box center [98, 274] width 100 height 10
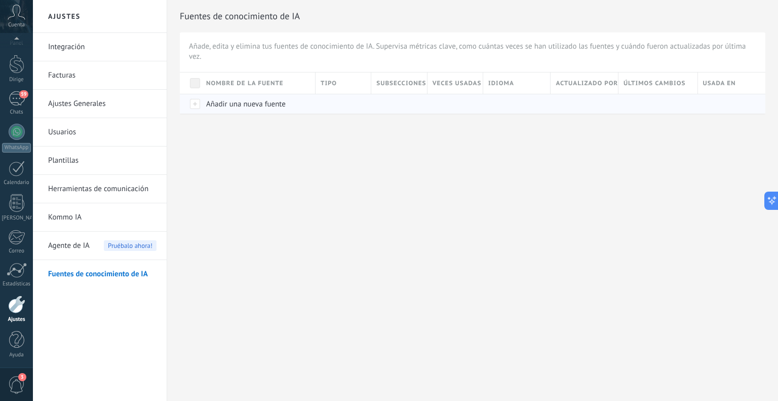
click at [236, 101] on font "Añadir una nueva fuente" at bounding box center [245, 104] width 79 height 10
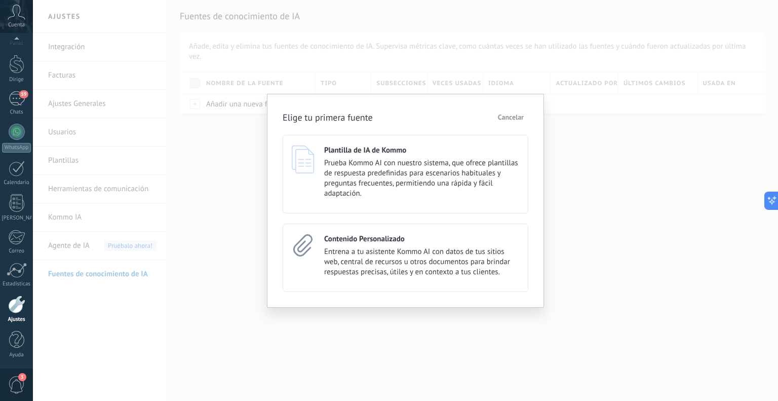
click at [511, 112] on button "Cancelar" at bounding box center [510, 116] width 35 height 15
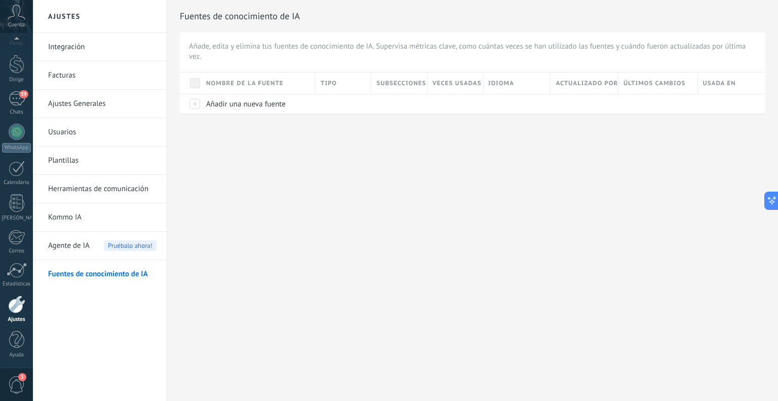
click at [16, 14] on icon at bounding box center [17, 12] width 18 height 15
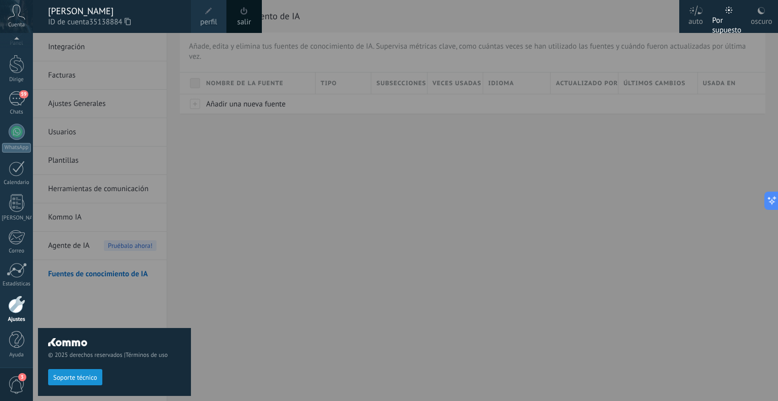
click at [765, 13] on icon at bounding box center [761, 11] width 8 height 8
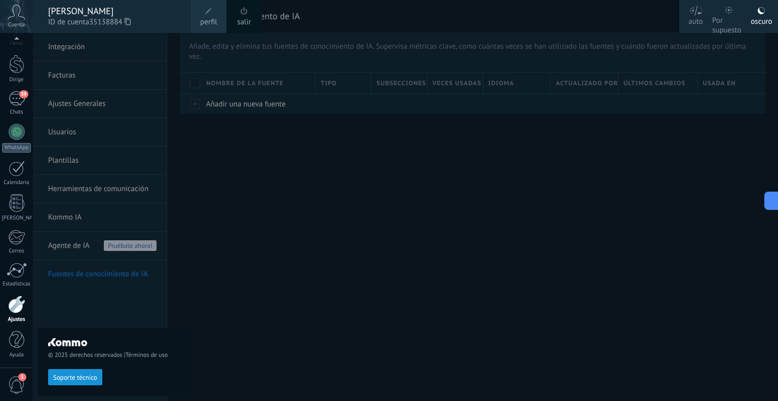
click at [238, 175] on div at bounding box center [422, 200] width 778 height 401
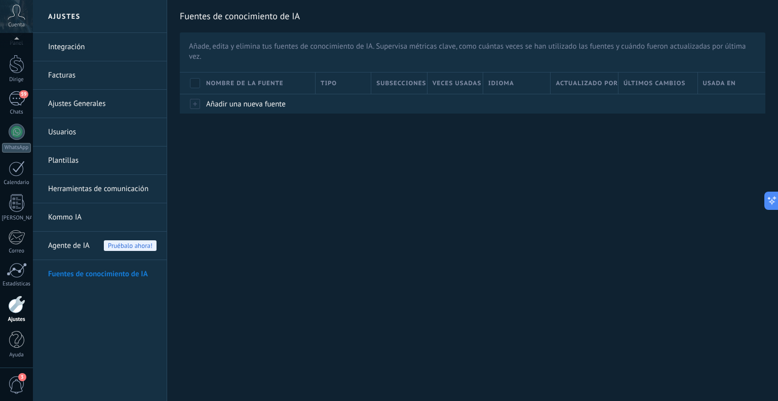
click at [75, 136] on font "Usuarios" at bounding box center [62, 132] width 28 height 10
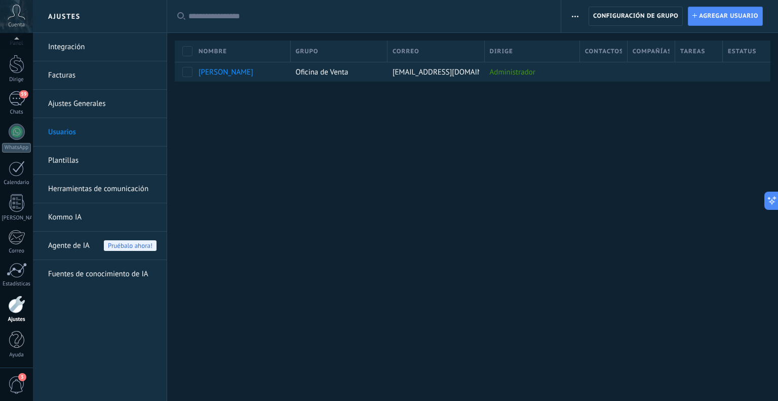
click at [91, 103] on font "Ajustes Generales" at bounding box center [77, 104] width 58 height 10
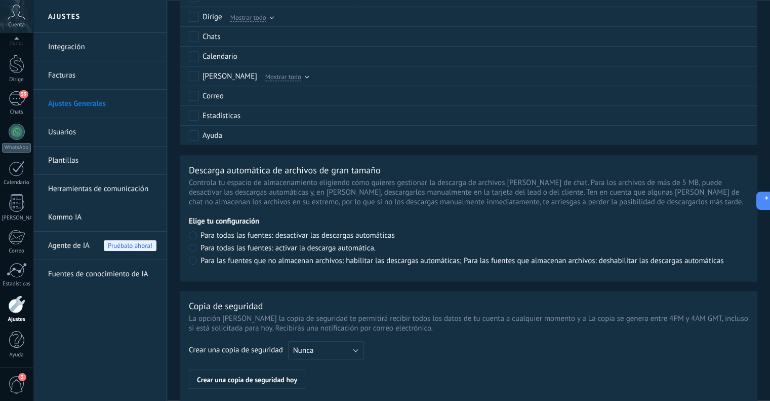
scroll to position [717, 0]
